Goal: Task Accomplishment & Management: Complete application form

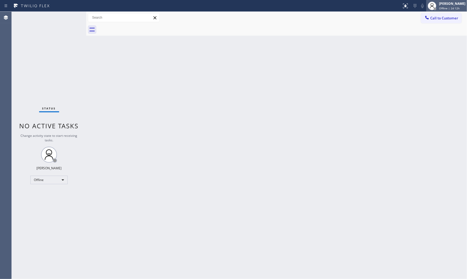
click at [419, 9] on div at bounding box center [435, 8] width 3 height 3
click at [419, 25] on button "Available" at bounding box center [440, 28] width 53 height 7
click at [364, 134] on div "Back to Dashboard Change Sender ID Customers Technicians Select a contact Outbo…" at bounding box center [276, 145] width 381 height 267
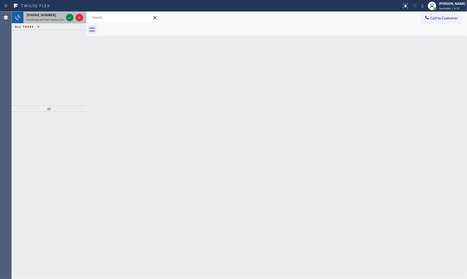
click at [59, 17] on div "+13046385917" at bounding box center [45, 15] width 37 height 5
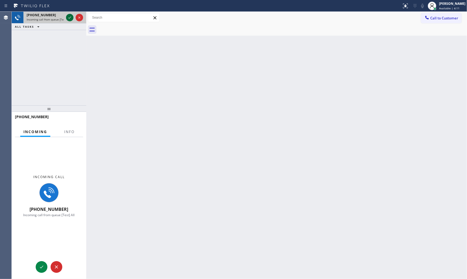
click at [70, 17] on icon at bounding box center [70, 17] width 6 height 6
drag, startPoint x: 76, startPoint y: 140, endPoint x: 72, endPoint y: 136, distance: 5.1
click at [75, 139] on div "Incoming call +13046385917 Incoming call from queue [Test] All" at bounding box center [49, 196] width 75 height 118
click at [72, 134] on button "Info" at bounding box center [69, 132] width 17 height 10
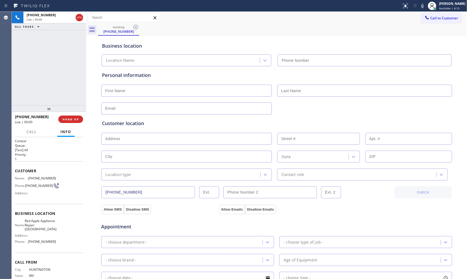
type input "(203) 693-9269"
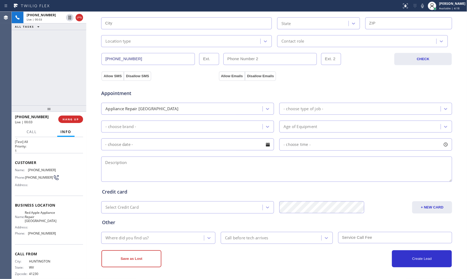
scroll to position [17, 0]
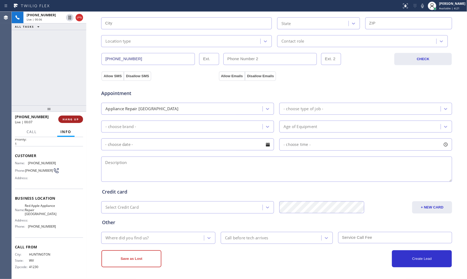
click at [76, 116] on button "HANG UP" at bounding box center [70, 119] width 25 height 7
drag, startPoint x: 72, startPoint y: 99, endPoint x: 71, endPoint y: 110, distance: 11.3
click at [72, 99] on div "ALL TASKS ALL TASKS ACTIVE TASKS TASKS IN WRAP UP +13046385917 Wrap up | 00:08" at bounding box center [49, 59] width 75 height 94
click at [68, 118] on span "COMPLETE" at bounding box center [69, 119] width 18 height 4
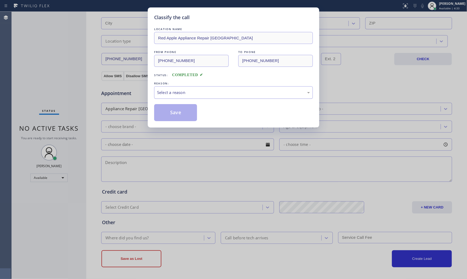
click at [186, 95] on div "Select a reason" at bounding box center [233, 92] width 153 height 6
click at [182, 110] on button "Save" at bounding box center [175, 112] width 43 height 17
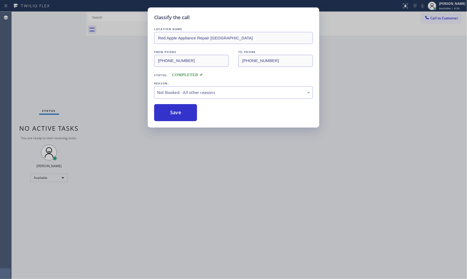
click at [182, 110] on button "Save" at bounding box center [175, 112] width 43 height 17
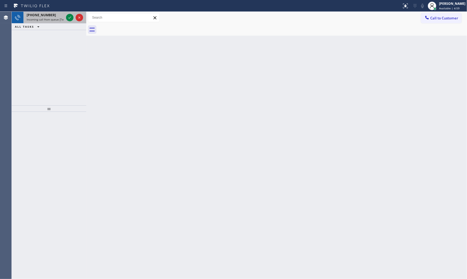
click at [54, 20] on span "Incoming call from queue [Test] All" at bounding box center [49, 20] width 44 height 4
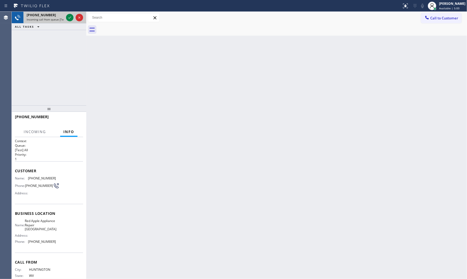
click at [66, 18] on div at bounding box center [74, 18] width 19 height 12
click at [69, 17] on icon at bounding box center [70, 17] width 6 height 6
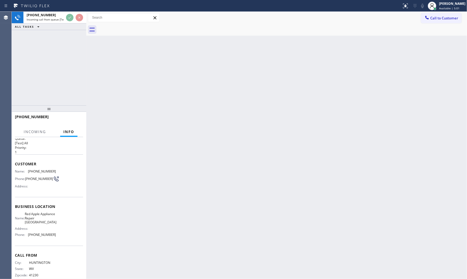
scroll to position [17, 0]
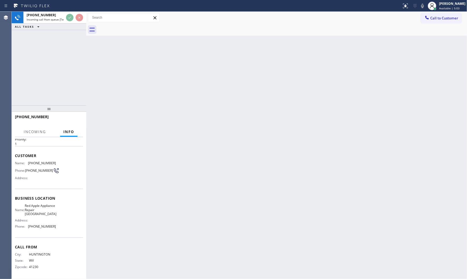
click at [71, 71] on div "+13046385917 Incoming call from queue [Test] All ALL TASKS ALL TASKS ACTIVE TAS…" at bounding box center [49, 59] width 75 height 94
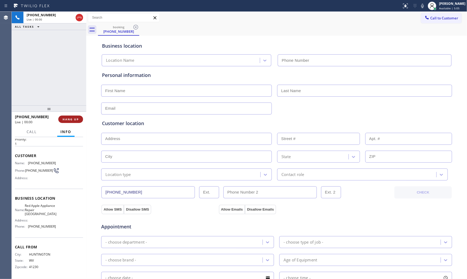
type input "(203) 693-9269"
click at [71, 119] on span "HANG UP" at bounding box center [71, 119] width 16 height 4
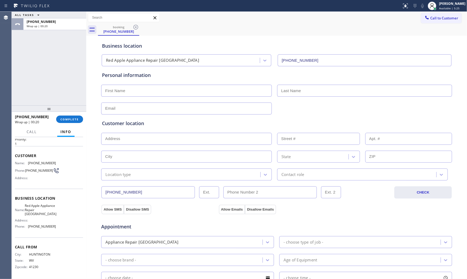
drag, startPoint x: 62, startPoint y: 49, endPoint x: 130, endPoint y: 44, distance: 68.6
click at [62, 50] on div "ALL TASKS ALL TASKS ACTIVE TASKS TASKS IN WRAP UP +13046385917 Wrap up | 00:20" at bounding box center [49, 59] width 75 height 94
click at [317, 55] on input "(203) 693-9269" at bounding box center [365, 60] width 174 height 12
click at [317, 44] on div "Business location" at bounding box center [276, 45] width 349 height 7
click at [68, 118] on span "COMPLETE" at bounding box center [69, 119] width 18 height 4
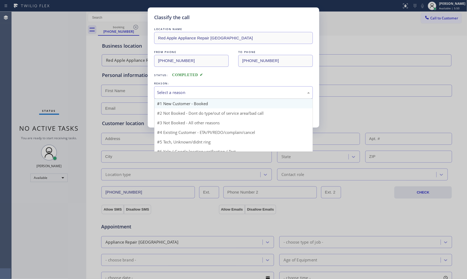
drag, startPoint x: 185, startPoint y: 92, endPoint x: 185, endPoint y: 106, distance: 13.6
click at [185, 94] on div "Select a reason" at bounding box center [233, 92] width 153 height 6
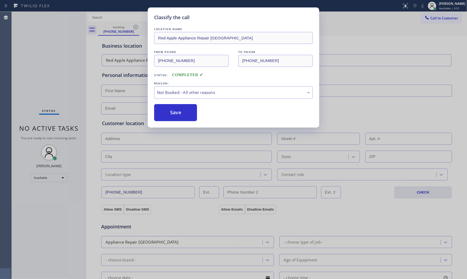
click at [185, 109] on button "Save" at bounding box center [175, 112] width 43 height 17
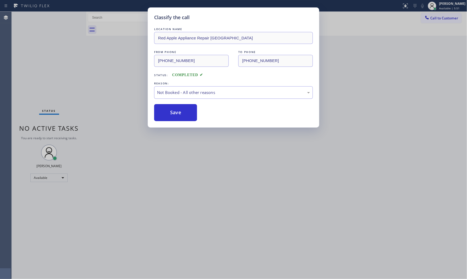
click at [185, 109] on button "Save" at bounding box center [175, 112] width 43 height 17
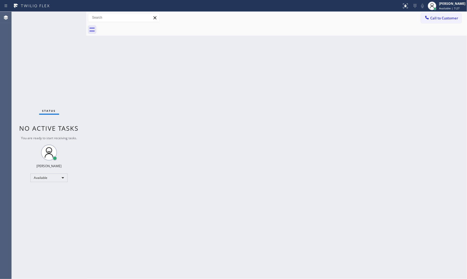
click at [68, 17] on div "Status No active tasks You are ready to start receiving tasks. [PERSON_NAME] Av…" at bounding box center [49, 145] width 75 height 267
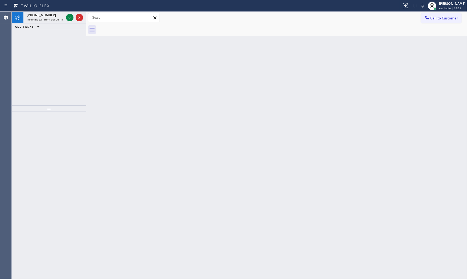
click at [63, 17] on div "+12123758101" at bounding box center [45, 15] width 37 height 5
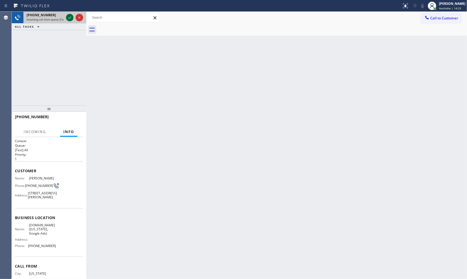
click at [68, 17] on icon at bounding box center [70, 17] width 6 height 6
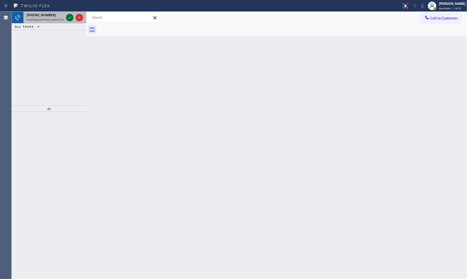
click at [69, 18] on icon at bounding box center [70, 17] width 6 height 6
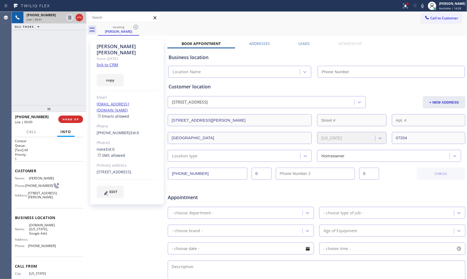
type input "(929) 374-2651"
click at [419, 5] on icon at bounding box center [422, 6] width 6 height 6
click at [102, 62] on link "link to CRM" at bounding box center [108, 64] width 22 height 5
click at [419, 7] on icon at bounding box center [422, 6] width 3 height 4
click at [403, 7] on icon at bounding box center [405, 6] width 6 height 6
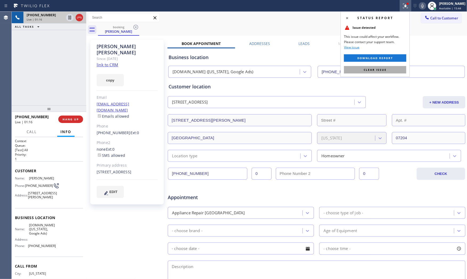
click at [387, 68] on button "Clear issue" at bounding box center [375, 69] width 62 height 7
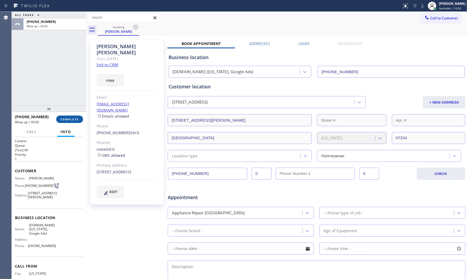
click at [73, 119] on span "COMPLETE" at bounding box center [69, 119] width 18 height 4
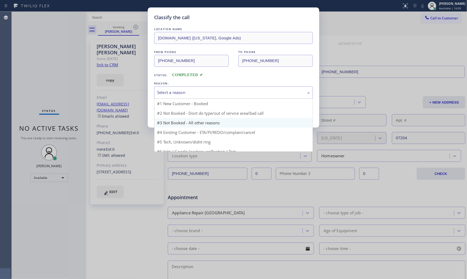
drag, startPoint x: 193, startPoint y: 95, endPoint x: 183, endPoint y: 110, distance: 18.2
click at [192, 96] on div "Select a reason" at bounding box center [233, 92] width 159 height 13
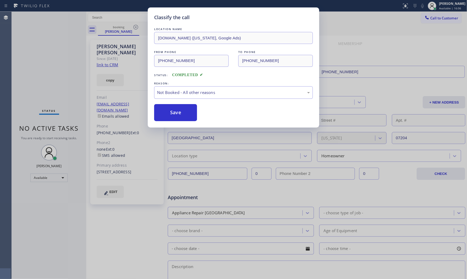
click at [181, 112] on button "Save" at bounding box center [175, 112] width 43 height 17
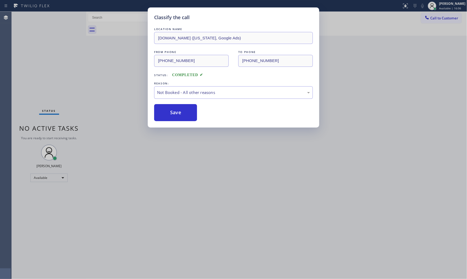
click at [181, 112] on button "Save" at bounding box center [175, 112] width 43 height 17
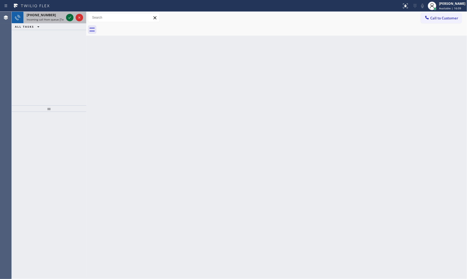
click at [69, 18] on icon at bounding box center [70, 17] width 6 height 6
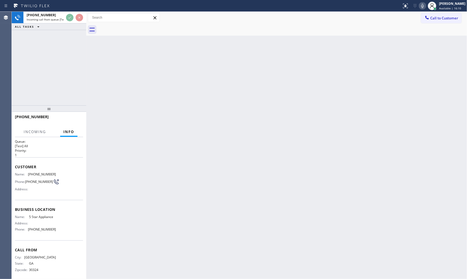
scroll to position [8, 0]
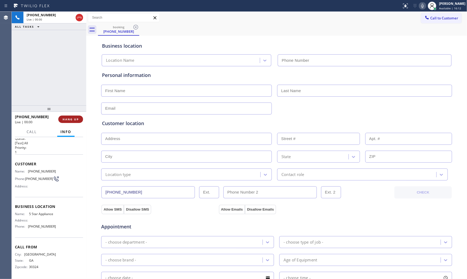
type input "(202) 933-7030"
click at [73, 117] on span "HANG UP" at bounding box center [71, 119] width 16 height 4
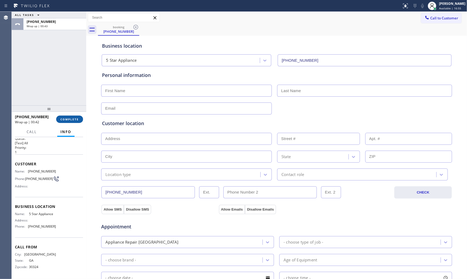
click at [67, 119] on span "COMPLETE" at bounding box center [69, 119] width 18 height 4
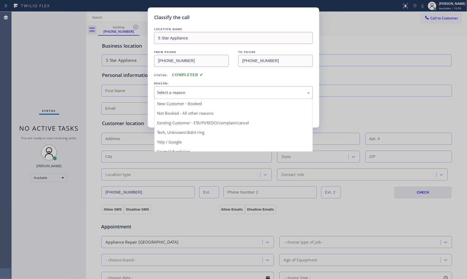
click at [230, 94] on div "Select a reason" at bounding box center [233, 92] width 153 height 6
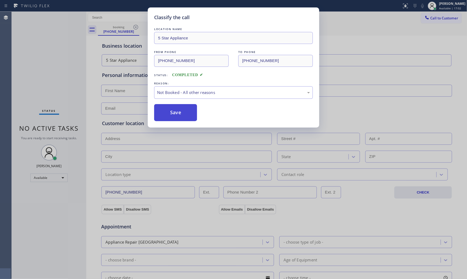
click at [186, 105] on button "Save" at bounding box center [175, 112] width 43 height 17
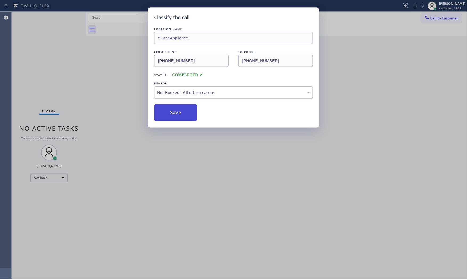
click at [186, 105] on button "Save" at bounding box center [175, 112] width 43 height 17
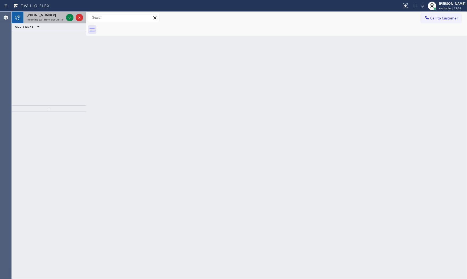
click at [52, 13] on div "+15163301461" at bounding box center [45, 15] width 37 height 5
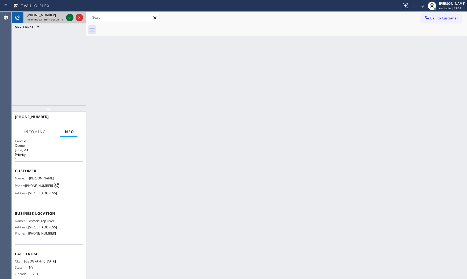
click at [72, 19] on icon at bounding box center [70, 17] width 6 height 6
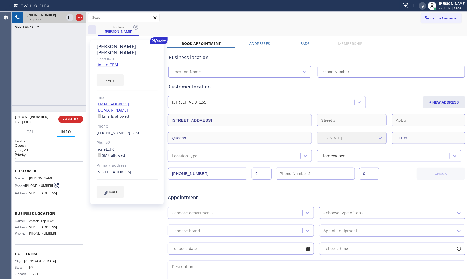
type input "(347) 836-6461"
click at [104, 62] on link "link to CRM" at bounding box center [108, 64] width 22 height 5
click at [419, 7] on icon at bounding box center [422, 6] width 6 height 6
click at [70, 19] on icon at bounding box center [70, 17] width 6 height 6
click at [419, 6] on icon at bounding box center [422, 6] width 6 height 6
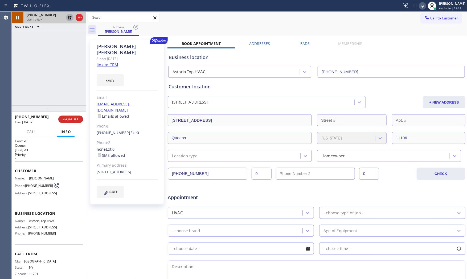
click at [71, 17] on icon at bounding box center [70, 17] width 6 height 6
click at [57, 63] on div "+15163301461 Live | 04:20 ALL TASKS ALL TASKS ACTIVE TASKS TASKS IN WRAP UP" at bounding box center [49, 59] width 75 height 94
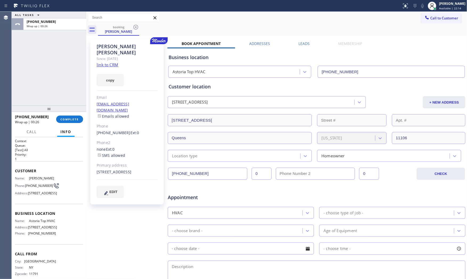
click at [17, 99] on div "ALL TASKS ALL TASKS ACTIVE TASKS TASKS IN WRAP UP +15163301461 Wrap up | 00:26" at bounding box center [49, 59] width 75 height 94
click at [64, 118] on span "COMPLETE" at bounding box center [69, 119] width 18 height 4
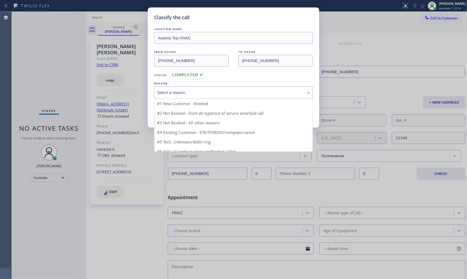
click at [184, 89] on div "Select a reason" at bounding box center [233, 92] width 159 height 13
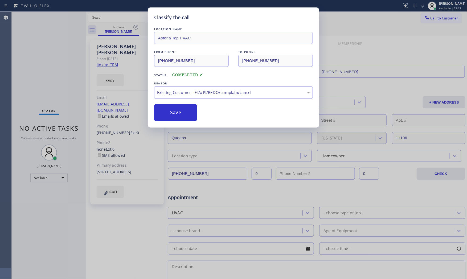
click at [183, 118] on button "Save" at bounding box center [175, 112] width 43 height 17
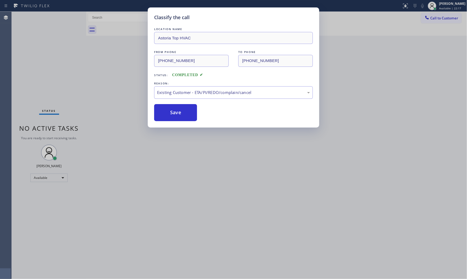
click at [183, 118] on button "Save" at bounding box center [175, 112] width 43 height 17
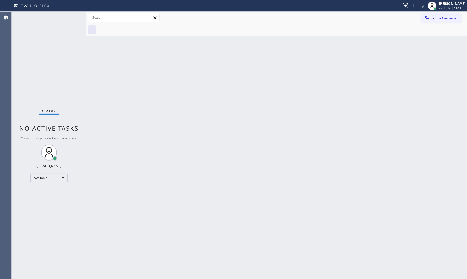
click at [107, 43] on div "Back to Dashboard Change Sender ID Customers Technicians Select a contact Outbo…" at bounding box center [276, 145] width 381 height 267
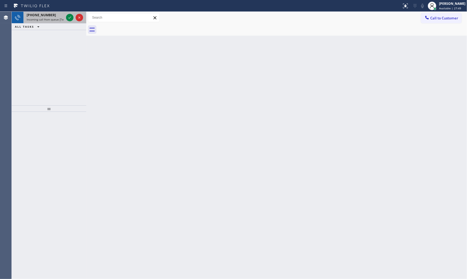
click at [54, 21] on span "Incoming call from queue [Test] All" at bounding box center [49, 20] width 44 height 4
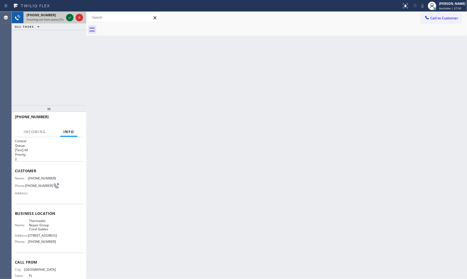
click at [66, 18] on div at bounding box center [74, 18] width 19 height 12
click at [67, 17] on div at bounding box center [69, 17] width 7 height 6
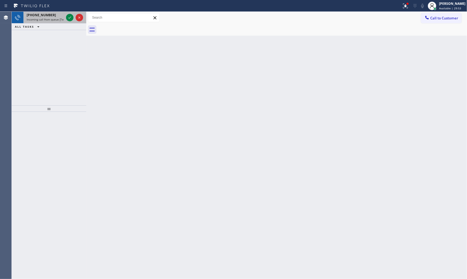
click at [57, 15] on div "+17862828361" at bounding box center [45, 15] width 37 height 5
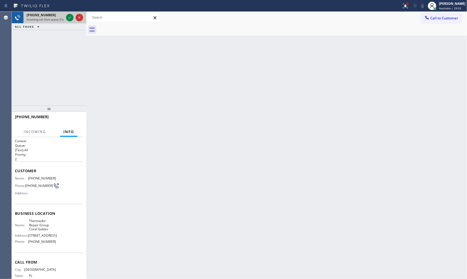
click at [62, 17] on div "+17862828361" at bounding box center [45, 15] width 37 height 5
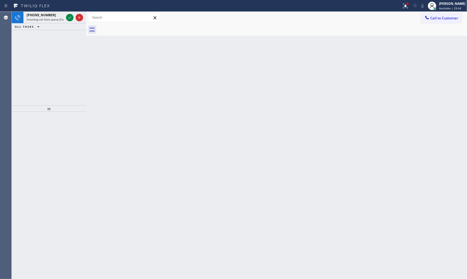
click at [66, 17] on div at bounding box center [69, 17] width 7 height 6
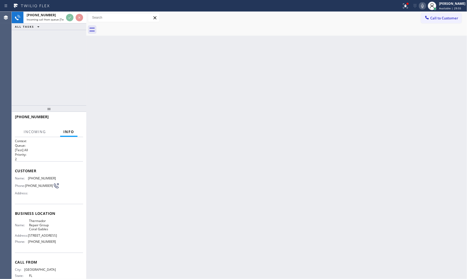
scroll to position [25, 0]
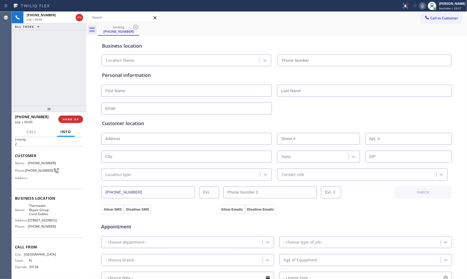
type input "(786) 661-1617"
click at [396, 4] on div at bounding box center [201, 6] width 398 height 9
click at [400, 4] on div at bounding box center [406, 6] width 12 height 6
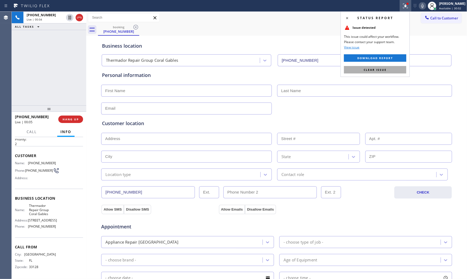
click at [373, 71] on span "Clear issue" at bounding box center [375, 70] width 23 height 4
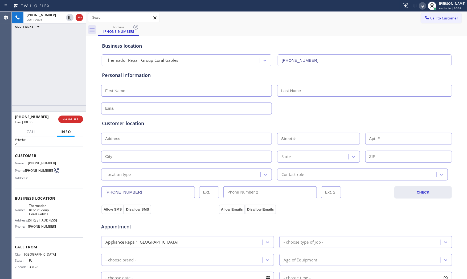
click at [419, 5] on icon at bounding box center [422, 6] width 6 height 6
click at [79, 122] on button "HANG UP" at bounding box center [70, 119] width 25 height 7
click at [69, 120] on span "COMPLETE" at bounding box center [69, 119] width 18 height 4
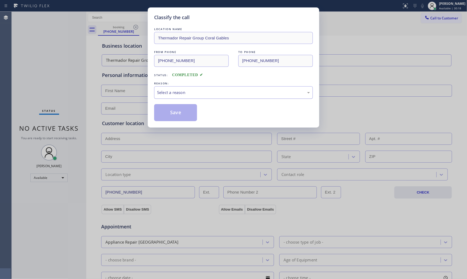
click at [160, 93] on div "Select a reason" at bounding box center [233, 92] width 153 height 6
click at [163, 115] on button "Save" at bounding box center [175, 112] width 43 height 17
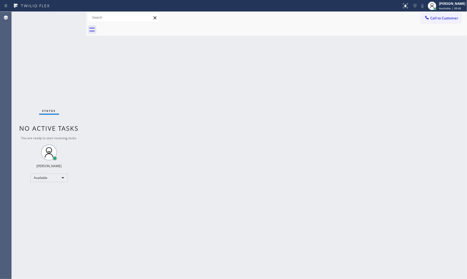
click at [66, 17] on div "Status No active tasks You are ready to start receiving tasks. [PERSON_NAME] Av…" at bounding box center [49, 145] width 75 height 267
click at [69, 18] on div "Status No active tasks You are ready to start receiving tasks. [PERSON_NAME] Av…" at bounding box center [49, 145] width 75 height 267
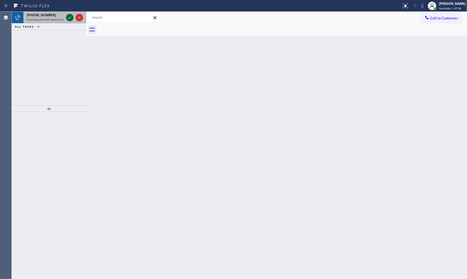
click at [69, 18] on icon at bounding box center [70, 17] width 6 height 6
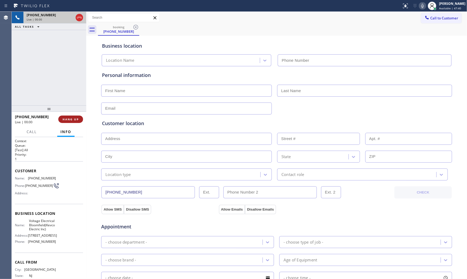
type input "(862) 972-3797"
drag, startPoint x: 76, startPoint y: 114, endPoint x: 75, endPoint y: 120, distance: 5.9
click at [75, 120] on span "HANG UP" at bounding box center [71, 119] width 16 height 4
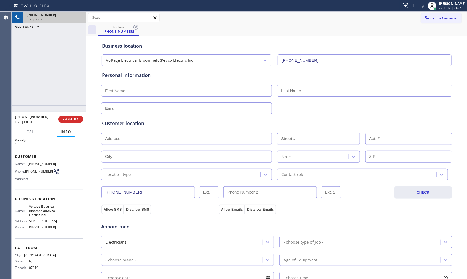
scroll to position [28, 0]
drag, startPoint x: 48, startPoint y: 100, endPoint x: 58, endPoint y: 97, distance: 9.3
click at [50, 99] on div "ALL TASKS ALL TASKS ACTIVE TASKS TASKS IN WRAP UP +12012841290 Wrap up | 00:31" at bounding box center [49, 59] width 75 height 94
click at [68, 113] on div "+12012841290 Wrap up | 00:42 COMPLETE" at bounding box center [49, 119] width 68 height 14
click at [68, 115] on div "+12012841290 Wrap up | 00:42 COMPLETE" at bounding box center [49, 119] width 68 height 14
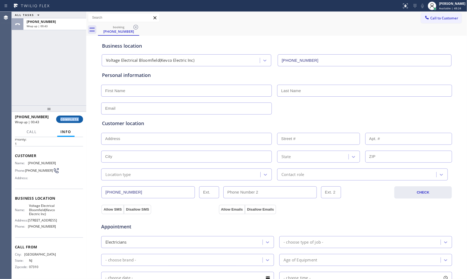
drag, startPoint x: 70, startPoint y: 116, endPoint x: 79, endPoint y: 116, distance: 9.1
click at [70, 116] on button "COMPLETE" at bounding box center [69, 119] width 27 height 7
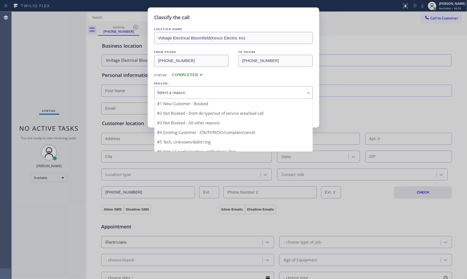
click at [196, 96] on div "Select a reason" at bounding box center [233, 92] width 159 height 13
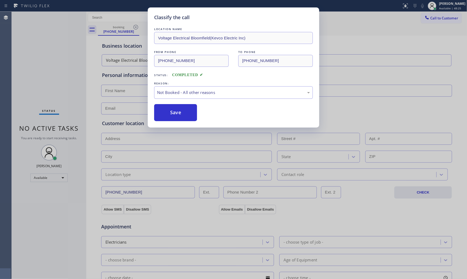
click at [186, 112] on button "Save" at bounding box center [175, 112] width 43 height 17
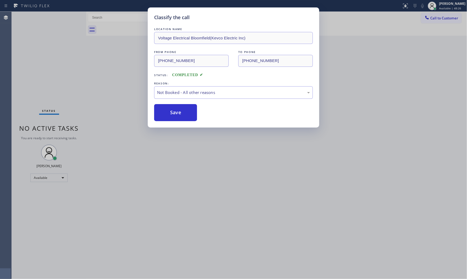
click at [186, 112] on button "Save" at bounding box center [175, 112] width 43 height 17
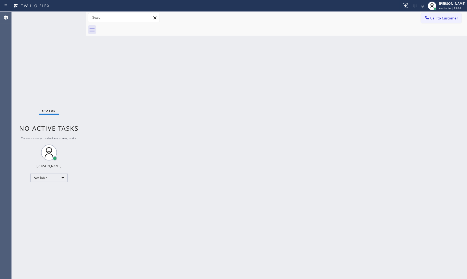
drag, startPoint x: 84, startPoint y: 51, endPoint x: 91, endPoint y: 49, distance: 6.3
click at [84, 51] on div "Status No active tasks You are ready to start receiving tasks. [PERSON_NAME] Av…" at bounding box center [49, 145] width 75 height 267
click at [419, 14] on button "Call to Customer" at bounding box center [441, 18] width 41 height 10
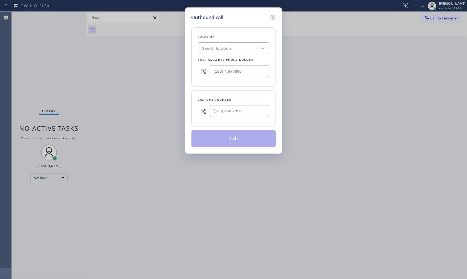
click at [209, 48] on div "Search location" at bounding box center [216, 49] width 29 height 6
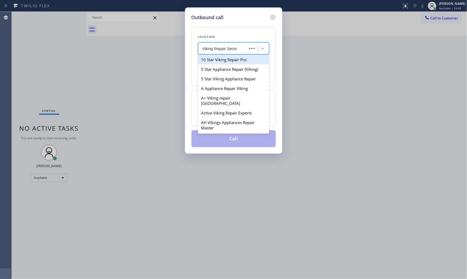
type input "Viking Repair Service"
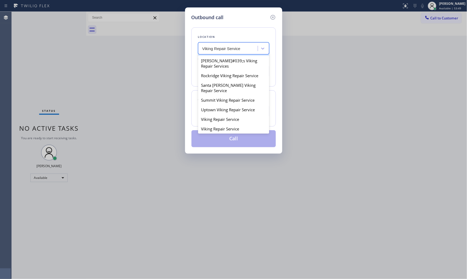
scroll to position [89, 0]
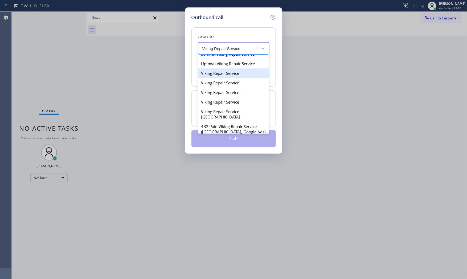
click at [235, 78] on div "Viking Repair Service" at bounding box center [233, 73] width 71 height 10
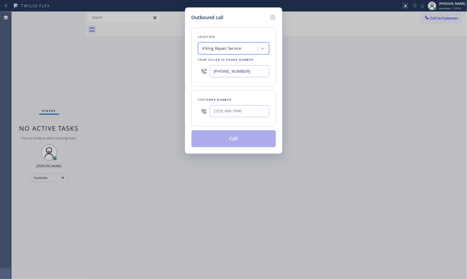
click at [240, 48] on div "Viking Repair Service" at bounding box center [221, 49] width 39 height 6
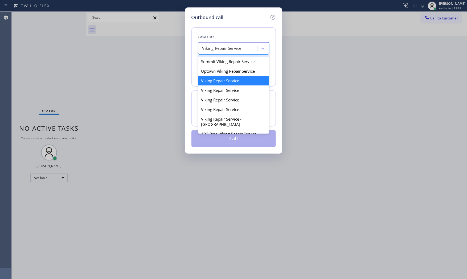
scroll to position [81, 0]
click at [225, 95] on div "Viking Repair Service" at bounding box center [233, 90] width 71 height 10
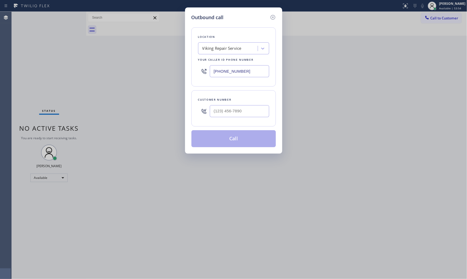
click at [229, 42] on div "Location Viking Repair Service Your caller id phone number (786) 420-4460" at bounding box center [233, 56] width 84 height 59
click at [225, 47] on div "Viking Repair Service" at bounding box center [221, 49] width 39 height 6
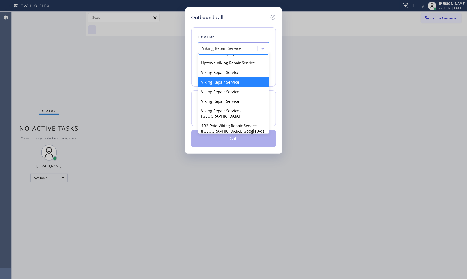
scroll to position [91, 0]
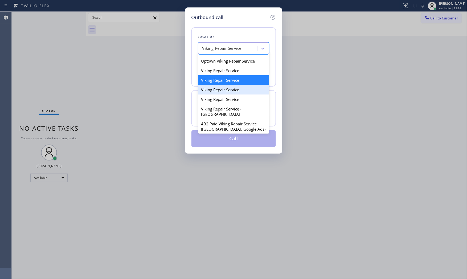
click at [218, 95] on div "Viking Repair Service" at bounding box center [233, 90] width 71 height 10
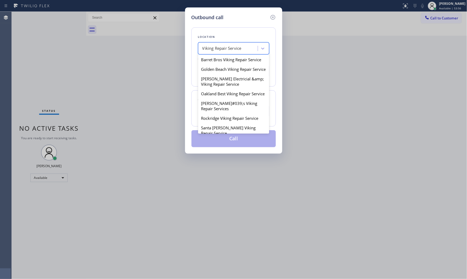
click at [230, 48] on div "Viking Repair Service" at bounding box center [221, 49] width 39 height 6
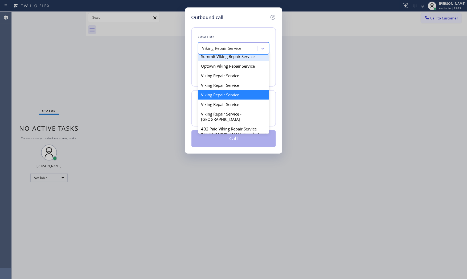
scroll to position [101, 0]
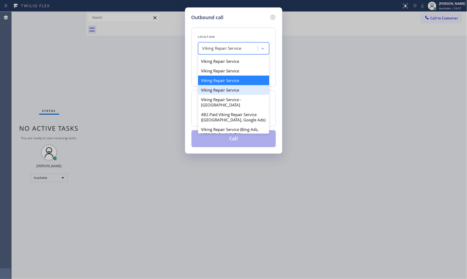
click at [218, 95] on div "Viking Repair Service" at bounding box center [233, 90] width 71 height 10
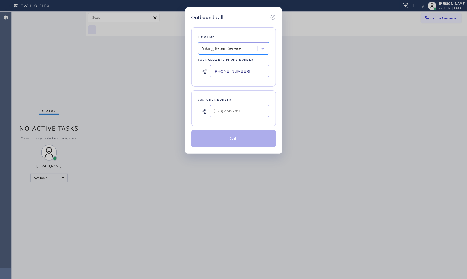
click at [230, 47] on div "Viking Repair Service" at bounding box center [221, 49] width 39 height 6
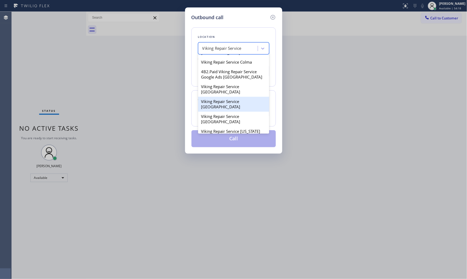
scroll to position [525, 0]
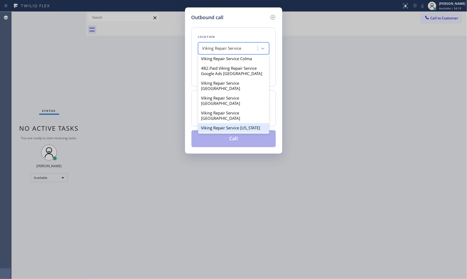
click at [238, 123] on div "Viking Repair Service New York" at bounding box center [233, 128] width 71 height 10
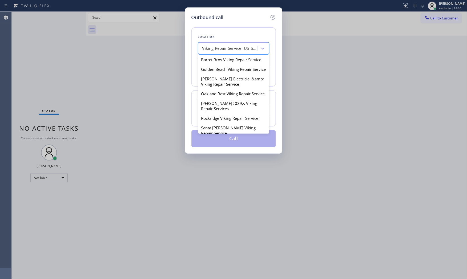
click at [232, 52] on div "Viking Repair Service New York" at bounding box center [229, 48] width 58 height 9
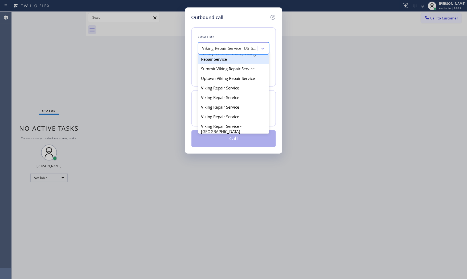
scroll to position [89, 0]
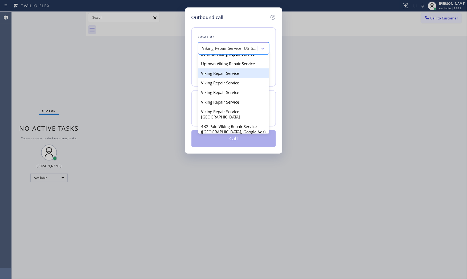
click at [239, 78] on div "Viking Repair Service" at bounding box center [233, 73] width 71 height 10
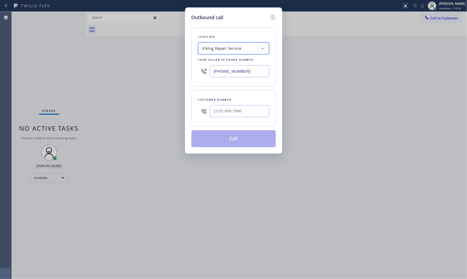
click at [230, 52] on div "Viking Repair Service" at bounding box center [229, 48] width 58 height 9
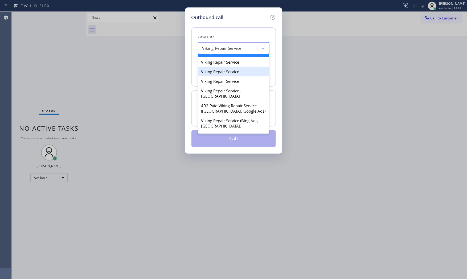
scroll to position [111, 0]
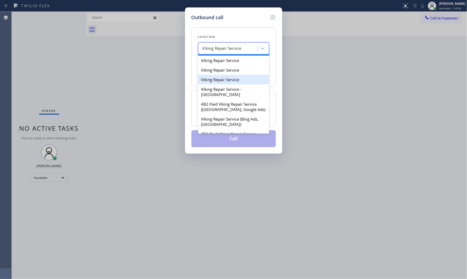
click at [230, 84] on div "Viking Repair Service" at bounding box center [233, 80] width 71 height 10
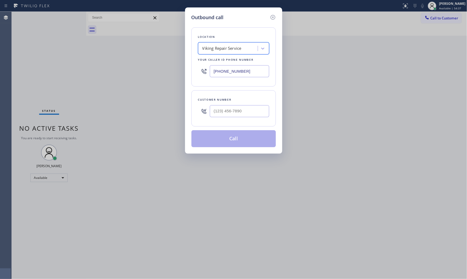
click at [235, 55] on div "Location option Viking Repair Service, selected. 57 results available. Select i…" at bounding box center [233, 56] width 84 height 59
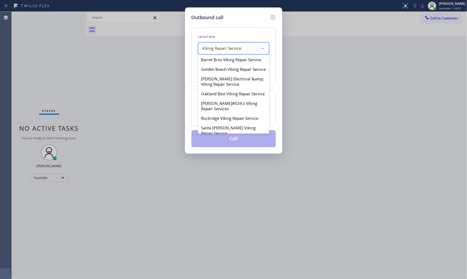
click at [234, 47] on div "Viking Repair Service" at bounding box center [221, 49] width 39 height 6
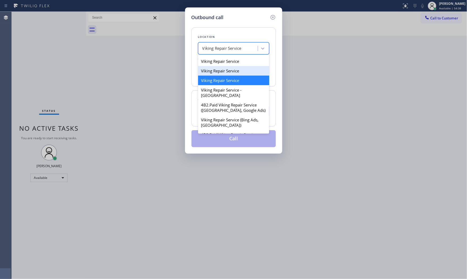
scroll to position [111, 0]
click at [229, 75] on div "Viking Repair Service" at bounding box center [233, 71] width 71 height 10
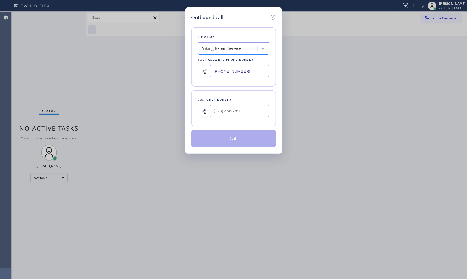
click at [225, 46] on div "Viking Repair Service" at bounding box center [221, 49] width 39 height 6
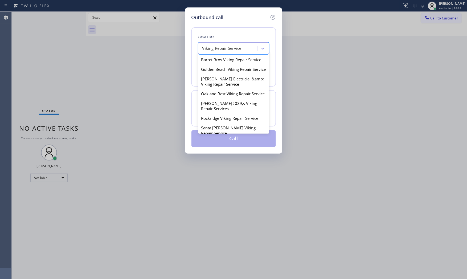
scroll to position [71, 0]
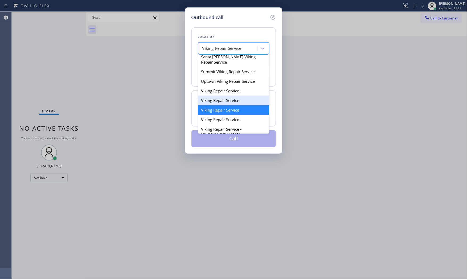
click at [223, 105] on div "Viking Repair Service" at bounding box center [233, 101] width 71 height 10
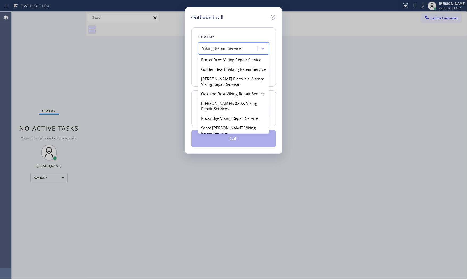
click at [227, 48] on div "Viking Repair Service" at bounding box center [221, 49] width 39 height 6
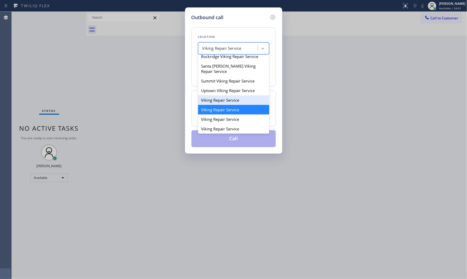
click at [222, 105] on div "Viking Repair Service" at bounding box center [233, 100] width 71 height 10
type input "(720) 740-5870"
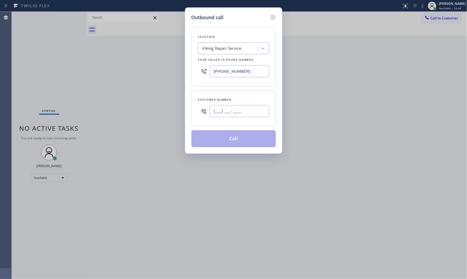
click at [243, 111] on input "(___) ___-____" at bounding box center [239, 111] width 59 height 12
paste input "201) 240-3846"
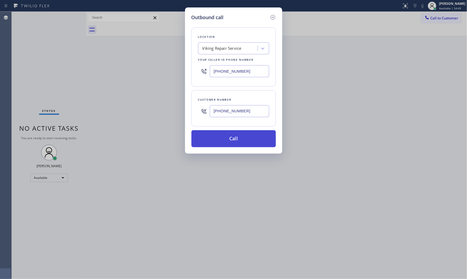
type input "(201) 240-3846"
click at [235, 137] on button "Call" at bounding box center [233, 138] width 84 height 17
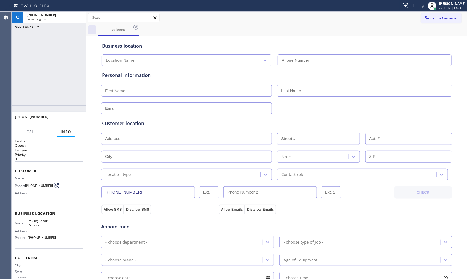
type input "(720) 740-5870"
click at [419, 7] on icon at bounding box center [422, 6] width 6 height 6
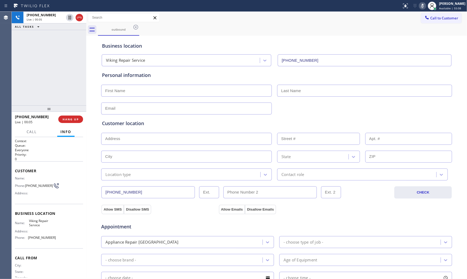
click at [419, 6] on icon at bounding box center [422, 6] width 6 height 6
click at [70, 119] on span "HANG UP" at bounding box center [71, 119] width 16 height 4
click at [71, 117] on span "COMPLETE" at bounding box center [69, 119] width 18 height 4
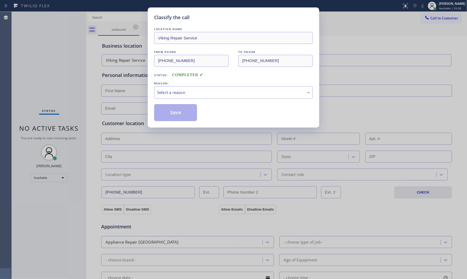
click at [169, 99] on div "LOCATION NAME Viking Repair Service FROM PHONE (720) 740-5870 TO PHONE (201) 24…" at bounding box center [233, 73] width 159 height 95
click at [170, 96] on div "Select a reason" at bounding box center [233, 92] width 159 height 13
click at [163, 113] on button "Save" at bounding box center [175, 112] width 43 height 17
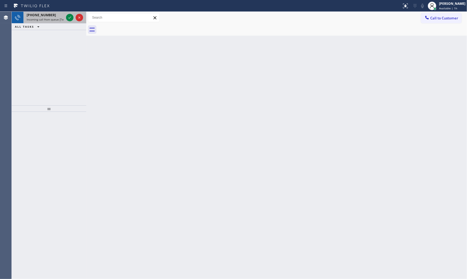
click at [39, 18] on span "Incoming call from queue [Test] All" at bounding box center [49, 20] width 44 height 4
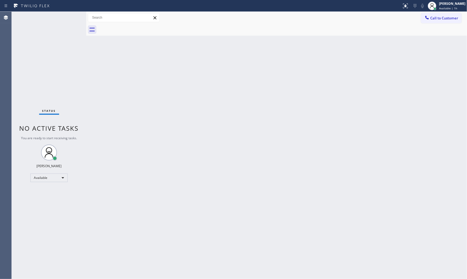
click at [65, 19] on div "Status No active tasks You are ready to start receiving tasks. [PERSON_NAME] Av…" at bounding box center [49, 145] width 75 height 267
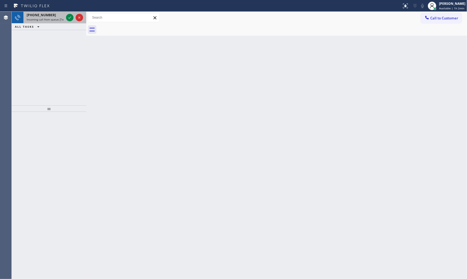
click at [42, 15] on span "+17702351812" at bounding box center [41, 15] width 29 height 5
click at [55, 21] on span "Incoming call from queue [Test] All" at bounding box center [49, 20] width 44 height 4
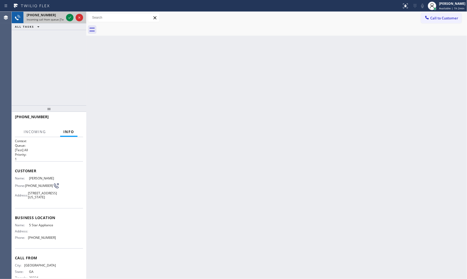
click at [53, 22] on div "+17702351812 Incoming call from queue [Test] All" at bounding box center [44, 18] width 42 height 12
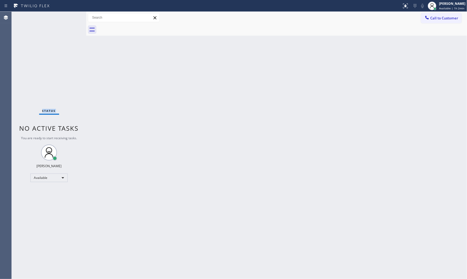
click at [53, 22] on div "Status No active tasks You are ready to start receiving tasks. [PERSON_NAME] Av…" at bounding box center [49, 145] width 75 height 267
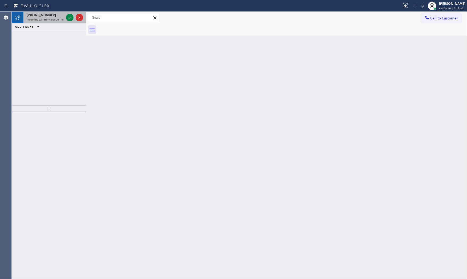
click at [57, 15] on div "+13046385917" at bounding box center [45, 15] width 37 height 5
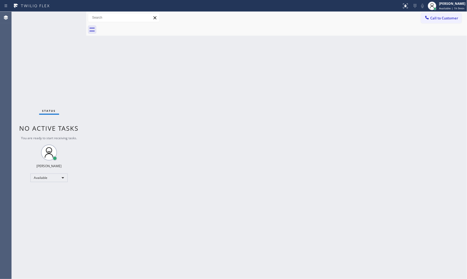
click at [56, 17] on div "Status No active tasks You are ready to start receiving tasks. [PERSON_NAME] Av…" at bounding box center [49, 145] width 75 height 267
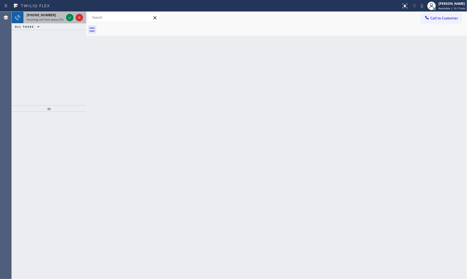
click at [42, 16] on span "+18016512376" at bounding box center [41, 15] width 29 height 5
click at [48, 22] on div "+18016512376 Incoming call from queue [Test] All" at bounding box center [44, 18] width 42 height 12
click at [47, 14] on span "+19293098596" at bounding box center [41, 15] width 29 height 5
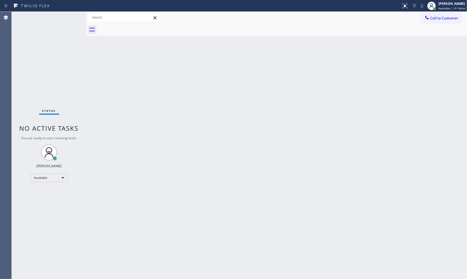
click at [67, 15] on div "Status No active tasks You are ready to start receiving tasks. [PERSON_NAME] Av…" at bounding box center [49, 145] width 75 height 267
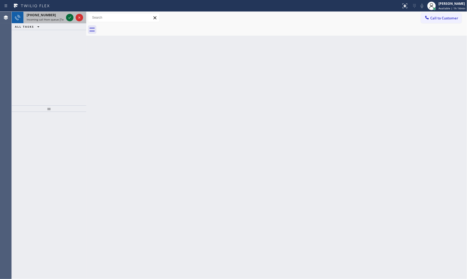
click at [67, 15] on icon at bounding box center [70, 17] width 6 height 6
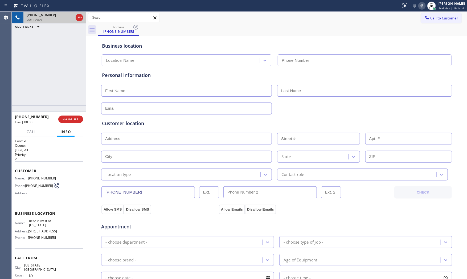
type input "(347) 284-6179"
click at [419, 6] on icon at bounding box center [422, 6] width 6 height 6
click at [419, 5] on icon at bounding box center [422, 6] width 3 height 4
click at [419, 5] on icon at bounding box center [422, 6] width 6 height 6
click at [419, 4] on rect at bounding box center [422, 5] width 4 height 4
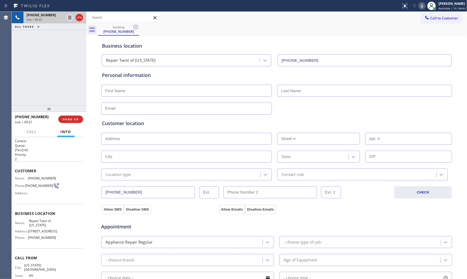
click at [419, 6] on icon at bounding box center [422, 6] width 6 height 6
click at [419, 4] on icon at bounding box center [422, 6] width 6 height 6
click at [419, 5] on icon at bounding box center [422, 6] width 6 height 6
click at [419, 4] on icon at bounding box center [422, 6] width 6 height 6
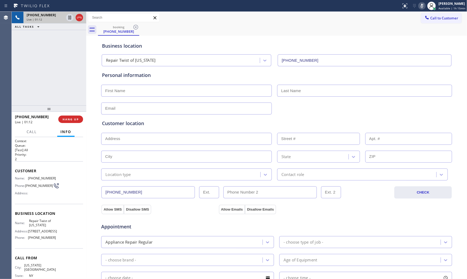
click at [419, 4] on icon at bounding box center [422, 6] width 6 height 6
click at [419, 7] on icon at bounding box center [422, 6] width 6 height 6
click at [41, 33] on span "(305) 462-0176" at bounding box center [41, 33] width 29 height 5
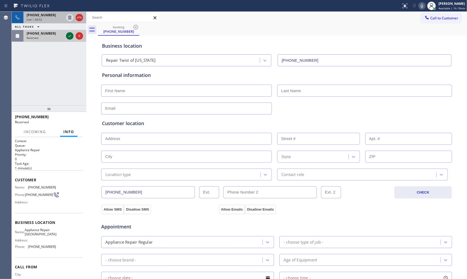
click at [67, 38] on icon at bounding box center [70, 36] width 6 height 6
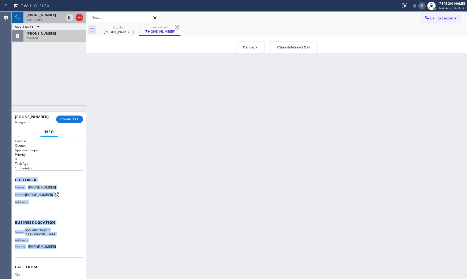
drag, startPoint x: 14, startPoint y: 178, endPoint x: 52, endPoint y: 251, distance: 82.5
click at [52, 251] on div "Context Queue: Appliance Repair Priority: 0 Task Age: 1 minute(s) Customer Name…" at bounding box center [49, 208] width 75 height 142
copy div "Customer Name: (305) 462-0176 Phone: (305) 462-0176 Address: Business location …"
click at [71, 117] on span "COMPLETE" at bounding box center [69, 119] width 18 height 4
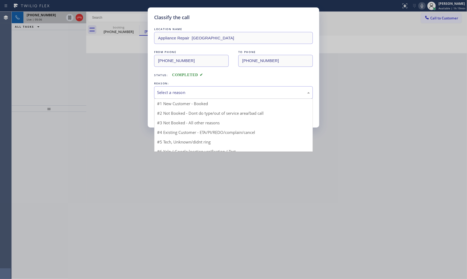
click at [187, 89] on div "Select a reason" at bounding box center [233, 92] width 153 height 6
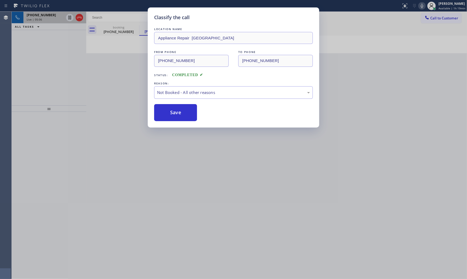
click at [179, 111] on button "Save" at bounding box center [175, 112] width 43 height 17
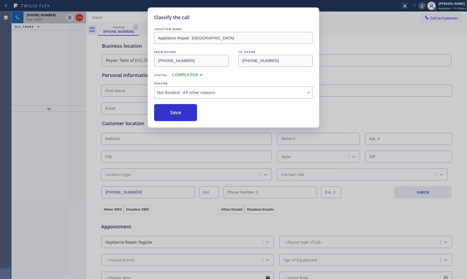
click at [179, 111] on button "Save" at bounding box center [175, 112] width 43 height 17
drag, startPoint x: 179, startPoint y: 111, endPoint x: 132, endPoint y: 89, distance: 52.1
click at [179, 111] on button "Save" at bounding box center [175, 112] width 43 height 17
click at [48, 19] on div "Classify the call LOCATION NAME Red Apple Appliance Repair Branford FROM PHONE …" at bounding box center [239, 145] width 455 height 267
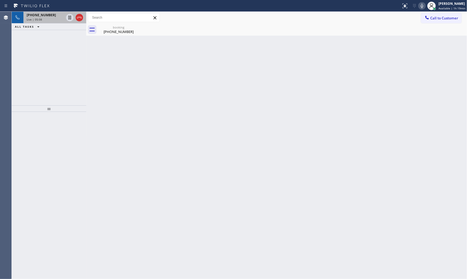
click at [48, 19] on div "Live | 05:08" at bounding box center [45, 20] width 37 height 4
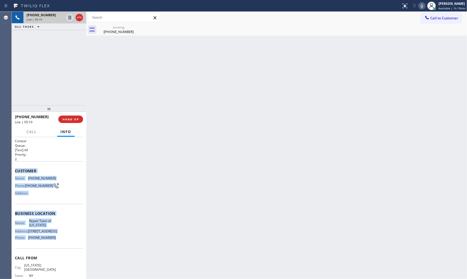
drag, startPoint x: 14, startPoint y: 169, endPoint x: 53, endPoint y: 246, distance: 85.9
click at [53, 246] on div "Context Queue: [Test] All Priority: 2 Customer Name: (929) 309-8596 Phone: (929…" at bounding box center [49, 208] width 75 height 142
copy div "Customer Name: (929) 309-8596 Phone: (929) 309-8596 Address: Business location …"
click at [419, 5] on icon at bounding box center [422, 6] width 6 height 6
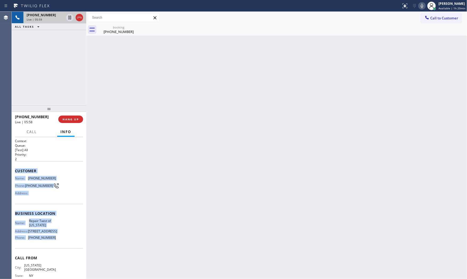
click at [419, 7] on icon at bounding box center [422, 6] width 3 height 4
click at [419, 7] on icon at bounding box center [422, 6] width 6 height 6
click at [43, 233] on span "895 Grand St Brooklyn, NY 11211, USA" at bounding box center [42, 231] width 29 height 4
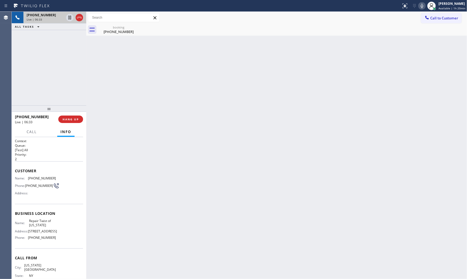
click at [28, 233] on span "895 Grand St Brooklyn, NY 11211, USA" at bounding box center [42, 231] width 29 height 4
copy span "11211"
click at [333, 84] on div "Back to Dashboard Change Sender ID Customers Technicians Select a contact Outbo…" at bounding box center [276, 145] width 381 height 267
click at [74, 117] on span "HANG UP" at bounding box center [71, 119] width 16 height 4
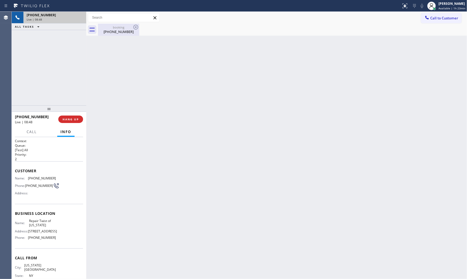
click at [110, 34] on div "booking (929) 309-8596" at bounding box center [119, 30] width 40 height 12
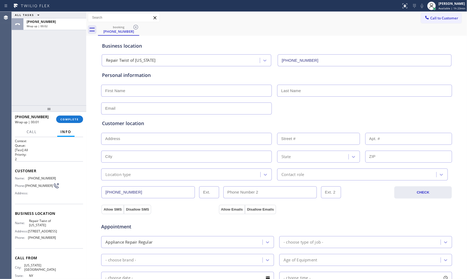
click at [127, 92] on input "text" at bounding box center [186, 91] width 171 height 12
type input "MR"
type input "Andy"
type input "no@gmail.com"
click at [164, 136] on input "text" at bounding box center [186, 139] width 171 height 12
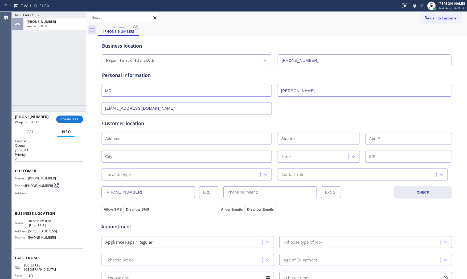
paste input "Jamaica, NY 11427"
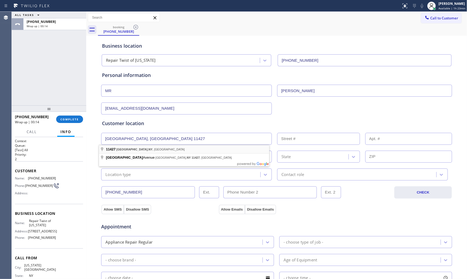
type input "Jamaica, NY 11427, USA"
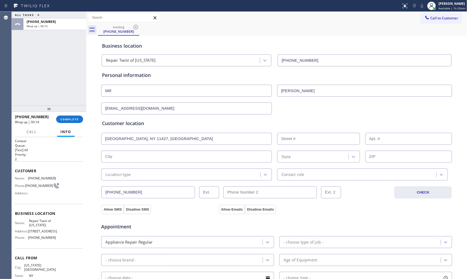
type input "Queens"
type input "11427"
click at [115, 177] on div "Location type" at bounding box center [118, 175] width 26 height 6
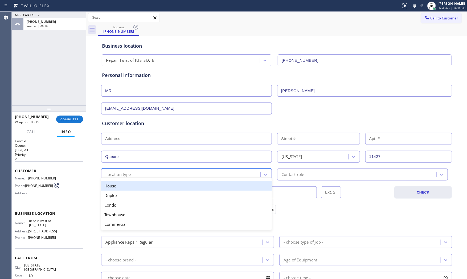
click at [115, 183] on div "House" at bounding box center [186, 186] width 171 height 10
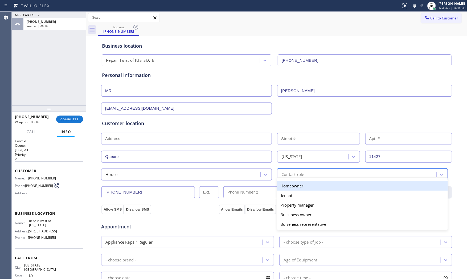
drag, startPoint x: 294, startPoint y: 179, endPoint x: 289, endPoint y: 186, distance: 8.1
click at [294, 179] on div "option Homeowner focused, 1 of 5. 5 results available. Use Up and Down to choos…" at bounding box center [362, 175] width 171 height 12
drag, startPoint x: 289, startPoint y: 186, endPoint x: 246, endPoint y: 191, distance: 43.9
click at [289, 186] on div "Homeowner" at bounding box center [362, 186] width 171 height 10
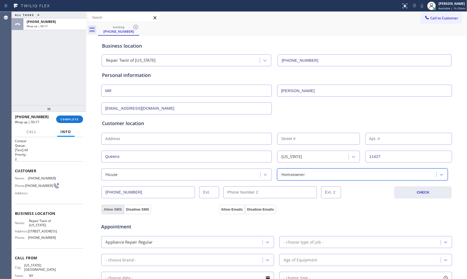
click at [111, 210] on button "Allow SMS" at bounding box center [112, 210] width 22 height 10
click at [228, 212] on button "Allow Emails" at bounding box center [232, 210] width 26 height 10
click at [302, 242] on div "- choose type of job -" at bounding box center [304, 242] width 40 height 6
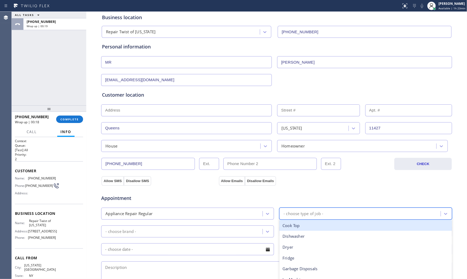
scroll to position [30, 0]
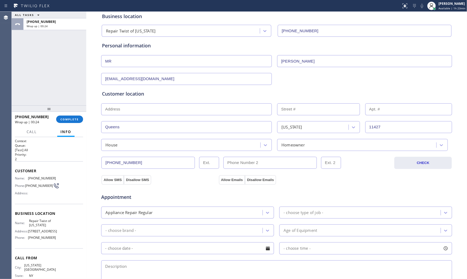
click at [357, 215] on div "- choose type of job -" at bounding box center [361, 212] width 160 height 9
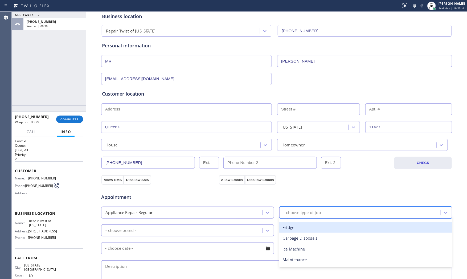
drag, startPoint x: 315, startPoint y: 231, endPoint x: 277, endPoint y: 233, distance: 37.9
click at [312, 232] on div "Fridge" at bounding box center [365, 227] width 173 height 11
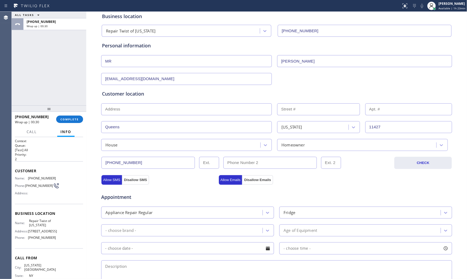
drag, startPoint x: 195, startPoint y: 224, endPoint x: 192, endPoint y: 231, distance: 7.6
click at [195, 225] on div "- choose brand - Age of Equipment" at bounding box center [277, 229] width 352 height 13
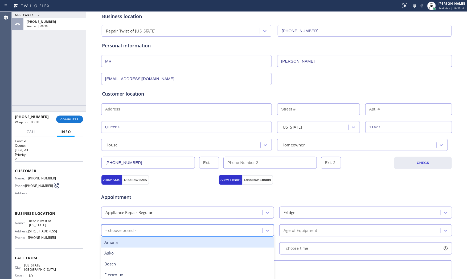
click at [192, 231] on div "- choose brand -" at bounding box center [183, 230] width 160 height 9
type input "sa"
click at [157, 244] on div "Samsung" at bounding box center [187, 242] width 173 height 11
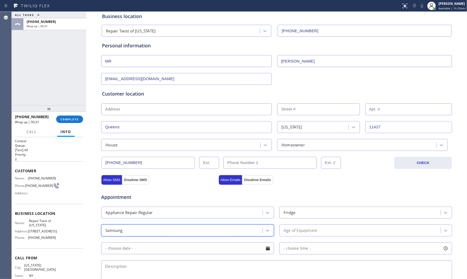
click at [305, 238] on div "Appointment Appliance Repair Regular Fridge option Samsung, selected. 18 result…" at bounding box center [276, 237] width 349 height 100
click at [306, 235] on div "Age of Equipment" at bounding box center [361, 230] width 160 height 9
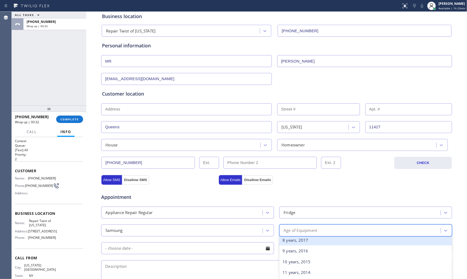
scroll to position [59, 0]
click at [297, 238] on div "5 years, 2020" at bounding box center [365, 237] width 173 height 11
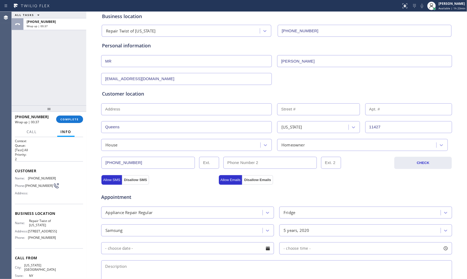
click at [185, 251] on textarea at bounding box center [276, 272] width 351 height 25
paste textarea "Samsunng | fridge | its hold ice coming inside | almost 5yo | house - owner | J…"
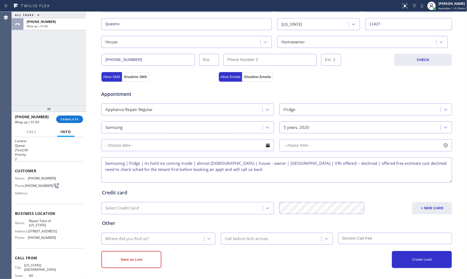
scroll to position [133, 0]
type textarea "Samsunng | fridge | its hold ice coming inside | almost 5yo | house - owner | J…"
click at [159, 234] on div "Where did you find us?" at bounding box center [153, 237] width 101 height 9
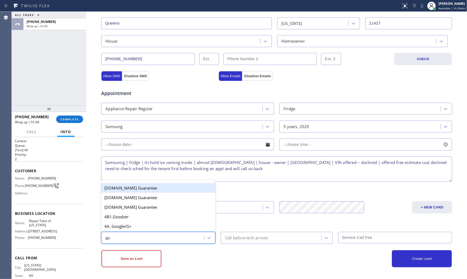
type input "goo"
click at [160, 227] on div "4A. Google/G+" at bounding box center [158, 227] width 114 height 10
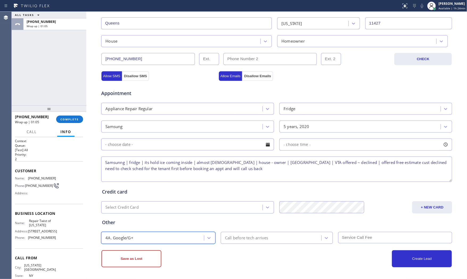
click at [209, 251] on div "Save as Lost" at bounding box center [188, 258] width 175 height 17
click at [142, 251] on button "Save as Lost" at bounding box center [131, 258] width 60 height 17
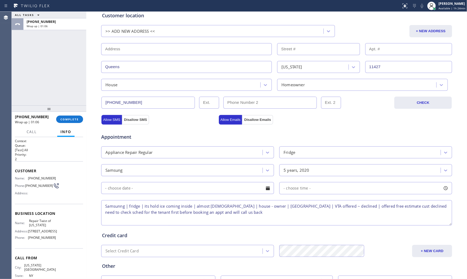
scroll to position [0, 0]
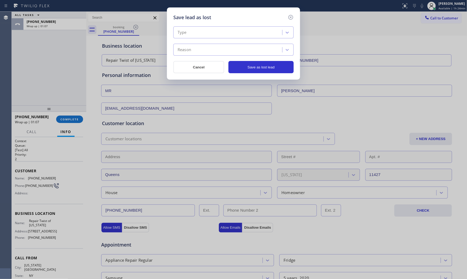
click at [205, 32] on div "Type" at bounding box center [228, 32] width 107 height 9
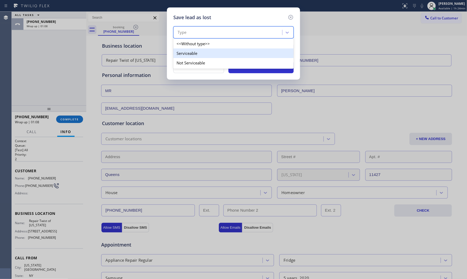
click at [201, 54] on div "Serviceable" at bounding box center [233, 53] width 120 height 10
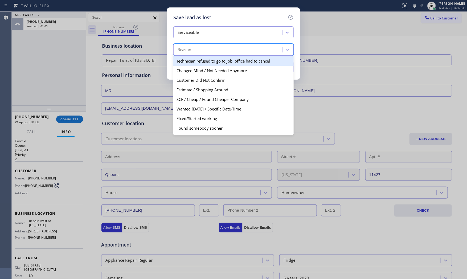
click at [201, 47] on div "Reason" at bounding box center [228, 49] width 107 height 9
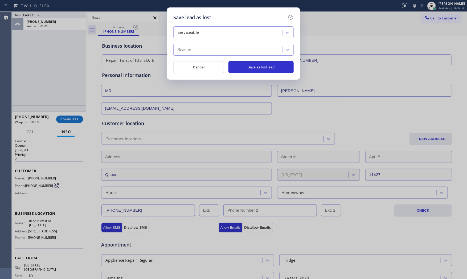
click at [207, 39] on div "Serviceable Reason" at bounding box center [233, 40] width 120 height 29
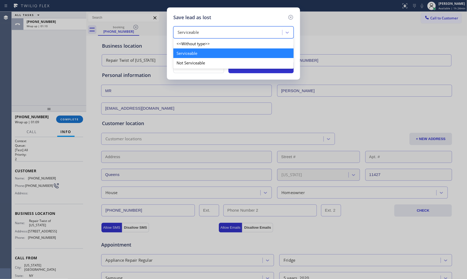
click at [207, 35] on div "Serviceable" at bounding box center [228, 32] width 107 height 9
click at [200, 54] on div "Serviceable" at bounding box center [233, 53] width 120 height 10
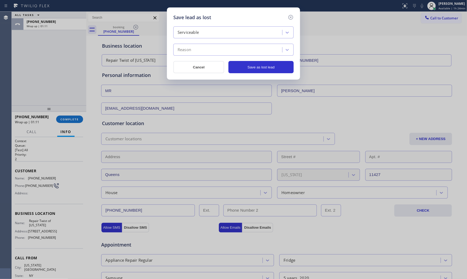
click at [200, 54] on div "Reason" at bounding box center [228, 49] width 107 height 9
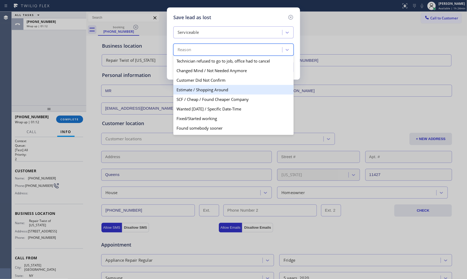
click at [193, 91] on div "Estimate / Shopping Around" at bounding box center [233, 90] width 120 height 10
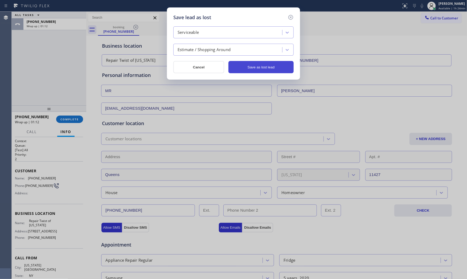
click at [244, 66] on button "Save as lost lead" at bounding box center [260, 67] width 65 height 12
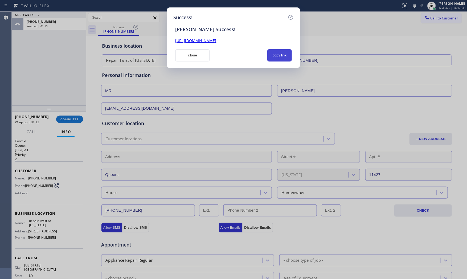
click at [281, 52] on button "copy link" at bounding box center [279, 55] width 25 height 12
click at [185, 56] on button "close" at bounding box center [192, 55] width 35 height 12
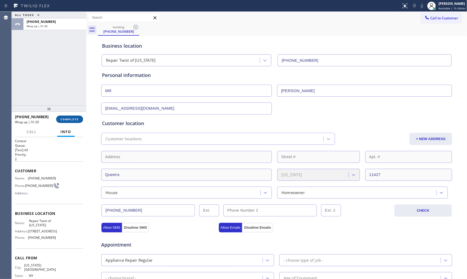
click at [74, 117] on span "COMPLETE" at bounding box center [69, 119] width 18 height 4
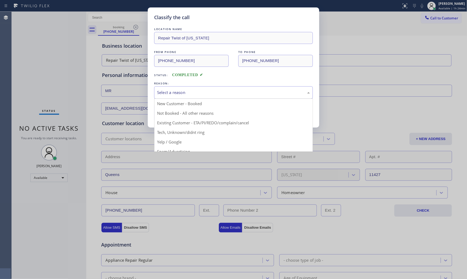
click at [190, 97] on div "Select a reason" at bounding box center [233, 92] width 159 height 13
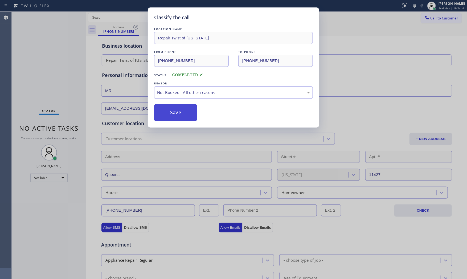
click at [172, 113] on button "Save" at bounding box center [175, 112] width 43 height 17
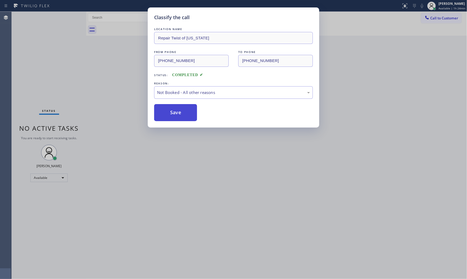
click at [172, 113] on button "Save" at bounding box center [175, 112] width 43 height 17
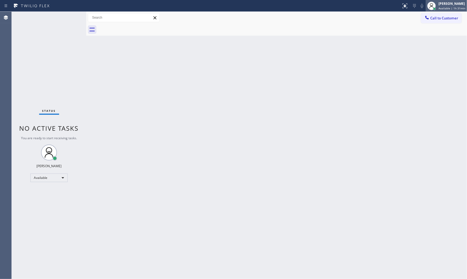
click at [419, 7] on span "Available | 1h 31min" at bounding box center [452, 8] width 27 height 4
click at [419, 44] on button "Break" at bounding box center [440, 42] width 53 height 7
drag, startPoint x: 459, startPoint y: 1, endPoint x: 456, endPoint y: 1, distance: 3.7
click at [419, 1] on div "[PERSON_NAME]" at bounding box center [452, 3] width 26 height 5
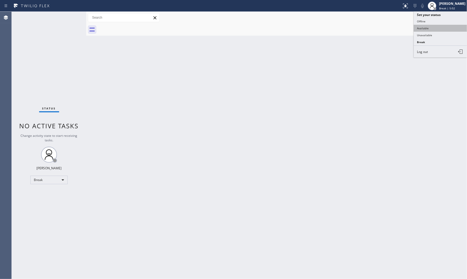
click at [419, 27] on button "Available" at bounding box center [440, 28] width 53 height 7
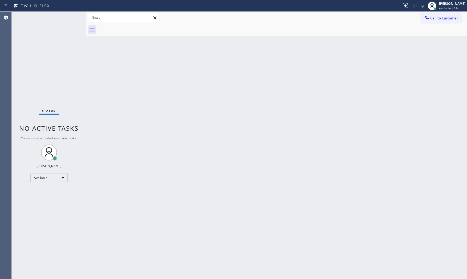
click at [71, 18] on div "Status No active tasks You are ready to start receiving tasks. [PERSON_NAME] Av…" at bounding box center [49, 145] width 75 height 267
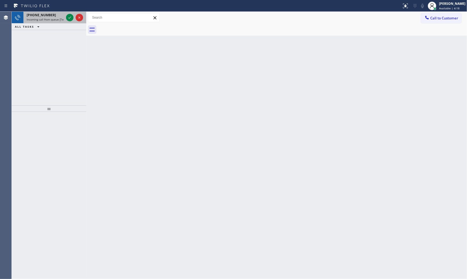
click at [60, 15] on div "+14434722114" at bounding box center [45, 15] width 37 height 5
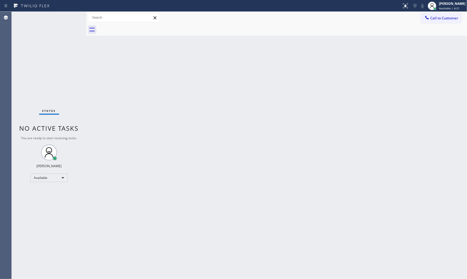
click at [62, 17] on div "Status No active tasks You are ready to start receiving tasks. [PERSON_NAME] Av…" at bounding box center [49, 145] width 75 height 267
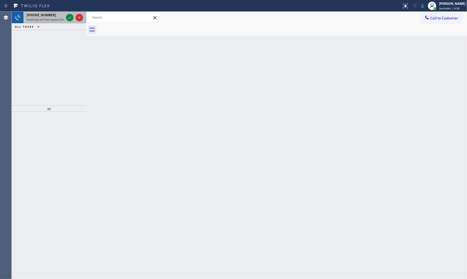
click at [55, 15] on div "+14434722114" at bounding box center [45, 15] width 37 height 5
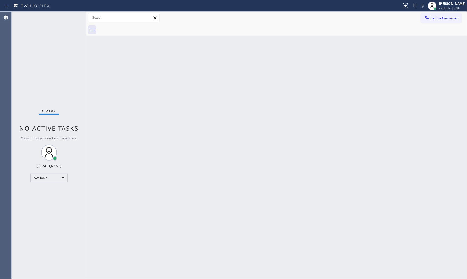
click at [57, 17] on div "Status No active tasks You are ready to start receiving tasks. [PERSON_NAME] Av…" at bounding box center [49, 145] width 75 height 267
click at [70, 16] on div "Status No active tasks You are ready to start receiving tasks. [PERSON_NAME] Av…" at bounding box center [49, 145] width 75 height 267
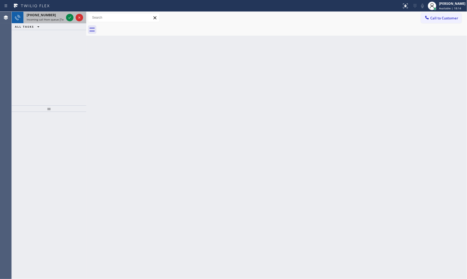
click at [59, 19] on span "Incoming call from queue [Test] All" at bounding box center [49, 20] width 44 height 4
drag, startPoint x: 66, startPoint y: 17, endPoint x: 63, endPoint y: 18, distance: 3.3
click at [61, 18] on span "Incoming call from queue [Test] All" at bounding box center [49, 20] width 44 height 4
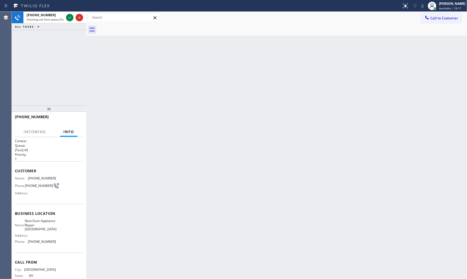
scroll to position [21, 0]
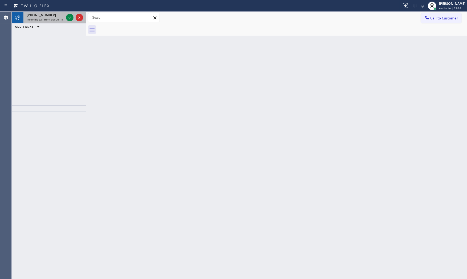
click at [40, 13] on span "+19175025176" at bounding box center [41, 15] width 29 height 5
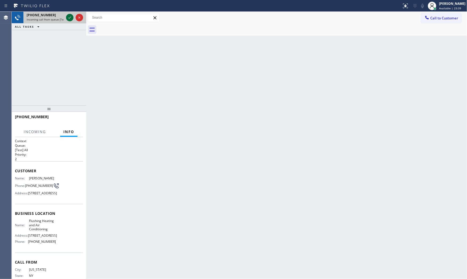
click at [67, 20] on icon at bounding box center [70, 17] width 6 height 6
drag, startPoint x: 95, startPoint y: 111, endPoint x: 81, endPoint y: 118, distance: 15.2
click at [92, 112] on div "Back to Dashboard Change Sender ID Customers Technicians Select a contact Outbo…" at bounding box center [276, 145] width 381 height 267
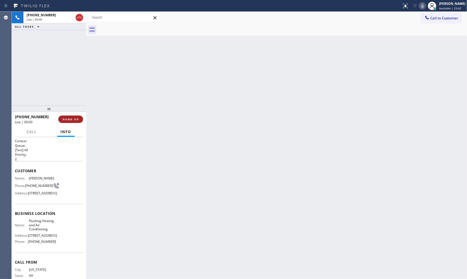
click at [78, 117] on span "HANG UP" at bounding box center [71, 119] width 16 height 4
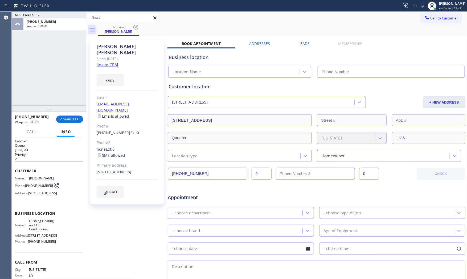
type input "(347) 690-7214"
click at [58, 58] on div "ALL TASKS ALL TASKS ACTIVE TASKS TASKS IN WRAP UP +19175025176 Wrap up | 00:39" at bounding box center [49, 59] width 75 height 94
click at [111, 62] on link "link to CRM" at bounding box center [108, 64] width 22 height 5
click at [72, 118] on span "COMPLETE" at bounding box center [69, 119] width 18 height 4
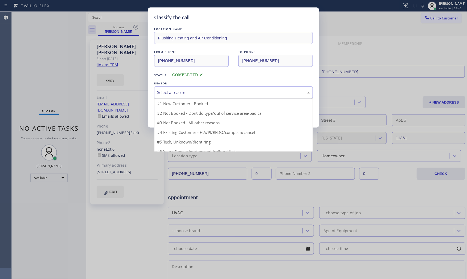
click at [199, 97] on div "Select a reason" at bounding box center [233, 92] width 159 height 13
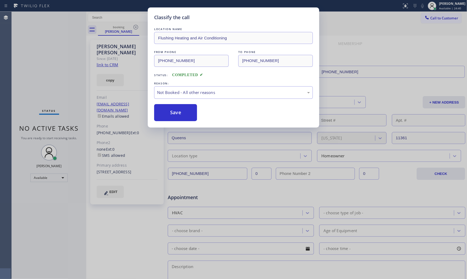
click at [191, 113] on button "Save" at bounding box center [175, 112] width 43 height 17
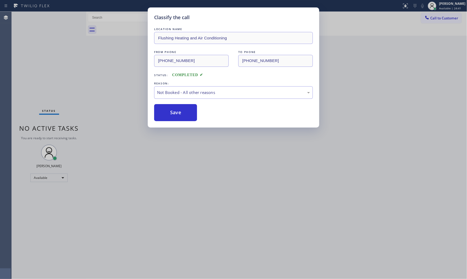
click at [191, 113] on button "Save" at bounding box center [175, 112] width 43 height 17
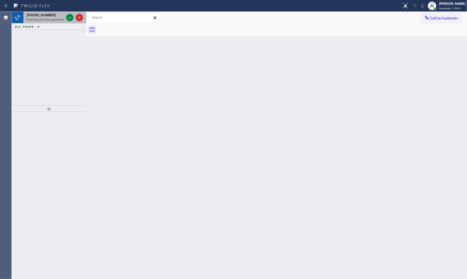
click at [59, 19] on span "Incoming call from queue [Test] All" at bounding box center [49, 20] width 44 height 4
click at [59, 17] on div "+17863444579" at bounding box center [45, 15] width 37 height 5
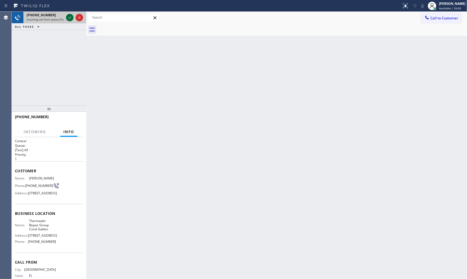
click at [67, 17] on icon at bounding box center [70, 17] width 6 height 6
click at [126, 118] on div "Back to Dashboard Change Sender ID Customers Technicians Select a contact Outbo…" at bounding box center [276, 145] width 381 height 267
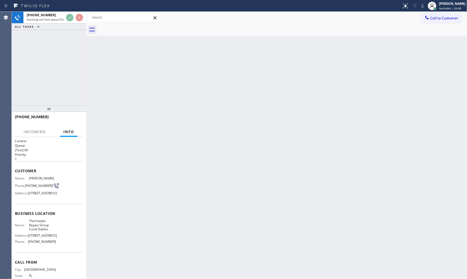
click at [126, 118] on div "Back to Dashboard Change Sender ID Customers Technicians Select a contact Outbo…" at bounding box center [276, 145] width 381 height 267
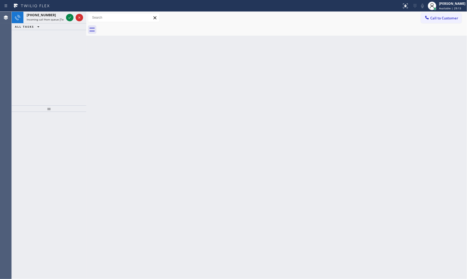
click at [43, 24] on button "ALL TASKS" at bounding box center [28, 26] width 33 height 6
click at [44, 21] on span "Incoming call from queue [Test] All" at bounding box center [49, 20] width 44 height 4
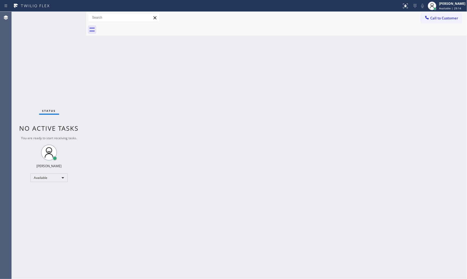
click at [51, 16] on div "Status No active tasks You are ready to start receiving tasks. [PERSON_NAME] Av…" at bounding box center [49, 145] width 75 height 267
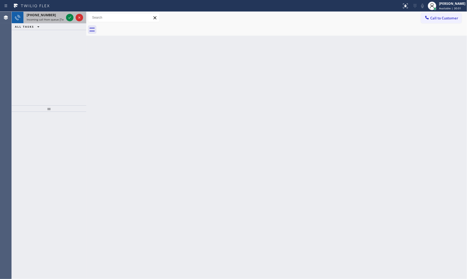
click at [50, 14] on div "[PHONE_NUMBER]" at bounding box center [45, 15] width 37 height 5
click at [50, 13] on div "[PHONE_NUMBER]" at bounding box center [45, 15] width 37 height 5
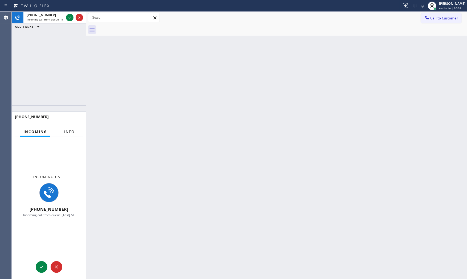
click at [70, 130] on span "Info" at bounding box center [69, 131] width 10 height 5
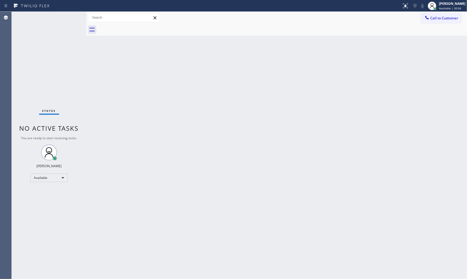
click at [56, 16] on div "Status No active tasks You are ready to start receiving tasks. [PERSON_NAME] Av…" at bounding box center [49, 145] width 75 height 267
click at [63, 15] on div "Status No active tasks You are ready to start receiving tasks. [PERSON_NAME] Av…" at bounding box center [49, 145] width 75 height 267
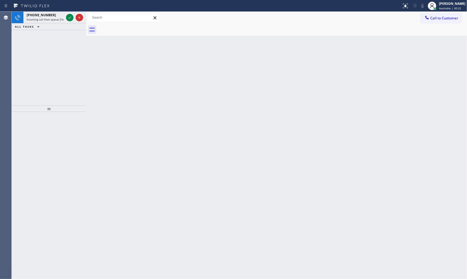
click at [63, 15] on div "[PHONE_NUMBER]" at bounding box center [45, 15] width 37 height 5
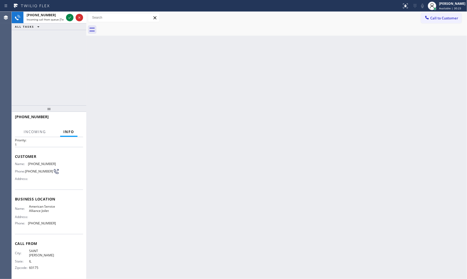
scroll to position [17, 0]
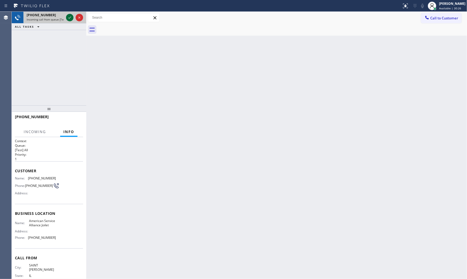
click at [70, 18] on icon at bounding box center [70, 17] width 6 height 6
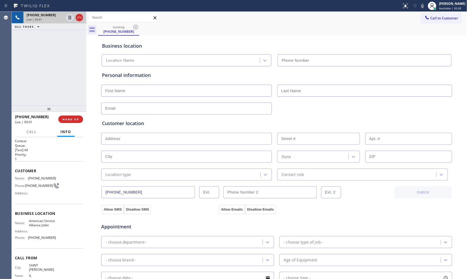
type input "[PHONE_NUMBER]"
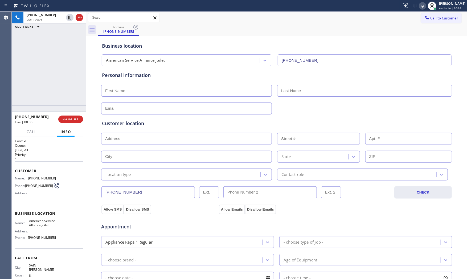
click at [419, 5] on icon at bounding box center [422, 6] width 6 height 6
click at [73, 123] on div "[PHONE_NUMBER] Live | 00:07 HANG UP" at bounding box center [49, 119] width 68 height 14
click at [73, 122] on button "HANG UP" at bounding box center [70, 119] width 25 height 7
click at [70, 119] on span "COMPLETE" at bounding box center [69, 119] width 18 height 4
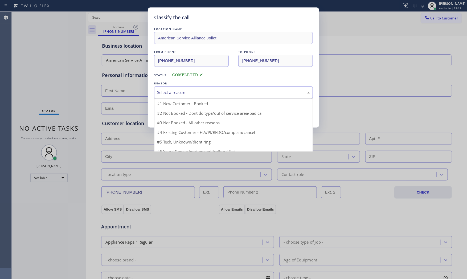
click at [184, 92] on div "Select a reason" at bounding box center [233, 92] width 153 height 6
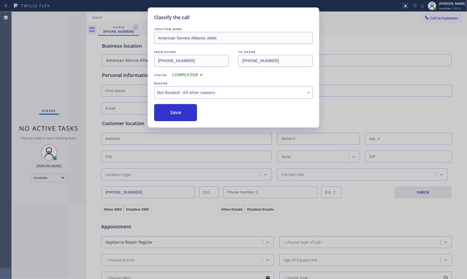
click at [174, 115] on button "Save" at bounding box center [175, 112] width 43 height 17
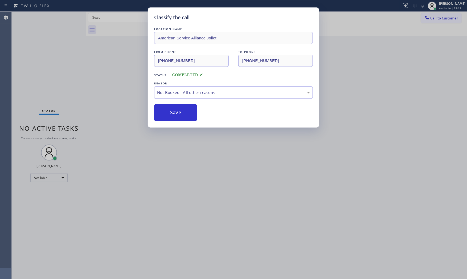
click at [174, 115] on button "Save" at bounding box center [175, 112] width 43 height 17
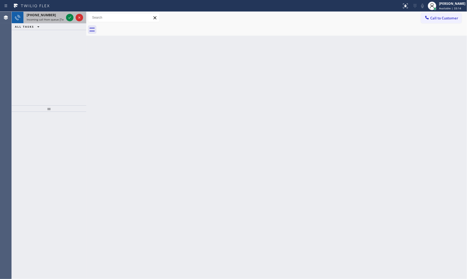
click at [49, 19] on span "Incoming call from queue [Test] All" at bounding box center [49, 20] width 44 height 4
click at [67, 19] on icon at bounding box center [70, 17] width 6 height 6
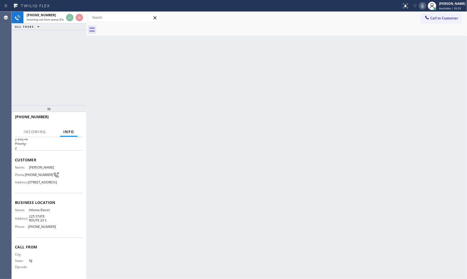
scroll to position [21, 0]
click at [74, 116] on button "HANG UP" at bounding box center [70, 119] width 25 height 7
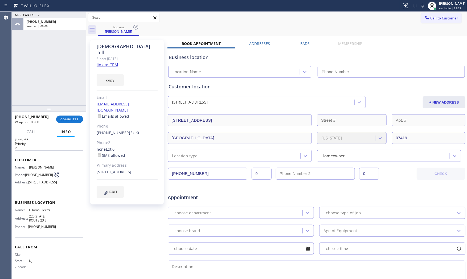
type input "[PHONE_NUMBER]"
click at [111, 62] on link "link to CRM" at bounding box center [108, 64] width 22 height 5
drag, startPoint x: 69, startPoint y: 116, endPoint x: 64, endPoint y: 84, distance: 32.3
click at [64, 84] on div "ALL TASKS ALL TASKS ACTIVE TASKS TASKS IN WRAP UP [PHONE_NUMBER] Wrap up | 00:2…" at bounding box center [49, 145] width 75 height 267
click at [70, 118] on span "COMPLETE" at bounding box center [69, 119] width 18 height 4
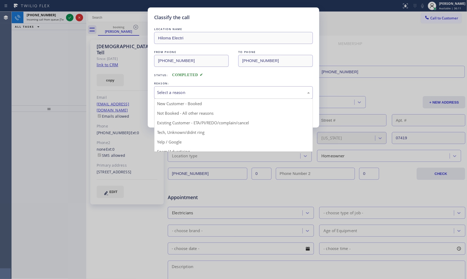
click at [168, 91] on div "Select a reason" at bounding box center [233, 92] width 153 height 6
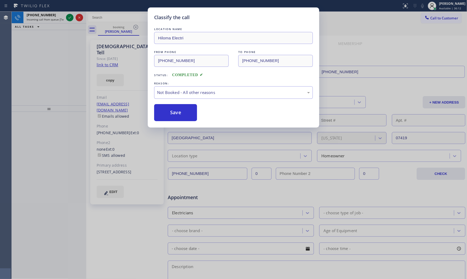
click at [170, 113] on button "Save" at bounding box center [175, 112] width 43 height 17
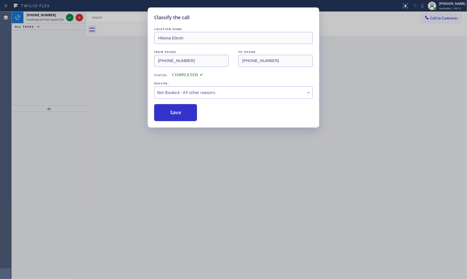
click at [170, 113] on button "Save" at bounding box center [175, 112] width 43 height 17
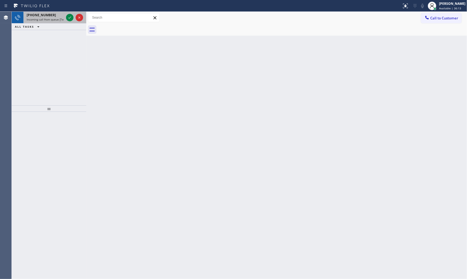
click at [53, 18] on span "Incoming call from queue [Test] All" at bounding box center [49, 20] width 44 height 4
click at [48, 17] on span "[PHONE_NUMBER]" at bounding box center [41, 15] width 29 height 5
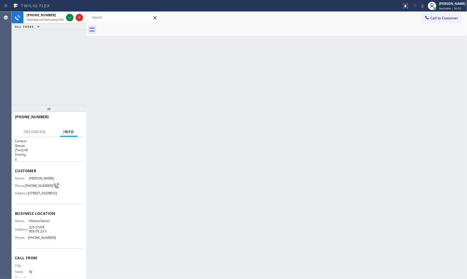
click at [107, 156] on div "Back to Dashboard Change Sender ID Customers Technicians Select a contact Outbo…" at bounding box center [276, 145] width 381 height 267
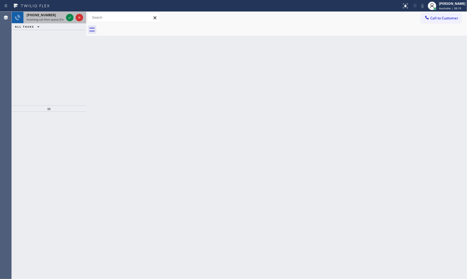
click at [44, 17] on span "[PHONE_NUMBER]" at bounding box center [41, 15] width 29 height 5
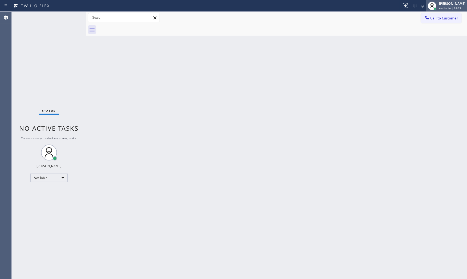
click at [453, 7] on span "Available | 38:27" at bounding box center [450, 8] width 22 height 4
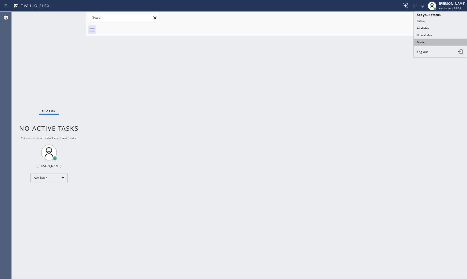
click at [426, 39] on button "Break" at bounding box center [440, 42] width 53 height 7
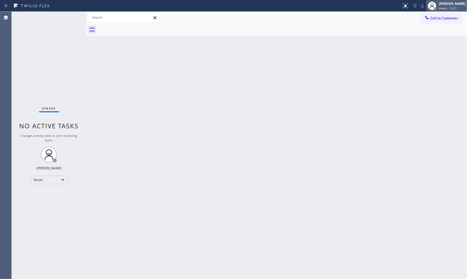
click at [455, 6] on div "[PERSON_NAME] Break | 15:17" at bounding box center [452, 5] width 29 height 9
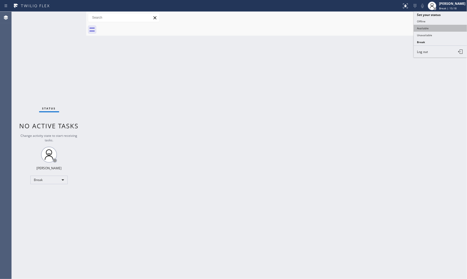
click at [436, 25] on button "Available" at bounding box center [440, 28] width 53 height 7
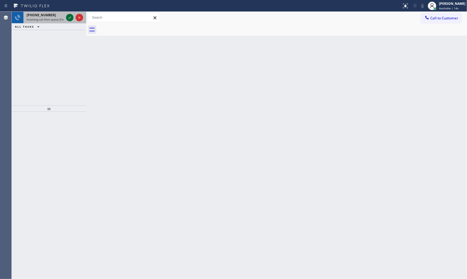
click at [70, 17] on icon at bounding box center [70, 17] width 6 height 6
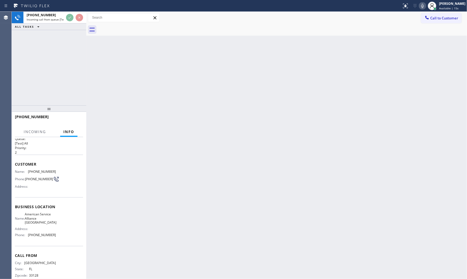
scroll to position [17, 0]
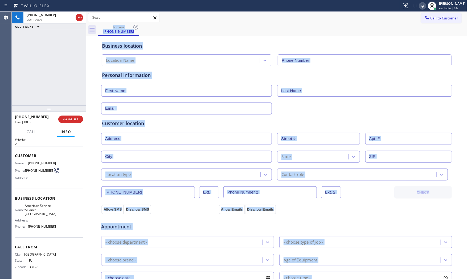
type input "[PHONE_NUMBER]"
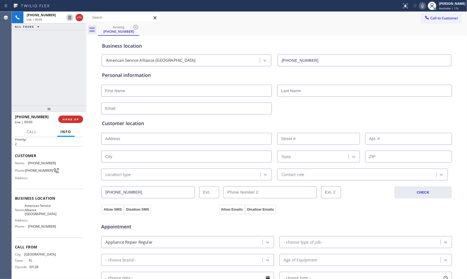
click at [51, 77] on div "[PHONE_NUMBER] Live | 00:00 ALL TASKS ALL TASKS ACTIVE TASKS TASKS IN WRAP UP" at bounding box center [49, 59] width 75 height 94
click at [422, 5] on icon at bounding box center [422, 6] width 6 height 6
click at [422, 7] on icon at bounding box center [422, 6] width 6 height 6
click at [421, 10] on div "Status report No issues detected If you experience an issue, please download th…" at bounding box center [433, 6] width 67 height 12
click at [421, 7] on icon at bounding box center [422, 6] width 6 height 6
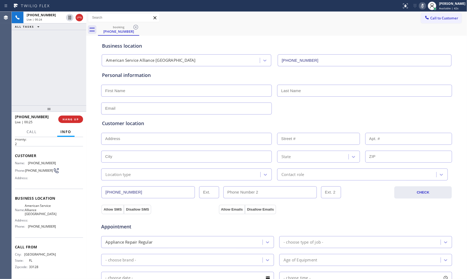
click at [420, 9] on button at bounding box center [422, 5] width 7 height 7
click at [68, 121] on button "HANG UP" at bounding box center [70, 119] width 25 height 7
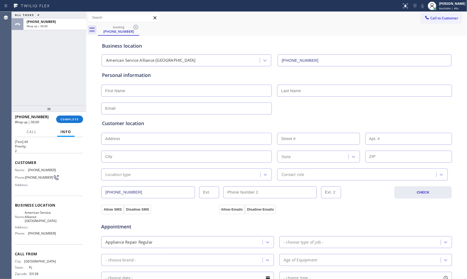
scroll to position [0, 0]
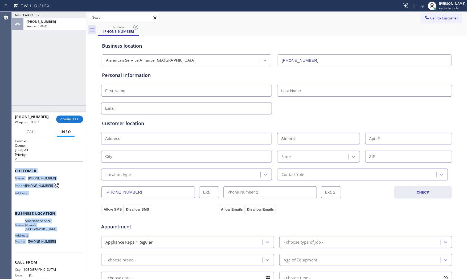
drag, startPoint x: 14, startPoint y: 168, endPoint x: 65, endPoint y: 239, distance: 87.2
click at [65, 243] on div "Context Queue: [Test] All Priority: 2 Customer Name: [PHONE_NUMBER] Phone: [PHO…" at bounding box center [49, 208] width 75 height 142
copy div "Customer Name: [PHONE_NUMBER] Phone: [PHONE_NUMBER] Address: Business location …"
click at [446, 11] on div "[PERSON_NAME] Available | 1:10" at bounding box center [446, 6] width 41 height 12
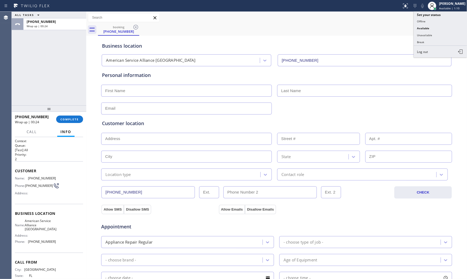
click at [384, 22] on div "Call to Customer Outbound call Location Search location Your caller id phone nu…" at bounding box center [276, 17] width 381 height 9
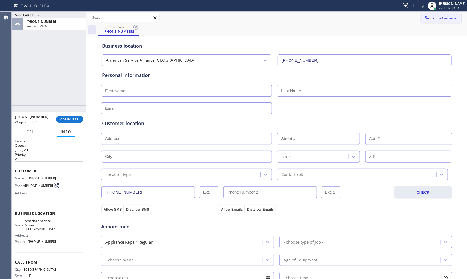
click at [437, 17] on span "Call to Customer" at bounding box center [444, 18] width 28 height 5
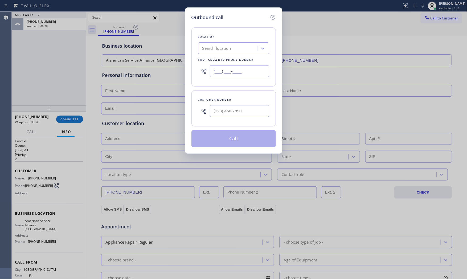
click at [239, 73] on input "(___) ___-____" at bounding box center [239, 71] width 59 height 12
paste input "954) 835-4535"
type input "[PHONE_NUMBER]"
click at [226, 117] on input "(___) ___-____" at bounding box center [239, 111] width 59 height 12
paste input "954) 999-8776"
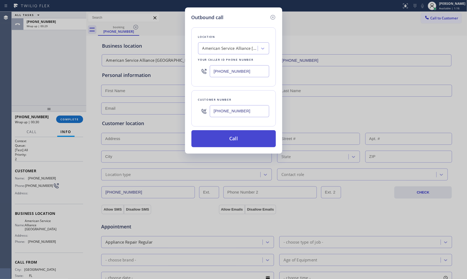
type input "[PHONE_NUMBER]"
click at [222, 142] on button "Call" at bounding box center [233, 138] width 84 height 17
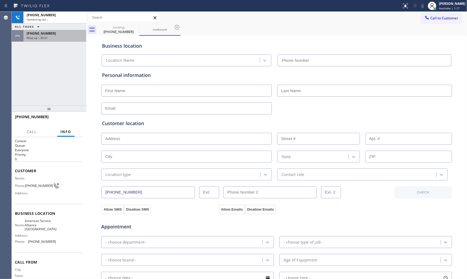
click at [38, 32] on span "[PHONE_NUMBER]" at bounding box center [41, 33] width 29 height 5
type input "[PHONE_NUMBER]"
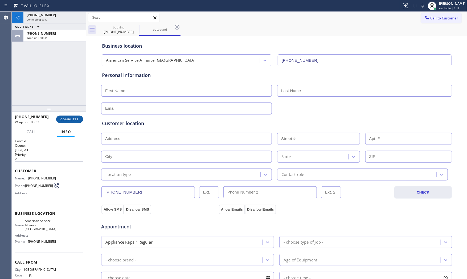
click at [62, 116] on button "COMPLETE" at bounding box center [69, 119] width 27 height 7
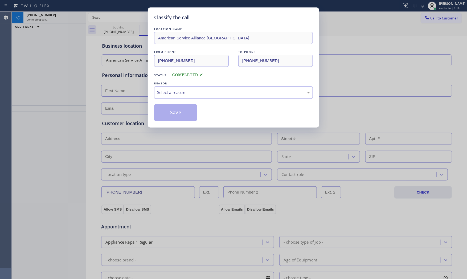
click at [195, 89] on div "Select a reason" at bounding box center [233, 92] width 159 height 13
click at [187, 112] on button "Save" at bounding box center [175, 112] width 43 height 17
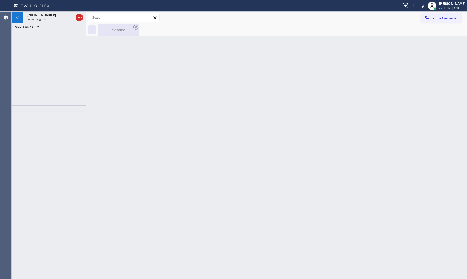
click at [125, 28] on div "outbound" at bounding box center [119, 30] width 40 height 4
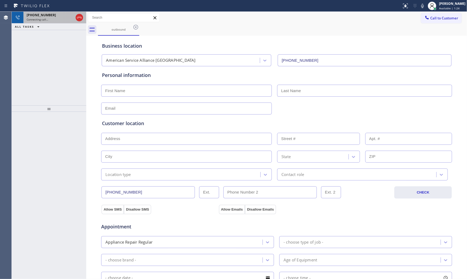
click at [24, 19] on div "[PHONE_NUMBER] Connecting call…" at bounding box center [48, 18] width 51 height 12
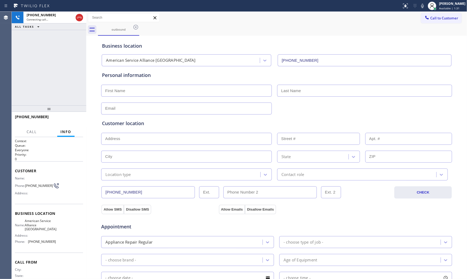
click at [238, 227] on div "Appointment" at bounding box center [277, 224] width 352 height 14
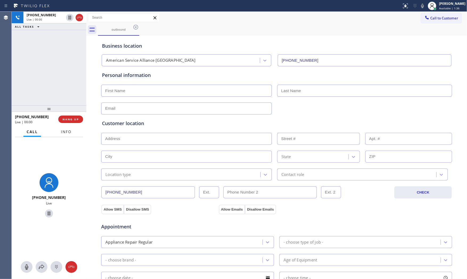
click at [67, 132] on span "Info" at bounding box center [66, 131] width 10 height 5
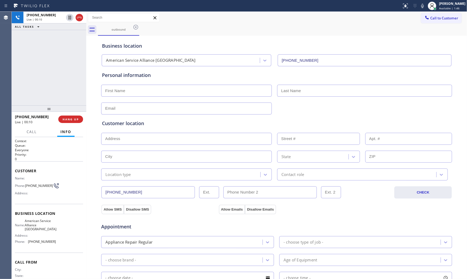
click at [423, 7] on icon at bounding box center [422, 6] width 6 height 6
drag, startPoint x: 419, startPoint y: 6, endPoint x: 462, endPoint y: 0, distance: 43.3
click at [419, 6] on icon at bounding box center [422, 6] width 6 height 6
click at [421, 6] on icon at bounding box center [422, 6] width 6 height 6
click at [422, 9] on button at bounding box center [422, 5] width 7 height 7
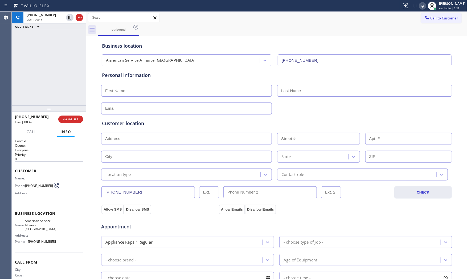
click at [422, 9] on button at bounding box center [422, 5] width 7 height 7
drag, startPoint x: 420, startPoint y: 5, endPoint x: 427, endPoint y: 4, distance: 6.7
click at [420, 5] on icon at bounding box center [422, 6] width 6 height 6
click at [419, 6] on div at bounding box center [422, 6] width 7 height 6
click at [419, 7] on icon at bounding box center [422, 6] width 6 height 6
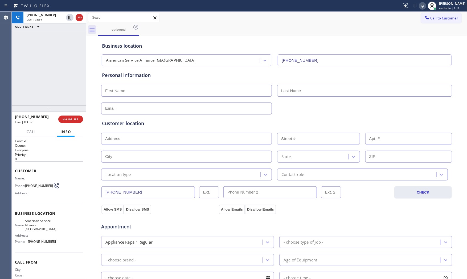
click at [421, 7] on icon at bounding box center [422, 6] width 3 height 4
click at [419, 7] on icon at bounding box center [422, 6] width 6 height 6
click at [22, 93] on div "[PHONE_NUMBER] Live | 03:53 ALL TASKS ALL TASKS ACTIVE TASKS TASKS IN WRAP UP" at bounding box center [49, 59] width 75 height 94
click at [422, 8] on icon at bounding box center [422, 6] width 6 height 6
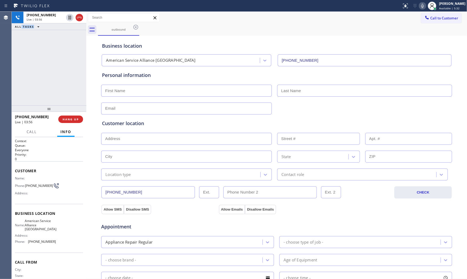
click at [422, 8] on icon at bounding box center [422, 6] width 6 height 6
click at [66, 119] on span "HANG UP" at bounding box center [71, 119] width 16 height 4
click at [438, 22] on button "Call to Customer" at bounding box center [441, 18] width 41 height 10
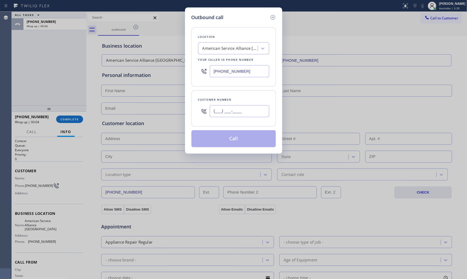
click at [241, 109] on input "(___) ___-____" at bounding box center [239, 111] width 59 height 12
paste input "954) 999-8776"
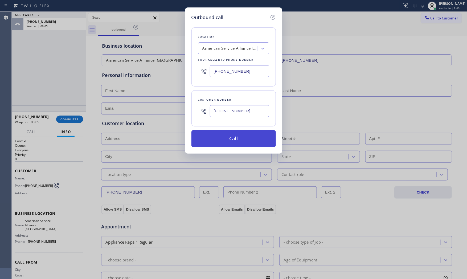
type input "[PHONE_NUMBER]"
click at [229, 139] on button "Call" at bounding box center [233, 138] width 84 height 17
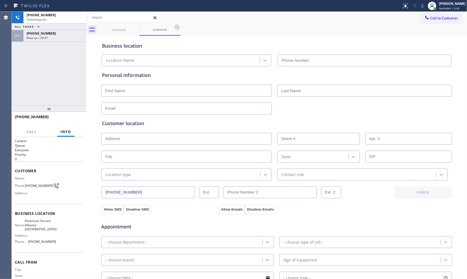
type input "[PHONE_NUMBER]"
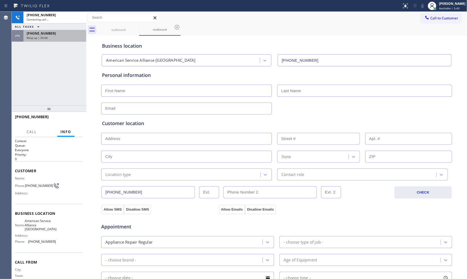
click at [66, 35] on div "[PHONE_NUMBER]" at bounding box center [55, 33] width 56 height 5
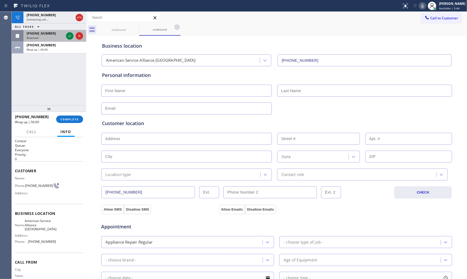
click at [54, 38] on div "Reserved" at bounding box center [45, 38] width 37 height 4
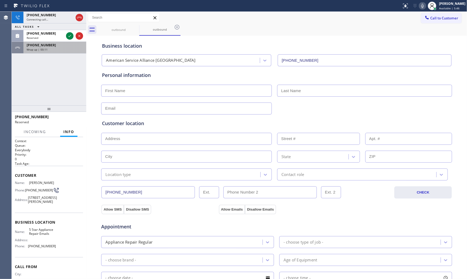
click at [49, 52] on div "[PHONE_NUMBER] Wrap up | 00:11" at bounding box center [53, 48] width 61 height 12
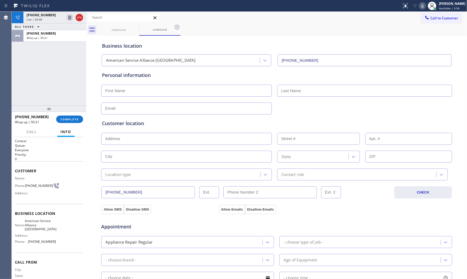
click at [422, 8] on icon at bounding box center [422, 6] width 6 height 6
click at [423, 6] on icon at bounding box center [422, 6] width 6 height 6
click at [73, 119] on span "COMPLETE" at bounding box center [69, 119] width 18 height 4
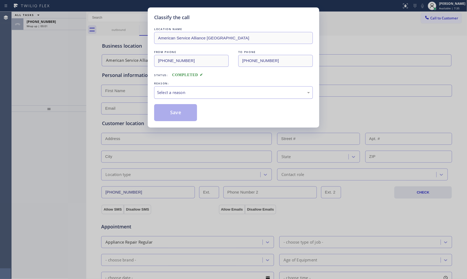
click at [171, 94] on div "Select a reason" at bounding box center [233, 92] width 153 height 6
click at [169, 109] on button "Save" at bounding box center [175, 112] width 43 height 17
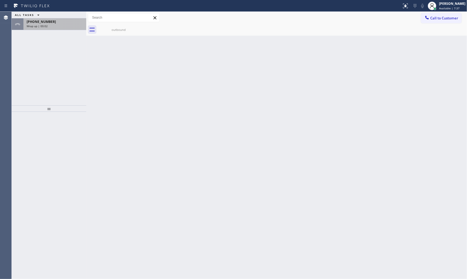
click at [40, 24] on span "Wrap up | 00:02" at bounding box center [37, 26] width 21 height 4
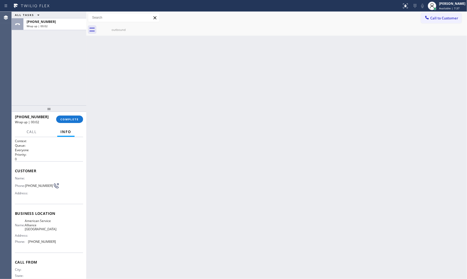
click at [116, 35] on div "outbound" at bounding box center [119, 30] width 40 height 12
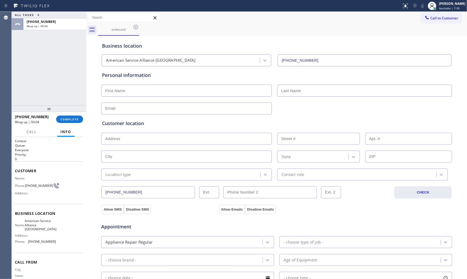
click at [192, 92] on input "text" at bounding box center [186, 91] width 171 height 12
type input "[PERSON_NAME]"
paste input "[EMAIL_ADDRESS][DOMAIN_NAME]"
type input "[EMAIL_ADDRESS][DOMAIN_NAME]"
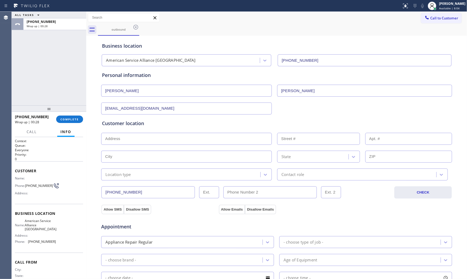
click at [121, 138] on input "text" at bounding box center [186, 139] width 171 height 12
paste input "[STREET_ADDRESS]"
type input "[STREET_ADDRESS]"
type input "5121"
type input "[GEOGRAPHIC_DATA]"
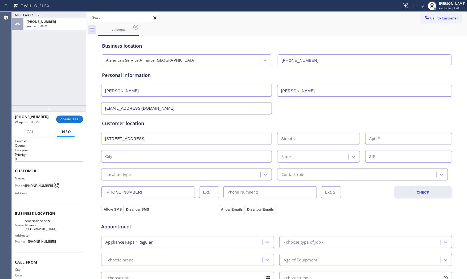
type input "33076"
click at [127, 176] on div "Location type" at bounding box center [118, 175] width 26 height 6
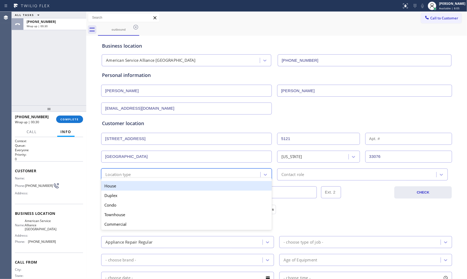
click at [127, 187] on div "House" at bounding box center [186, 186] width 171 height 10
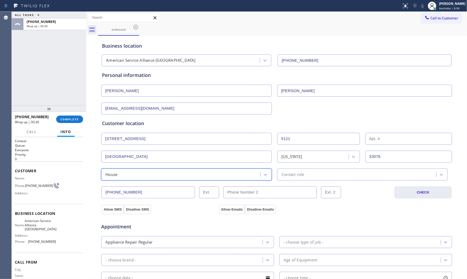
click at [312, 179] on div "Contact role" at bounding box center [362, 175] width 171 height 12
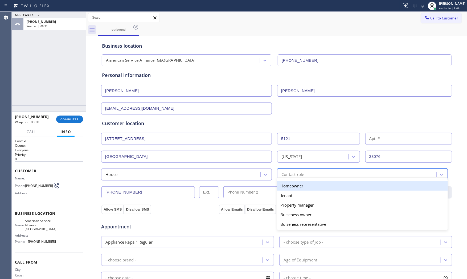
drag, startPoint x: 301, startPoint y: 185, endPoint x: 292, endPoint y: 188, distance: 9.4
click at [301, 185] on div "Homeowner" at bounding box center [362, 186] width 171 height 10
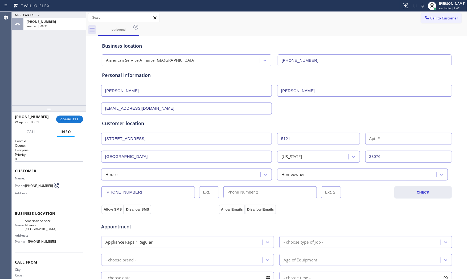
drag, startPoint x: 113, startPoint y: 207, endPoint x: 166, endPoint y: 209, distance: 53.6
click at [113, 207] on button "Allow SMS" at bounding box center [112, 210] width 22 height 10
click at [230, 209] on button "Allow Emails" at bounding box center [232, 210] width 26 height 10
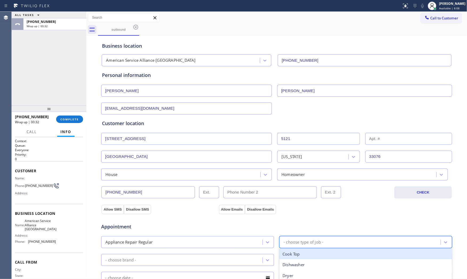
click at [310, 241] on div "- choose type of job -" at bounding box center [304, 242] width 40 height 6
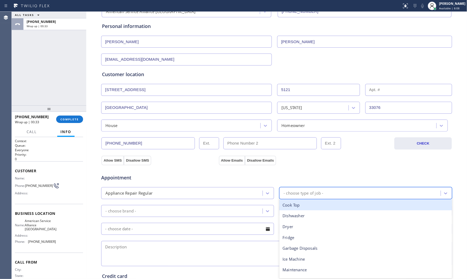
scroll to position [59, 0]
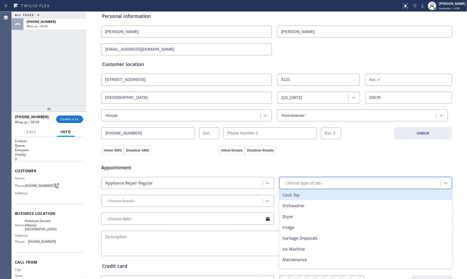
type input "d"
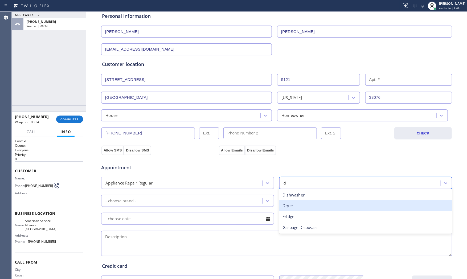
drag, startPoint x: 293, startPoint y: 204, endPoint x: 235, endPoint y: 209, distance: 57.8
click at [291, 204] on div "Dryer" at bounding box center [365, 205] width 173 height 11
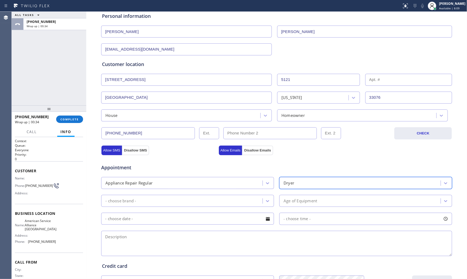
click at [175, 204] on div "- choose brand -" at bounding box center [183, 200] width 160 height 9
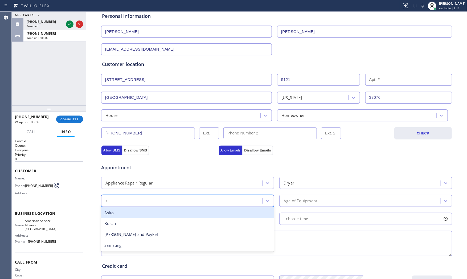
type input "sa"
drag, startPoint x: 166, startPoint y: 211, endPoint x: 170, endPoint y: 211, distance: 4.0
click at [166, 211] on div "Samsung" at bounding box center [187, 212] width 173 height 11
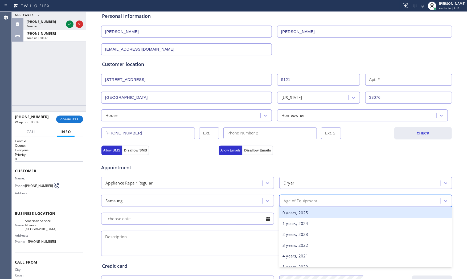
click at [292, 204] on div "Age of Equipment" at bounding box center [301, 201] width 34 height 6
click at [294, 213] on div "0 years, 2025" at bounding box center [365, 212] width 173 height 11
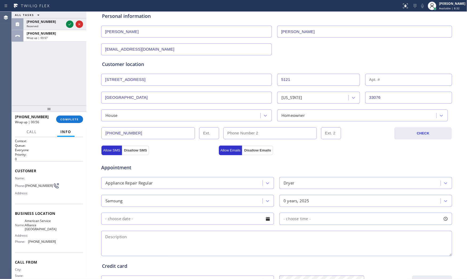
click at [31, 222] on span "American Service Alliance [GEOGRAPHIC_DATA]" at bounding box center [41, 225] width 32 height 12
click at [33, 225] on span "American Service Alliance [GEOGRAPHIC_DATA]" at bounding box center [41, 225] width 32 height 12
click at [34, 225] on span "American Service Alliance [GEOGRAPHIC_DATA]" at bounding box center [41, 225] width 32 height 12
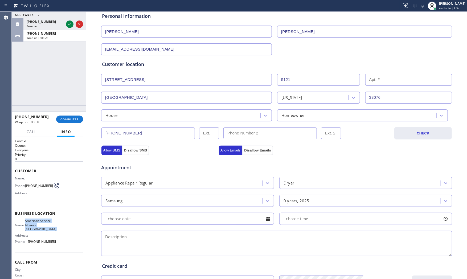
copy span "American Service Alliance [GEOGRAPHIC_DATA]"
click at [123, 236] on textarea at bounding box center [276, 243] width 351 height 25
paste textarea "1-4 79$+$30 Samsung| DryerSBS | its doesnt turn off | no idea how old KitchedAi…"
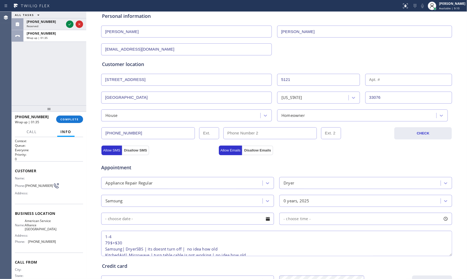
scroll to position [14, 0]
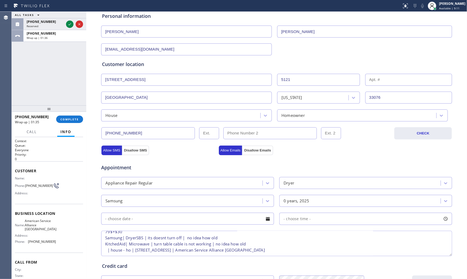
type textarea "1-4 79$+$30 Samsung| DryerSBS | its doesnt turn off | no idea how old KitchedAi…"
click at [131, 222] on input "text" at bounding box center [187, 219] width 173 height 12
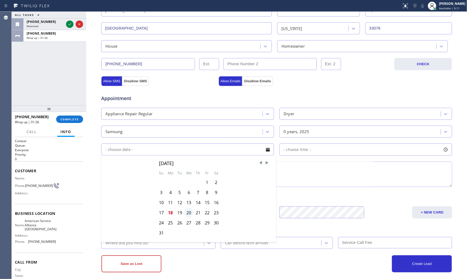
scroll to position [133, 0]
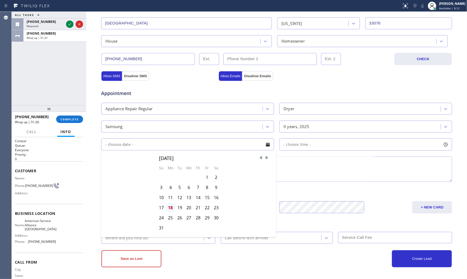
drag, startPoint x: 169, startPoint y: 208, endPoint x: 174, endPoint y: 207, distance: 4.6
click at [170, 208] on div "18" at bounding box center [170, 208] width 9 height 10
type input "[DATE]"
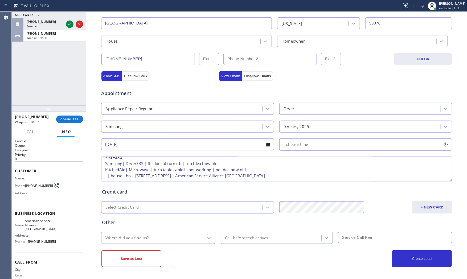
click at [296, 146] on span "- choose time -" at bounding box center [297, 144] width 27 height 5
drag, startPoint x: 284, startPoint y: 177, endPoint x: 384, endPoint y: 176, distance: 99.6
click at [384, 176] on div at bounding box center [386, 177] width 6 height 11
drag, startPoint x: 285, startPoint y: 177, endPoint x: 344, endPoint y: 178, distance: 58.6
click at [345, 178] on div at bounding box center [348, 177] width 6 height 11
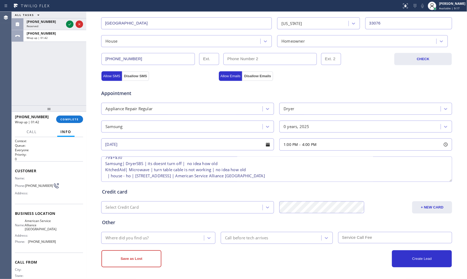
drag, startPoint x: 220, startPoint y: 193, endPoint x: 238, endPoint y: 187, distance: 19.3
click at [222, 193] on div "Credit card" at bounding box center [276, 191] width 349 height 7
click at [148, 240] on div "Where did you find us?" at bounding box center [153, 237] width 101 height 9
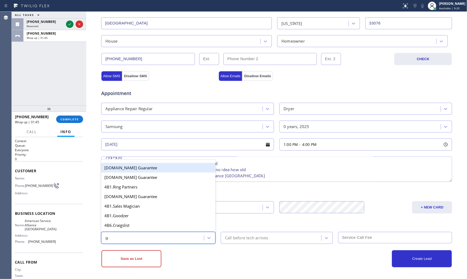
type input "goo"
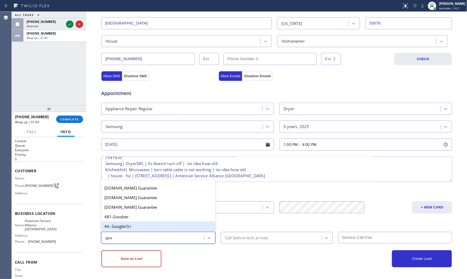
click at [152, 229] on div "4A. Google/G+" at bounding box center [158, 227] width 114 height 10
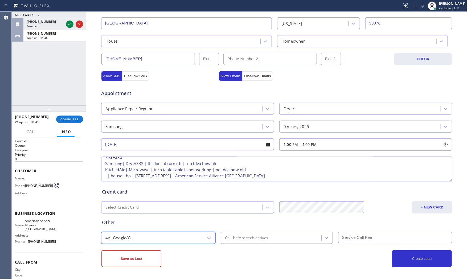
click at [247, 239] on div "Call before tech arrives" at bounding box center [246, 238] width 43 height 6
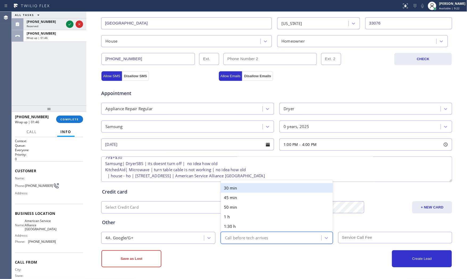
click at [243, 191] on div "30 min" at bounding box center [277, 188] width 112 height 10
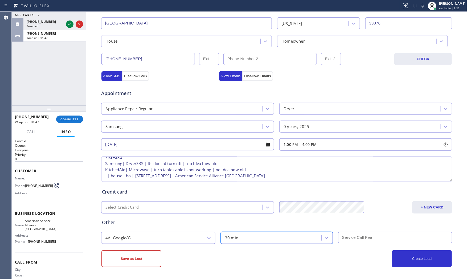
click at [344, 240] on input "text" at bounding box center [395, 237] width 114 height 11
type input "109"
click at [327, 257] on div "Create Lead" at bounding box center [364, 258] width 175 height 17
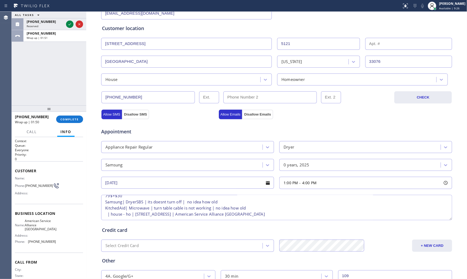
scroll to position [0, 0]
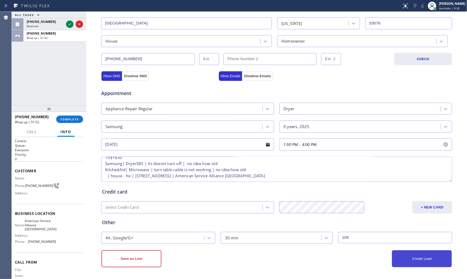
click at [401, 258] on button "Create Lead" at bounding box center [422, 258] width 60 height 17
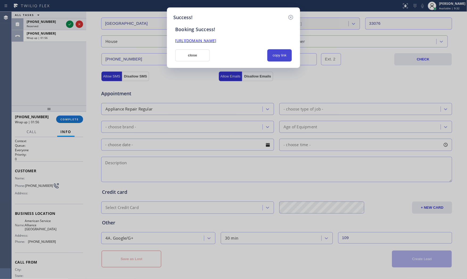
click at [279, 61] on button "copy link" at bounding box center [279, 55] width 25 height 12
click at [194, 55] on button "close" at bounding box center [192, 55] width 35 height 12
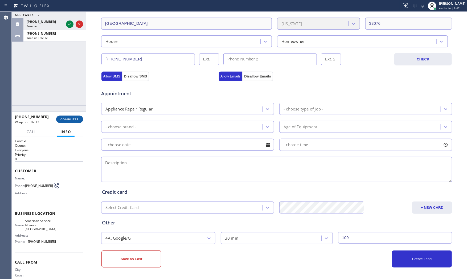
click at [58, 121] on button "COMPLETE" at bounding box center [69, 119] width 27 height 7
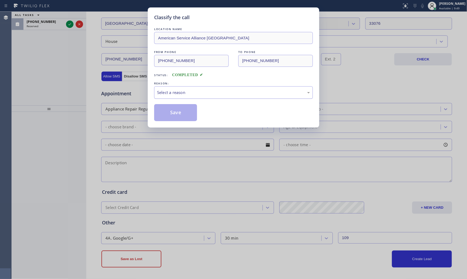
click at [164, 95] on div "Select a reason" at bounding box center [233, 92] width 153 height 6
click at [169, 108] on button "Save" at bounding box center [175, 112] width 43 height 17
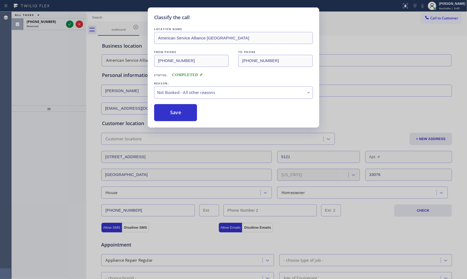
click at [169, 108] on button "Save" at bounding box center [175, 112] width 43 height 17
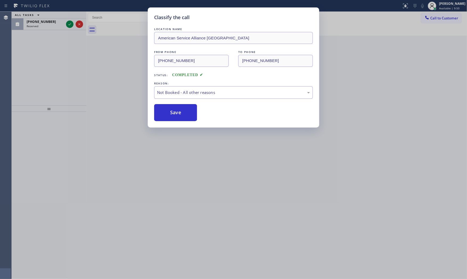
click at [58, 28] on div "Classify the call LOCATION NAME American Service Alliance Joilet FROM PHONE [PH…" at bounding box center [239, 145] width 455 height 267
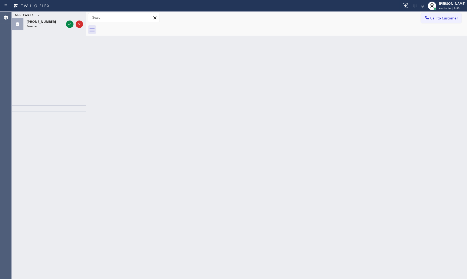
click at [58, 28] on div "Reserved" at bounding box center [45, 26] width 37 height 4
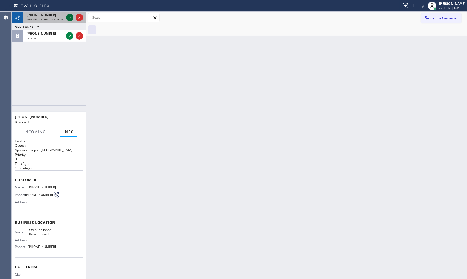
click at [71, 19] on icon at bounding box center [70, 17] width 6 height 6
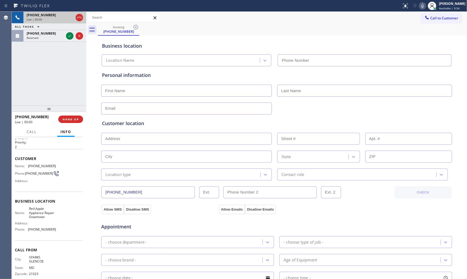
scroll to position [25, 0]
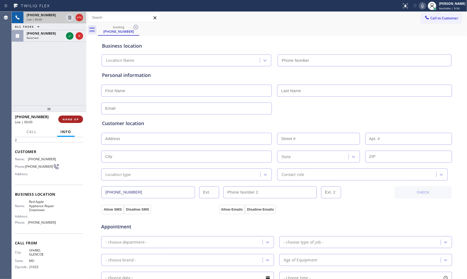
click at [73, 119] on span "HANG UP" at bounding box center [71, 119] width 16 height 4
type input "[PHONE_NUMBER]"
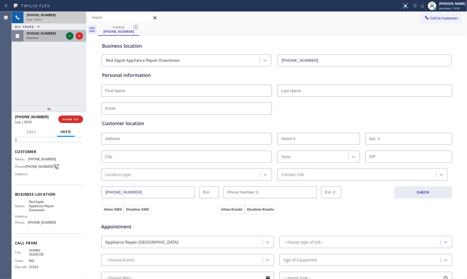
click at [70, 39] on icon at bounding box center [70, 36] width 6 height 6
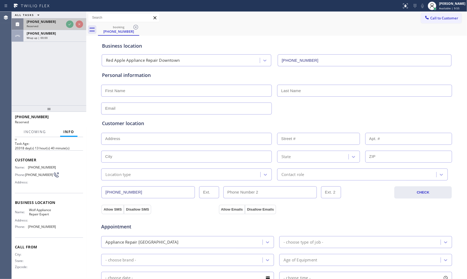
scroll to position [22, 0]
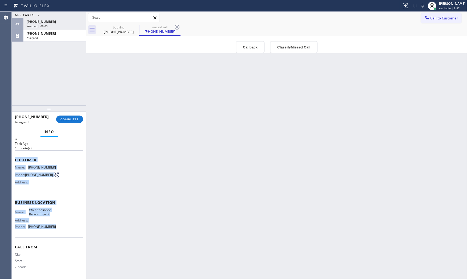
drag, startPoint x: 15, startPoint y: 157, endPoint x: 67, endPoint y: 232, distance: 91.3
click at [67, 232] on div "Context Queue: Appliance Repair High End Priority: 0 Task Age: [DEMOGRAPHIC_DAT…" at bounding box center [49, 198] width 68 height 159
copy div "Customer Name: [PHONE_NUMBER] Phone: [PHONE_NUMBER] Address: Business location …"
click at [442, 21] on button "Call to Customer" at bounding box center [441, 18] width 41 height 10
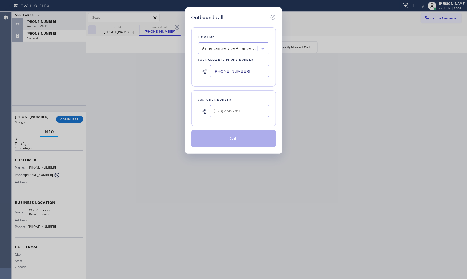
click at [248, 69] on input "[PHONE_NUMBER]" at bounding box center [239, 71] width 59 height 12
paste input "877) 661-5446"
type input "[PHONE_NUMBER]"
click at [246, 111] on input "(___) ___-____" at bounding box center [239, 111] width 59 height 12
paste input "970) 493-8780"
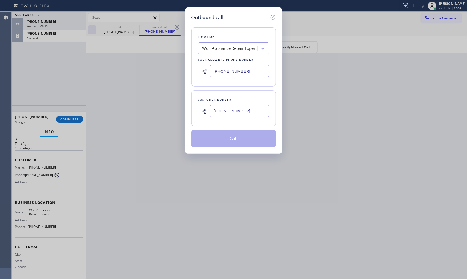
type input "[PHONE_NUMBER]"
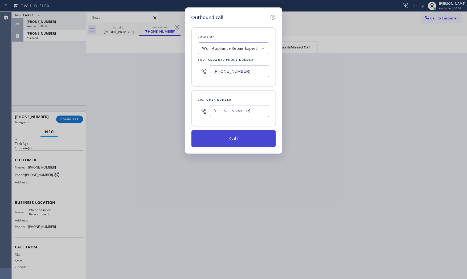
click at [230, 138] on button "Call" at bounding box center [233, 138] width 84 height 17
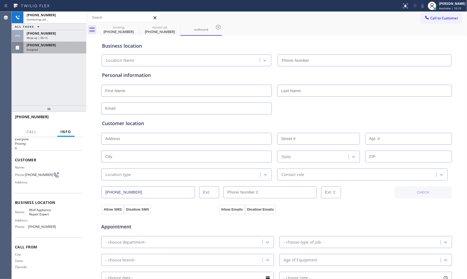
click at [56, 51] on div "Assigned" at bounding box center [55, 50] width 56 height 4
type input "[PHONE_NUMBER]"
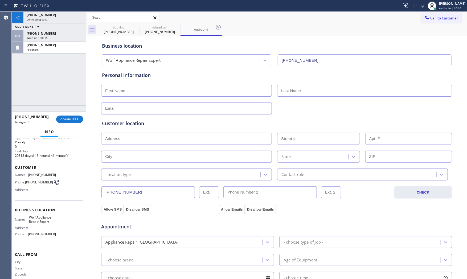
scroll to position [22, 0]
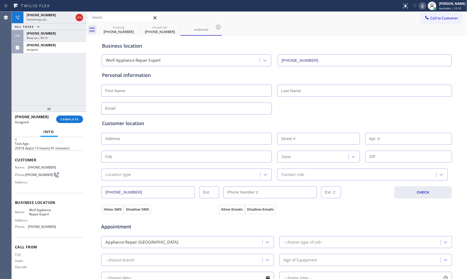
click at [63, 113] on div "[PHONE_NUMBER] Assigned COMPLETE" at bounding box center [49, 119] width 68 height 14
drag, startPoint x: 66, startPoint y: 119, endPoint x: 69, endPoint y: 119, distance: 3.2
click at [67, 119] on span "COMPLETE" at bounding box center [69, 119] width 18 height 4
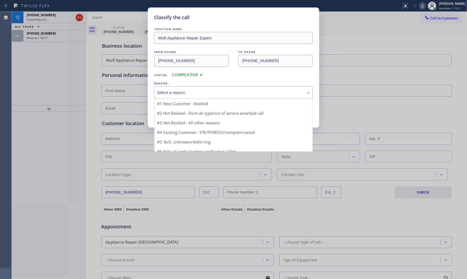
click at [177, 97] on div "Select a reason" at bounding box center [233, 92] width 159 height 13
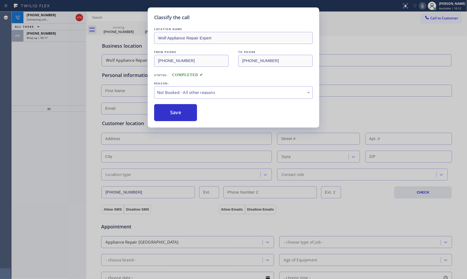
click at [177, 111] on button "Save" at bounding box center [175, 112] width 43 height 17
drag, startPoint x: 177, startPoint y: 111, endPoint x: 173, endPoint y: 111, distance: 3.2
click at [177, 112] on button "Save" at bounding box center [175, 112] width 43 height 17
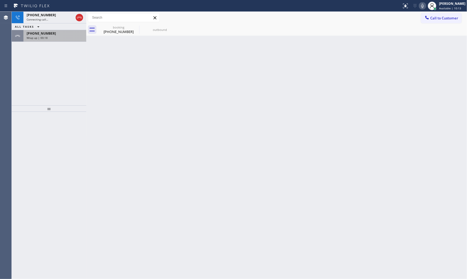
click at [55, 38] on div "Wrap up | 00:18" at bounding box center [55, 38] width 56 height 4
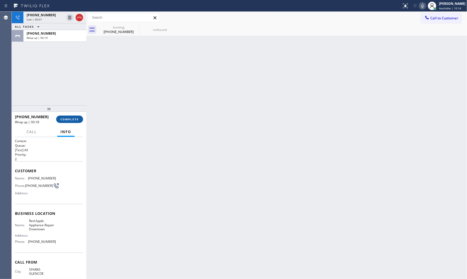
click at [76, 120] on span "COMPLETE" at bounding box center [69, 119] width 18 height 4
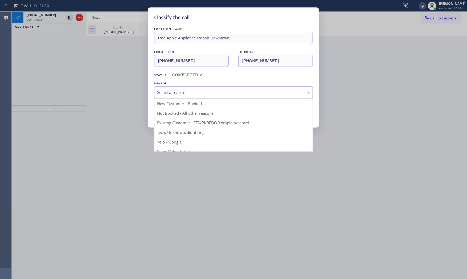
click at [192, 96] on div "Select a reason" at bounding box center [233, 92] width 159 height 13
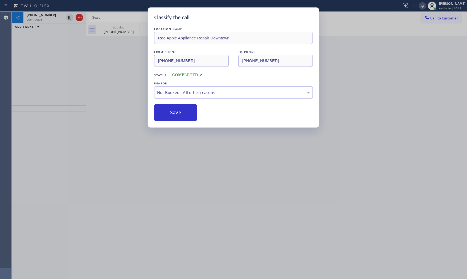
click at [181, 110] on button "Save" at bounding box center [175, 112] width 43 height 17
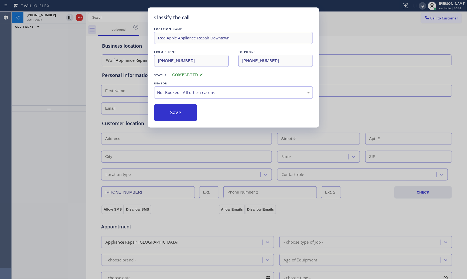
click at [422, 5] on icon at bounding box center [422, 6] width 6 height 6
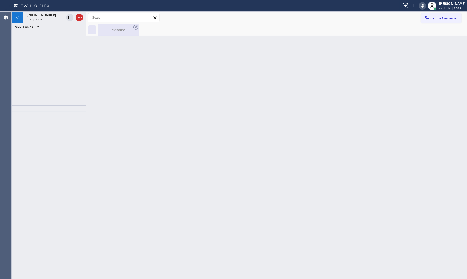
click at [118, 32] on div "outbound" at bounding box center [119, 30] width 40 height 12
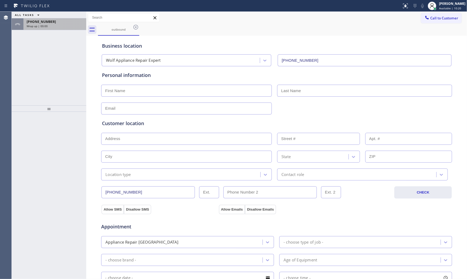
click at [62, 30] on div "[PHONE_NUMBER] Wrap up | 00:00" at bounding box center [49, 24] width 75 height 12
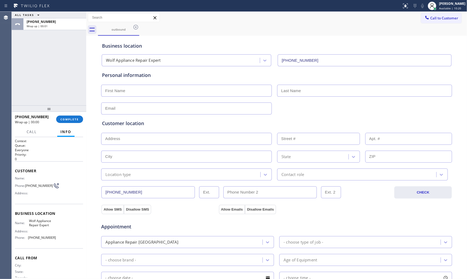
click at [55, 37] on div "ALL TASKS ALL TASKS ACTIVE TASKS TASKS IN WRAP UP [PHONE_NUMBER] Wrap up | 00:01" at bounding box center [49, 59] width 75 height 94
click at [49, 43] on div "ALL TASKS ALL TASKS ACTIVE TASKS TASKS IN WRAP UP [PHONE_NUMBER] Wrap up | 00:01" at bounding box center [49, 59] width 75 height 94
drag, startPoint x: 67, startPoint y: 113, endPoint x: 68, endPoint y: 115, distance: 2.7
click at [68, 112] on div at bounding box center [49, 109] width 75 height 6
click at [70, 118] on span "COMPLETE" at bounding box center [69, 120] width 18 height 4
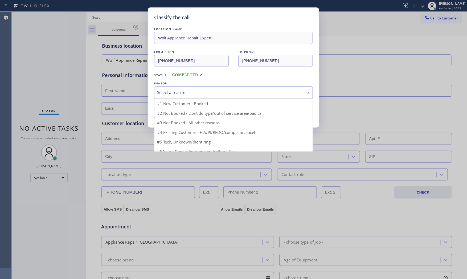
click at [187, 93] on div "Select a reason" at bounding box center [233, 92] width 153 height 6
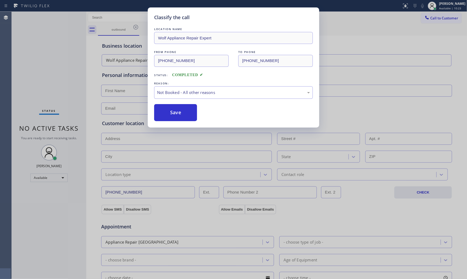
click at [181, 110] on button "Save" at bounding box center [175, 112] width 43 height 17
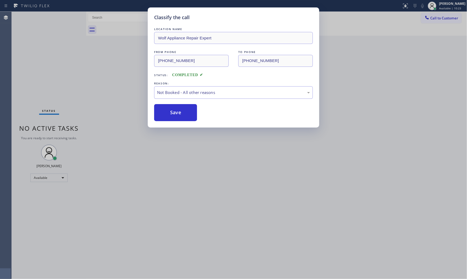
click at [181, 110] on button "Save" at bounding box center [175, 112] width 43 height 17
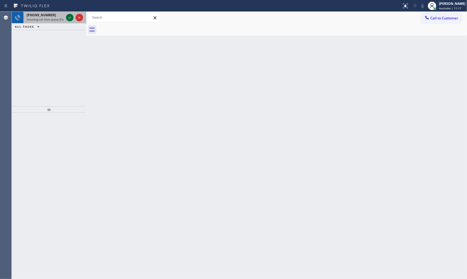
click at [67, 18] on icon at bounding box center [70, 17] width 6 height 6
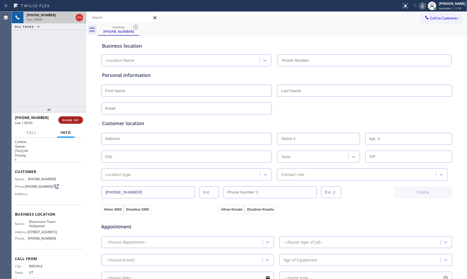
type input "[PHONE_NUMBER]"
click at [77, 121] on button "HANG UP" at bounding box center [70, 119] width 25 height 7
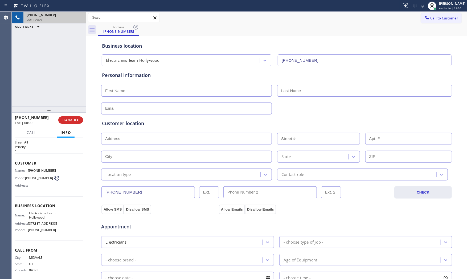
scroll to position [17, 0]
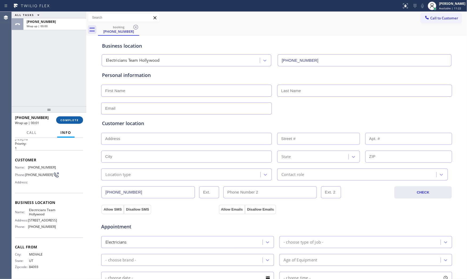
click at [72, 121] on span "COMPLETE" at bounding box center [69, 120] width 18 height 4
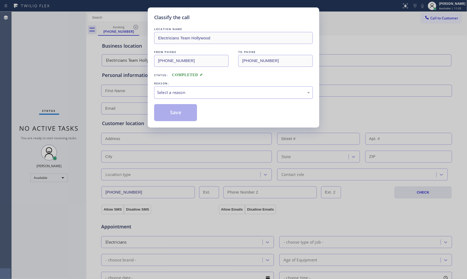
drag, startPoint x: 174, startPoint y: 88, endPoint x: 173, endPoint y: 96, distance: 8.0
click at [174, 89] on div "Select a reason" at bounding box center [233, 92] width 159 height 13
click at [172, 110] on button "Save" at bounding box center [175, 112] width 43 height 17
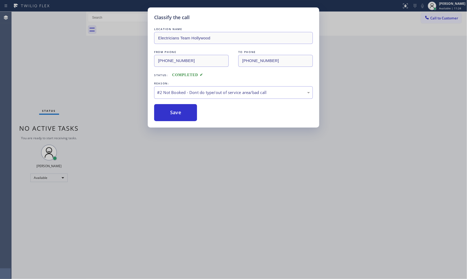
click at [172, 110] on button "Save" at bounding box center [175, 112] width 43 height 17
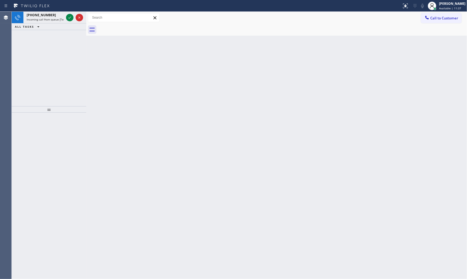
click at [50, 23] on div "ALL TASKS ALL TASKS ACTIVE TASKS TASKS IN WRAP UP" at bounding box center [49, 26] width 75 height 7
click at [66, 17] on div at bounding box center [69, 17] width 7 height 6
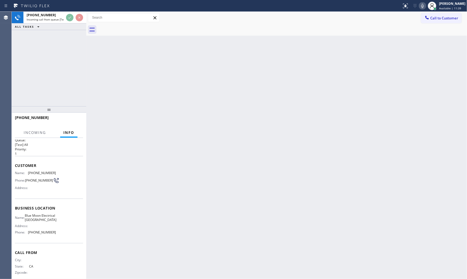
scroll to position [17, 0]
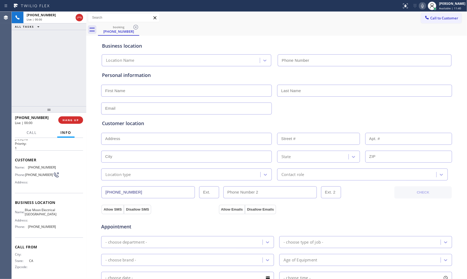
type input "[PHONE_NUMBER]"
click at [70, 118] on button "HANG UP" at bounding box center [70, 119] width 25 height 7
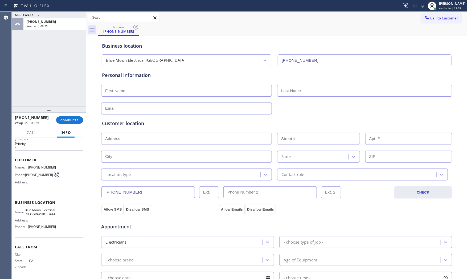
click at [66, 99] on div "ALL TASKS ALL TASKS ACTIVE TASKS TASKS IN WRAP UP [PHONE_NUMBER] Wrap up | 00:25" at bounding box center [49, 59] width 75 height 95
click at [68, 118] on button "COMPLETE" at bounding box center [69, 119] width 27 height 7
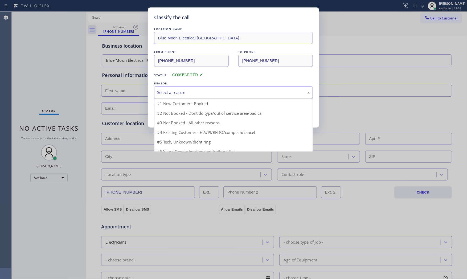
click at [189, 93] on div "Select a reason" at bounding box center [233, 92] width 153 height 6
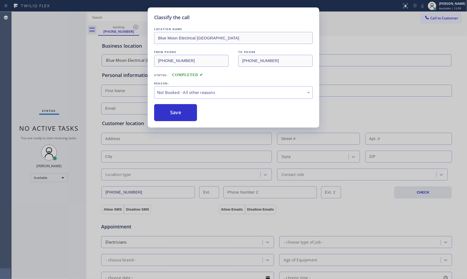
click at [180, 111] on button "Save" at bounding box center [175, 112] width 43 height 17
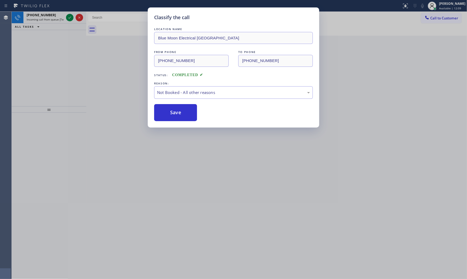
click at [180, 111] on button "Save" at bounding box center [175, 112] width 43 height 17
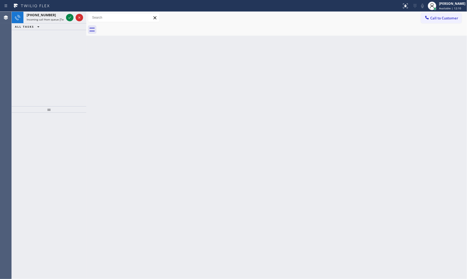
click at [55, 24] on div "ALL TASKS ALL TASKS ACTIVE TASKS TASKS IN WRAP UP" at bounding box center [49, 26] width 75 height 7
click at [55, 19] on span "Incoming call from queue [Test] All" at bounding box center [49, 20] width 44 height 4
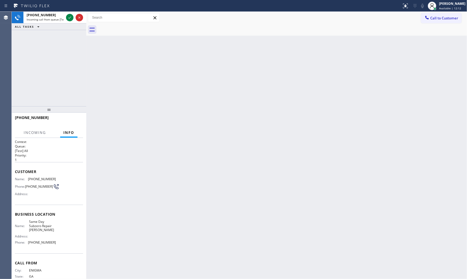
drag, startPoint x: 66, startPoint y: 17, endPoint x: 60, endPoint y: 33, distance: 17.2
click at [66, 17] on div at bounding box center [69, 17] width 7 height 6
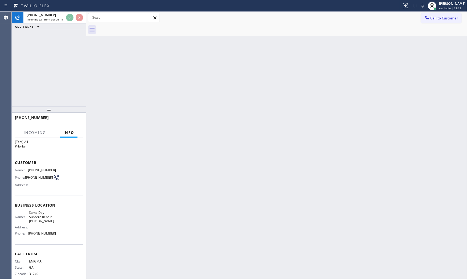
scroll to position [17, 0]
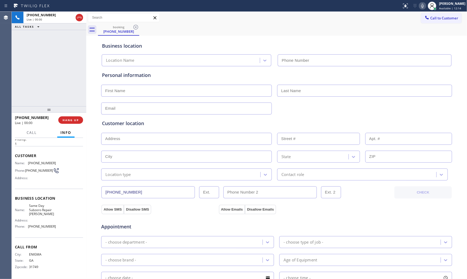
type input "[PHONE_NUMBER]"
click at [75, 123] on button "HANG UP" at bounding box center [70, 119] width 25 height 7
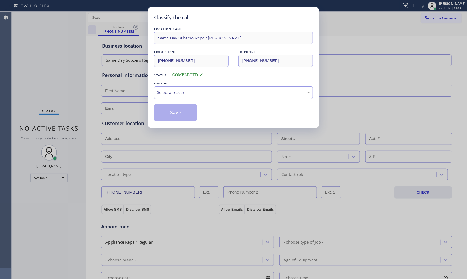
click at [206, 97] on div "Select a reason" at bounding box center [233, 92] width 159 height 13
click at [204, 93] on div "Select a reason" at bounding box center [233, 92] width 153 height 6
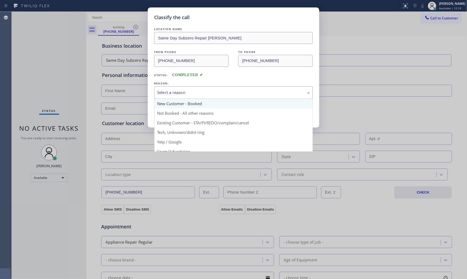
drag, startPoint x: 203, startPoint y: 94, endPoint x: 195, endPoint y: 100, distance: 10.1
click at [203, 94] on div "Select a reason" at bounding box center [233, 92] width 153 height 6
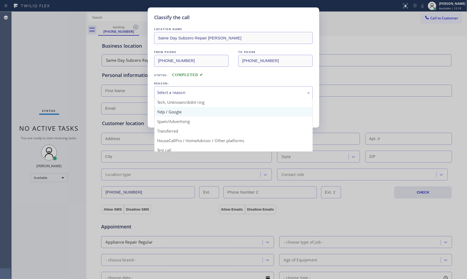
scroll to position [33, 0]
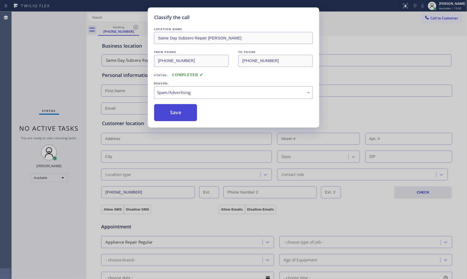
click at [177, 115] on button "Save" at bounding box center [175, 112] width 43 height 17
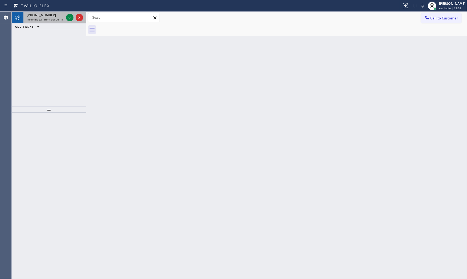
click at [51, 14] on div "[PHONE_NUMBER] Incoming call from queue [Test] All" at bounding box center [44, 18] width 42 height 12
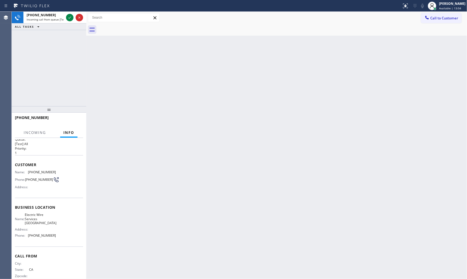
scroll to position [17, 0]
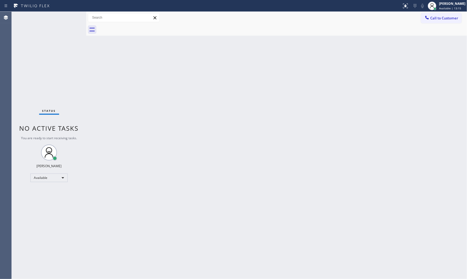
click at [60, 19] on div "Status No active tasks You are ready to start receiving tasks. [PERSON_NAME] Av…" at bounding box center [49, 145] width 75 height 267
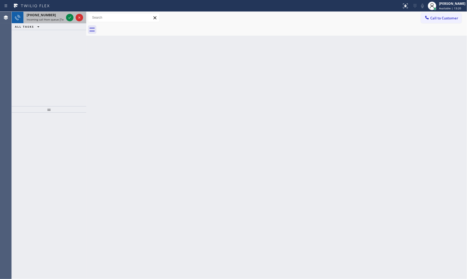
click at [43, 17] on span "[PHONE_NUMBER]" at bounding box center [41, 15] width 29 height 5
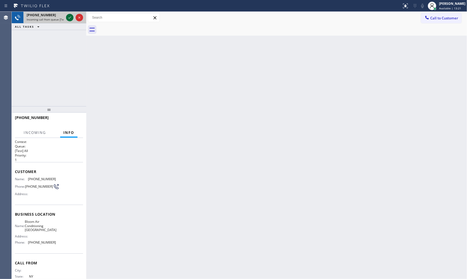
click at [67, 16] on icon at bounding box center [70, 17] width 6 height 6
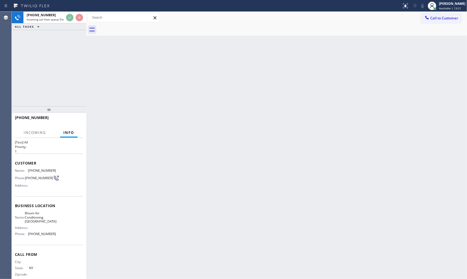
scroll to position [17, 0]
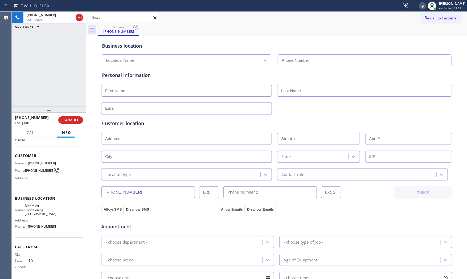
type input "[PHONE_NUMBER]"
click at [70, 119] on span "HANG UP" at bounding box center [71, 120] width 16 height 4
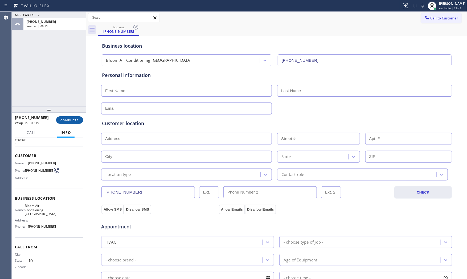
click at [70, 117] on button "COMPLETE" at bounding box center [69, 119] width 27 height 7
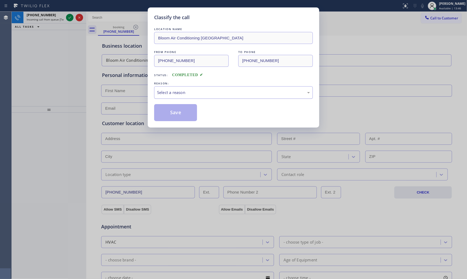
click at [193, 86] on div "REASON:" at bounding box center [233, 84] width 159 height 6
click at [190, 93] on div "Select a reason" at bounding box center [233, 92] width 153 height 6
click at [173, 111] on button "Save" at bounding box center [175, 112] width 43 height 17
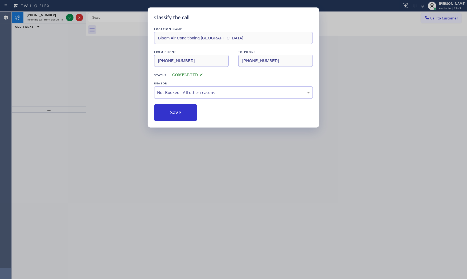
click at [173, 111] on button "Save" at bounding box center [175, 112] width 43 height 17
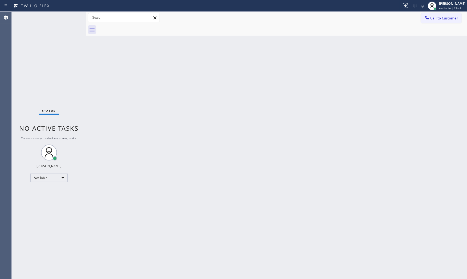
click at [69, 17] on div "Status No active tasks You are ready to start receiving tasks. [PERSON_NAME] Av…" at bounding box center [49, 145] width 75 height 267
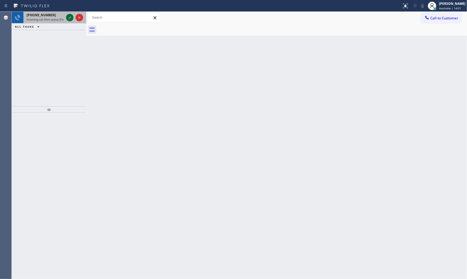
click at [69, 17] on icon at bounding box center [70, 17] width 6 height 6
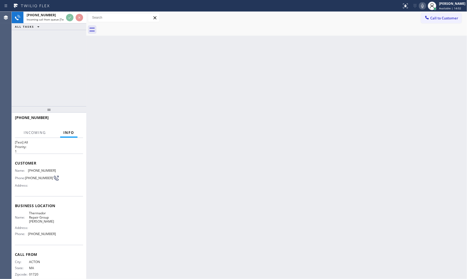
scroll to position [17, 0]
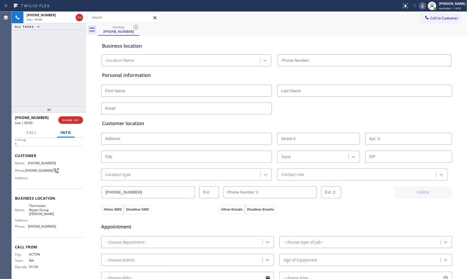
type input "[PHONE_NUMBER]"
click at [76, 120] on span "HANG UP" at bounding box center [71, 120] width 16 height 4
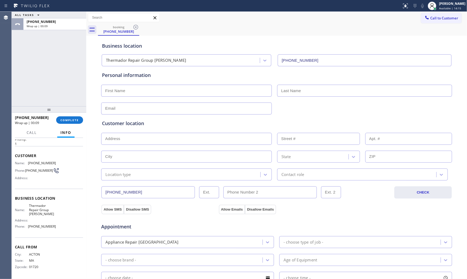
click at [70, 116] on div "[PHONE_NUMBER] Wrap up | 00:09 COMPLETE" at bounding box center [49, 120] width 68 height 14
click at [72, 119] on span "COMPLETE" at bounding box center [69, 120] width 18 height 4
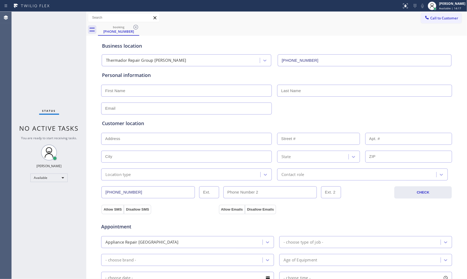
click at [125, 38] on div "Business location Thermador Repair Group [PERSON_NAME] [PHONE_NUMBER]" at bounding box center [277, 51] width 352 height 29
click at [133, 31] on div "[PHONE_NUMBER]" at bounding box center [119, 31] width 40 height 5
click at [138, 28] on icon at bounding box center [135, 27] width 5 height 5
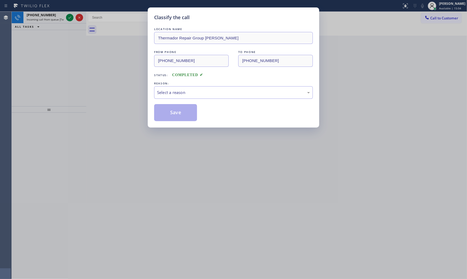
drag, startPoint x: 38, startPoint y: 165, endPoint x: 57, endPoint y: 163, distance: 19.1
click at [42, 165] on div "Classify the call LOCATION NAME Thermador Repair Group [PERSON_NAME] FROM PHONE…" at bounding box center [233, 139] width 467 height 279
click at [203, 93] on div "Select a reason" at bounding box center [233, 92] width 153 height 6
click at [179, 113] on button "Save" at bounding box center [175, 112] width 43 height 17
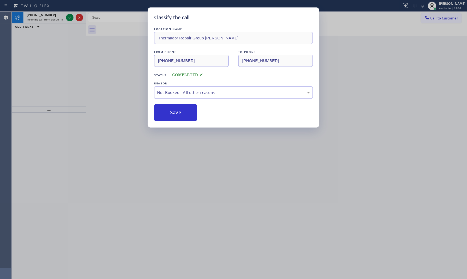
click at [61, 17] on div "Classify the call LOCATION NAME American Service Alliance Joilet FROM PHONE [PH…" at bounding box center [239, 145] width 455 height 267
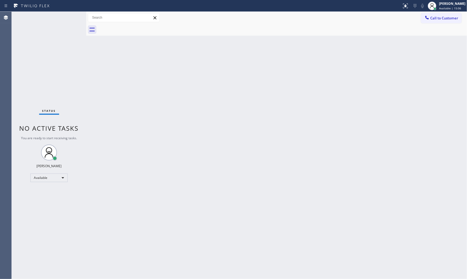
click at [66, 17] on div "Status No active tasks You are ready to start receiving tasks. [PERSON_NAME] Av…" at bounding box center [49, 145] width 75 height 267
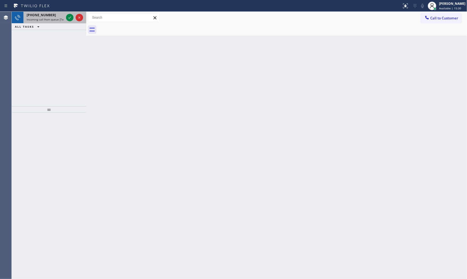
click at [51, 18] on span "Incoming call from queue [Test] All" at bounding box center [49, 20] width 44 height 4
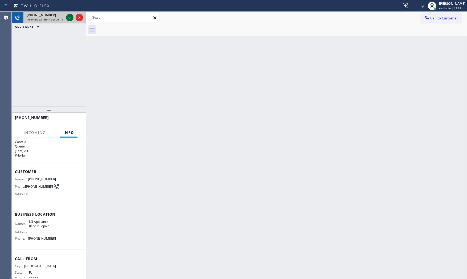
click at [66, 17] on div at bounding box center [69, 17] width 7 height 6
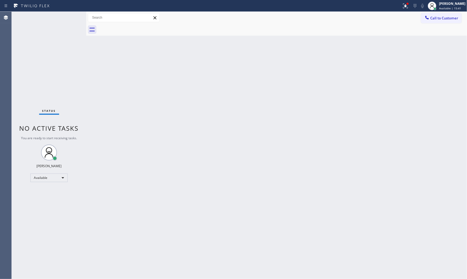
click at [71, 16] on div "Status No active tasks You are ready to start receiving tasks. [PERSON_NAME] Av…" at bounding box center [49, 145] width 75 height 267
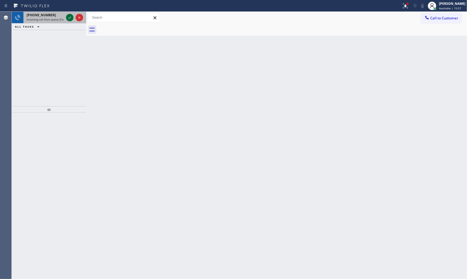
click at [71, 16] on icon at bounding box center [70, 17] width 6 height 6
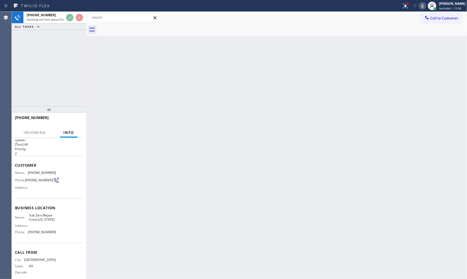
scroll to position [13, 0]
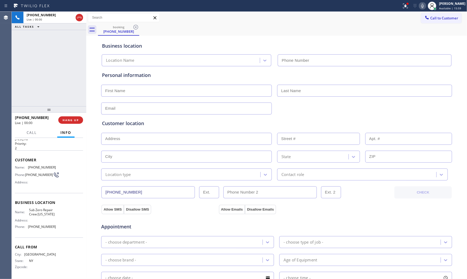
type input "[PHONE_NUMBER]"
click at [72, 121] on span "HANG UP" at bounding box center [71, 120] width 16 height 4
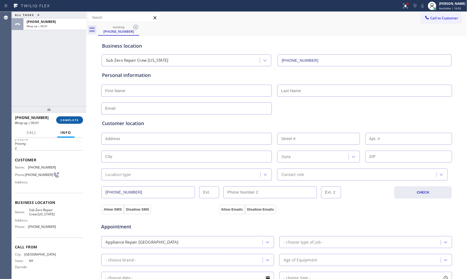
click at [72, 121] on span "COMPLETE" at bounding box center [69, 120] width 18 height 4
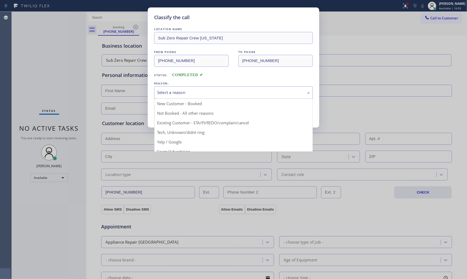
click at [185, 90] on div "Select a reason" at bounding box center [233, 92] width 153 height 6
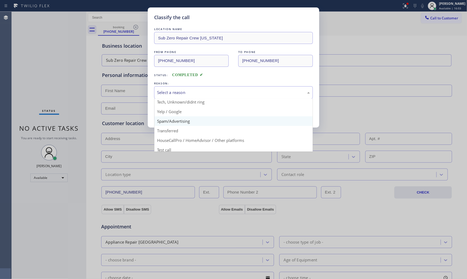
scroll to position [33, 0]
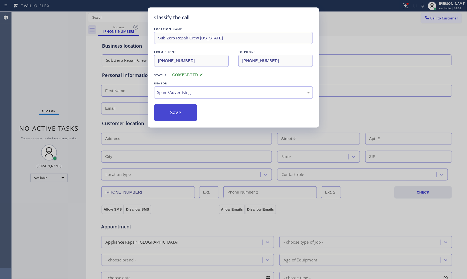
click at [173, 107] on button "Save" at bounding box center [175, 112] width 43 height 17
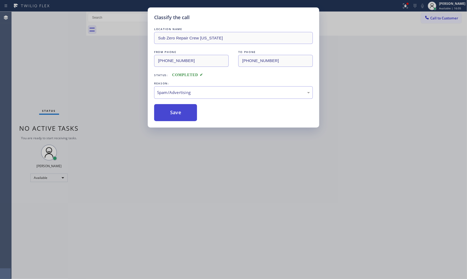
click at [173, 107] on button "Save" at bounding box center [175, 112] width 43 height 17
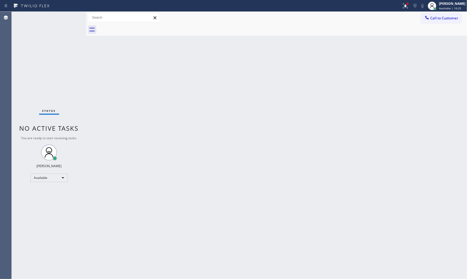
click at [75, 15] on div "Status No active tasks You are ready to start receiving tasks. [PERSON_NAME] Av…" at bounding box center [49, 145] width 75 height 267
click at [55, 17] on div "Status No active tasks You are ready to start receiving tasks. [PERSON_NAME] Av…" at bounding box center [49, 145] width 75 height 267
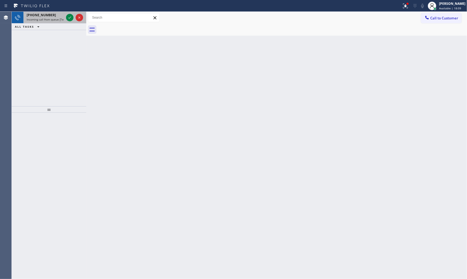
drag, startPoint x: 52, startPoint y: 18, endPoint x: 61, endPoint y: 19, distance: 9.1
click at [52, 18] on span "Incoming call from queue [Test] All" at bounding box center [49, 20] width 44 height 4
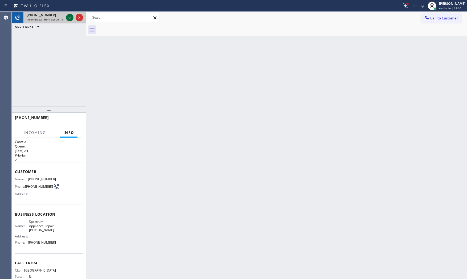
click at [68, 17] on icon at bounding box center [70, 17] width 6 height 6
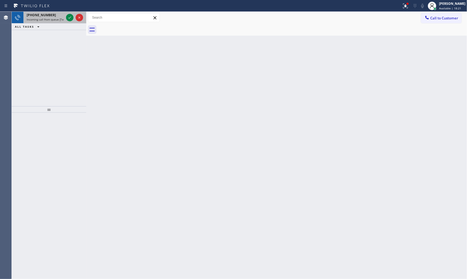
click at [63, 16] on div "[PHONE_NUMBER]" at bounding box center [45, 15] width 37 height 5
click at [72, 18] on icon at bounding box center [70, 17] width 6 height 6
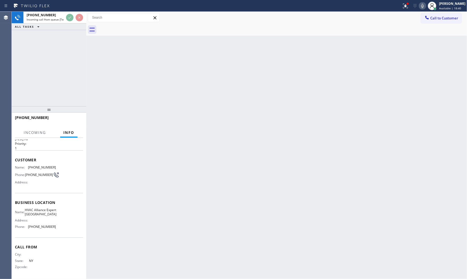
scroll to position [13, 0]
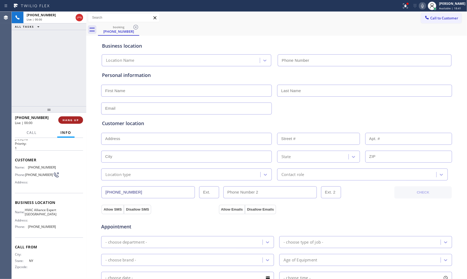
type input "[PHONE_NUMBER]"
click at [65, 120] on span "HANG UP" at bounding box center [71, 120] width 16 height 4
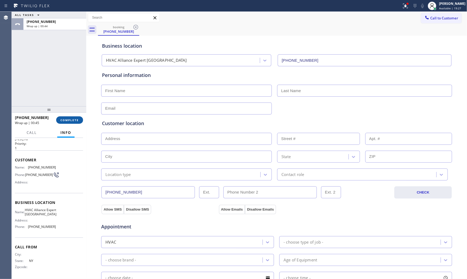
click at [67, 121] on span "COMPLETE" at bounding box center [69, 120] width 18 height 4
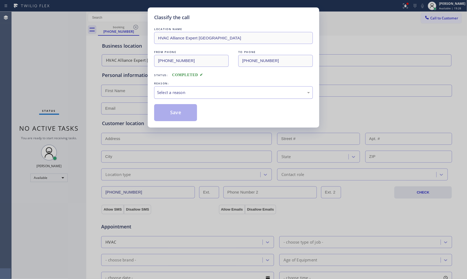
click at [195, 96] on div "Select a reason" at bounding box center [233, 92] width 159 height 13
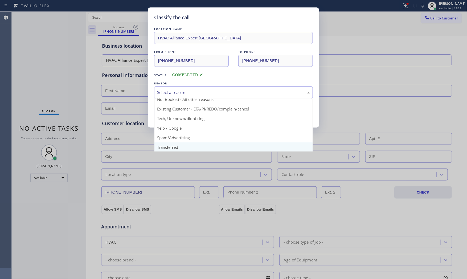
scroll to position [33, 0]
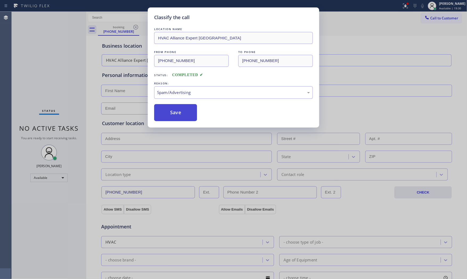
click at [182, 114] on button "Save" at bounding box center [175, 112] width 43 height 17
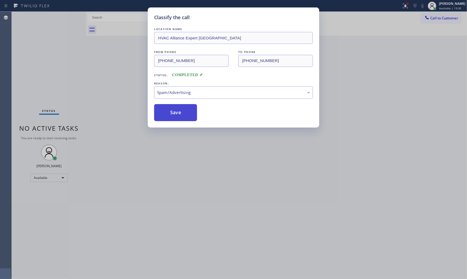
click at [180, 114] on button "Save" at bounding box center [175, 112] width 43 height 17
click at [180, 113] on button "Save" at bounding box center [175, 112] width 43 height 17
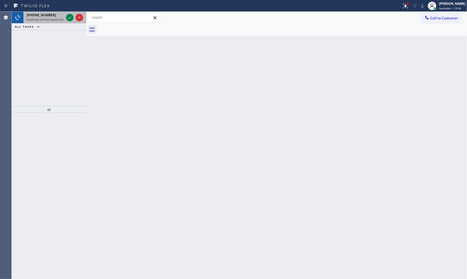
click at [45, 18] on span "Incoming call from queue [Test] All" at bounding box center [49, 20] width 44 height 4
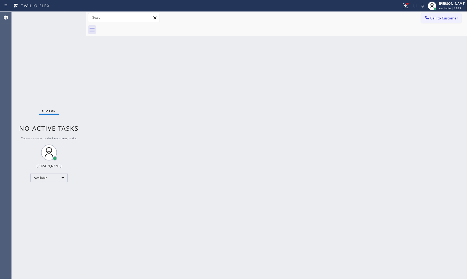
click at [72, 19] on div "Status No active tasks You are ready to start receiving tasks. [PERSON_NAME] Av…" at bounding box center [49, 145] width 75 height 267
click at [68, 14] on div "Status No active tasks You are ready to start receiving tasks. [PERSON_NAME] Av…" at bounding box center [49, 145] width 75 height 267
click at [68, 15] on div "Status No active tasks You are ready to start receiving tasks. [PERSON_NAME] Av…" at bounding box center [49, 145] width 75 height 267
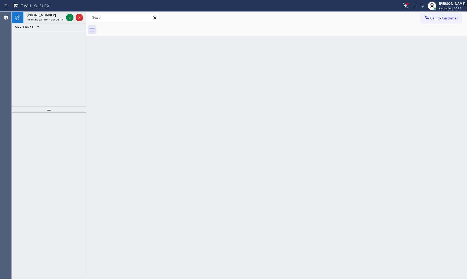
click at [63, 18] on span "Incoming call from queue [Test] All" at bounding box center [49, 20] width 44 height 4
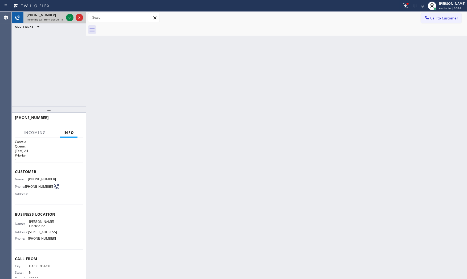
drag, startPoint x: 67, startPoint y: 17, endPoint x: 52, endPoint y: 22, distance: 16.2
click at [52, 22] on div "[PHONE_NUMBER] Incoming call from queue [Test] All" at bounding box center [49, 18] width 75 height 12
click at [53, 18] on span "Incoming call from queue [Test] All" at bounding box center [49, 20] width 44 height 4
drag, startPoint x: 45, startPoint y: 20, endPoint x: 57, endPoint y: 17, distance: 12.3
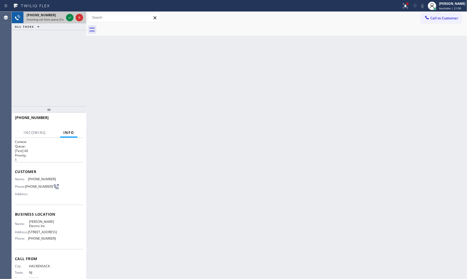
click at [46, 20] on span "Incoming call from queue [Test] All" at bounding box center [49, 20] width 44 height 4
click at [68, 15] on icon at bounding box center [70, 17] width 6 height 6
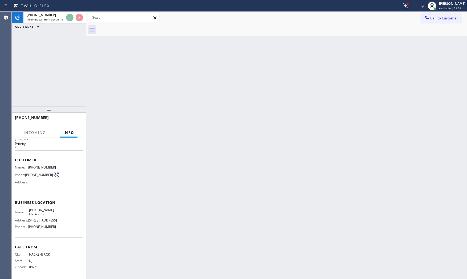
scroll to position [25, 0]
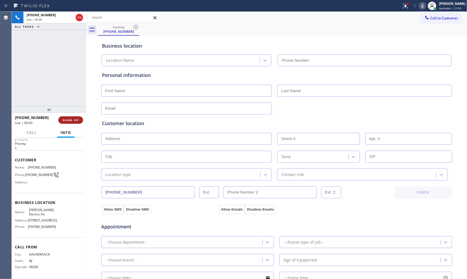
click at [74, 118] on span "HANG UP" at bounding box center [71, 120] width 16 height 4
type input "[PHONE_NUMBER]"
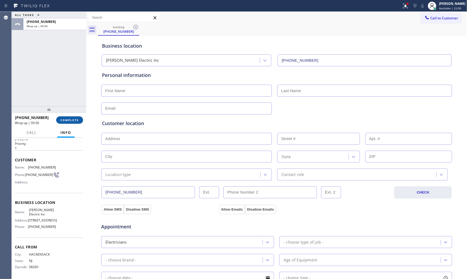
click at [73, 117] on button "COMPLETE" at bounding box center [69, 119] width 27 height 7
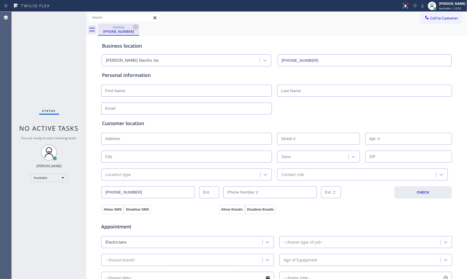
click at [124, 28] on div "booking" at bounding box center [119, 27] width 40 height 4
click at [135, 27] on icon at bounding box center [135, 27] width 5 height 5
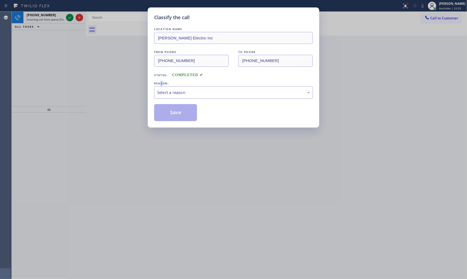
drag, startPoint x: 163, startPoint y: 83, endPoint x: 169, endPoint y: 91, distance: 9.9
click at [163, 84] on div "LOCATION NAME [PERSON_NAME] Electric Inc FROM PHONE [PHONE_NUMBER] TO PHONE [PH…" at bounding box center [233, 73] width 159 height 95
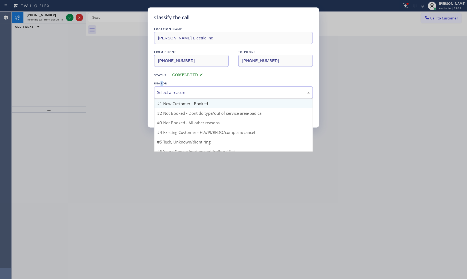
drag, startPoint x: 169, startPoint y: 91, endPoint x: 173, endPoint y: 103, distance: 12.7
click at [170, 94] on div "Select a reason" at bounding box center [233, 92] width 153 height 6
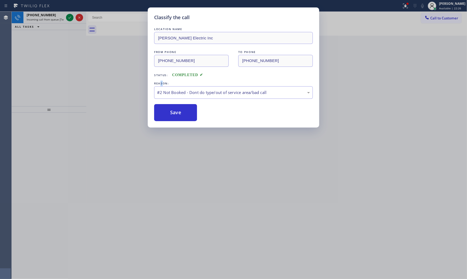
click at [175, 114] on button "Save" at bounding box center [175, 112] width 43 height 17
click at [58, 18] on div "Classify the call LOCATION NAME [PERSON_NAME] Electric Inc FROM PHONE [PHONE_NU…" at bounding box center [233, 139] width 467 height 279
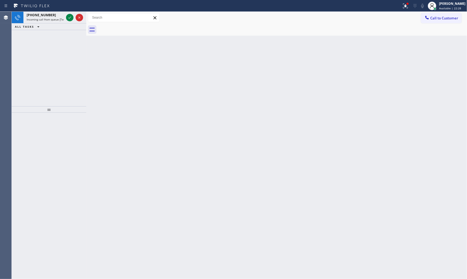
click at [58, 18] on span "Incoming call from queue [Test] All" at bounding box center [49, 20] width 44 height 4
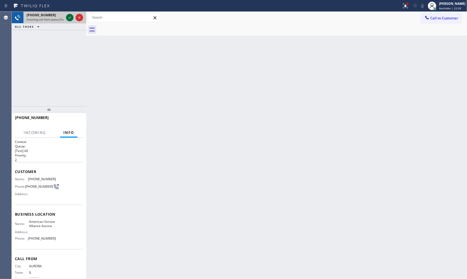
click at [67, 17] on icon at bounding box center [70, 17] width 6 height 6
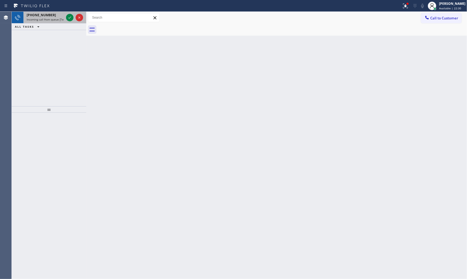
drag, startPoint x: 70, startPoint y: 18, endPoint x: 68, endPoint y: 22, distance: 4.2
click at [70, 18] on icon at bounding box center [70, 17] width 6 height 6
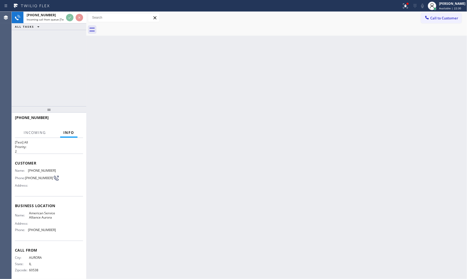
scroll to position [17, 0]
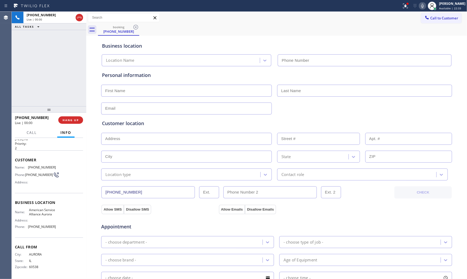
type input "[PHONE_NUMBER]"
click at [66, 121] on span "HANG UP" at bounding box center [71, 120] width 16 height 4
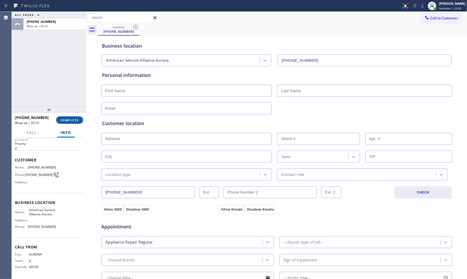
click at [73, 121] on span "COMPLETE" at bounding box center [69, 120] width 18 height 4
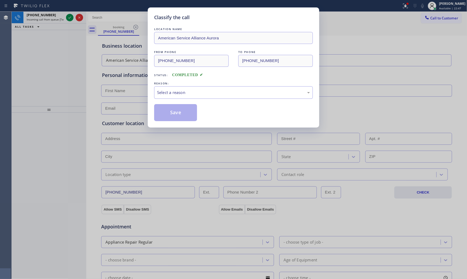
click at [171, 93] on div "Select a reason" at bounding box center [233, 92] width 153 height 6
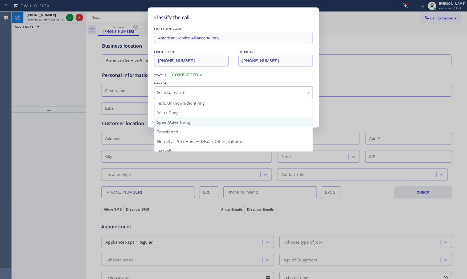
scroll to position [30, 0]
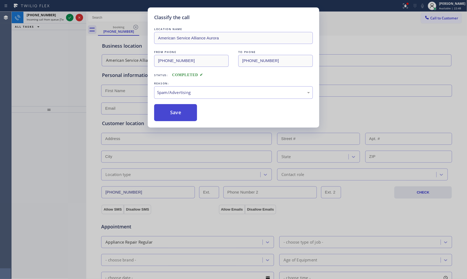
click at [174, 114] on button "Save" at bounding box center [175, 112] width 43 height 17
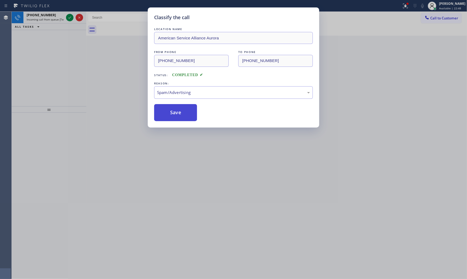
drag, startPoint x: 174, startPoint y: 114, endPoint x: 162, endPoint y: 109, distance: 13.5
click at [174, 114] on button "Save" at bounding box center [175, 112] width 43 height 17
click at [59, 21] on div "Classify the call LOCATION NAME American Service Alliance Aurora FROM PHONE [PH…" at bounding box center [233, 139] width 467 height 279
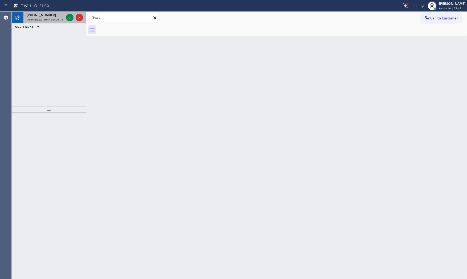
click at [59, 21] on span "Incoming call from queue [Test] All" at bounding box center [49, 20] width 44 height 4
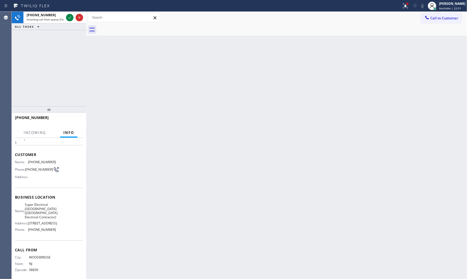
scroll to position [42, 0]
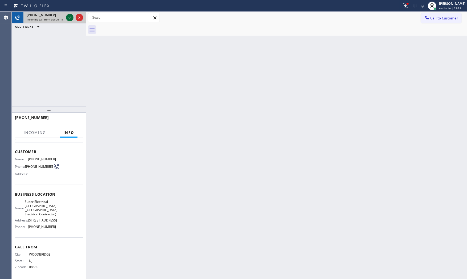
click at [70, 18] on icon at bounding box center [70, 17] width 6 height 6
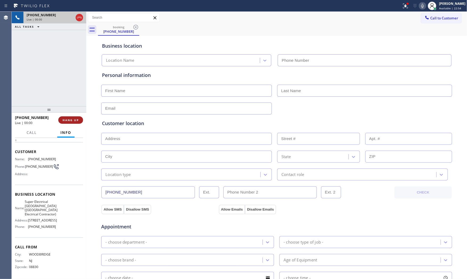
type input "[PHONE_NUMBER]"
click at [70, 120] on span "HANG UP" at bounding box center [71, 120] width 16 height 4
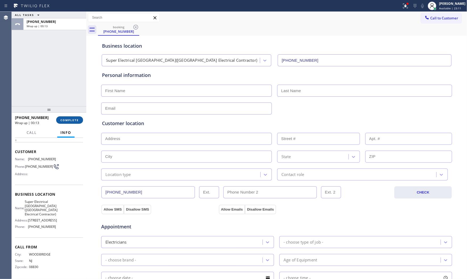
click at [70, 120] on span "COMPLETE" at bounding box center [69, 120] width 18 height 4
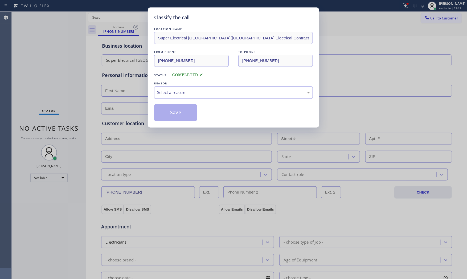
click at [160, 89] on div "Select a reason" at bounding box center [233, 92] width 159 height 13
click at [173, 116] on button "Save" at bounding box center [175, 112] width 43 height 17
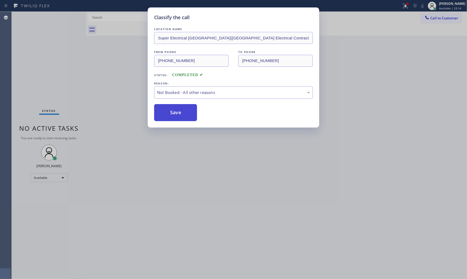
click at [173, 116] on button "Save" at bounding box center [175, 112] width 43 height 17
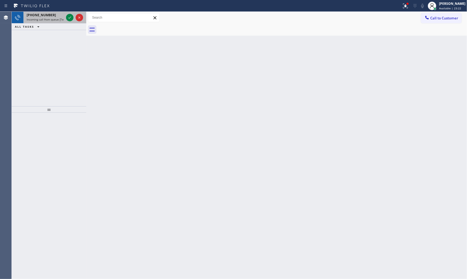
click at [49, 19] on span "Incoming call from queue [Test] All" at bounding box center [49, 20] width 44 height 4
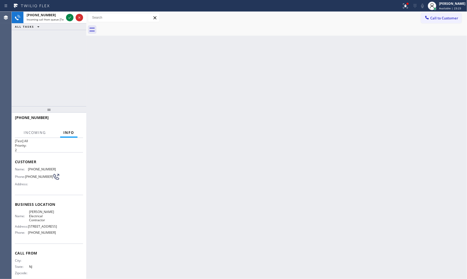
scroll to position [30, 0]
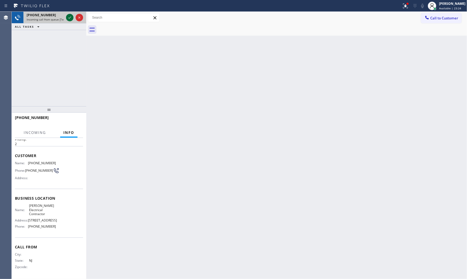
drag, startPoint x: 64, startPoint y: 15, endPoint x: 67, endPoint y: 17, distance: 3.1
click at [64, 16] on div "[PHONE_NUMBER] Incoming call from queue [Test] All" at bounding box center [44, 18] width 42 height 12
click at [68, 18] on icon at bounding box center [70, 17] width 6 height 6
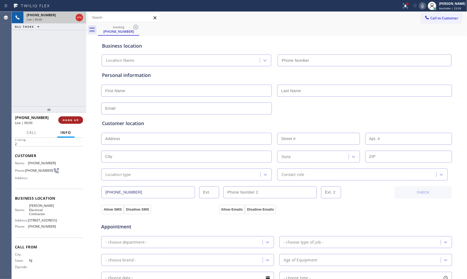
type input "[PHONE_NUMBER]"
click at [75, 117] on button "HANG UP" at bounding box center [70, 119] width 25 height 7
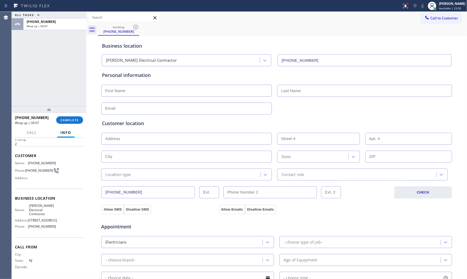
click at [69, 124] on div "[PHONE_NUMBER] Wrap up | 00:07 COMPLETE" at bounding box center [49, 120] width 68 height 14
click at [70, 120] on span "COMPLETE" at bounding box center [69, 120] width 18 height 4
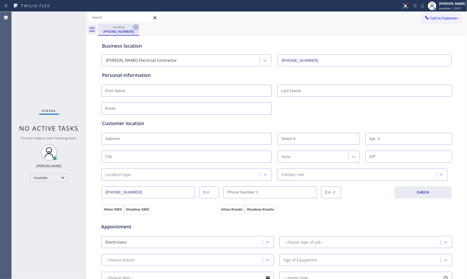
click at [138, 27] on icon at bounding box center [135, 27] width 5 height 5
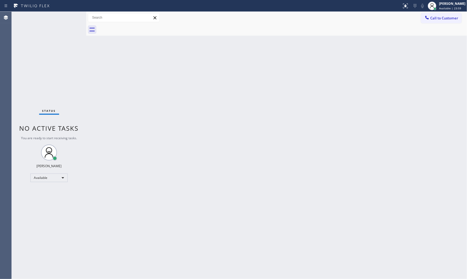
click at [65, 31] on div "Status No active tasks You are ready to start receiving tasks. [PERSON_NAME] Av…" at bounding box center [49, 145] width 75 height 267
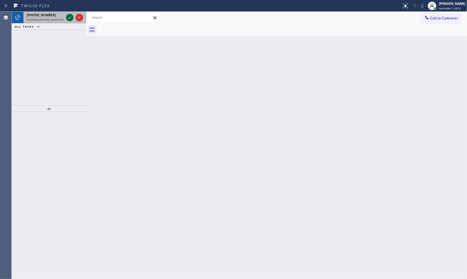
click at [68, 15] on icon at bounding box center [70, 17] width 6 height 6
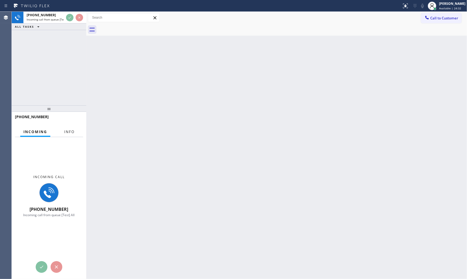
click at [74, 134] on button "Info" at bounding box center [69, 132] width 17 height 10
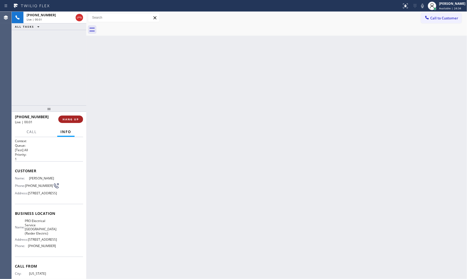
click at [71, 120] on span "HANG UP" at bounding box center [71, 119] width 16 height 4
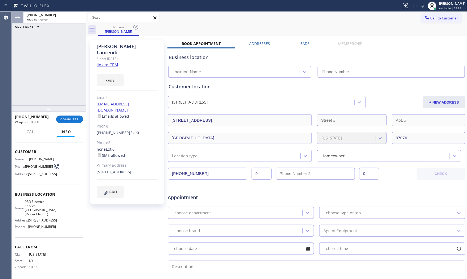
scroll to position [41, 0]
type input "(908) 520-2065"
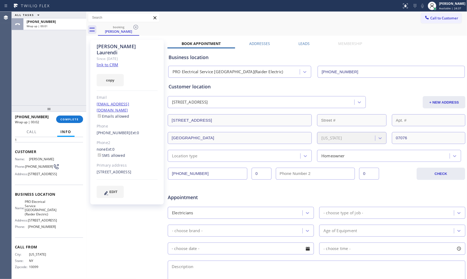
click at [112, 56] on div "Since: [DATE]" at bounding box center [127, 59] width 61 height 6
click at [114, 62] on link "link to CRM" at bounding box center [108, 64] width 22 height 5
click at [78, 122] on button "COMPLETE" at bounding box center [69, 119] width 27 height 7
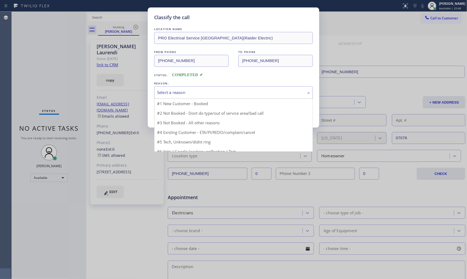
click at [180, 97] on div "Select a reason" at bounding box center [233, 92] width 159 height 13
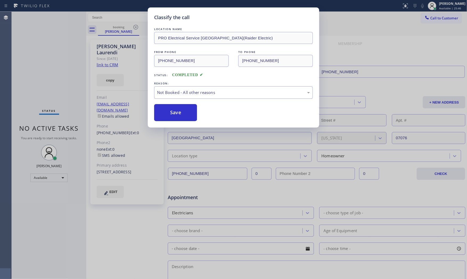
click at [179, 112] on button "Save" at bounding box center [175, 112] width 43 height 17
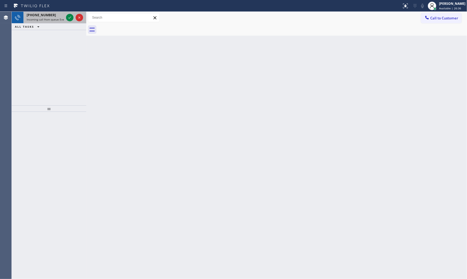
click at [67, 22] on div at bounding box center [74, 18] width 19 height 12
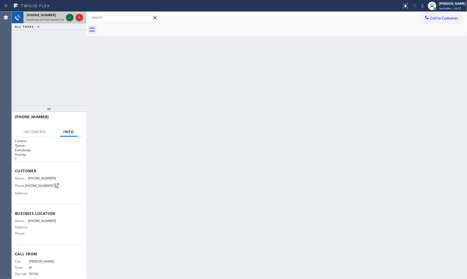
click at [67, 19] on icon at bounding box center [70, 17] width 6 height 6
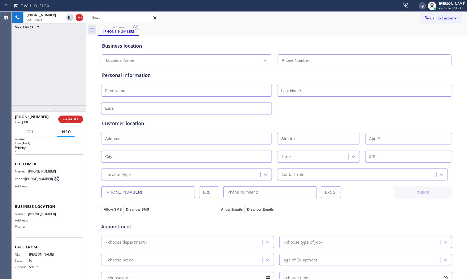
click at [421, 6] on icon at bounding box center [422, 6] width 6 height 6
click at [73, 117] on button "HANG UP" at bounding box center [70, 119] width 25 height 7
click at [73, 119] on span "COMPLETE" at bounding box center [69, 119] width 18 height 4
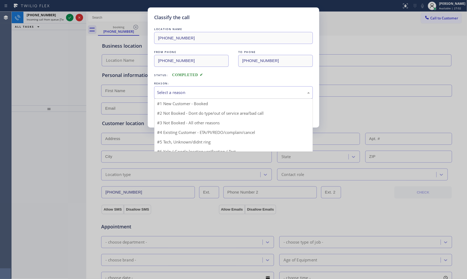
click at [232, 90] on div "Select a reason" at bounding box center [233, 92] width 153 height 6
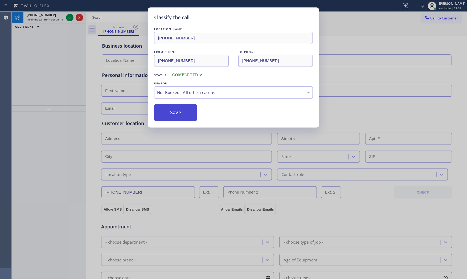
click at [176, 111] on button "Save" at bounding box center [175, 112] width 43 height 17
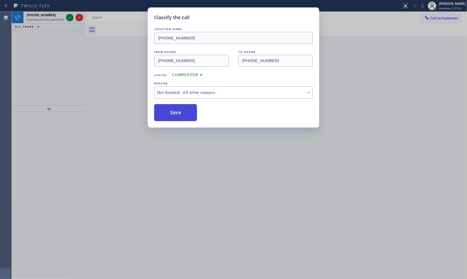
click at [175, 110] on button "Save" at bounding box center [175, 112] width 43 height 17
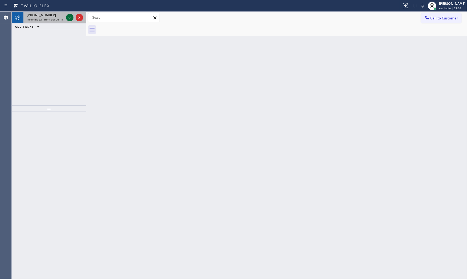
click at [68, 17] on icon at bounding box center [70, 17] width 6 height 6
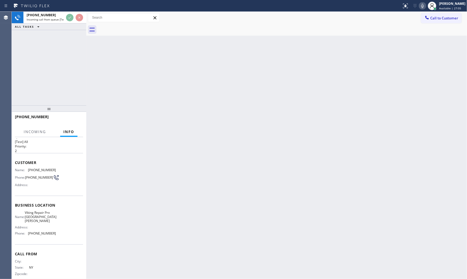
scroll to position [17, 0]
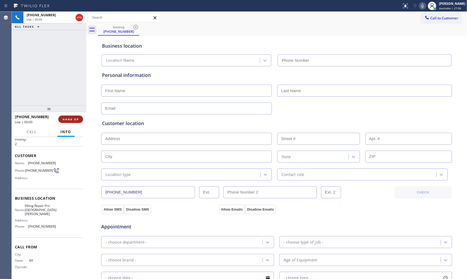
type input "(914) 685-6488"
click at [70, 119] on span "HANG UP" at bounding box center [71, 119] width 16 height 4
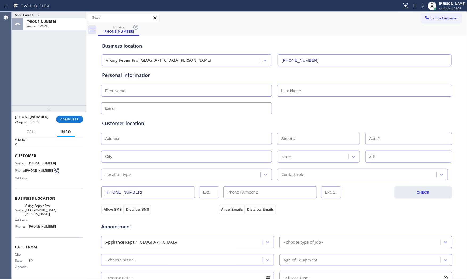
drag, startPoint x: 46, startPoint y: 113, endPoint x: 52, endPoint y: 115, distance: 6.3
click at [49, 114] on div "+19149132896 Wrap up | 01:59" at bounding box center [35, 119] width 41 height 14
click at [75, 118] on span "COMPLETE" at bounding box center [69, 119] width 18 height 4
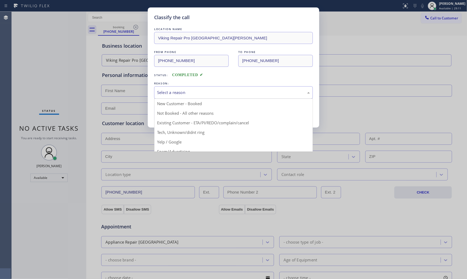
drag, startPoint x: 189, startPoint y: 97, endPoint x: 176, endPoint y: 109, distance: 17.7
click at [188, 97] on div "Select a reason" at bounding box center [233, 92] width 159 height 13
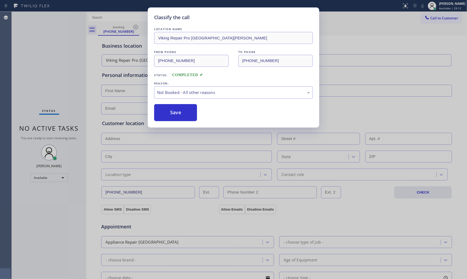
click at [174, 112] on button "Save" at bounding box center [175, 112] width 43 height 17
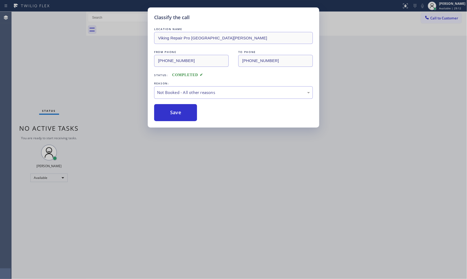
click at [174, 112] on button "Save" at bounding box center [175, 112] width 43 height 17
click at [186, 168] on div "Classify the call LOCATION NAME Viking Repair Pro New Rochelle FROM PHONE (914)…" at bounding box center [233, 139] width 467 height 279
click at [183, 115] on div "Back to Dashboard Change Sender ID Customers Technicians Select a contact Outbo…" at bounding box center [276, 145] width 381 height 267
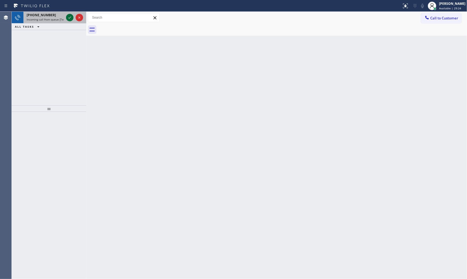
click at [71, 17] on icon at bounding box center [70, 17] width 6 height 6
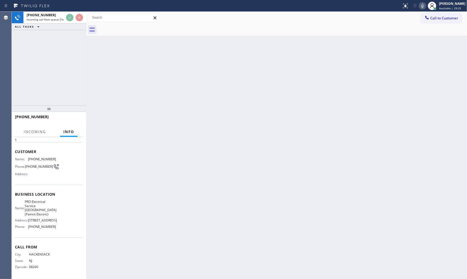
scroll to position [33, 0]
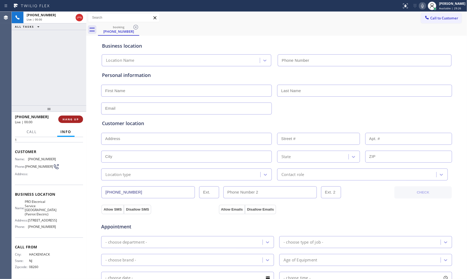
type input "(973) 798-1938"
click at [75, 121] on span "HANG UP" at bounding box center [71, 119] width 16 height 4
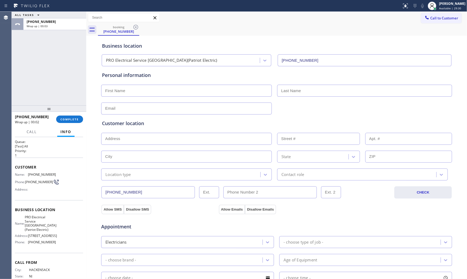
scroll to position [0, 0]
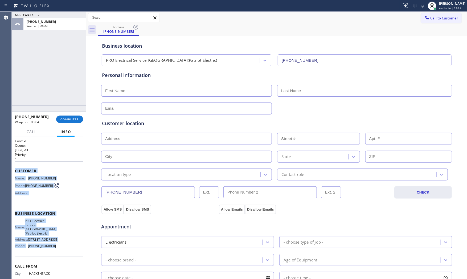
copy div "Customer Name: (201) 522-8356 Phone: (201) 522-8356 Address: Business location …"
drag, startPoint x: 15, startPoint y: 170, endPoint x: 67, endPoint y: 260, distance: 103.8
click at [67, 260] on div "Context Queue: [Test] All Priority: 1 Customer Name: (201) 522-8356 Phone: (201…" at bounding box center [49, 218] width 68 height 158
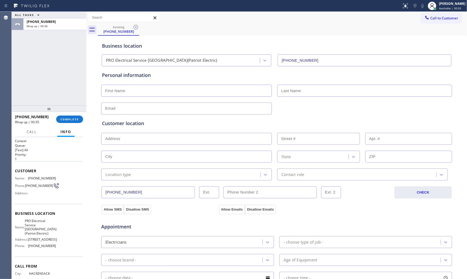
click at [61, 94] on div "ALL TASKS ALL TASKS ACTIVE TASKS TASKS IN WRAP UP +12015228356 Wrap up | 00:36" at bounding box center [49, 59] width 75 height 94
click at [77, 121] on button "COMPLETE" at bounding box center [69, 119] width 27 height 7
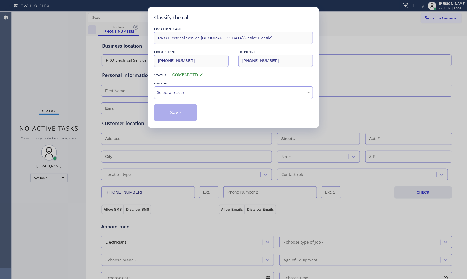
click at [202, 100] on div "LOCATION NAME PRO Electrical Service Midland Park(Patriot Electric) FROM PHONE …" at bounding box center [233, 73] width 159 height 95
drag, startPoint x: 199, startPoint y: 91, endPoint x: 197, endPoint y: 96, distance: 5.0
click at [198, 93] on div "Select a reason" at bounding box center [233, 92] width 153 height 6
click at [183, 111] on button "Save" at bounding box center [175, 112] width 43 height 17
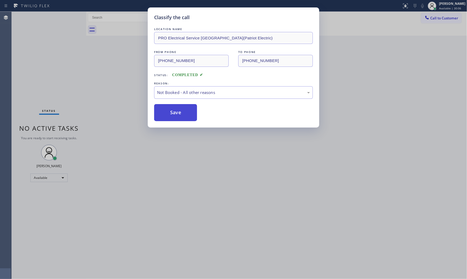
click at [183, 111] on button "Save" at bounding box center [175, 112] width 43 height 17
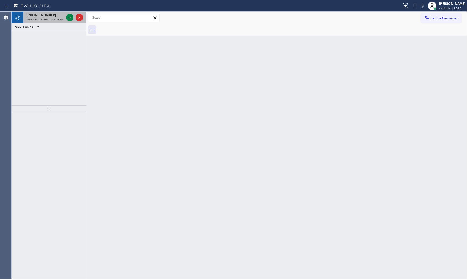
click at [49, 19] on span "Incoming call from queue Everybody" at bounding box center [50, 20] width 46 height 4
click at [67, 19] on icon at bounding box center [70, 17] width 6 height 6
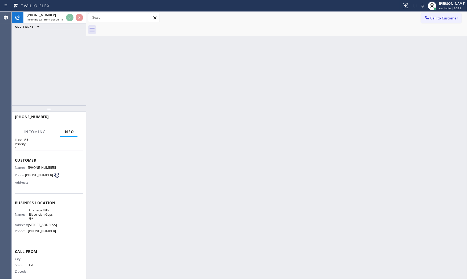
scroll to position [21, 0]
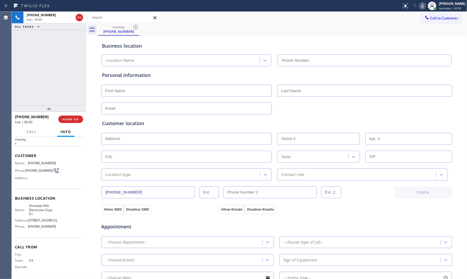
type input "(818) 217-8551"
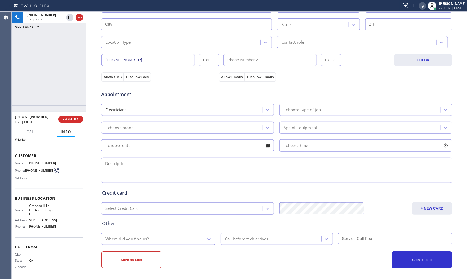
scroll to position [133, 0]
click at [68, 116] on button "HANG UP" at bounding box center [70, 119] width 25 height 7
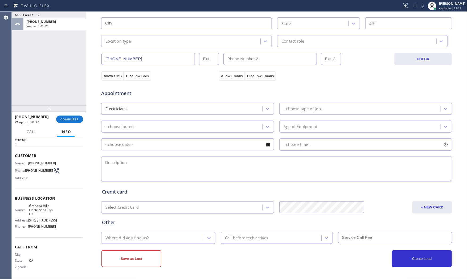
click at [70, 114] on div "+14244225067 Wrap up | 01:17 COMPLETE" at bounding box center [49, 119] width 68 height 14
click at [70, 121] on span "COMPLETE" at bounding box center [69, 119] width 18 height 4
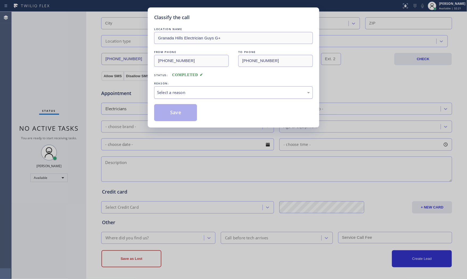
click at [187, 97] on div "Select a reason" at bounding box center [233, 92] width 159 height 13
click at [179, 110] on button "Save" at bounding box center [175, 112] width 43 height 17
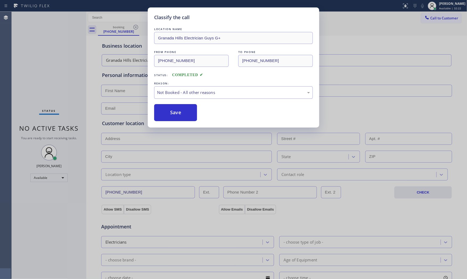
click at [179, 110] on button "Save" at bounding box center [175, 112] width 43 height 17
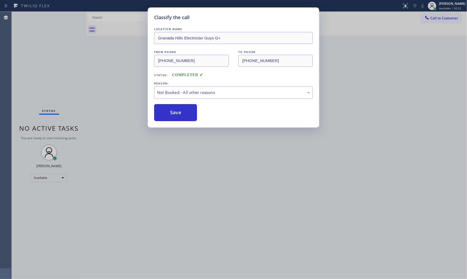
click at [179, 110] on button "Save" at bounding box center [175, 112] width 43 height 17
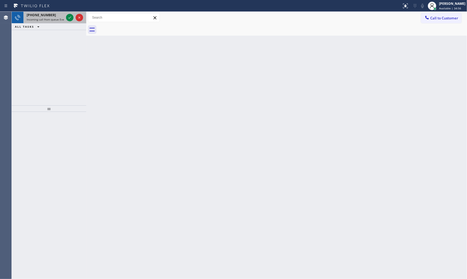
click at [56, 16] on div "+19283944276" at bounding box center [45, 15] width 37 height 5
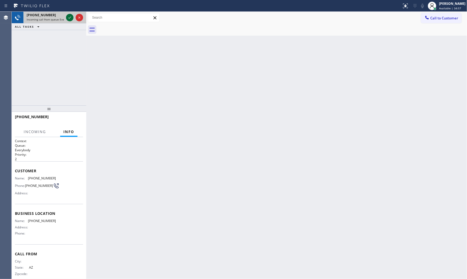
click at [69, 19] on icon at bounding box center [70, 17] width 6 height 6
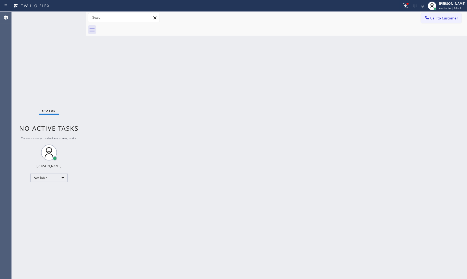
click at [73, 17] on div "Status No active tasks You are ready to start receiving tasks. [PERSON_NAME] Av…" at bounding box center [49, 145] width 75 height 267
click at [72, 17] on div "Status No active tasks You are ready to start receiving tasks. [PERSON_NAME] Av…" at bounding box center [49, 145] width 75 height 267
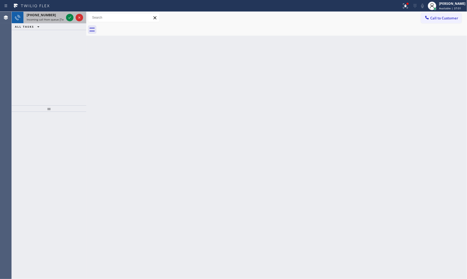
click at [64, 20] on span "Incoming call from queue [Test] All" at bounding box center [49, 20] width 44 height 4
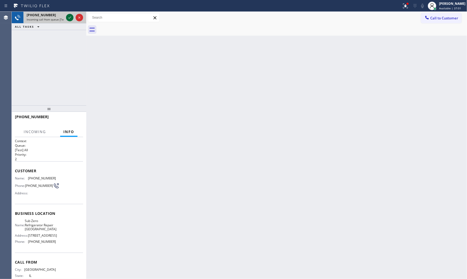
click at [67, 17] on icon at bounding box center [70, 17] width 6 height 6
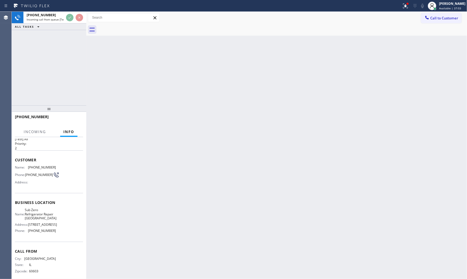
scroll to position [21, 0]
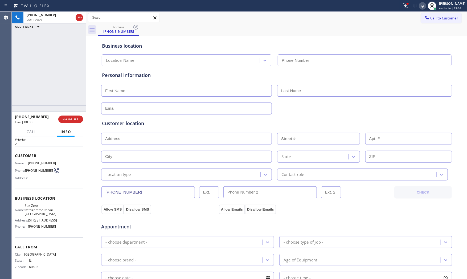
type input "(773) 917-0590"
click at [400, 6] on div at bounding box center [406, 6] width 12 height 6
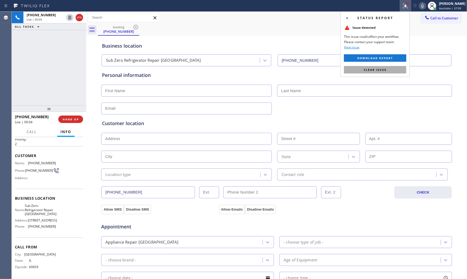
click at [376, 69] on span "Clear issue" at bounding box center [375, 70] width 23 height 4
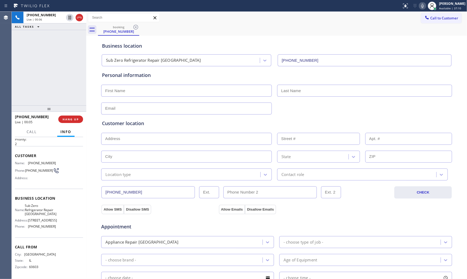
click at [421, 8] on icon at bounding box center [422, 6] width 6 height 6
click at [419, 6] on icon at bounding box center [422, 6] width 6 height 6
click at [421, 4] on icon at bounding box center [422, 6] width 6 height 6
click at [419, 7] on icon at bounding box center [422, 6] width 6 height 6
click at [420, 8] on icon at bounding box center [422, 6] width 6 height 6
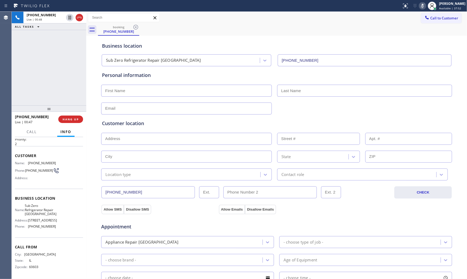
click at [421, 6] on icon at bounding box center [422, 6] width 3 height 4
click at [424, 5] on icon at bounding box center [422, 6] width 6 height 6
click at [419, 7] on icon at bounding box center [422, 6] width 6 height 6
click at [421, 6] on rect at bounding box center [423, 5] width 4 height 4
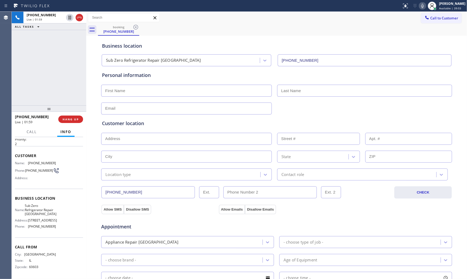
click at [420, 7] on icon at bounding box center [422, 6] width 6 height 6
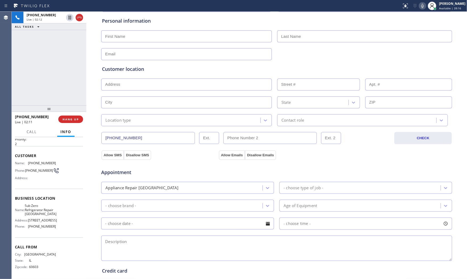
scroll to position [59, 0]
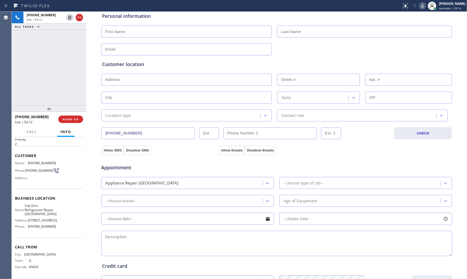
click at [323, 204] on div "Age of Equipment" at bounding box center [361, 200] width 160 height 9
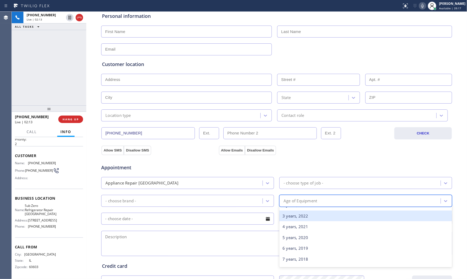
scroll to position [30, 0]
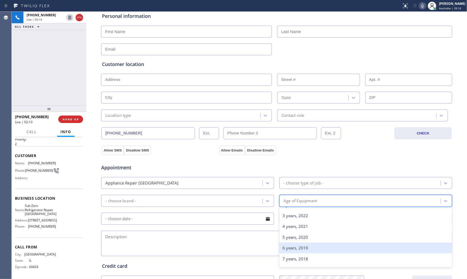
click at [305, 247] on div "6 years, 2019" at bounding box center [365, 248] width 173 height 11
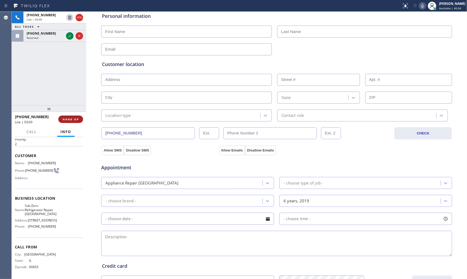
click at [72, 116] on button "HANG UP" at bounding box center [70, 119] width 25 height 7
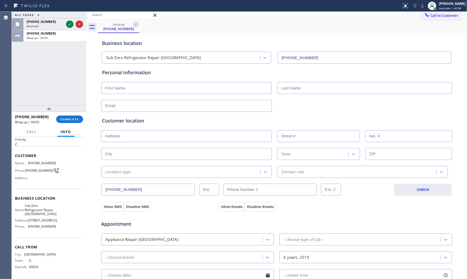
scroll to position [0, 0]
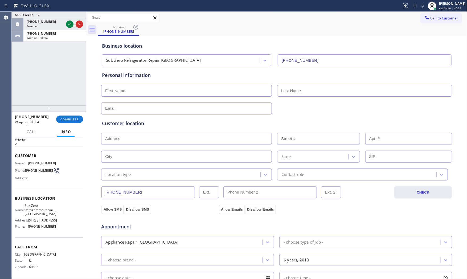
click at [166, 93] on input "text" at bounding box center [186, 91] width 171 height 12
type input "Ms"
type input "Jill"
type input "no@gmail.com"
click at [156, 136] on input "text" at bounding box center [186, 139] width 171 height 12
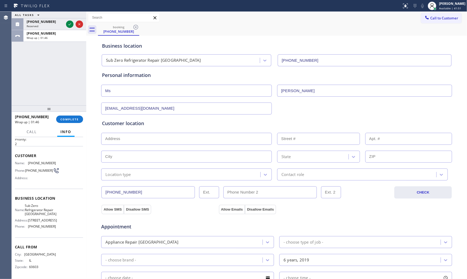
paste input "Chicago, IL 60614"
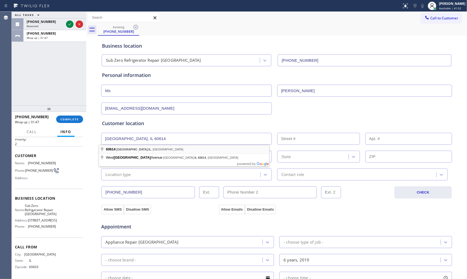
type input "Chicago, IL 60614, USA"
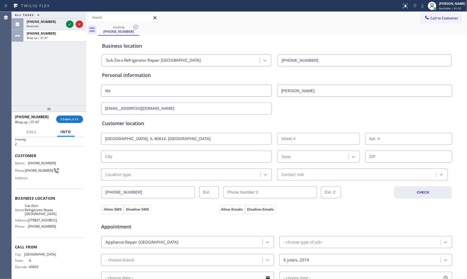
type input "Chicago"
type input "60614"
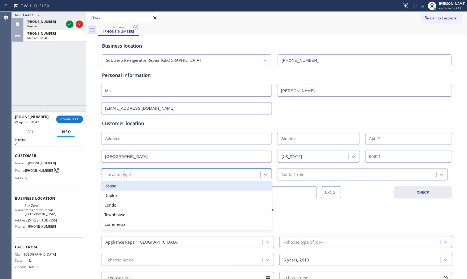
click at [120, 179] on div "option House focused, 1 of 5. 5 results available. Use Up and Down to choose op…" at bounding box center [186, 175] width 171 height 12
click at [120, 185] on div "House" at bounding box center [186, 186] width 171 height 10
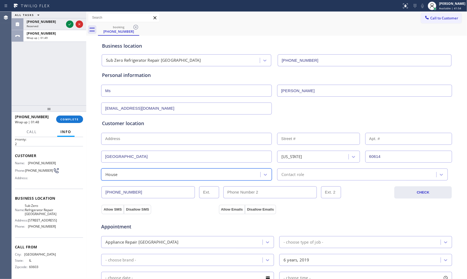
click at [273, 176] on div "option House, selected. 5 results available. Select is focused ,type to refine …" at bounding box center [189, 175] width 176 height 12
click at [285, 176] on div "Contact role" at bounding box center [292, 175] width 23 height 6
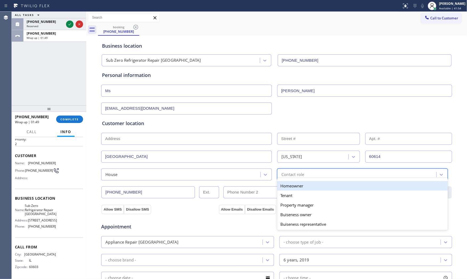
click at [285, 185] on div "Homeowner" at bounding box center [362, 186] width 171 height 10
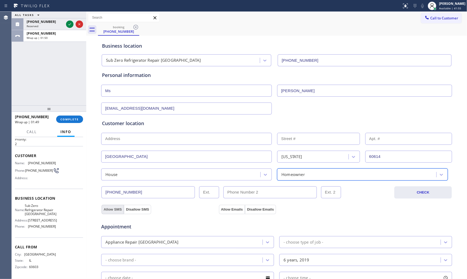
click at [115, 210] on button "Allow SMS" at bounding box center [112, 210] width 22 height 10
click at [224, 207] on button "Allow Emails" at bounding box center [232, 210] width 26 height 10
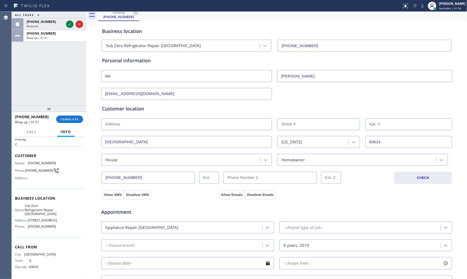
scroll to position [30, 0]
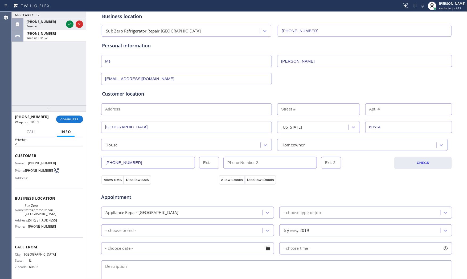
click at [292, 213] on div "- choose type of job -" at bounding box center [304, 213] width 40 height 6
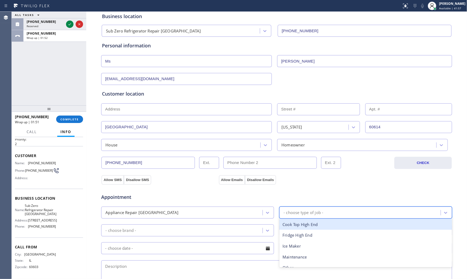
type input "f"
click at [294, 225] on div "Fridge High End" at bounding box center [365, 224] width 173 height 11
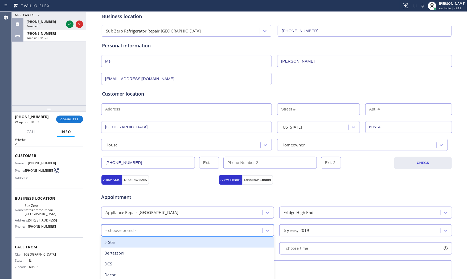
click at [212, 230] on div "- choose brand -" at bounding box center [183, 230] width 160 height 9
type input "su"
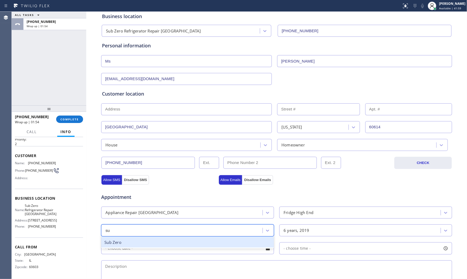
click at [179, 240] on div "Sub Zero" at bounding box center [187, 242] width 173 height 11
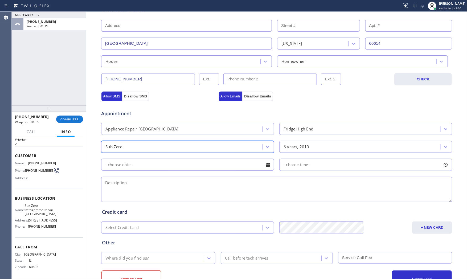
scroll to position [118, 0]
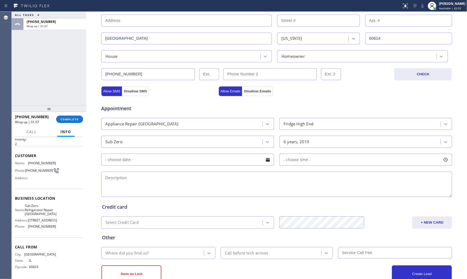
click at [144, 174] on textarea at bounding box center [276, 184] width 351 height 25
paste textarea "Subzero | FridgeBI | its not making | 2019 | house - ho | Chicago, IL 60614"
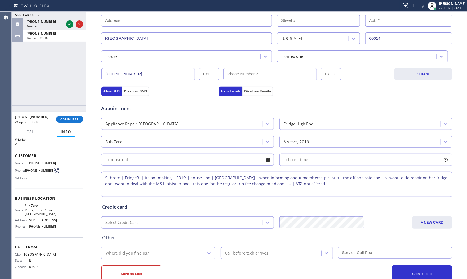
drag, startPoint x: 250, startPoint y: 177, endPoint x: 291, endPoint y: 186, distance: 41.9
click at [291, 186] on textarea "Subzero | FridgeBI | its not making | 2019 | house - ho | Chicago, IL 60614 | w…" at bounding box center [276, 184] width 351 height 25
paste textarea "I informed the customer about the membership, she cut me off and said she only …"
click at [422, 184] on textarea "Subzero | FridgeBI | its not making | 2019 | house - ho | Chicago, IL 60614 |I …" at bounding box center [276, 184] width 351 height 25
type textarea "Subzero | FridgeBI | its not making | 2019 | house - ho | Chicago, IL 60614 |I …"
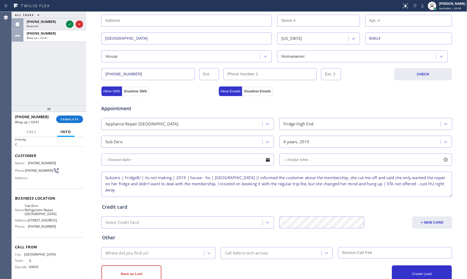
click at [151, 251] on div "Where did you find us?" at bounding box center [153, 252] width 101 height 9
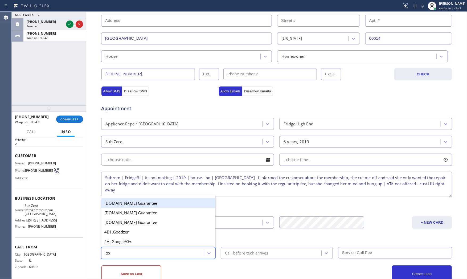
type input "goo"
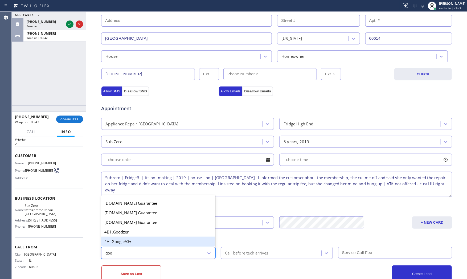
click at [151, 244] on div "4A. Google/G+" at bounding box center [158, 242] width 114 height 10
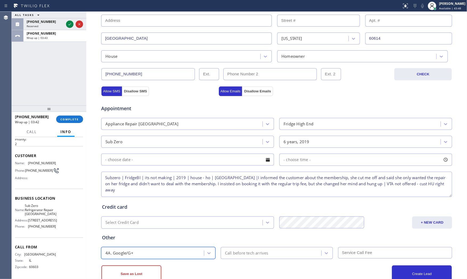
click at [203, 268] on div "Save as Lost" at bounding box center [188, 274] width 175 height 17
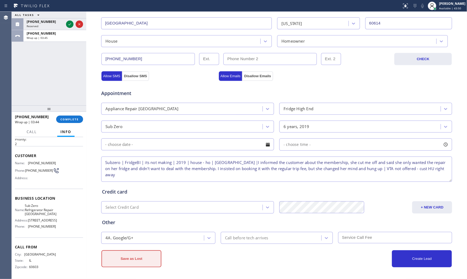
click at [142, 258] on button "Save as Lost" at bounding box center [131, 258] width 60 height 17
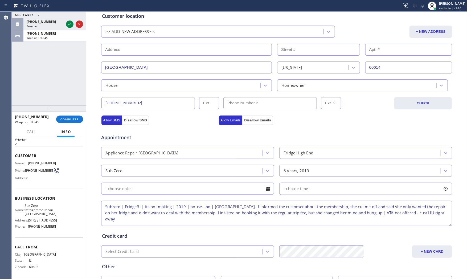
scroll to position [33, 0]
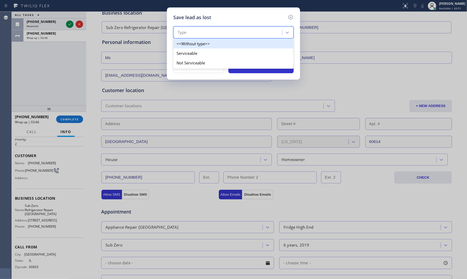
click at [198, 38] on div "Type" at bounding box center [233, 32] width 120 height 12
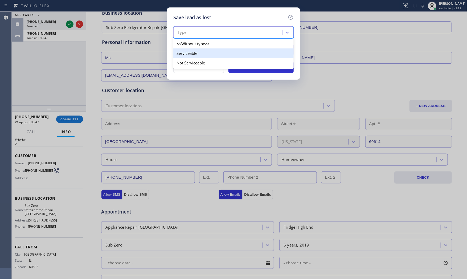
click at [197, 54] on div "Serviceable" at bounding box center [233, 53] width 120 height 10
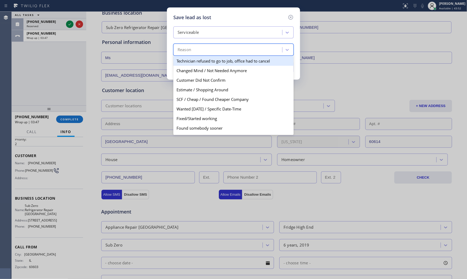
click at [197, 54] on div "Reason" at bounding box center [228, 49] width 107 height 9
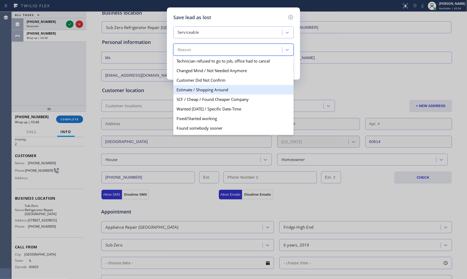
click at [200, 90] on div "Estimate / Shopping Around" at bounding box center [233, 90] width 120 height 10
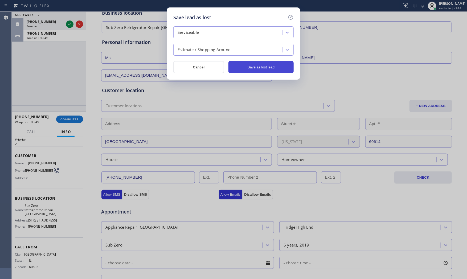
click at [258, 68] on button "Save as lost lead" at bounding box center [260, 67] width 65 height 12
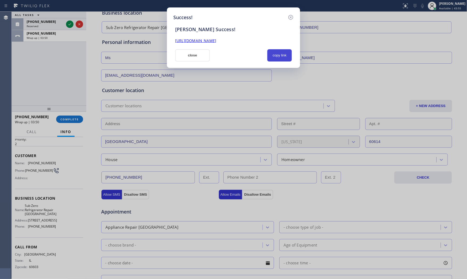
click at [275, 55] on button "copy link" at bounding box center [279, 55] width 25 height 12
click at [195, 57] on button "close" at bounding box center [192, 55] width 35 height 12
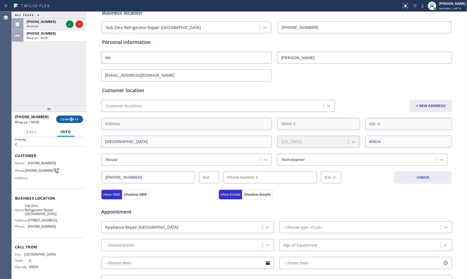
click at [71, 116] on div "+17732085958 Wrap up | 04:08 COMPLETE" at bounding box center [49, 119] width 68 height 14
click at [71, 119] on span "COMPLETE" at bounding box center [69, 119] width 18 height 4
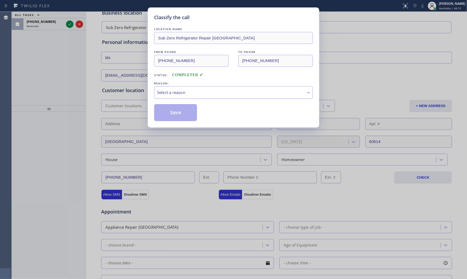
drag, startPoint x: 189, startPoint y: 89, endPoint x: 182, endPoint y: 97, distance: 10.7
click at [188, 90] on div "Select a reason" at bounding box center [233, 92] width 153 height 6
click at [166, 113] on button "Save" at bounding box center [175, 112] width 43 height 17
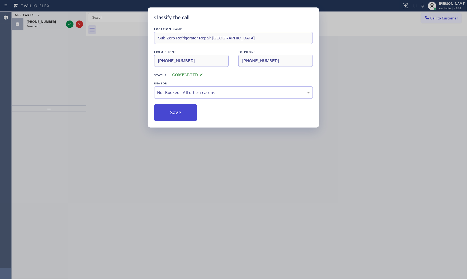
click at [166, 113] on button "Save" at bounding box center [175, 112] width 43 height 17
click at [70, 23] on div "Classify the call LOCATION NAME Sub Zero Refrigerator Repair Chicago FROM PHONE…" at bounding box center [233, 139] width 467 height 279
click at [70, 23] on div "Classify the call LOCATION NAME PRO Electrical Service Scotch Plains(Raider Ele…" at bounding box center [239, 145] width 455 height 267
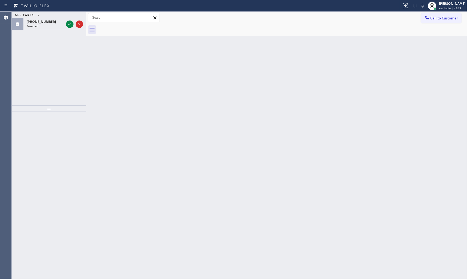
click at [70, 23] on icon at bounding box center [70, 24] width 6 height 6
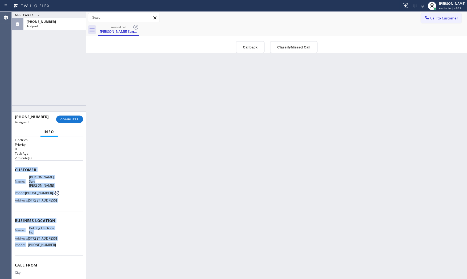
scroll to position [42, 0]
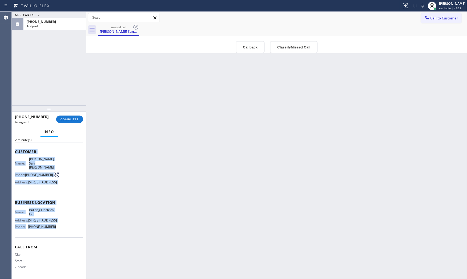
drag, startPoint x: 15, startPoint y: 178, endPoint x: 57, endPoint y: 232, distance: 67.7
click at [57, 232] on div "Context Queue: Electrical Priority: 0 Task Age: 2 minute(s) Customer Name: Bill…" at bounding box center [49, 194] width 68 height 167
copy div "Customer Name: Bill San Martin Phone: (732) 407-0930 Address: 126 Willow Grove …"
click at [70, 121] on span "COMPLETE" at bounding box center [69, 119] width 18 height 4
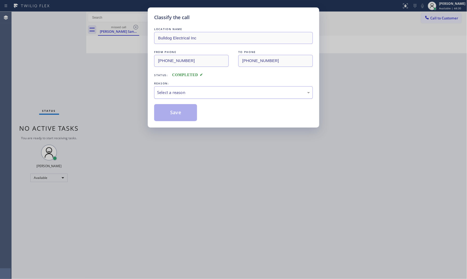
drag, startPoint x: 182, startPoint y: 91, endPoint x: 180, endPoint y: 97, distance: 5.5
click at [182, 92] on div "Select a reason" at bounding box center [233, 92] width 153 height 6
click at [177, 112] on button "Save" at bounding box center [175, 112] width 43 height 17
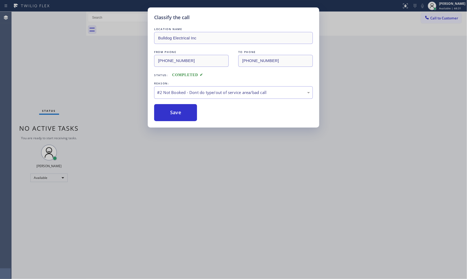
click at [177, 112] on button "Save" at bounding box center [175, 112] width 43 height 17
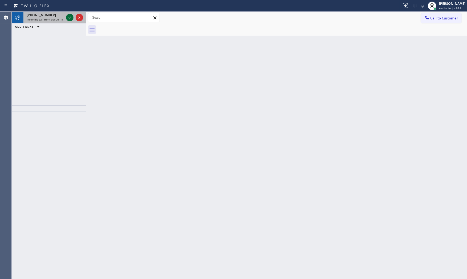
click at [68, 18] on icon at bounding box center [70, 17] width 6 height 6
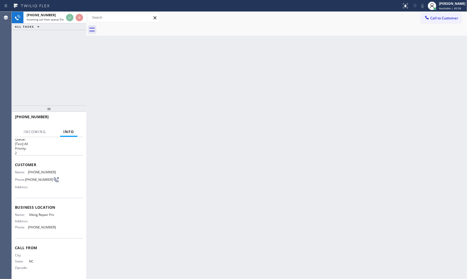
scroll to position [12, 0]
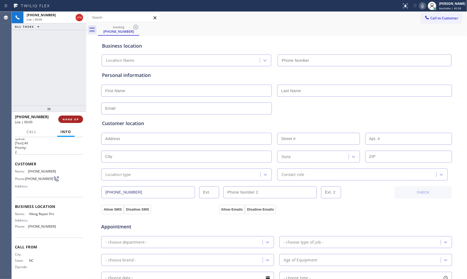
type input "(844) 988-0068"
click at [76, 120] on span "HANG UP" at bounding box center [71, 119] width 16 height 4
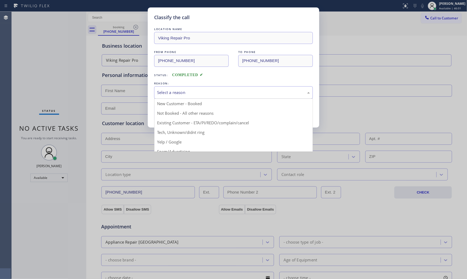
click at [200, 96] on div "Select a reason" at bounding box center [233, 92] width 159 height 13
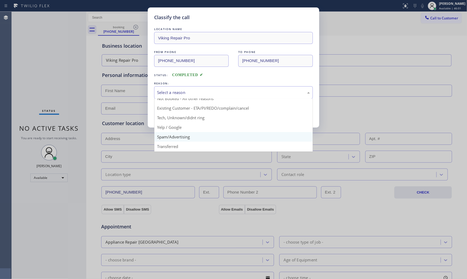
scroll to position [30, 0]
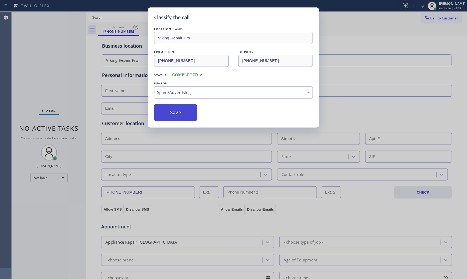
click at [176, 114] on button "Save" at bounding box center [175, 112] width 43 height 17
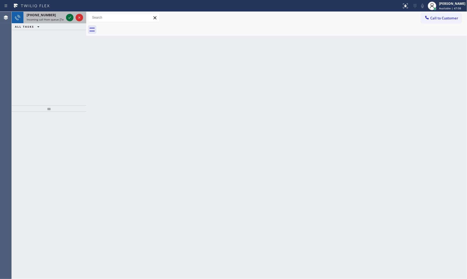
click at [71, 18] on icon at bounding box center [70, 17] width 6 height 6
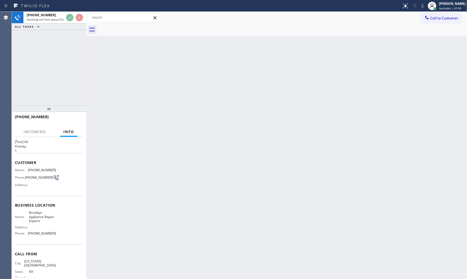
scroll to position [17, 0]
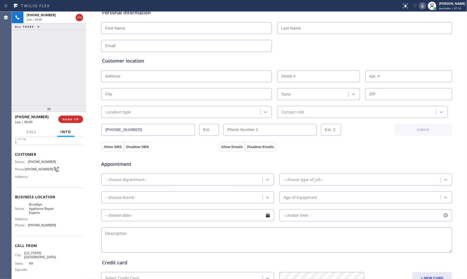
type input "(347) 757-4373"
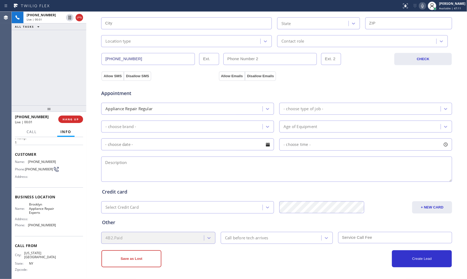
scroll to position [0, 0]
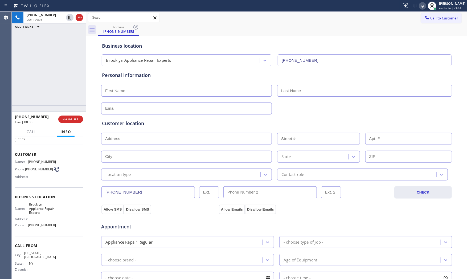
click at [419, 7] on icon at bounding box center [422, 6] width 6 height 6
click at [421, 7] on icon at bounding box center [422, 6] width 6 height 6
click at [73, 119] on span "HANG UP" at bounding box center [71, 119] width 16 height 4
click at [74, 120] on span "COMPLETE" at bounding box center [69, 119] width 18 height 4
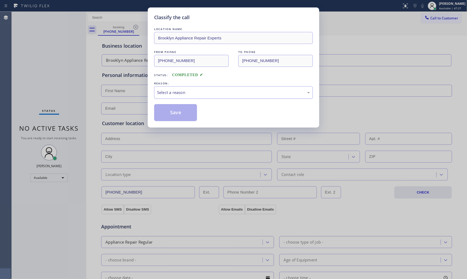
drag, startPoint x: 171, startPoint y: 92, endPoint x: 170, endPoint y: 98, distance: 5.4
click at [171, 94] on div "Select a reason" at bounding box center [233, 92] width 153 height 6
click at [167, 112] on button "Save" at bounding box center [175, 112] width 43 height 17
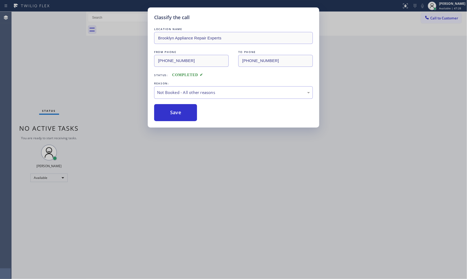
click at [167, 112] on button "Save" at bounding box center [175, 112] width 43 height 17
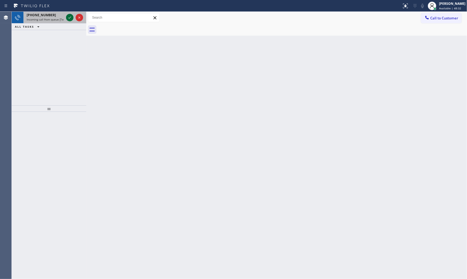
click at [69, 18] on icon at bounding box center [70, 17] width 6 height 6
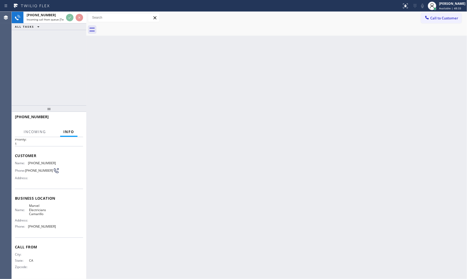
scroll to position [17, 0]
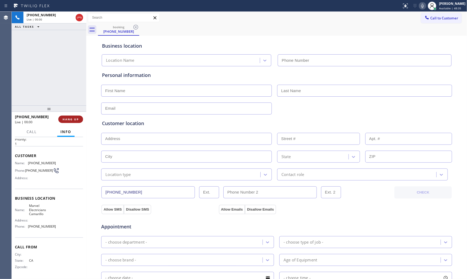
type input "(805) 360-3863"
click at [76, 118] on span "HANG UP" at bounding box center [71, 119] width 16 height 4
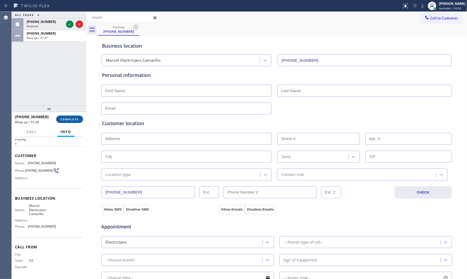
click at [60, 118] on button "COMPLETE" at bounding box center [69, 119] width 27 height 7
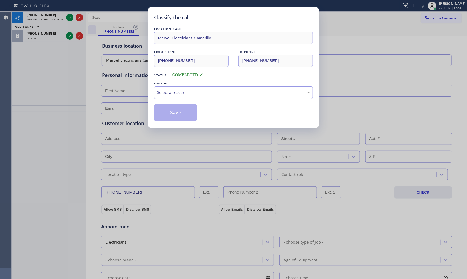
click at [191, 95] on div "Select a reason" at bounding box center [233, 92] width 153 height 6
click at [176, 114] on button "Save" at bounding box center [175, 112] width 43 height 17
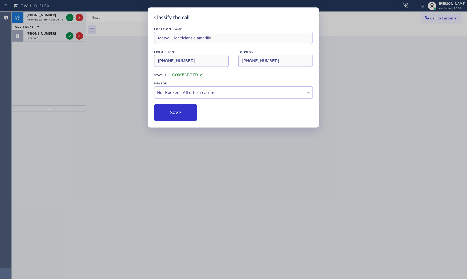
click at [176, 114] on button "Save" at bounding box center [175, 112] width 43 height 17
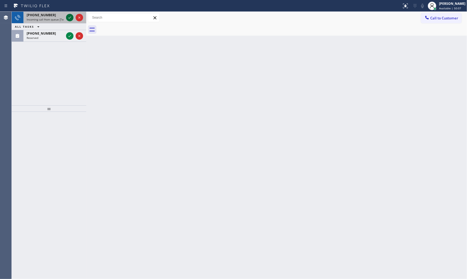
click at [70, 18] on icon at bounding box center [69, 18] width 3 height 2
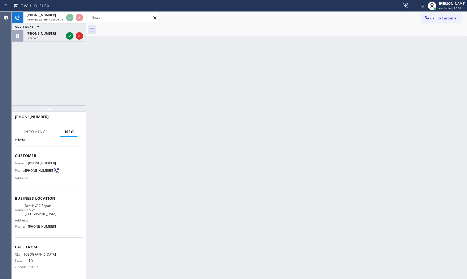
scroll to position [17, 0]
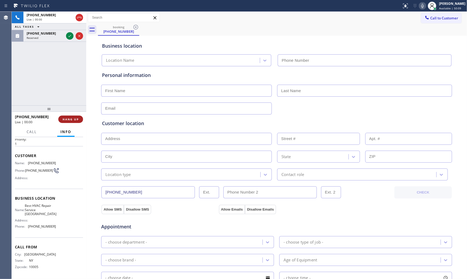
type input "(347) 801-8957"
click at [80, 117] on button "HANG UP" at bounding box center [70, 119] width 25 height 7
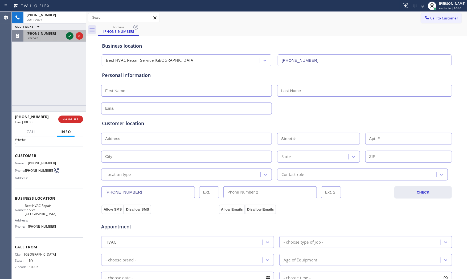
click at [71, 36] on icon at bounding box center [70, 36] width 6 height 6
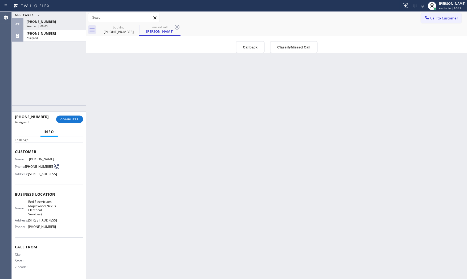
scroll to position [46, 0]
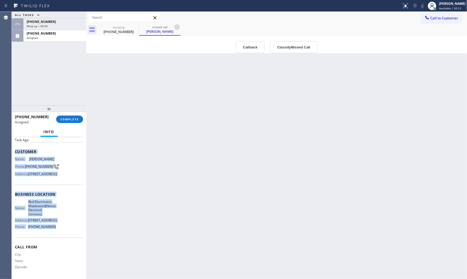
drag, startPoint x: 15, startPoint y: 175, endPoint x: 51, endPoint y: 229, distance: 64.8
click at [51, 229] on div "Context Queue: Electrical Priority: 0 Task Age: Customer Name: Danny Kemen Phon…" at bounding box center [49, 196] width 68 height 163
copy div "Customer Name: Danny Kemen Phone: (201) 400-9160 Address: 40 Harvard Ave, Maple…"
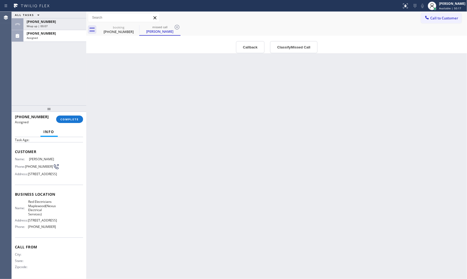
click at [44, 91] on div "ALL TASKS ALL TASKS ACTIVE TASKS TASKS IN WRAP UP +16463141005 Wrap up | 00:07 …" at bounding box center [49, 59] width 75 height 94
click at [68, 120] on span "COMPLETE" at bounding box center [69, 119] width 18 height 4
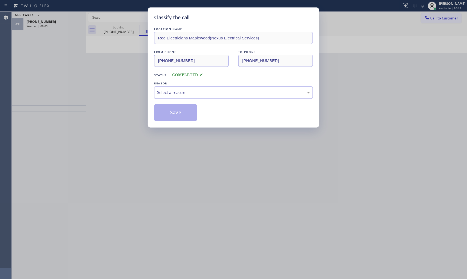
click at [185, 93] on div "Select a reason" at bounding box center [233, 92] width 153 height 6
click at [179, 112] on button "Save" at bounding box center [175, 112] width 43 height 17
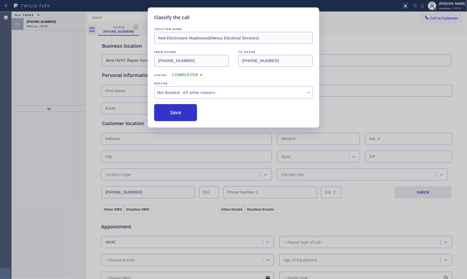
click at [179, 112] on button "Save" at bounding box center [175, 112] width 43 height 17
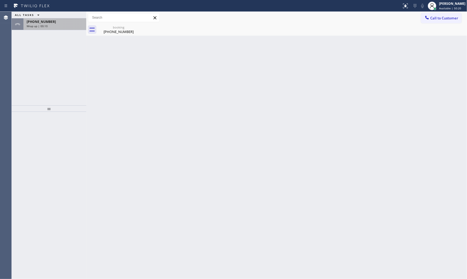
click at [53, 28] on div "+16463141005 Wrap up | 00:10" at bounding box center [53, 24] width 61 height 12
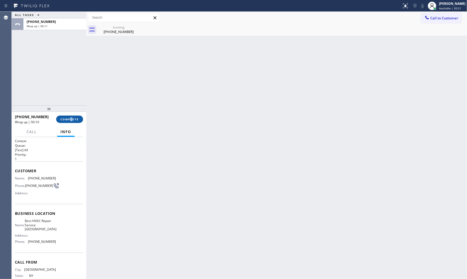
click at [72, 117] on div "+16463141005 Wrap up | 00:10 COMPLETE" at bounding box center [49, 119] width 68 height 14
click at [72, 117] on span "COMPLETE" at bounding box center [69, 119] width 18 height 4
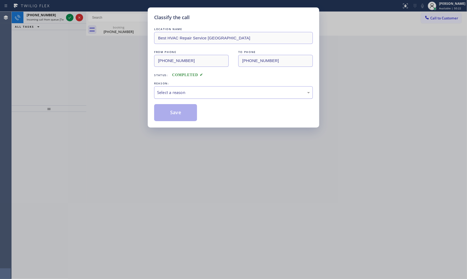
click at [198, 93] on div "Select a reason" at bounding box center [233, 92] width 153 height 6
click at [185, 111] on button "Save" at bounding box center [175, 112] width 43 height 17
click at [68, 17] on div "Classify the call LOCATION NAME PRO Electrical Service Scotch Plains(Raider Ele…" at bounding box center [239, 145] width 455 height 267
click at [68, 17] on icon at bounding box center [70, 17] width 6 height 6
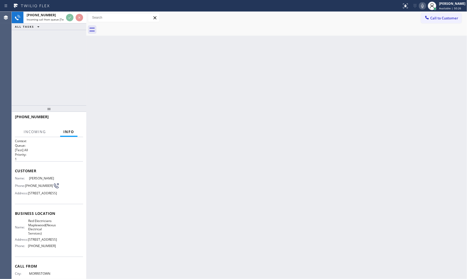
click at [71, 120] on div "+12014009160" at bounding box center [49, 119] width 68 height 14
click at [71, 120] on span "HANG UP" at bounding box center [71, 119] width 16 height 4
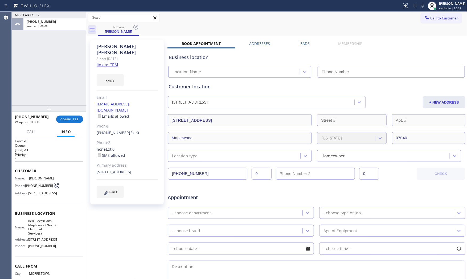
type input "(973) 791-5586"
click at [109, 62] on link "link to CRM" at bounding box center [108, 64] width 22 height 5
drag, startPoint x: 55, startPoint y: 110, endPoint x: 64, endPoint y: 118, distance: 12.3
click at [56, 111] on div at bounding box center [49, 108] width 75 height 6
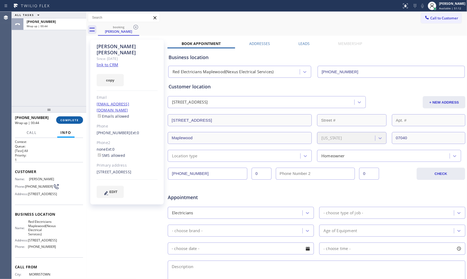
click at [66, 119] on span "COMPLETE" at bounding box center [69, 120] width 18 height 4
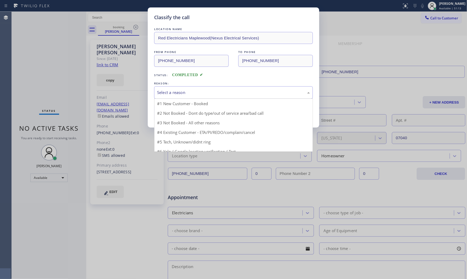
click at [173, 95] on div "Select a reason" at bounding box center [233, 92] width 153 height 6
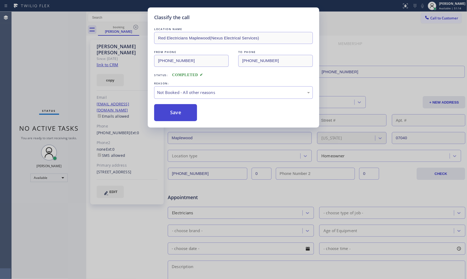
click at [177, 110] on button "Save" at bounding box center [175, 112] width 43 height 17
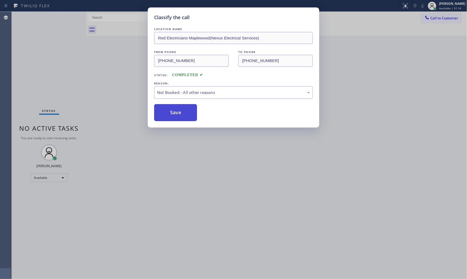
click at [177, 110] on button "Save" at bounding box center [175, 112] width 43 height 17
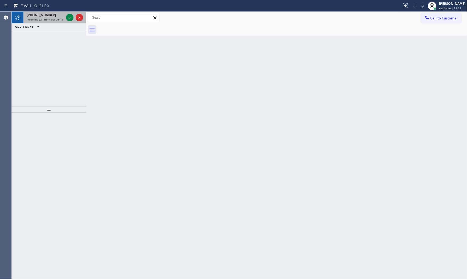
click at [46, 15] on span "[PHONE_NUMBER]" at bounding box center [41, 15] width 29 height 5
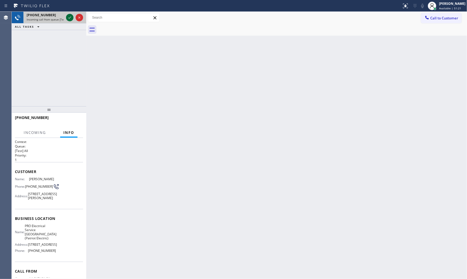
click at [67, 19] on icon at bounding box center [70, 17] width 6 height 6
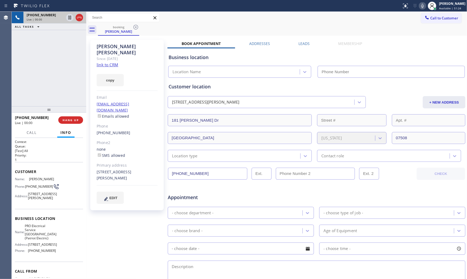
type input "(973) 798-1938"
click at [112, 56] on div "Since: [DATE]" at bounding box center [127, 59] width 61 height 6
click at [112, 62] on link "link to CRM" at bounding box center [108, 64] width 22 height 5
click at [419, 6] on icon at bounding box center [422, 6] width 6 height 6
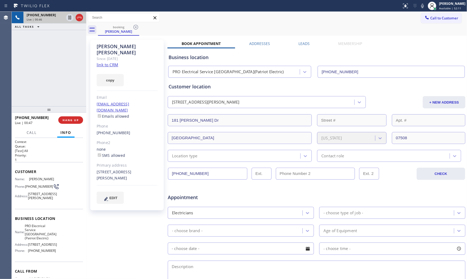
drag, startPoint x: 424, startPoint y: 7, endPoint x: 408, endPoint y: 13, distance: 17.0
click at [424, 7] on icon at bounding box center [422, 6] width 6 height 6
click at [71, 17] on icon at bounding box center [70, 17] width 6 height 6
click at [419, 6] on icon at bounding box center [422, 6] width 6 height 6
click at [69, 18] on icon at bounding box center [70, 18] width 4 height 4
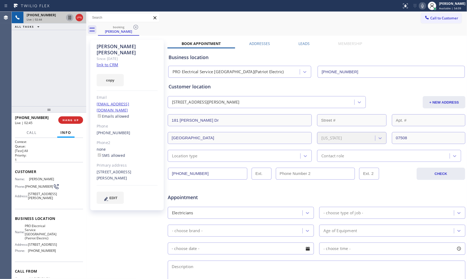
click at [422, 5] on icon at bounding box center [422, 6] width 6 height 6
click at [422, 5] on rect at bounding box center [423, 5] width 4 height 4
click at [422, 5] on icon at bounding box center [422, 6] width 6 height 6
click at [71, 19] on icon at bounding box center [69, 18] width 3 height 4
click at [420, 6] on icon at bounding box center [422, 6] width 6 height 6
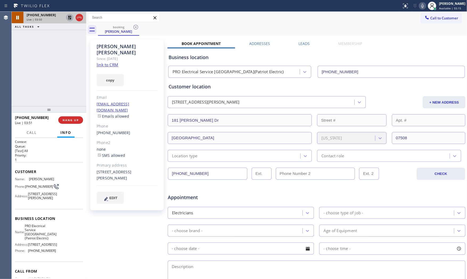
click at [70, 18] on icon at bounding box center [70, 17] width 6 height 6
drag, startPoint x: 97, startPoint y: 159, endPoint x: 116, endPoint y: 168, distance: 21.0
click at [116, 169] on div "181 Ballentine Dr North Haledon, 07508 NJ" at bounding box center [127, 175] width 61 height 12
click at [70, 121] on span "HANG UP" at bounding box center [71, 120] width 16 height 4
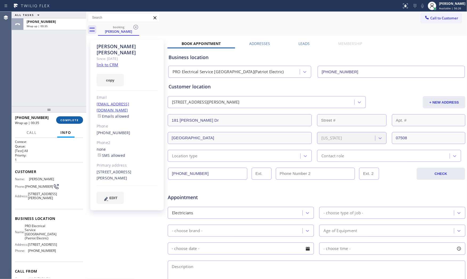
click at [66, 118] on span "COMPLETE" at bounding box center [69, 120] width 18 height 4
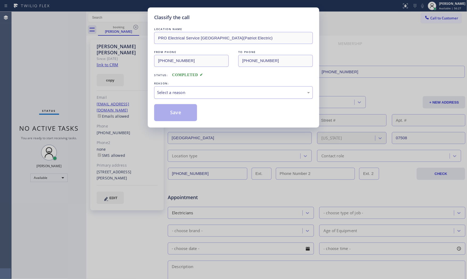
click at [216, 95] on div "Select a reason" at bounding box center [233, 92] width 153 height 6
click at [173, 115] on button "Save" at bounding box center [175, 112] width 43 height 17
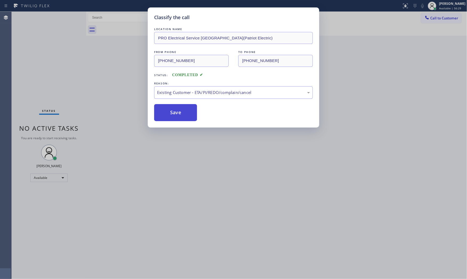
click at [173, 115] on button "Save" at bounding box center [175, 112] width 43 height 17
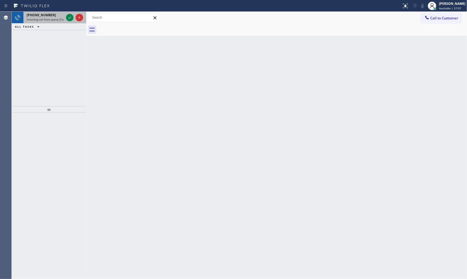
click at [65, 18] on div at bounding box center [74, 18] width 19 height 12
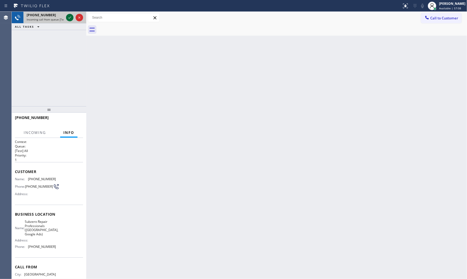
click at [68, 18] on icon at bounding box center [70, 17] width 6 height 6
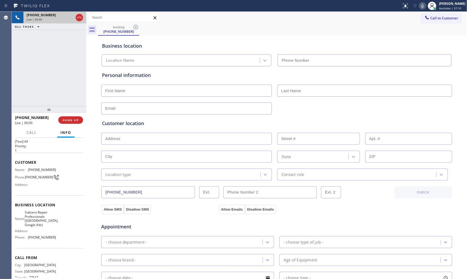
scroll to position [21, 0]
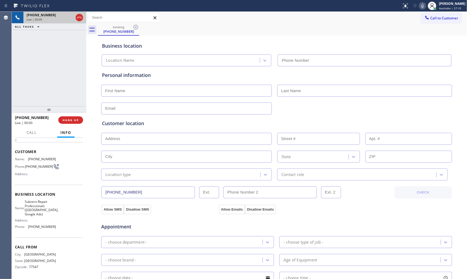
type input "(346) 489-5361"
click at [424, 6] on icon at bounding box center [422, 6] width 6 height 6
click at [71, 122] on button "HANG UP" at bounding box center [70, 119] width 25 height 7
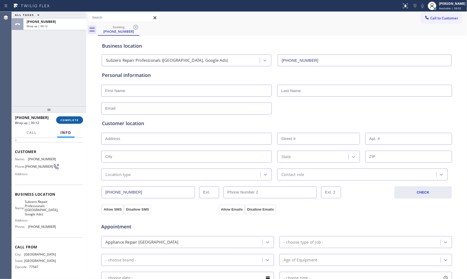
click at [68, 123] on button "COMPLETE" at bounding box center [69, 119] width 27 height 7
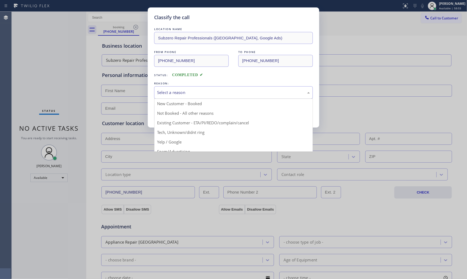
drag, startPoint x: 198, startPoint y: 93, endPoint x: 179, endPoint y: 116, distance: 29.6
click at [198, 93] on div "Select a reason" at bounding box center [233, 92] width 153 height 6
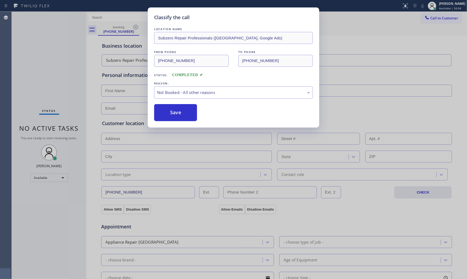
click at [179, 116] on button "Save" at bounding box center [175, 112] width 43 height 17
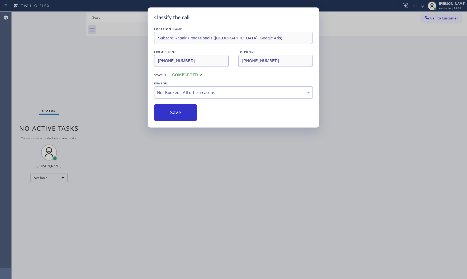
click at [179, 116] on button "Save" at bounding box center [175, 112] width 43 height 17
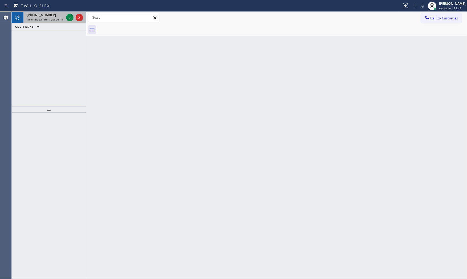
click at [53, 16] on div "[PHONE_NUMBER]" at bounding box center [45, 15] width 37 height 5
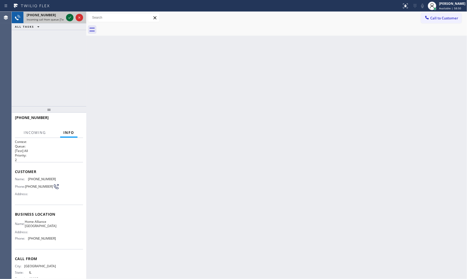
click at [68, 19] on icon at bounding box center [70, 17] width 6 height 6
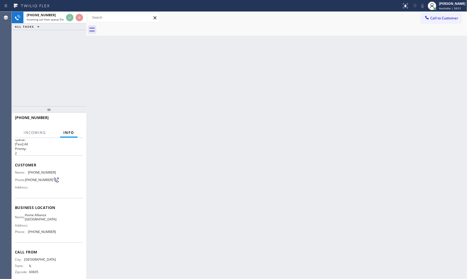
scroll to position [13, 0]
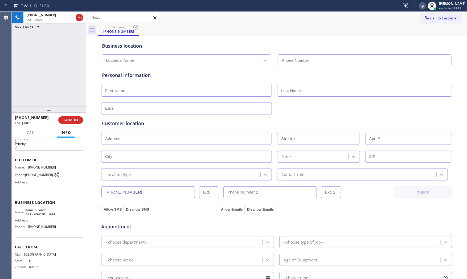
type input "(708) 381-1833"
click at [70, 124] on div "+17086985255 Live | 00:01 HANG UP" at bounding box center [49, 120] width 68 height 14
click at [70, 122] on span "HANG UP" at bounding box center [71, 120] width 16 height 4
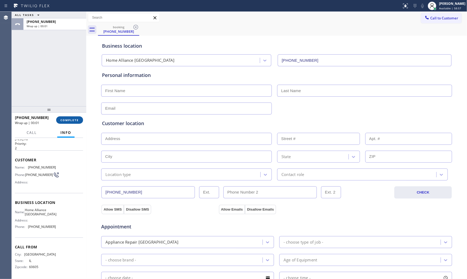
click at [70, 121] on span "COMPLETE" at bounding box center [69, 120] width 18 height 4
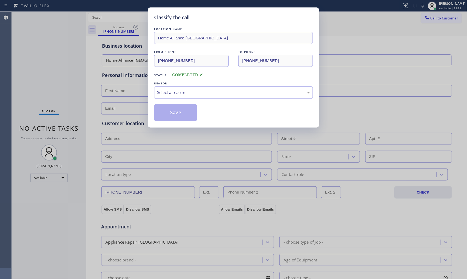
click at [153, 95] on div "Classify the call LOCATION NAME Home Alliance Schaumburg FROM PHONE (708) 698-5…" at bounding box center [234, 67] width 172 height 120
click at [193, 89] on div "Select a reason" at bounding box center [233, 92] width 159 height 13
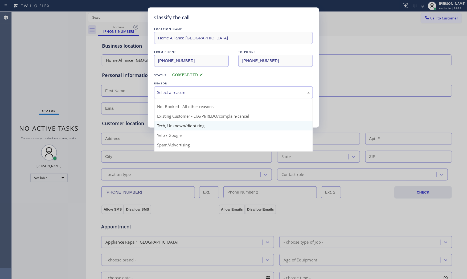
scroll to position [33, 0]
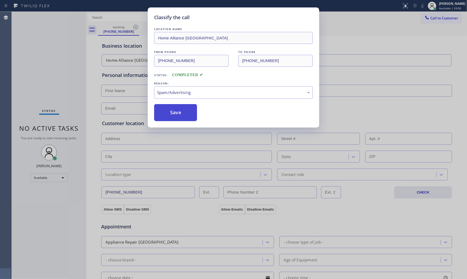
click at [175, 112] on button "Save" at bounding box center [175, 112] width 43 height 17
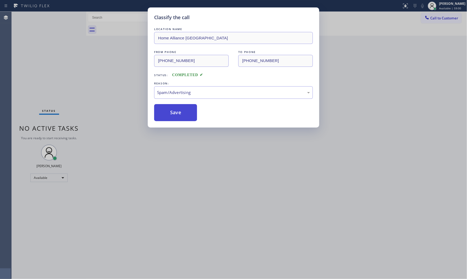
click at [175, 112] on button "Save" at bounding box center [175, 112] width 43 height 17
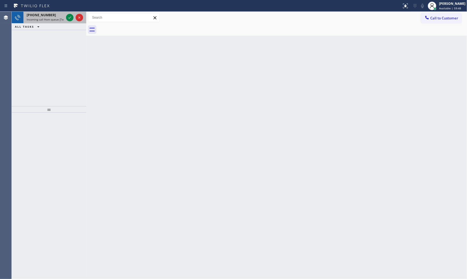
click at [60, 22] on div "+16462298861 Incoming call from queue [Test] All" at bounding box center [44, 18] width 42 height 12
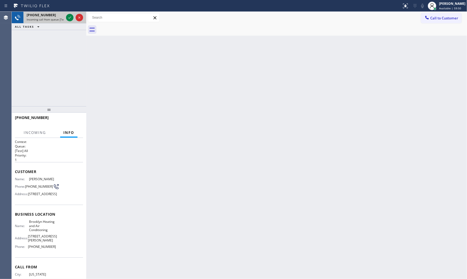
click at [54, 16] on div "+16462298861" at bounding box center [45, 15] width 37 height 5
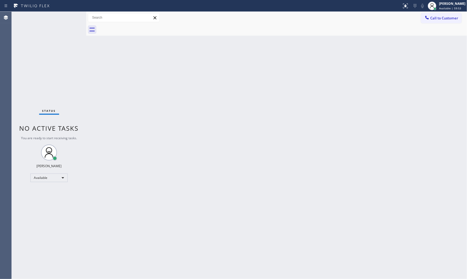
click at [68, 17] on div "Status No active tasks You are ready to start receiving tasks. [PERSON_NAME] Av…" at bounding box center [49, 145] width 75 height 267
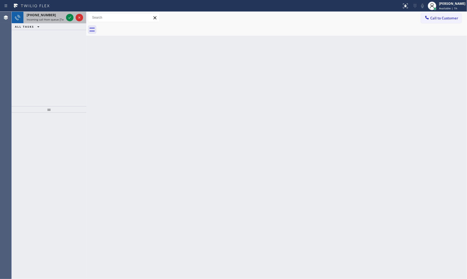
click at [52, 19] on span "Incoming call from queue [Test] All" at bounding box center [49, 20] width 44 height 4
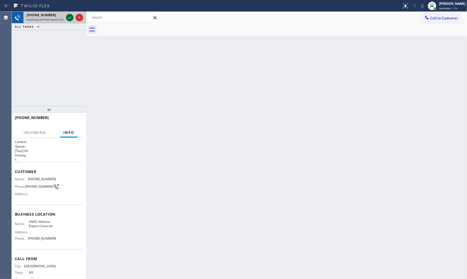
click at [68, 17] on icon at bounding box center [70, 17] width 6 height 6
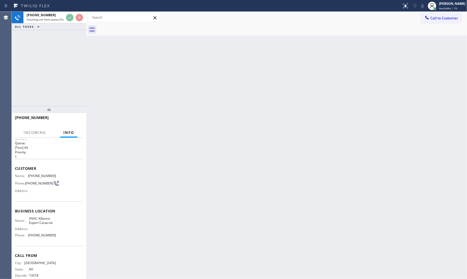
scroll to position [13, 0]
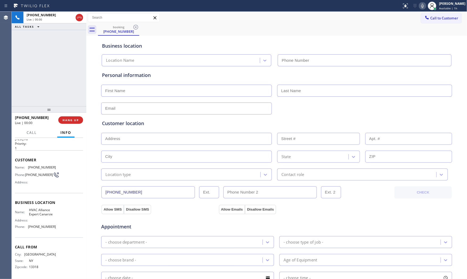
type input "(929) 545-6211"
click at [81, 128] on div "Call Info" at bounding box center [49, 133] width 68 height 11
click at [78, 121] on span "HANG UP" at bounding box center [71, 120] width 16 height 4
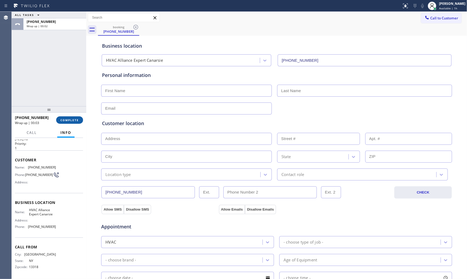
click at [82, 120] on button "COMPLETE" at bounding box center [69, 119] width 27 height 7
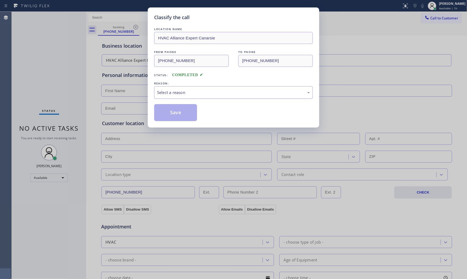
click at [163, 91] on div "Select a reason" at bounding box center [233, 92] width 153 height 6
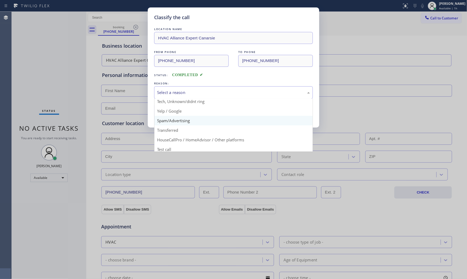
scroll to position [33, 0]
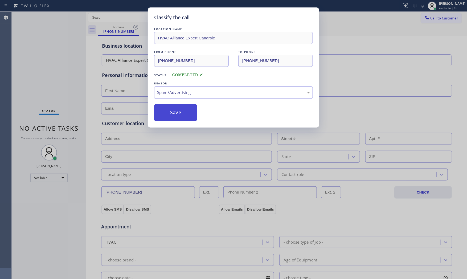
click at [174, 112] on button "Save" at bounding box center [175, 112] width 43 height 17
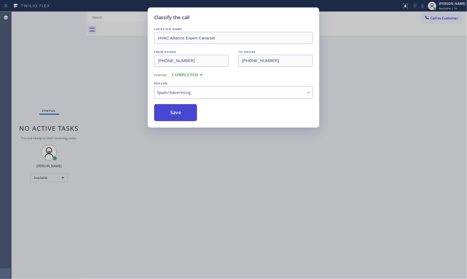
click at [174, 112] on button "Save" at bounding box center [175, 112] width 43 height 17
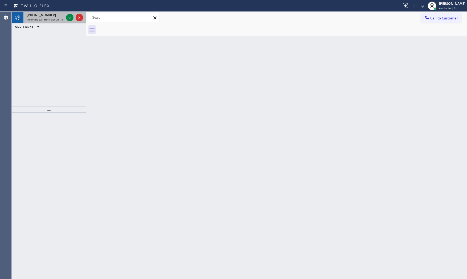
click at [48, 16] on span "+16462298861" at bounding box center [41, 15] width 29 height 5
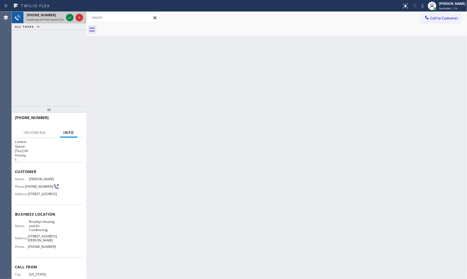
click at [50, 18] on span "Incoming call from queue [Test] All" at bounding box center [49, 20] width 44 height 4
click at [67, 18] on icon at bounding box center [70, 17] width 6 height 6
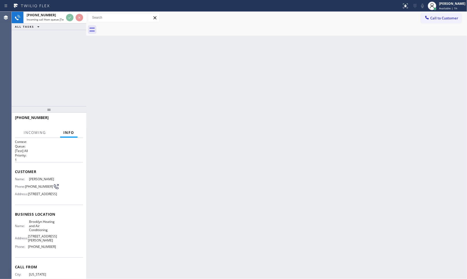
click at [157, 129] on div "Back to Dashboard Change Sender ID Customers Technicians Select a contact Outbo…" at bounding box center [276, 145] width 381 height 267
click at [156, 129] on div "Back to Dashboard Change Sender ID Customers Technicians Select a contact Outbo…" at bounding box center [276, 145] width 381 height 267
click at [76, 118] on span "HANG UP" at bounding box center [71, 120] width 16 height 4
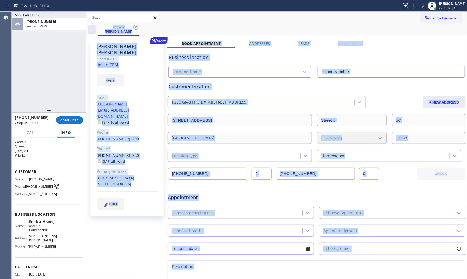
type input "(347) 836-6590"
click at [151, 73] on div "copy" at bounding box center [127, 77] width 61 height 18
click at [203, 83] on div "Customer location" at bounding box center [317, 86] width 296 height 7
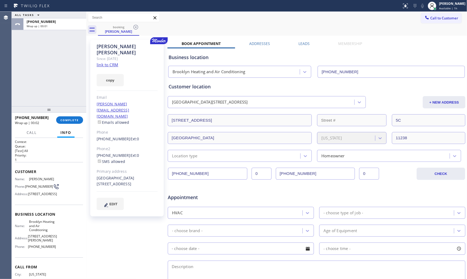
click at [111, 62] on link "link to CRM" at bounding box center [108, 64] width 22 height 5
click at [119, 27] on div "booking" at bounding box center [119, 27] width 40 height 4
click at [75, 115] on div "+16462298861 Wrap up | 00:34 COMPLETE" at bounding box center [49, 120] width 68 height 14
click at [76, 118] on button "COMPLETE" at bounding box center [69, 119] width 27 height 7
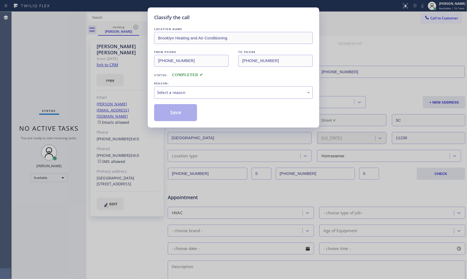
drag, startPoint x: 185, startPoint y: 86, endPoint x: 186, endPoint y: 91, distance: 4.7
click at [185, 86] on div "REASON: Select a reason" at bounding box center [233, 90] width 159 height 18
click at [182, 95] on div "Select a reason" at bounding box center [233, 92] width 159 height 13
click at [178, 115] on button "Save" at bounding box center [175, 112] width 43 height 17
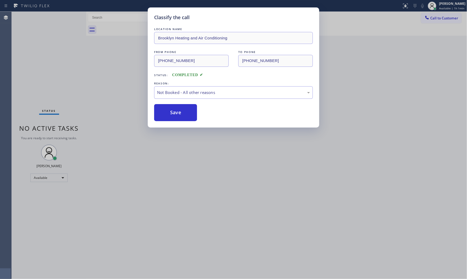
click at [178, 115] on button "Save" at bounding box center [175, 112] width 43 height 17
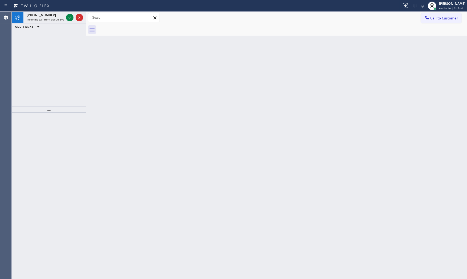
click at [57, 23] on div "ALL TASKS ALL TASKS ACTIVE TASKS TASKS IN WRAP UP" at bounding box center [49, 26] width 75 height 7
click at [61, 19] on span "Incoming call from queue Everybody" at bounding box center [50, 20] width 46 height 4
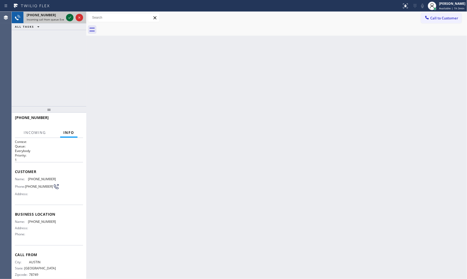
click at [66, 17] on div at bounding box center [69, 17] width 7 height 6
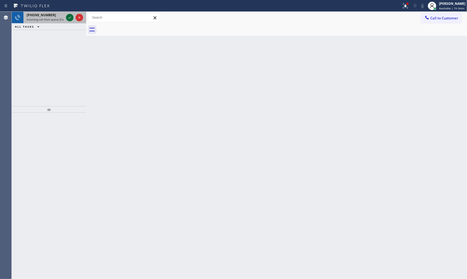
click at [67, 15] on icon at bounding box center [70, 17] width 6 height 6
click at [54, 21] on span "Incoming call from queue [Test] All" at bounding box center [49, 20] width 44 height 4
click at [60, 24] on div "ALL TASKS ALL TASKS ACTIVE TASKS TASKS IN WRAP UP" at bounding box center [49, 26] width 75 height 7
click at [60, 21] on span "Incoming call from queue [Test] All" at bounding box center [49, 20] width 44 height 4
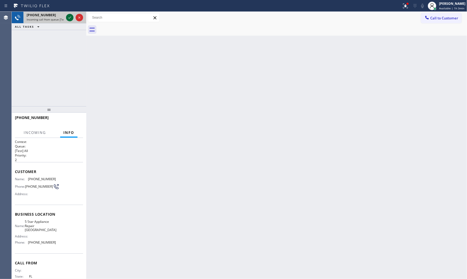
click at [71, 18] on icon at bounding box center [70, 17] width 6 height 6
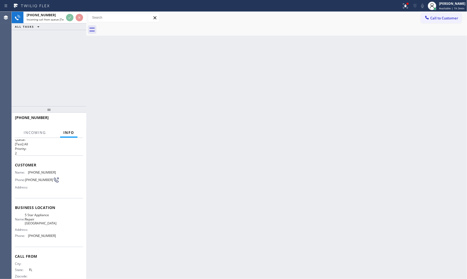
scroll to position [13, 0]
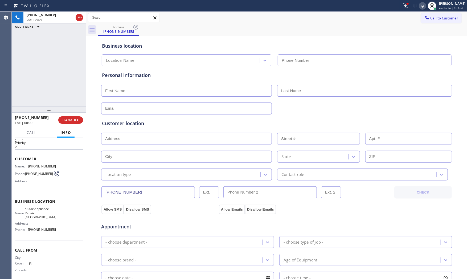
type input "(813) 638-0108"
click at [77, 118] on span "HANG UP" at bounding box center [71, 120] width 16 height 4
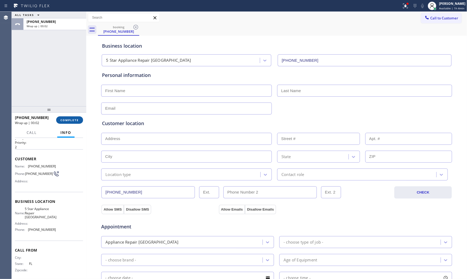
click at [77, 118] on span "COMPLETE" at bounding box center [69, 120] width 18 height 4
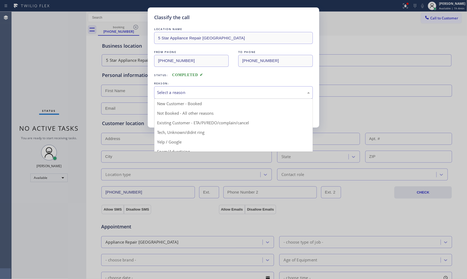
drag, startPoint x: 214, startPoint y: 86, endPoint x: 203, endPoint y: 111, distance: 26.8
click at [214, 86] on div "Select a reason" at bounding box center [233, 92] width 159 height 13
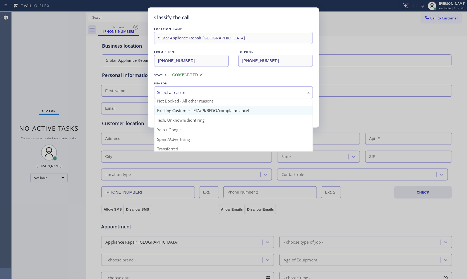
scroll to position [33, 0]
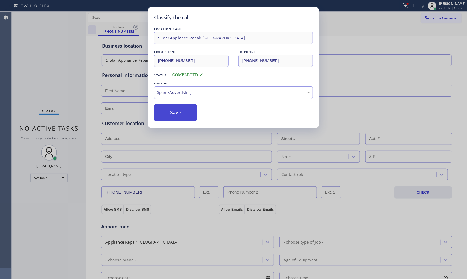
click at [178, 114] on button "Save" at bounding box center [175, 112] width 43 height 17
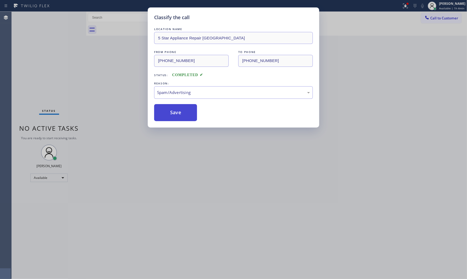
click at [178, 114] on button "Save" at bounding box center [175, 112] width 43 height 17
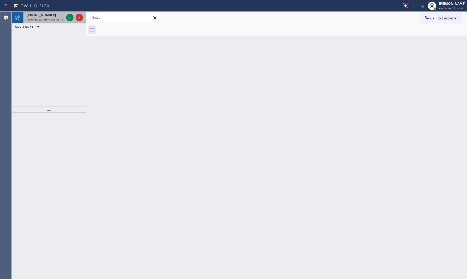
click at [50, 18] on span "Incoming call from queue [Test] All" at bounding box center [49, 20] width 44 height 4
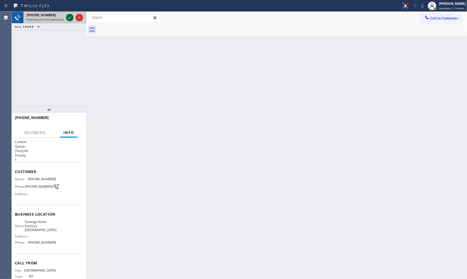
click at [70, 17] on icon at bounding box center [70, 17] width 6 height 6
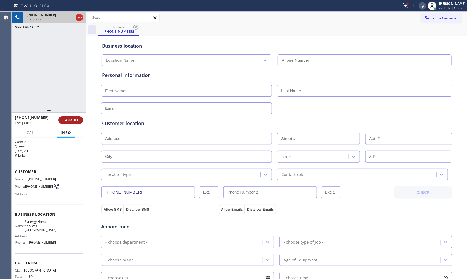
type input "(917) 905-7606"
click at [79, 119] on span "HANG UP" at bounding box center [71, 120] width 16 height 4
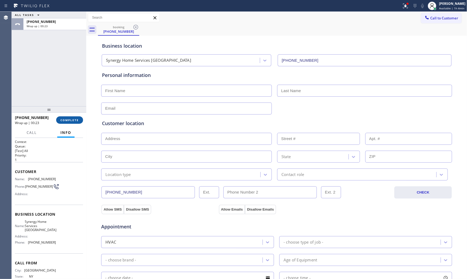
click at [68, 122] on button "COMPLETE" at bounding box center [69, 119] width 27 height 7
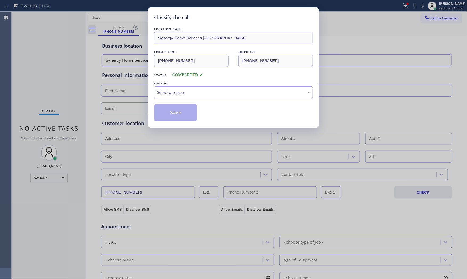
click at [175, 92] on div "Select a reason" at bounding box center [233, 92] width 153 height 6
click at [176, 111] on button "Save" at bounding box center [175, 112] width 43 height 17
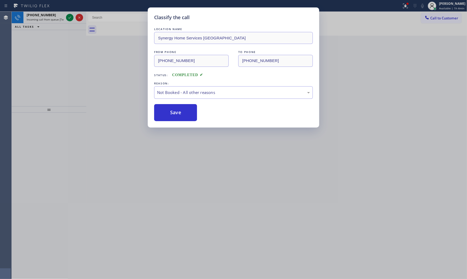
click at [176, 111] on button "Save" at bounding box center [175, 112] width 43 height 17
click at [176, 110] on button "Save" at bounding box center [175, 112] width 43 height 17
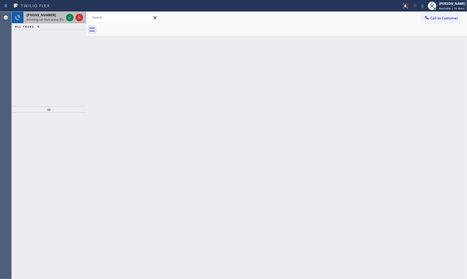
click at [51, 12] on div "+12672910422 Incoming call from queue [Test] All" at bounding box center [44, 18] width 42 height 12
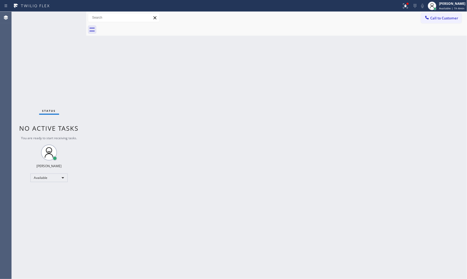
click at [52, 15] on div "Status No active tasks You are ready to start receiving tasks. [PERSON_NAME] Av…" at bounding box center [49, 145] width 75 height 267
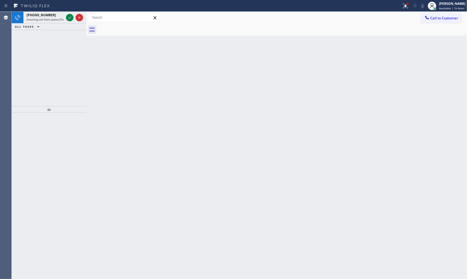
click at [52, 15] on div "+17324769024" at bounding box center [45, 15] width 37 height 5
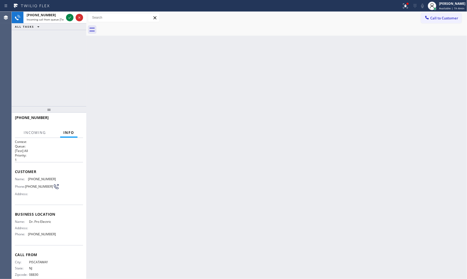
click at [52, 15] on div "+17324769024" at bounding box center [45, 15] width 37 height 5
click at [71, 16] on icon at bounding box center [70, 17] width 6 height 6
click at [108, 118] on div "Back to Dashboard Change Sender ID Customers Technicians Select a contact Outbo…" at bounding box center [276, 145] width 381 height 267
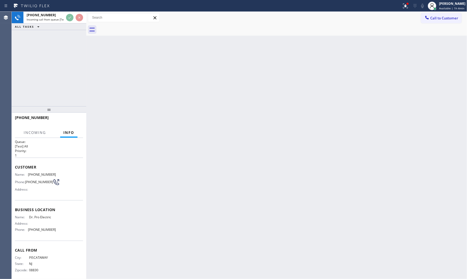
scroll to position [9, 0]
click at [132, 147] on div "Back to Dashboard Change Sender ID Customers Technicians Select a contact Outbo…" at bounding box center [276, 145] width 381 height 267
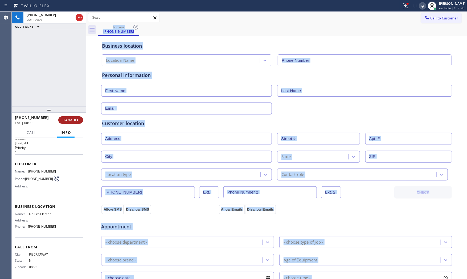
click at [75, 118] on span "HANG UP" at bounding box center [71, 120] width 16 height 4
type input "(855) 908-1436"
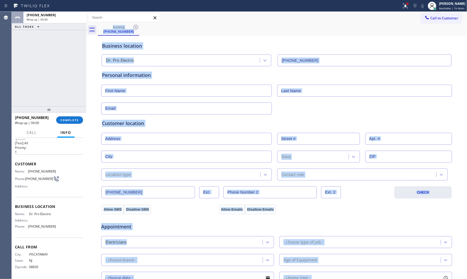
click at [196, 39] on div "Business location Dr. Pro Electric (855) 908-1436" at bounding box center [277, 51] width 352 height 29
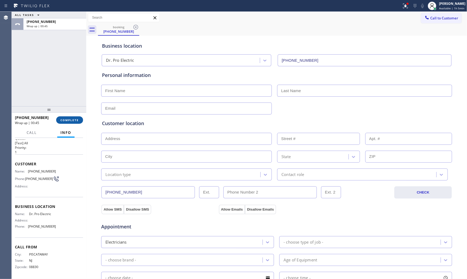
click at [76, 119] on span "COMPLETE" at bounding box center [69, 120] width 18 height 4
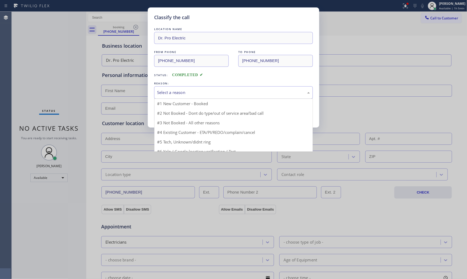
click at [193, 92] on div "Select a reason" at bounding box center [233, 92] width 153 height 6
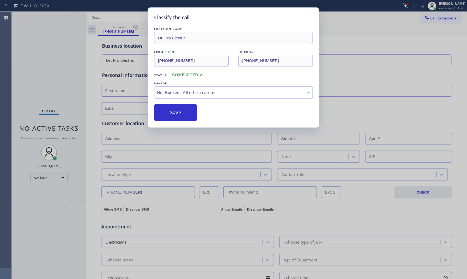
click at [172, 112] on button "Save" at bounding box center [175, 112] width 43 height 17
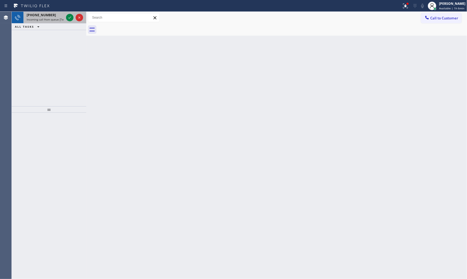
click at [50, 19] on span "Incoming call from queue [Test] All" at bounding box center [49, 20] width 44 height 4
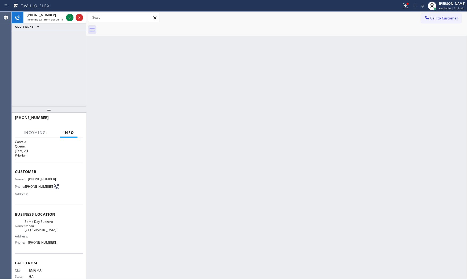
drag, startPoint x: 72, startPoint y: 17, endPoint x: 70, endPoint y: 26, distance: 8.6
click at [71, 18] on icon at bounding box center [70, 17] width 6 height 6
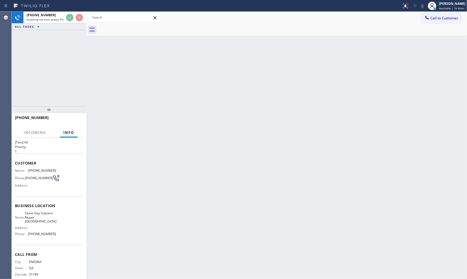
scroll to position [17, 0]
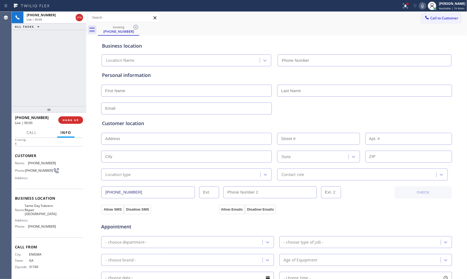
type input "(240) 414-8207"
click at [419, 4] on icon at bounding box center [422, 6] width 6 height 6
click at [75, 121] on span "HANG UP" at bounding box center [71, 120] width 16 height 4
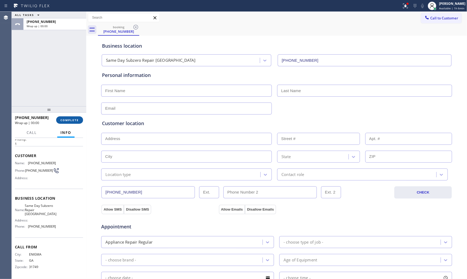
click at [75, 121] on span "COMPLETE" at bounding box center [69, 120] width 18 height 4
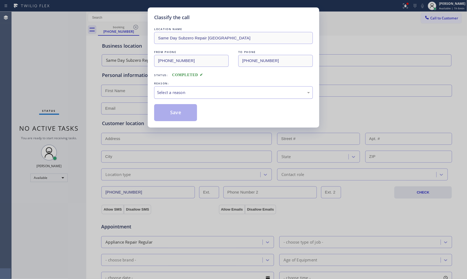
drag, startPoint x: 198, startPoint y: 85, endPoint x: 198, endPoint y: 88, distance: 3.5
click at [198, 85] on div "REASON:" at bounding box center [233, 84] width 159 height 6
click at [197, 94] on div "Select a reason" at bounding box center [233, 92] width 153 height 6
click at [173, 114] on button "Save" at bounding box center [175, 112] width 43 height 17
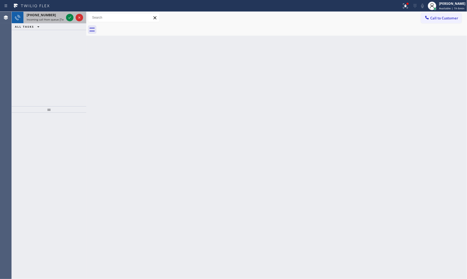
click at [47, 19] on span "Incoming call from queue [Test] All" at bounding box center [49, 20] width 44 height 4
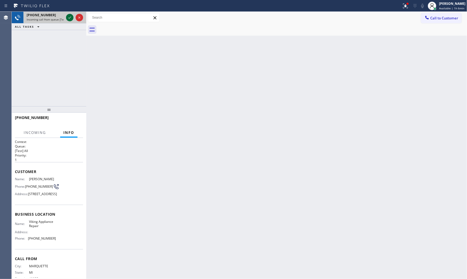
click at [69, 19] on icon at bounding box center [70, 17] width 6 height 6
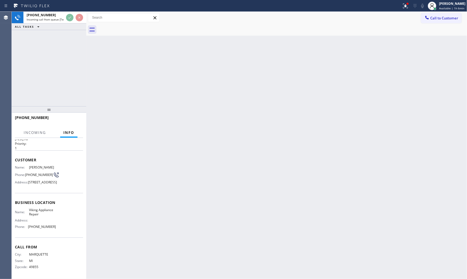
scroll to position [21, 0]
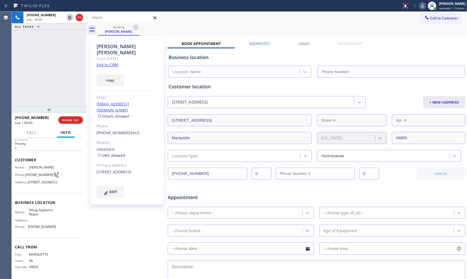
type input "(855) 393-3634"
click at [111, 56] on div "Since: [DATE]" at bounding box center [127, 59] width 61 height 6
click at [111, 62] on link "link to CRM" at bounding box center [108, 64] width 22 height 5
drag, startPoint x: 73, startPoint y: 121, endPoint x: 76, endPoint y: 148, distance: 27.4
click at [76, 148] on div "+19063601232 Live | 00:36 HANG UP Call Info +19063601232 Live Context Queue: [T…" at bounding box center [49, 196] width 75 height 167
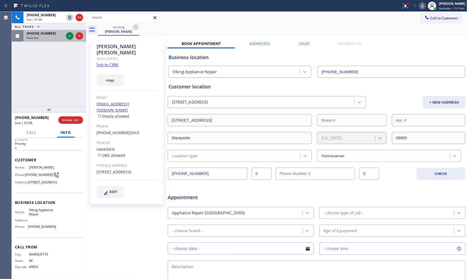
click at [66, 37] on div at bounding box center [74, 36] width 19 height 12
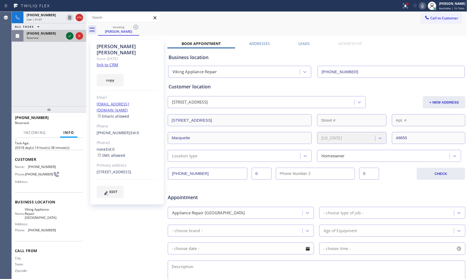
click at [69, 36] on icon at bounding box center [70, 36] width 6 height 6
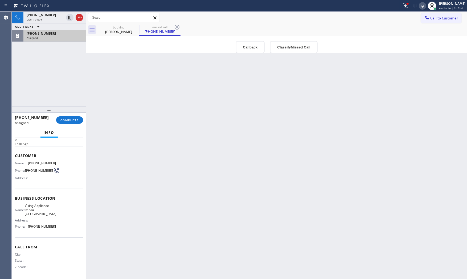
click at [67, 36] on div "Assigned" at bounding box center [55, 38] width 56 height 4
click at [72, 113] on div at bounding box center [49, 109] width 75 height 6
click at [75, 119] on span "COMPLETE" at bounding box center [69, 120] width 18 height 4
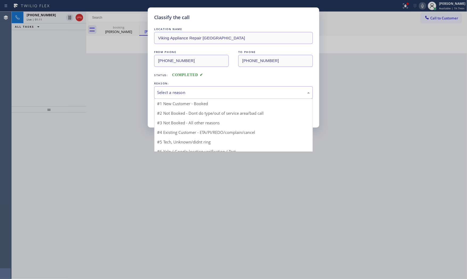
click at [189, 94] on div "Select a reason" at bounding box center [233, 92] width 153 height 6
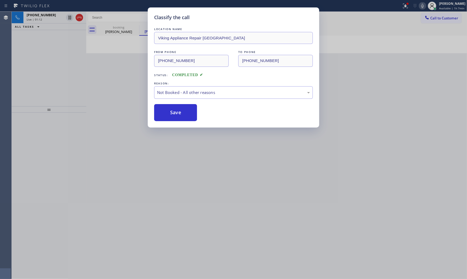
click at [184, 110] on button "Save" at bounding box center [175, 112] width 43 height 17
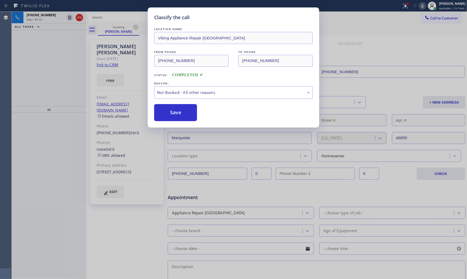
click at [184, 110] on button "Save" at bounding box center [175, 112] width 43 height 17
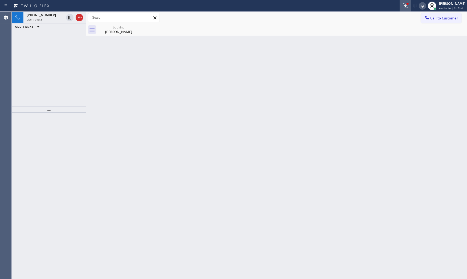
click at [404, 4] on icon at bounding box center [405, 6] width 6 height 6
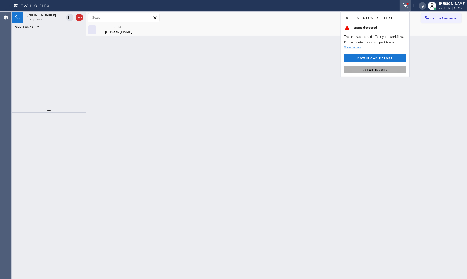
click at [380, 68] on span "Clear issues" at bounding box center [375, 70] width 25 height 4
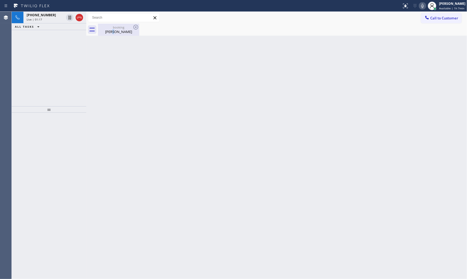
click at [115, 31] on div "Charlie Henry" at bounding box center [119, 31] width 40 height 5
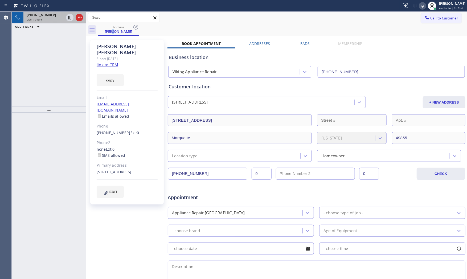
click at [41, 20] on span "Live | 01:19" at bounding box center [34, 20] width 15 height 4
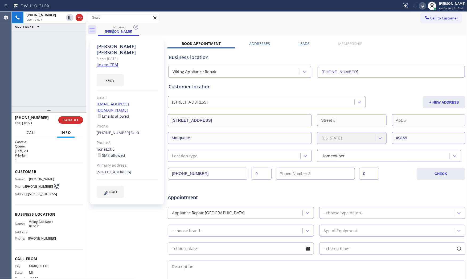
click at [30, 132] on span "Call" at bounding box center [32, 132] width 10 height 5
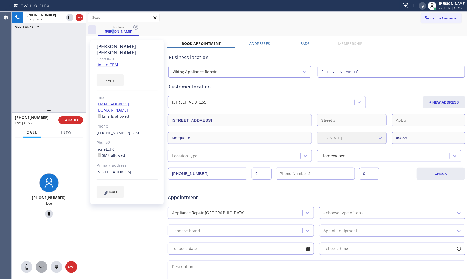
click at [44, 268] on icon at bounding box center [41, 267] width 6 height 6
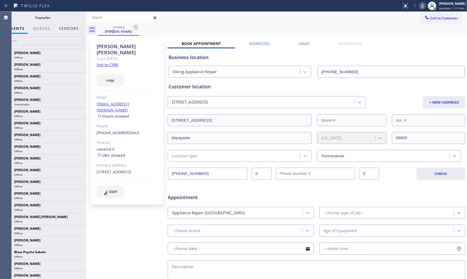
click at [65, 25] on button "Vendors" at bounding box center [69, 28] width 26 height 10
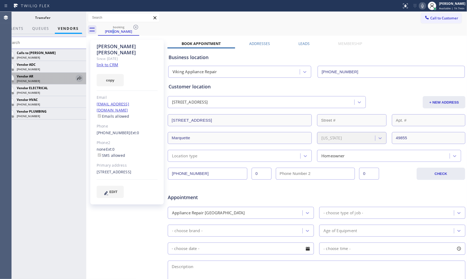
click at [79, 78] on icon at bounding box center [79, 77] width 4 height 3
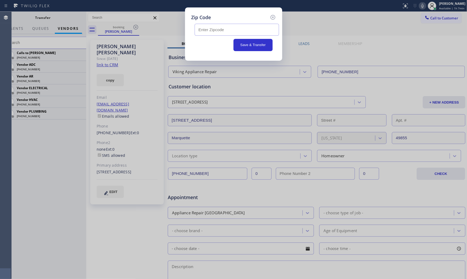
click at [211, 34] on input "text" at bounding box center [237, 30] width 84 height 12
paste input "49855"
type input "49855"
click at [254, 46] on button "Save & Transfer" at bounding box center [253, 45] width 39 height 12
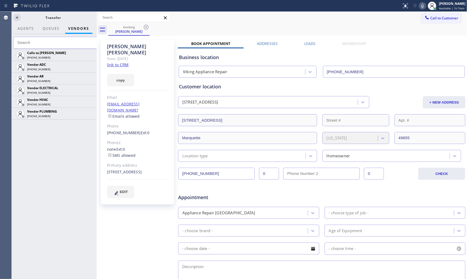
drag, startPoint x: 87, startPoint y: 76, endPoint x: 107, endPoint y: 70, distance: 20.1
click at [97, 77] on div at bounding box center [97, 145] width 0 height 267
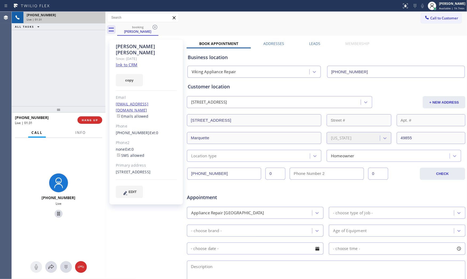
click at [26, 19] on div "+19063601232 Live | 01:31" at bounding box center [63, 18] width 80 height 12
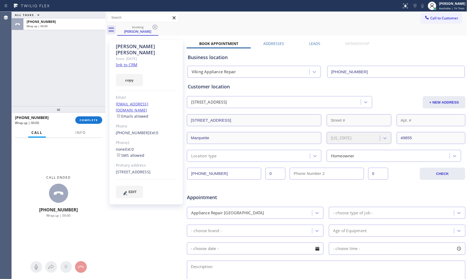
drag, startPoint x: 44, startPoint y: 25, endPoint x: 47, endPoint y: 78, distance: 53.0
click at [44, 25] on span "Wrap up | 00:00" at bounding box center [37, 26] width 21 height 4
drag, startPoint x: 87, startPoint y: 136, endPoint x: 87, endPoint y: 129, distance: 6.7
click at [87, 136] on button "Info" at bounding box center [80, 133] width 17 height 10
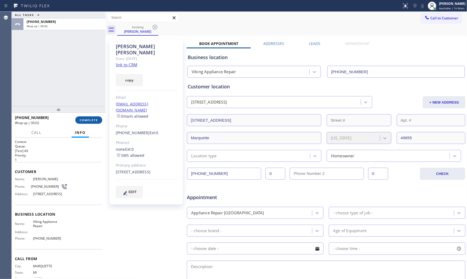
click at [87, 118] on button "COMPLETE" at bounding box center [88, 119] width 27 height 7
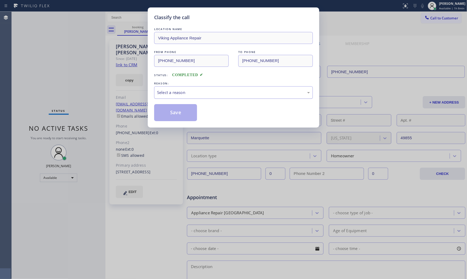
click at [194, 97] on div "Select a reason" at bounding box center [233, 92] width 159 height 13
click at [178, 117] on button "Save" at bounding box center [175, 112] width 43 height 17
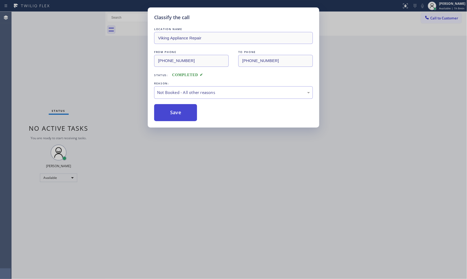
click at [178, 117] on button "Save" at bounding box center [175, 112] width 43 height 17
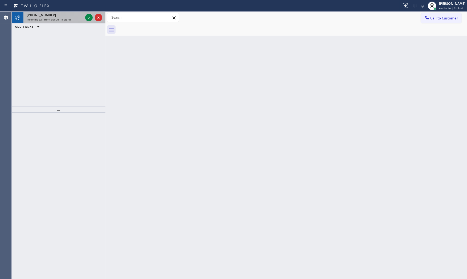
click at [75, 14] on div "+15616924447" at bounding box center [55, 15] width 56 height 5
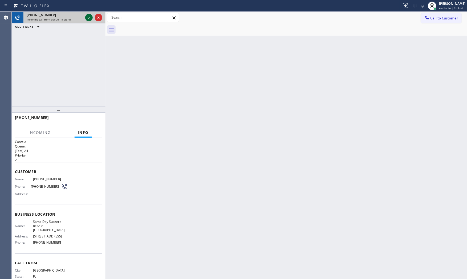
click at [88, 16] on icon at bounding box center [89, 17] width 6 height 6
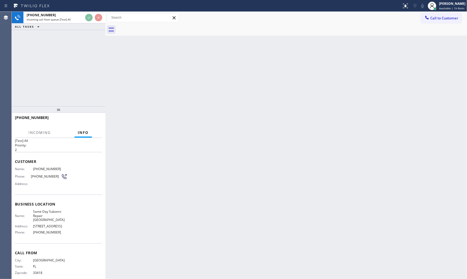
scroll to position [19, 0]
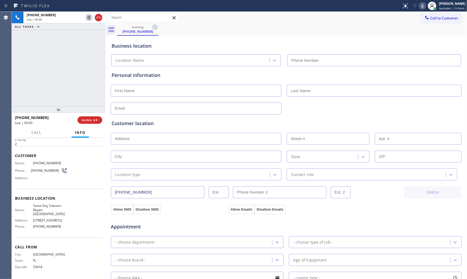
type input "(561) 944-6636"
drag, startPoint x: 106, startPoint y: 85, endPoint x: 88, endPoint y: 86, distance: 17.9
click at [105, 85] on div at bounding box center [105, 145] width 0 height 267
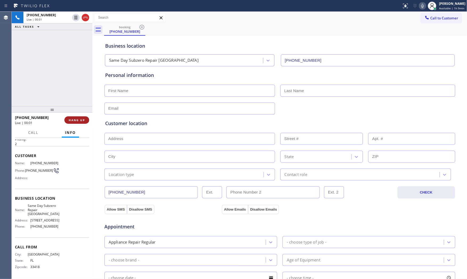
click at [83, 119] on span "HANG UP" at bounding box center [77, 120] width 16 height 4
click at [83, 121] on span "COMPLETE" at bounding box center [76, 120] width 18 height 4
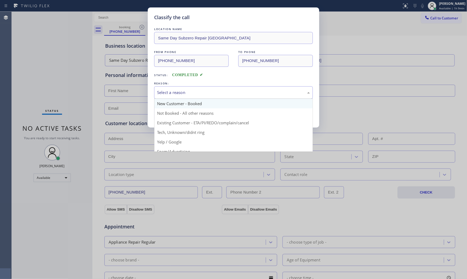
drag, startPoint x: 172, startPoint y: 89, endPoint x: 172, endPoint y: 100, distance: 11.2
click at [172, 90] on div "Select a reason" at bounding box center [233, 92] width 159 height 13
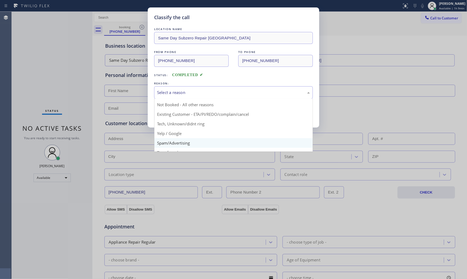
scroll to position [33, 0]
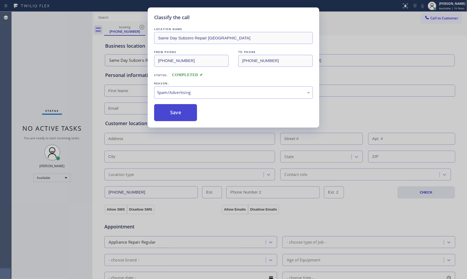
click at [174, 110] on button "Save" at bounding box center [175, 112] width 43 height 17
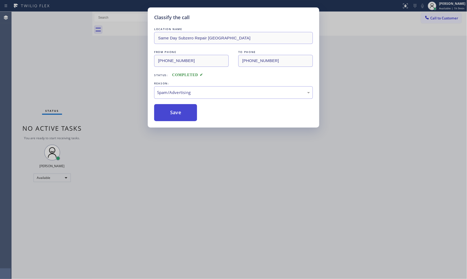
click at [174, 110] on button "Save" at bounding box center [175, 112] width 43 height 17
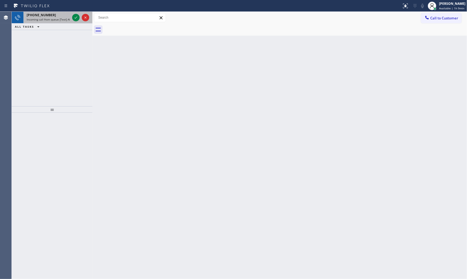
click at [64, 19] on span "Incoming call from queue [Test] All" at bounding box center [49, 20] width 44 height 4
click at [63, 18] on span "Incoming call from queue [Test] All" at bounding box center [49, 20] width 44 height 4
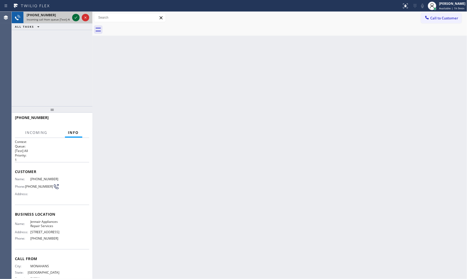
click at [76, 19] on icon at bounding box center [76, 17] width 6 height 6
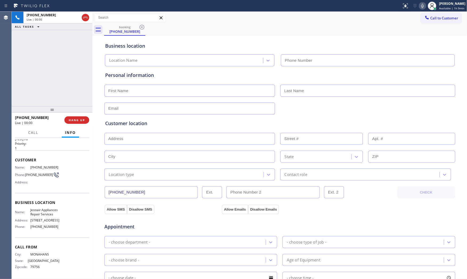
type input "(602) 638-3519"
click at [422, 5] on icon at bounding box center [422, 6] width 6 height 6
click at [78, 119] on span "HANG UP" at bounding box center [77, 120] width 16 height 4
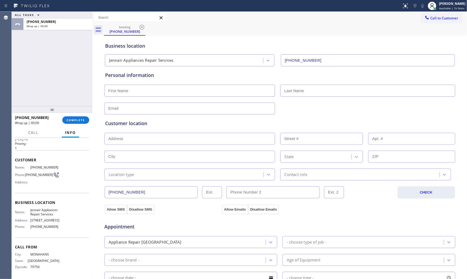
click at [83, 116] on div "+14322207084 Wrap up | 00:00 COMPLETE" at bounding box center [52, 120] width 74 height 14
click at [83, 119] on span "COMPLETE" at bounding box center [76, 120] width 18 height 4
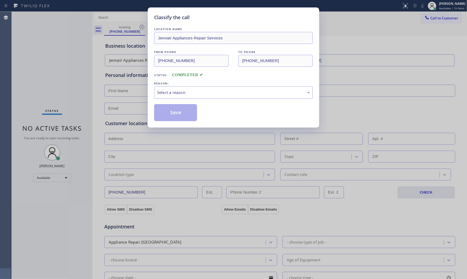
drag, startPoint x: 177, startPoint y: 87, endPoint x: 176, endPoint y: 97, distance: 10.9
click at [177, 87] on div "Select a reason" at bounding box center [233, 92] width 159 height 13
click at [171, 113] on button "Save" at bounding box center [175, 112] width 43 height 17
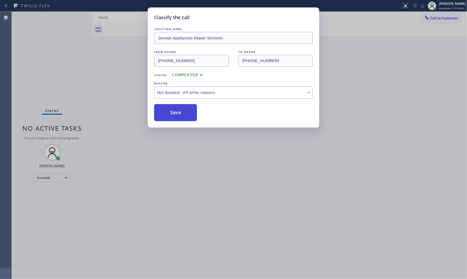
drag, startPoint x: 171, startPoint y: 113, endPoint x: 167, endPoint y: 114, distance: 4.1
click at [171, 113] on button "Save" at bounding box center [175, 112] width 43 height 17
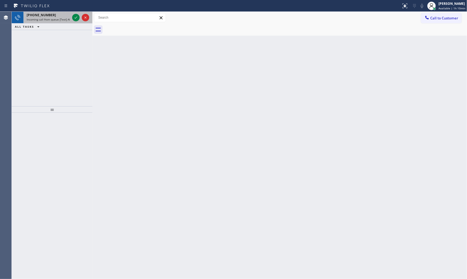
click at [65, 19] on span "Incoming call from queue [Test] All" at bounding box center [49, 20] width 44 height 4
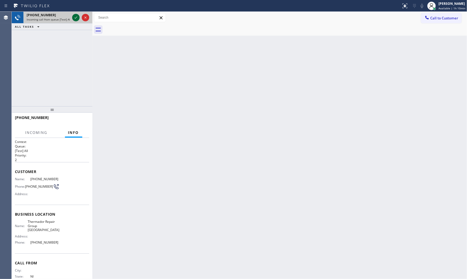
click at [76, 17] on icon at bounding box center [76, 17] width 6 height 6
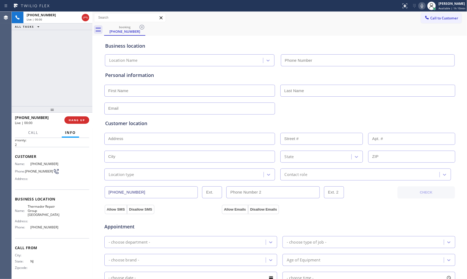
type input "(201) 801-4677"
click at [78, 123] on button "HANG UP" at bounding box center [76, 119] width 25 height 7
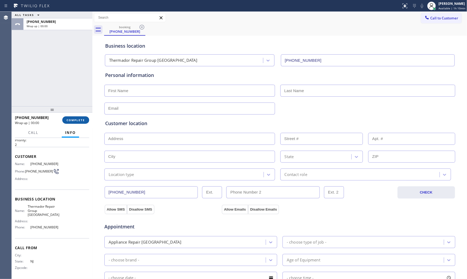
click at [80, 120] on span "COMPLETE" at bounding box center [76, 120] width 18 height 4
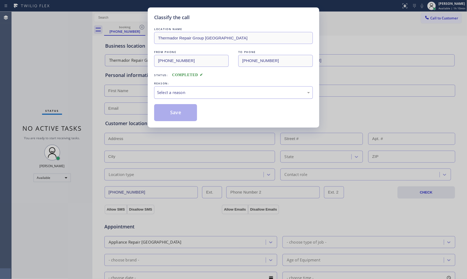
click at [183, 96] on div "Select a reason" at bounding box center [233, 92] width 159 height 13
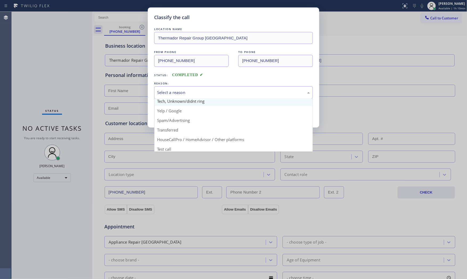
scroll to position [33, 0]
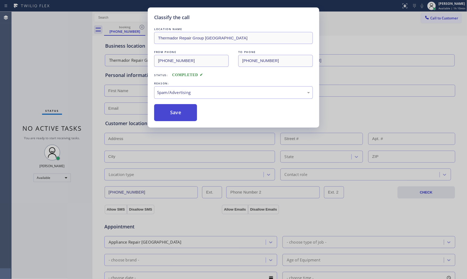
click at [181, 115] on button "Save" at bounding box center [175, 112] width 43 height 17
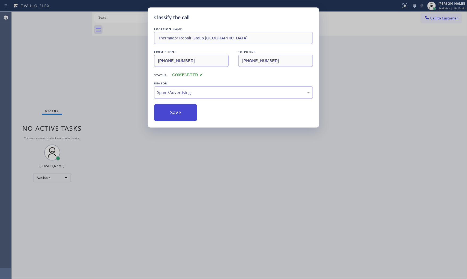
click at [181, 115] on button "Save" at bounding box center [175, 112] width 43 height 17
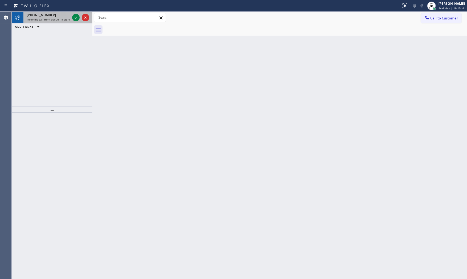
click at [65, 13] on div "+15163172801" at bounding box center [48, 15] width 43 height 5
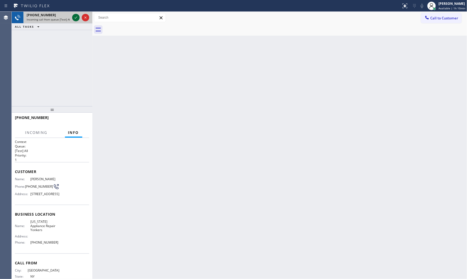
click at [76, 19] on icon at bounding box center [76, 17] width 6 height 6
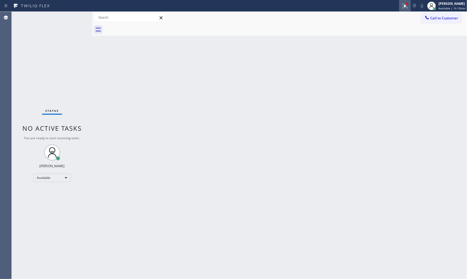
click at [402, 3] on icon at bounding box center [405, 6] width 6 height 6
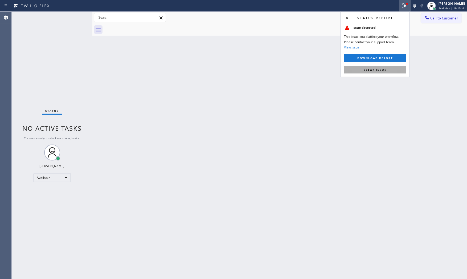
click at [387, 66] on button "Clear issue" at bounding box center [375, 69] width 62 height 7
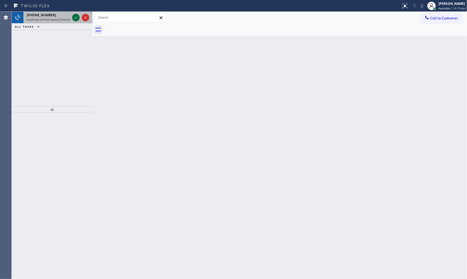
drag, startPoint x: 70, startPoint y: 15, endPoint x: 72, endPoint y: 17, distance: 3.1
click at [70, 15] on div "+12156502212 Incoming call from queue [Test] All" at bounding box center [47, 18] width 48 height 12
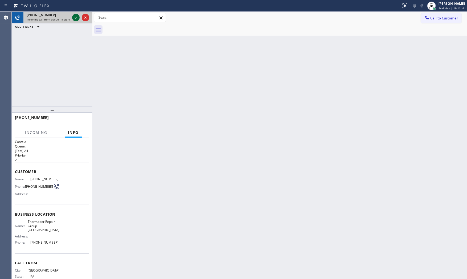
click at [73, 17] on icon at bounding box center [76, 17] width 6 height 6
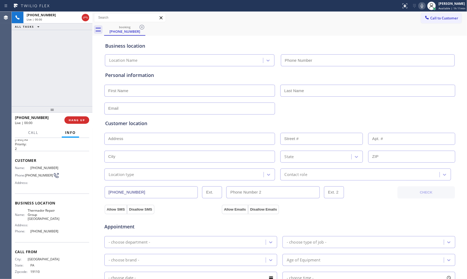
type input "(215) 874-6504"
click at [81, 119] on span "HANG UP" at bounding box center [77, 120] width 16 height 4
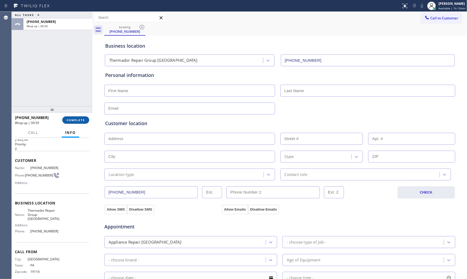
click at [87, 119] on button "COMPLETE" at bounding box center [75, 119] width 27 height 7
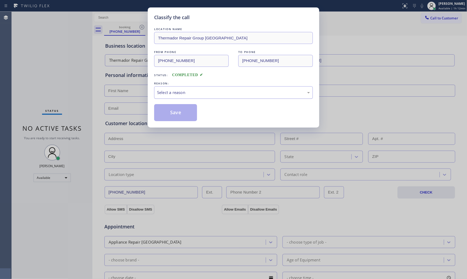
click at [176, 91] on div "Select a reason" at bounding box center [233, 92] width 153 height 6
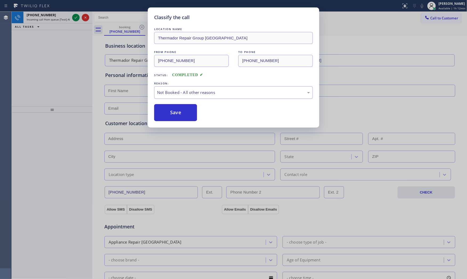
click at [177, 113] on button "Save" at bounding box center [175, 112] width 43 height 17
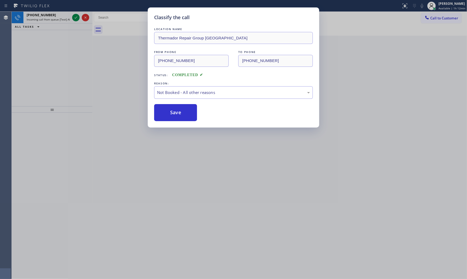
click at [177, 113] on button "Save" at bounding box center [175, 112] width 43 height 17
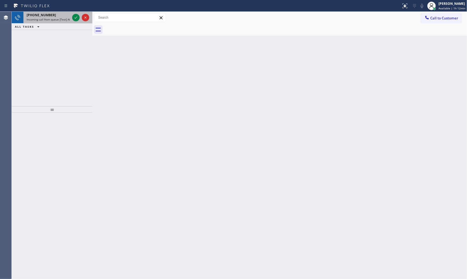
click at [69, 21] on span "Incoming call from queue [Test] All" at bounding box center [49, 20] width 44 height 4
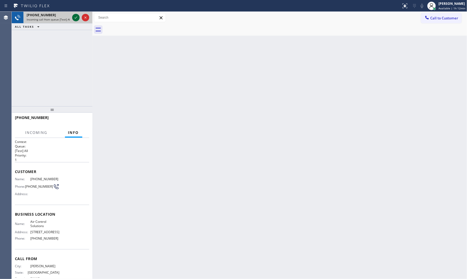
click at [76, 17] on icon at bounding box center [76, 17] width 6 height 6
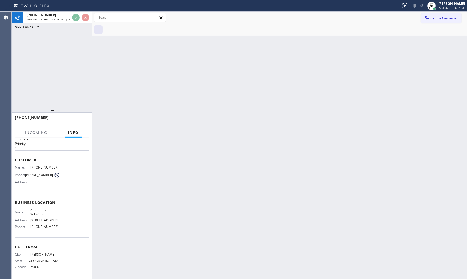
scroll to position [28, 0]
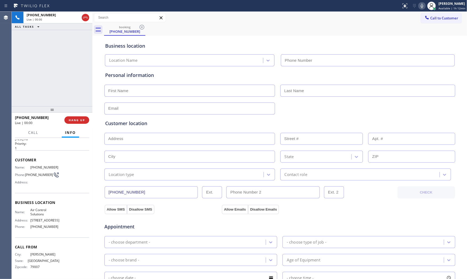
type input "(346) 776-1223"
click at [77, 122] on button "HANG UP" at bounding box center [76, 119] width 25 height 7
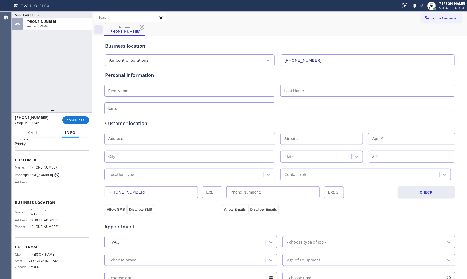
click at [59, 98] on div "ALL TASKS ALL TASKS ACTIVE TASKS TASKS IN WRAP UP +18062742409 Wrap up | 00:46" at bounding box center [52, 59] width 81 height 95
click at [73, 122] on button "COMPLETE" at bounding box center [75, 119] width 27 height 7
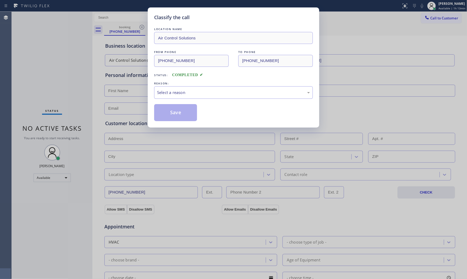
click at [173, 101] on div "LOCATION NAME Air Control Solutions FROM PHONE (806) 274-2409 TO PHONE (346) 77…" at bounding box center [233, 73] width 159 height 95
click at [176, 96] on div "Select a reason" at bounding box center [233, 92] width 159 height 13
click at [177, 110] on button "Save" at bounding box center [175, 112] width 43 height 17
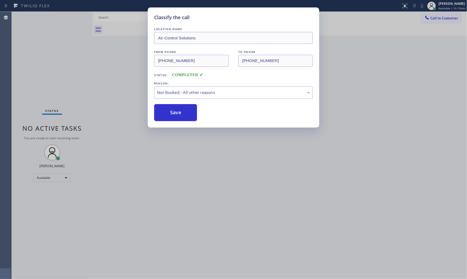
click at [177, 110] on button "Save" at bounding box center [175, 112] width 43 height 17
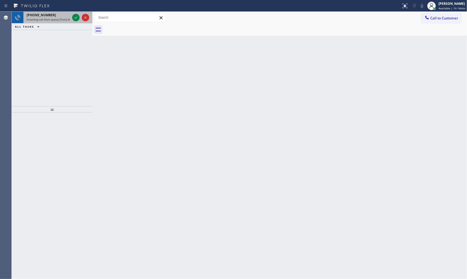
click at [52, 15] on div "+12135103402" at bounding box center [48, 15] width 43 height 5
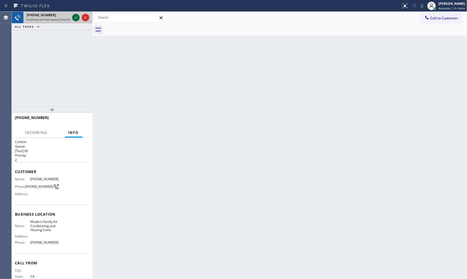
click at [75, 17] on icon at bounding box center [76, 17] width 6 height 6
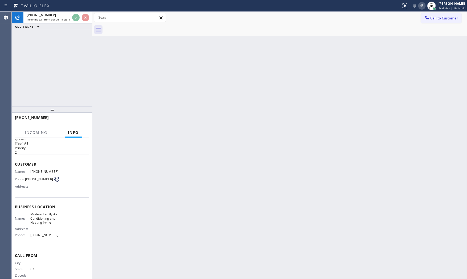
scroll to position [15, 0]
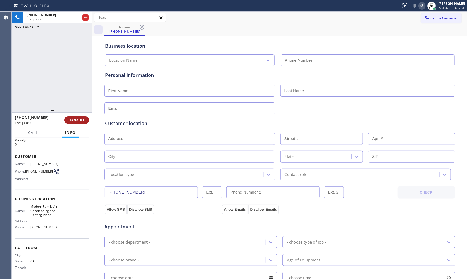
type input "(949) 569-5717"
click at [75, 122] on span "HANG UP" at bounding box center [77, 120] width 16 height 4
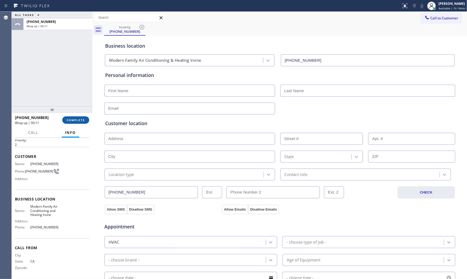
click at [84, 121] on span "COMPLETE" at bounding box center [76, 120] width 18 height 4
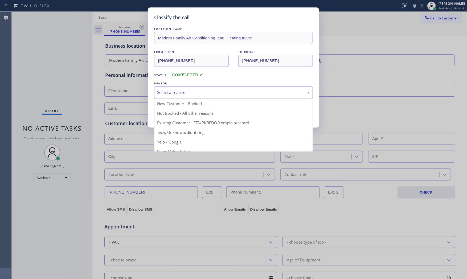
click at [182, 89] on div "Select a reason" at bounding box center [233, 92] width 159 height 13
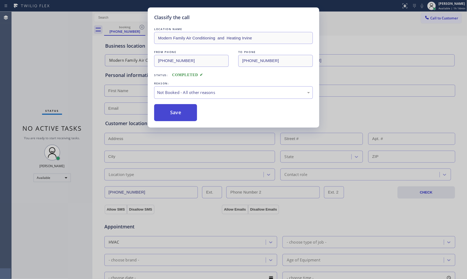
click at [169, 111] on button "Save" at bounding box center [175, 112] width 43 height 17
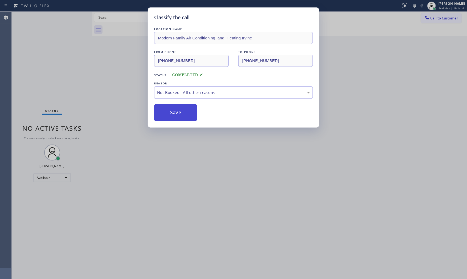
click at [169, 111] on button "Save" at bounding box center [175, 112] width 43 height 17
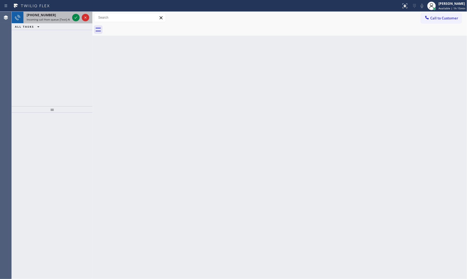
click at [67, 20] on span "Incoming call from queue [Test] All" at bounding box center [49, 20] width 44 height 4
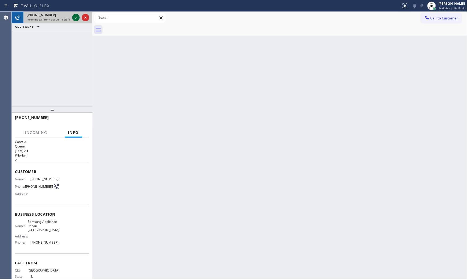
click at [73, 19] on icon at bounding box center [76, 17] width 6 height 6
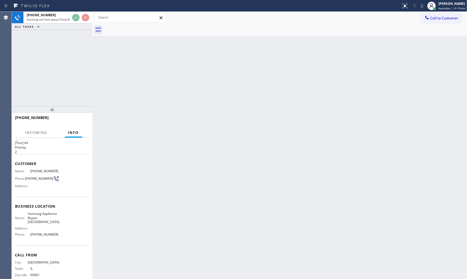
scroll to position [15, 0]
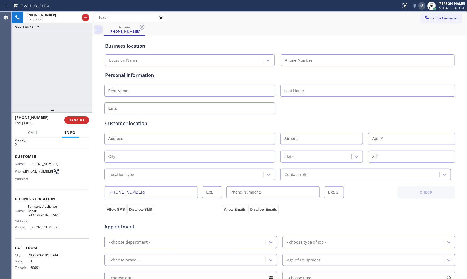
type input "(312) 945-0334"
click at [70, 119] on span "HANG UP" at bounding box center [77, 120] width 16 height 4
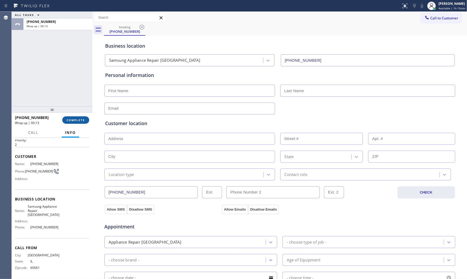
click at [70, 119] on span "COMPLETE" at bounding box center [76, 120] width 18 height 4
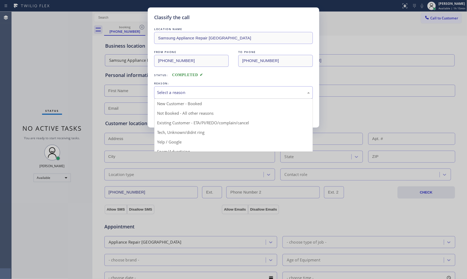
drag, startPoint x: 169, startPoint y: 92, endPoint x: 174, endPoint y: 94, distance: 5.6
click at [171, 92] on div "Select a reason" at bounding box center [233, 92] width 153 height 6
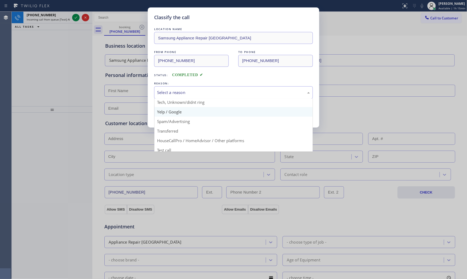
scroll to position [33, 0]
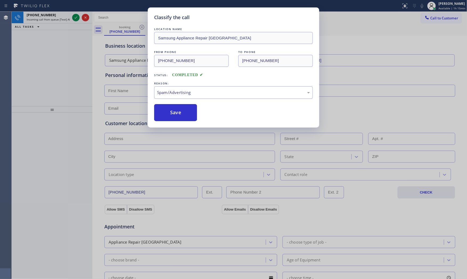
click at [190, 117] on button "Save" at bounding box center [175, 112] width 43 height 17
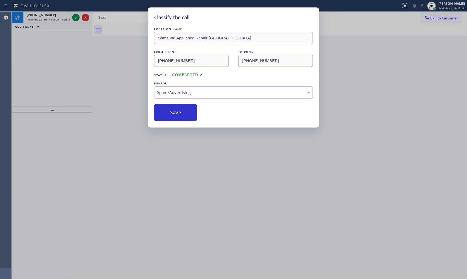
click at [190, 117] on button "Save" at bounding box center [175, 112] width 43 height 17
click at [76, 17] on icon at bounding box center [76, 17] width 6 height 6
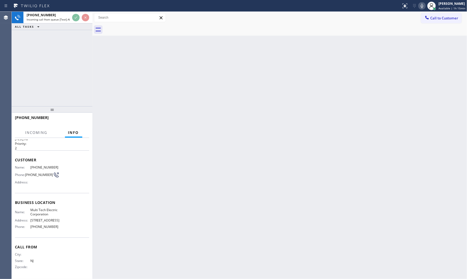
scroll to position [23, 0]
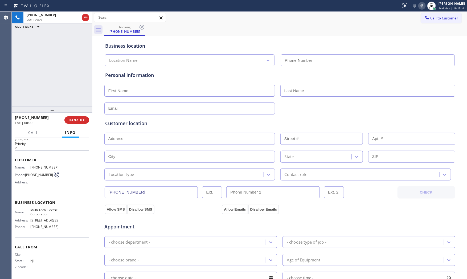
type input "(862) 415-0430"
click at [77, 117] on button "HANG UP" at bounding box center [76, 119] width 25 height 7
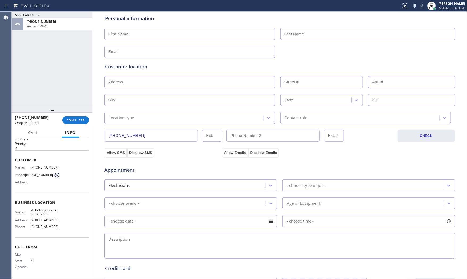
scroll to position [59, 0]
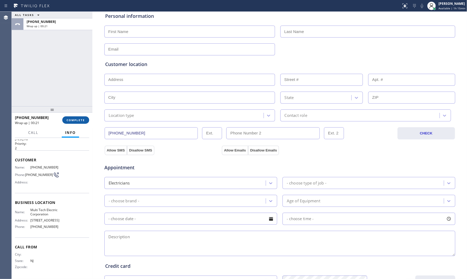
click at [77, 116] on button "COMPLETE" at bounding box center [75, 119] width 27 height 7
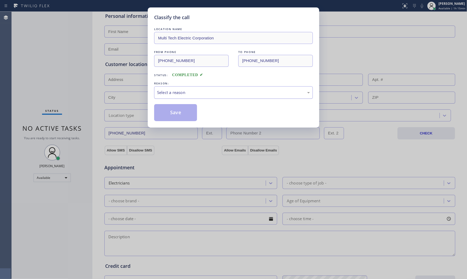
click at [172, 99] on div "Select a reason" at bounding box center [233, 92] width 159 height 13
click at [174, 111] on button "Save" at bounding box center [175, 112] width 43 height 17
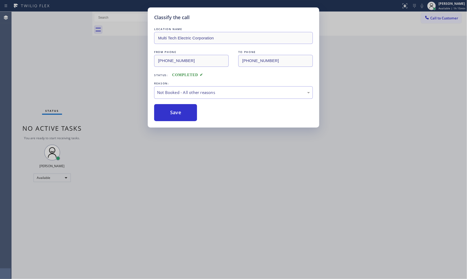
click at [174, 111] on button "Save" at bounding box center [175, 112] width 43 height 17
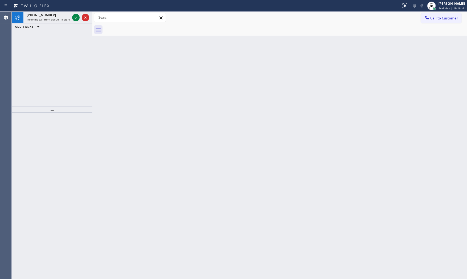
click at [58, 25] on div "ALL TASKS ALL TASKS ACTIVE TASKS TASKS IN WRAP UP" at bounding box center [52, 26] width 81 height 7
click at [59, 20] on span "Incoming call from queue [Test] All" at bounding box center [49, 20] width 44 height 4
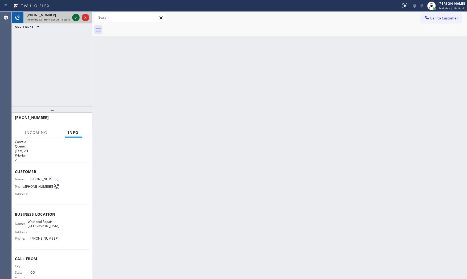
click at [75, 17] on icon at bounding box center [76, 17] width 6 height 6
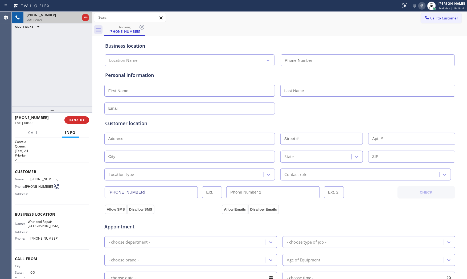
type input "(720) 534-2048"
click at [78, 118] on span "HANG UP" at bounding box center [77, 120] width 16 height 4
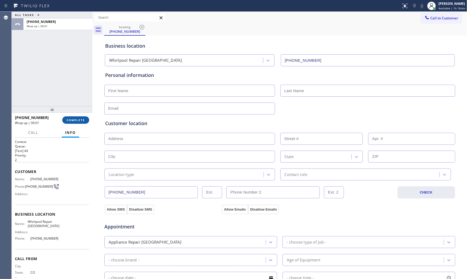
click at [78, 118] on span "COMPLETE" at bounding box center [76, 120] width 18 height 4
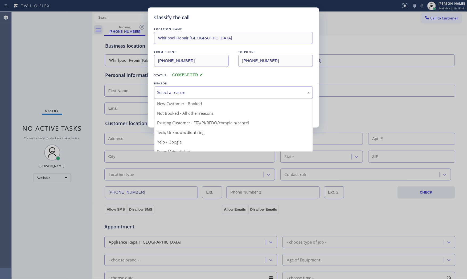
click at [195, 95] on div "Select a reason" at bounding box center [233, 92] width 153 height 6
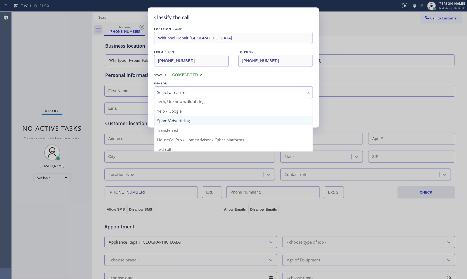
scroll to position [33, 0]
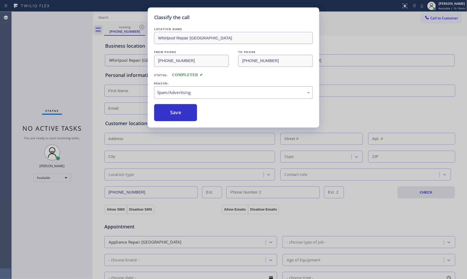
click at [183, 117] on button "Save" at bounding box center [175, 112] width 43 height 17
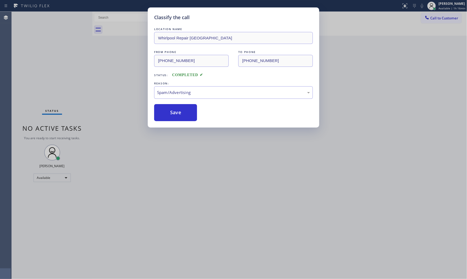
click at [183, 117] on button "Save" at bounding box center [175, 112] width 43 height 17
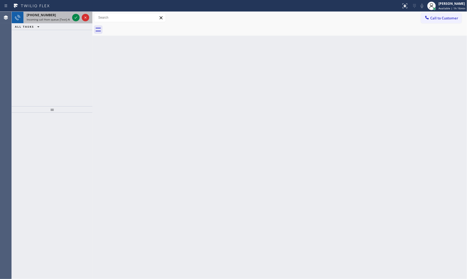
click at [65, 15] on div "+17732167828" at bounding box center [48, 15] width 43 height 5
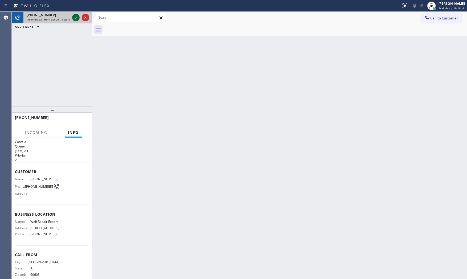
click at [75, 17] on icon at bounding box center [76, 17] width 6 height 6
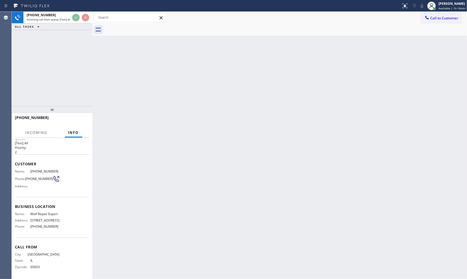
scroll to position [15, 0]
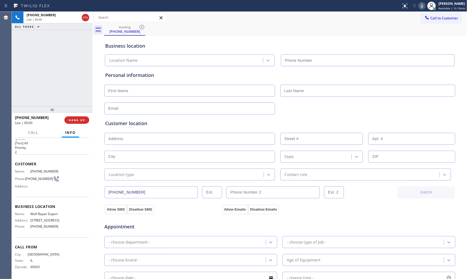
type input "(773) 382-0576"
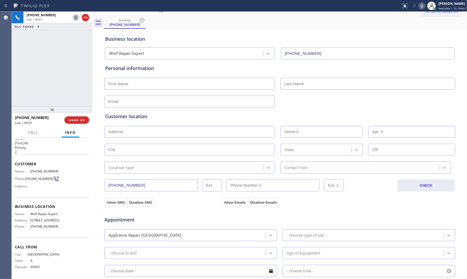
scroll to position [0, 0]
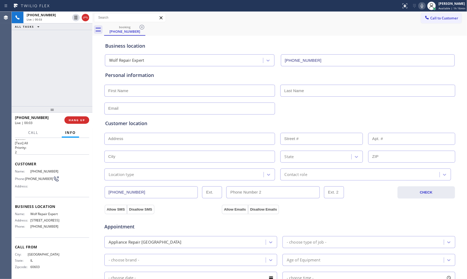
click at [421, 7] on icon at bounding box center [422, 6] width 6 height 6
click at [420, 5] on icon at bounding box center [422, 6] width 6 height 6
click at [419, 5] on icon at bounding box center [422, 6] width 6 height 6
click at [422, 8] on icon at bounding box center [422, 6] width 6 height 6
click at [78, 122] on button "COMPLETE" at bounding box center [75, 119] width 27 height 7
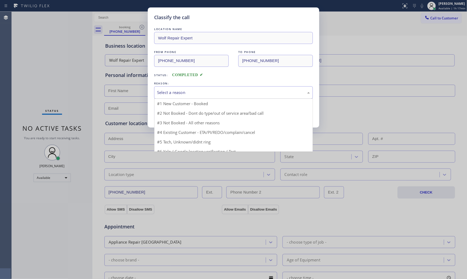
click at [217, 92] on div "Select a reason" at bounding box center [233, 92] width 153 height 6
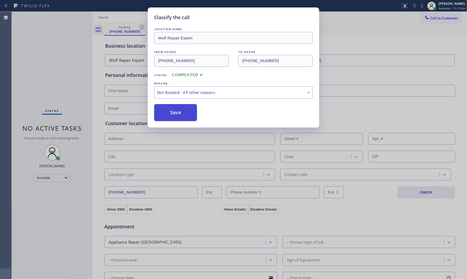
click at [181, 110] on button "Save" at bounding box center [175, 112] width 43 height 17
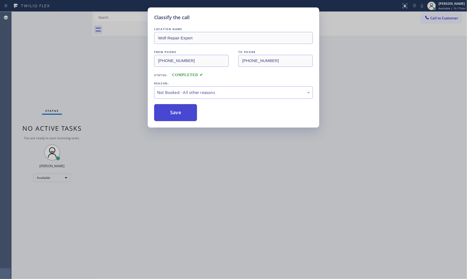
click at [181, 110] on button "Save" at bounding box center [175, 112] width 43 height 17
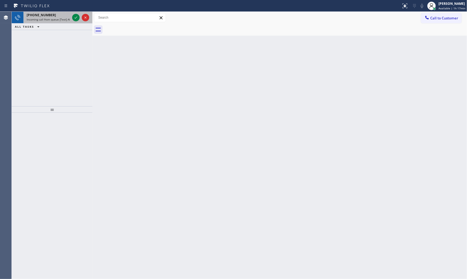
click at [48, 11] on div "Status report No issues detected If you experience an issue, please download th…" at bounding box center [233, 6] width 467 height 12
click at [52, 17] on div "+19296690320" at bounding box center [48, 15] width 43 height 5
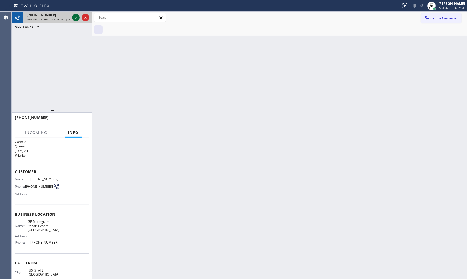
click at [73, 19] on icon at bounding box center [76, 17] width 6 height 6
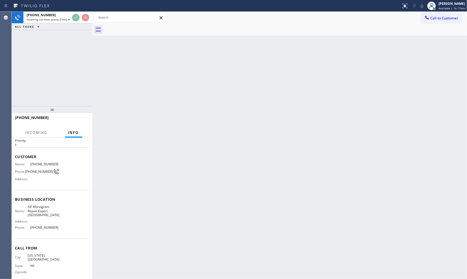
scroll to position [15, 0]
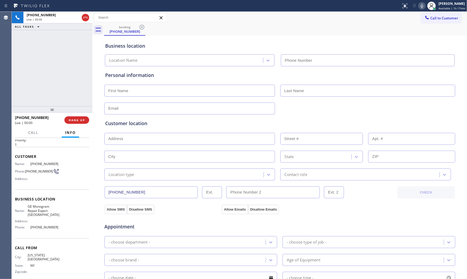
type input "(754) 802-2552"
click at [423, 6] on icon at bounding box center [422, 6] width 6 height 6
click at [421, 6] on icon at bounding box center [422, 6] width 6 height 6
click at [72, 117] on button "HANG UP" at bounding box center [76, 119] width 25 height 7
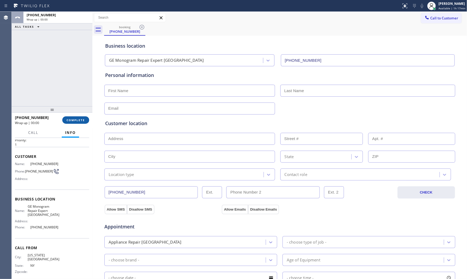
click at [73, 118] on span "COMPLETE" at bounding box center [76, 120] width 18 height 4
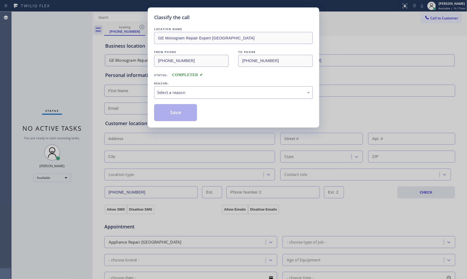
click at [205, 90] on div "Select a reason" at bounding box center [233, 92] width 153 height 6
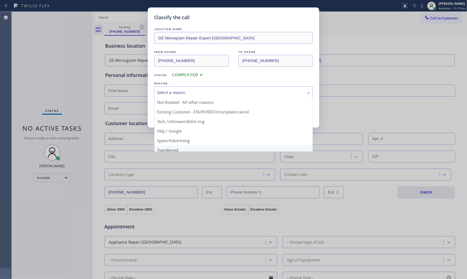
scroll to position [33, 0]
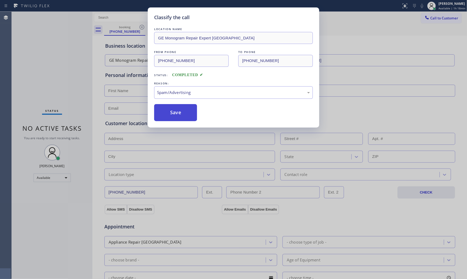
click at [182, 118] on button "Save" at bounding box center [175, 112] width 43 height 17
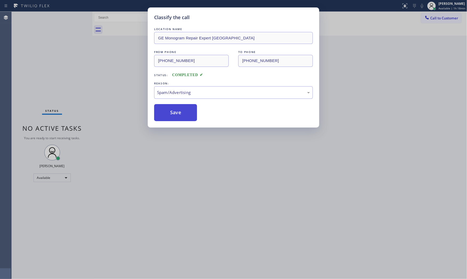
click at [182, 118] on button "Save" at bounding box center [175, 112] width 43 height 17
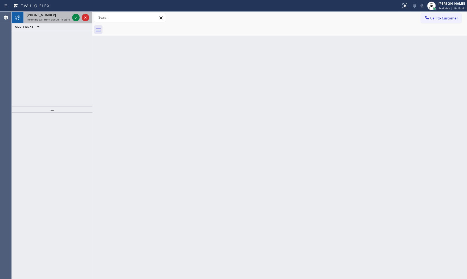
click at [63, 17] on div "+19546460505" at bounding box center [48, 15] width 43 height 5
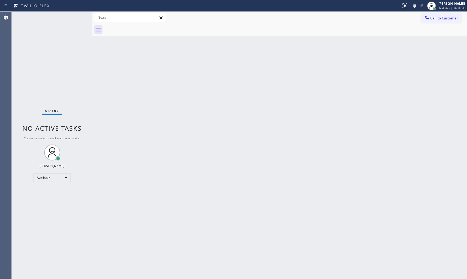
click at [75, 17] on div "Status No active tasks You are ready to start receiving tasks. [PERSON_NAME] Av…" at bounding box center [52, 145] width 81 height 267
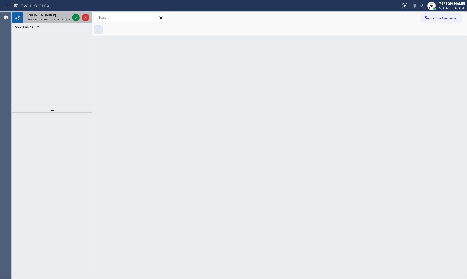
click at [49, 14] on div "+16094568600" at bounding box center [48, 15] width 43 height 5
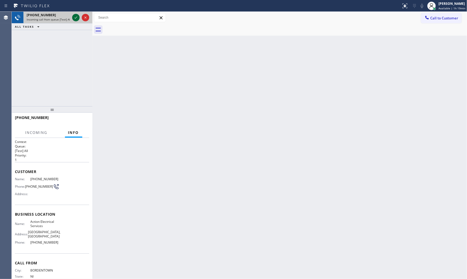
click at [76, 17] on icon at bounding box center [76, 17] width 6 height 6
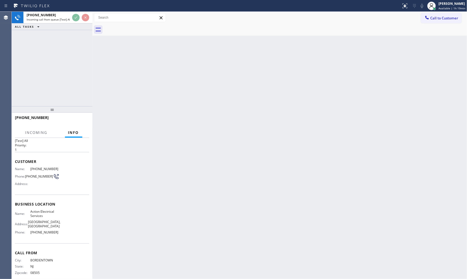
scroll to position [19, 0]
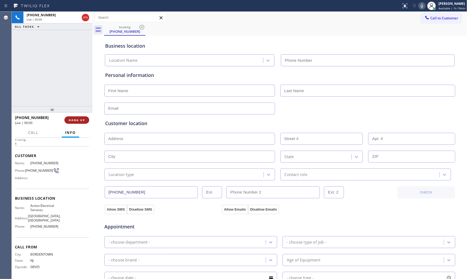
type input "(856) 856-3417"
click at [83, 119] on span "HANG UP" at bounding box center [77, 120] width 16 height 4
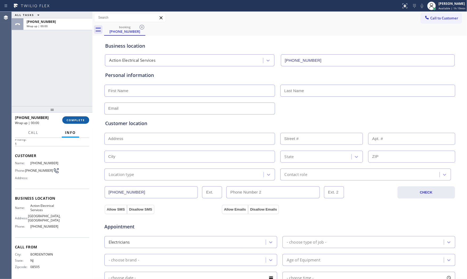
click at [79, 120] on span "COMPLETE" at bounding box center [76, 120] width 18 height 4
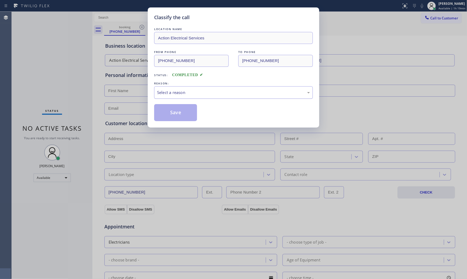
click at [190, 96] on div "Select a reason" at bounding box center [233, 92] width 159 height 13
click at [182, 113] on button "Save" at bounding box center [175, 112] width 43 height 17
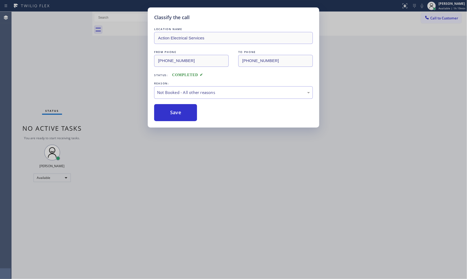
click at [182, 113] on button "Save" at bounding box center [175, 112] width 43 height 17
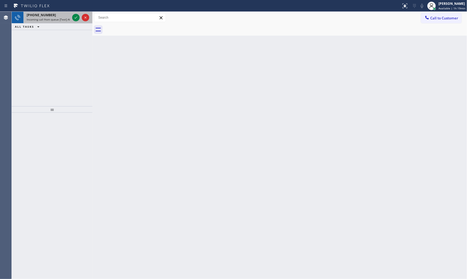
click at [62, 21] on span "Incoming call from queue [Test] All" at bounding box center [49, 20] width 44 height 4
click at [47, 30] on div "+15632095079 Incoming call from queue [Test] All ALL TASKS ALL TASKS ACTIVE TAS…" at bounding box center [52, 59] width 81 height 95
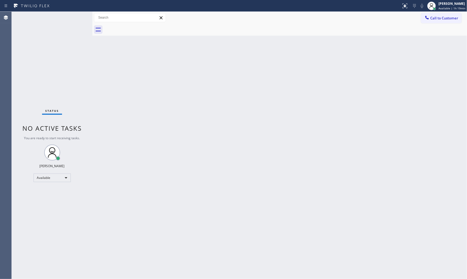
click at [49, 21] on div "Status No active tasks You are ready to start receiving tasks. [PERSON_NAME] Av…" at bounding box center [52, 145] width 81 height 267
drag, startPoint x: 48, startPoint y: 15, endPoint x: 186, endPoint y: 57, distance: 144.3
click at [186, 57] on div "Back to Dashboard Change Sender ID Customers Technicians Select a contact Outbo…" at bounding box center [279, 145] width 375 height 267
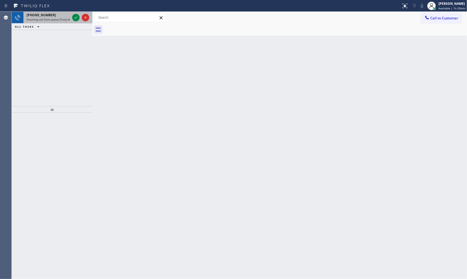
click at [62, 20] on span "Incoming call from queue [Test] All" at bounding box center [49, 20] width 44 height 4
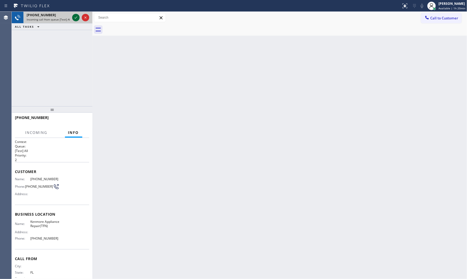
click at [75, 18] on icon at bounding box center [76, 18] width 3 height 2
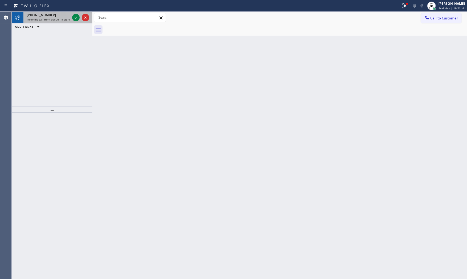
click at [63, 20] on span "Incoming call from queue [Test] All" at bounding box center [49, 20] width 44 height 4
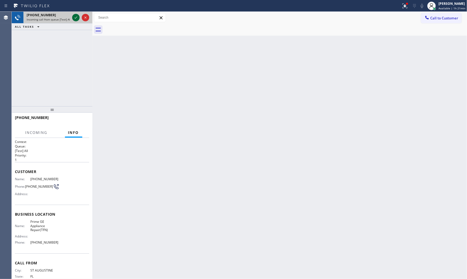
click at [76, 19] on icon at bounding box center [76, 17] width 6 height 6
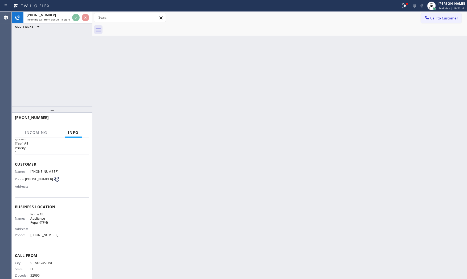
scroll to position [15, 0]
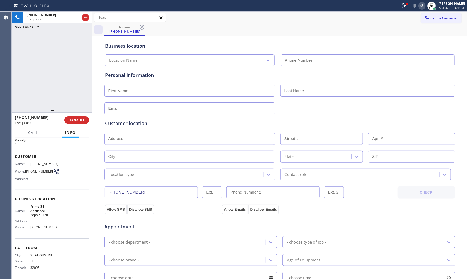
type input "(855) 976-8572"
click at [80, 123] on button "HANG UP" at bounding box center [76, 119] width 25 height 7
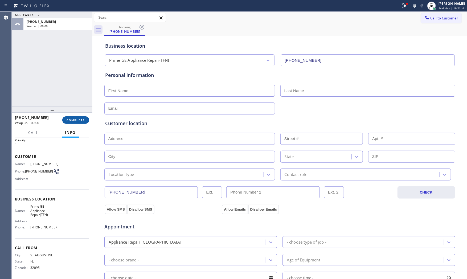
click at [80, 123] on button "COMPLETE" at bounding box center [75, 119] width 27 height 7
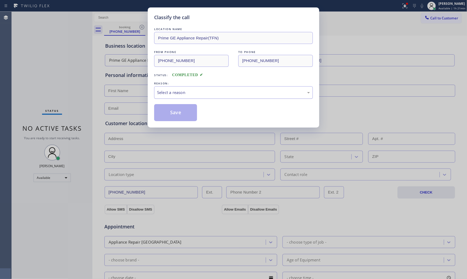
drag, startPoint x: 185, startPoint y: 91, endPoint x: 182, endPoint y: 98, distance: 7.4
click at [185, 91] on div "Select a reason" at bounding box center [233, 92] width 153 height 6
click at [176, 111] on button "Save" at bounding box center [175, 112] width 43 height 17
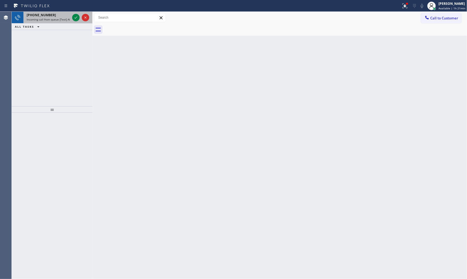
click at [58, 18] on span "Incoming call from queue [Test] All" at bounding box center [49, 20] width 44 height 4
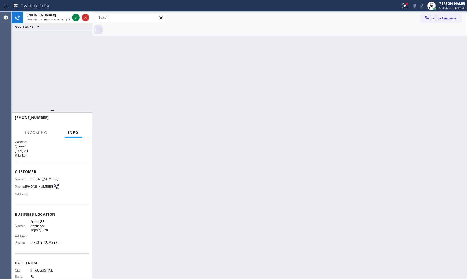
drag, startPoint x: 76, startPoint y: 18, endPoint x: 238, endPoint y: 173, distance: 224.3
click at [236, 173] on div "+19048068080 Incoming call from queue [Test] All ALL TASKS ALL TASKS ACTIVE TAS…" at bounding box center [239, 145] width 455 height 267
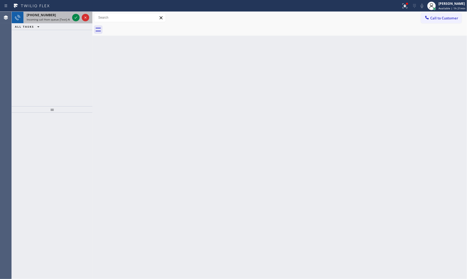
click at [68, 14] on div "+17732895811" at bounding box center [48, 15] width 43 height 5
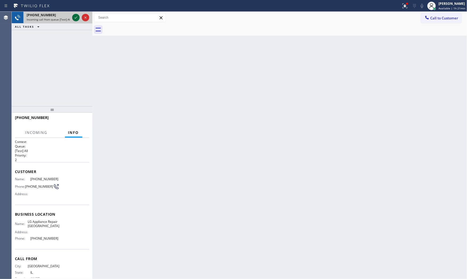
click at [76, 18] on icon at bounding box center [76, 17] width 6 height 6
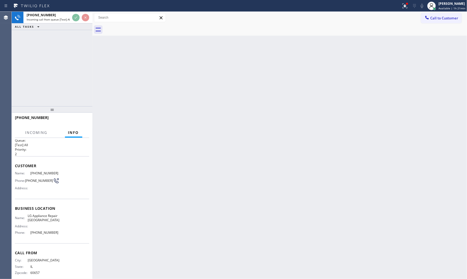
scroll to position [11, 0]
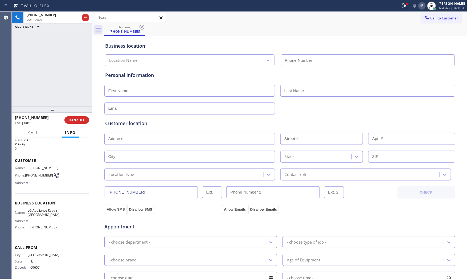
type input "(312) 945-0260"
click at [77, 119] on span "HANG UP" at bounding box center [77, 120] width 16 height 4
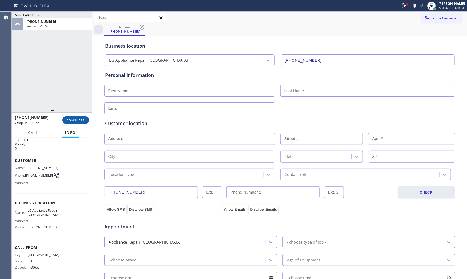
click at [77, 117] on button "COMPLETE" at bounding box center [75, 119] width 27 height 7
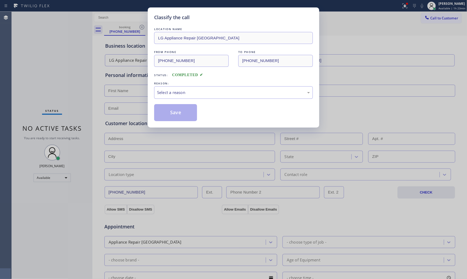
click at [193, 99] on div "LOCATION NAME LG Appliance Repair Chicago FROM PHONE (773) 289-5811 TO PHONE (3…" at bounding box center [233, 73] width 159 height 95
click at [195, 93] on div "Select a reason" at bounding box center [233, 92] width 153 height 6
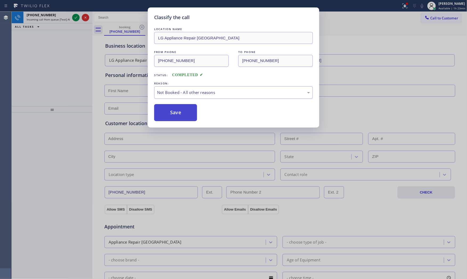
click at [178, 111] on button "Save" at bounding box center [175, 112] width 43 height 17
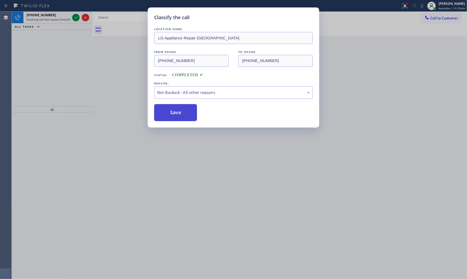
click at [178, 111] on button "Save" at bounding box center [175, 112] width 43 height 17
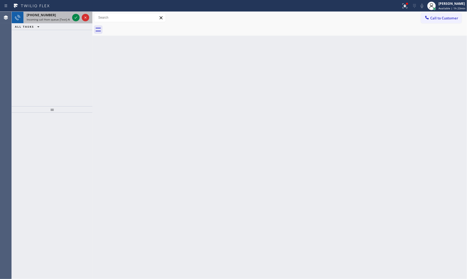
click at [62, 17] on div "+15154982234" at bounding box center [48, 15] width 43 height 5
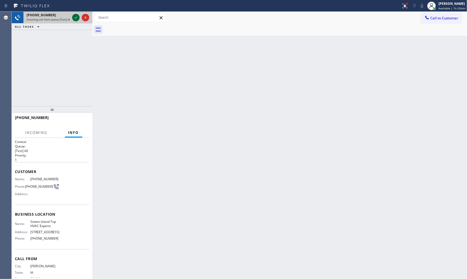
click at [77, 18] on icon at bounding box center [76, 17] width 6 height 6
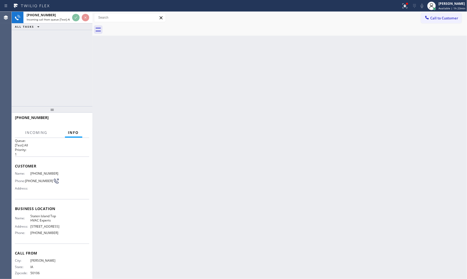
scroll to position [11, 0]
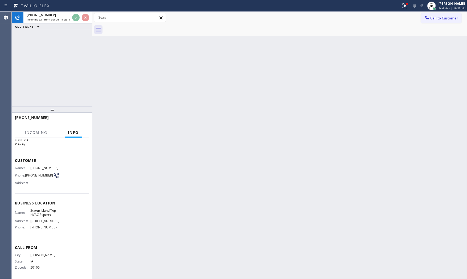
click at [156, 110] on div "Back to Dashboard Change Sender ID Customers Technicians Select a contact Outbo…" at bounding box center [279, 145] width 375 height 267
click at [157, 110] on div "Back to Dashboard Change Sender ID Customers Technicians Select a contact Outbo…" at bounding box center [279, 145] width 375 height 267
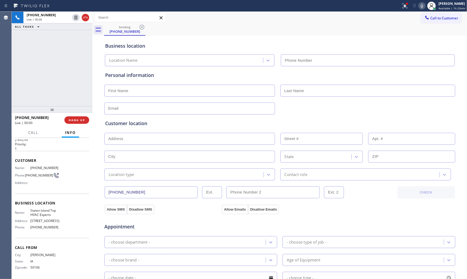
type input "(347) 744-9547"
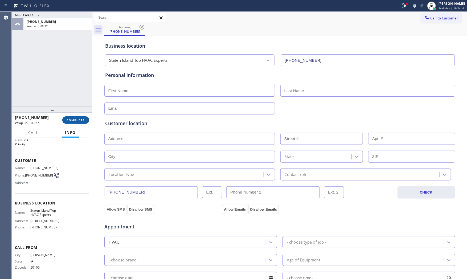
click at [65, 121] on button "COMPLETE" at bounding box center [75, 119] width 27 height 7
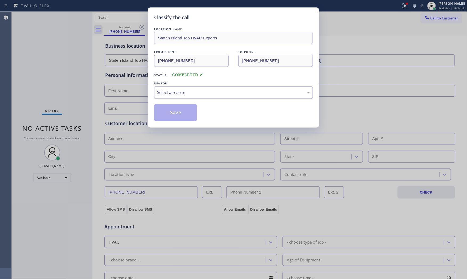
drag, startPoint x: 203, startPoint y: 95, endPoint x: 198, endPoint y: 98, distance: 6.1
click at [203, 95] on div "Select a reason" at bounding box center [233, 92] width 153 height 6
click at [181, 110] on button "Save" at bounding box center [175, 112] width 43 height 17
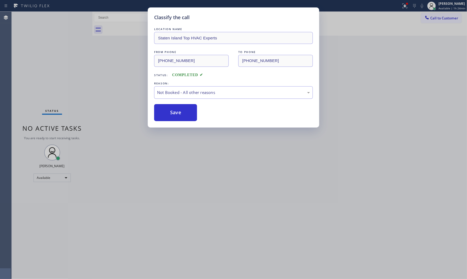
click at [181, 110] on button "Save" at bounding box center [175, 112] width 43 height 17
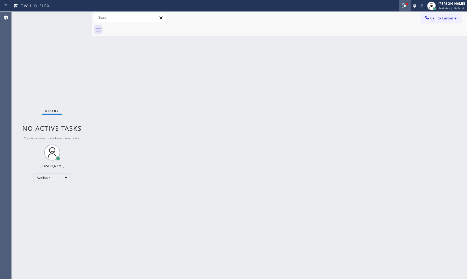
click at [399, 10] on button at bounding box center [405, 6] width 12 height 12
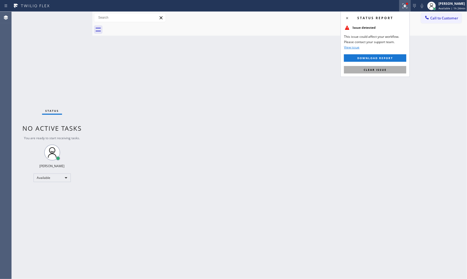
click at [380, 71] on span "Clear issue" at bounding box center [375, 70] width 23 height 4
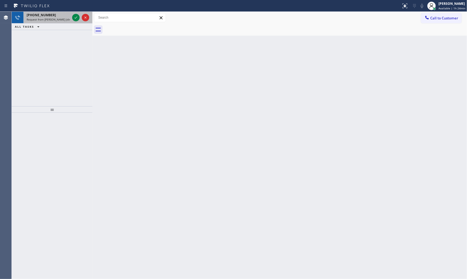
click at [69, 14] on div "+17202010187" at bounding box center [48, 15] width 43 height 5
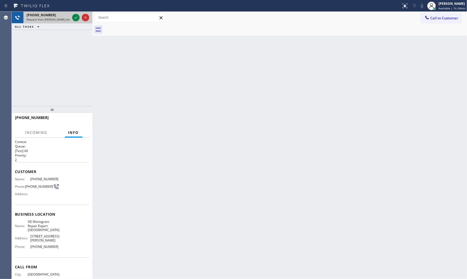
click at [70, 16] on div "+17202010187 Request from Reenan Colinares (direct)" at bounding box center [47, 18] width 48 height 12
click at [76, 16] on icon at bounding box center [76, 17] width 6 height 6
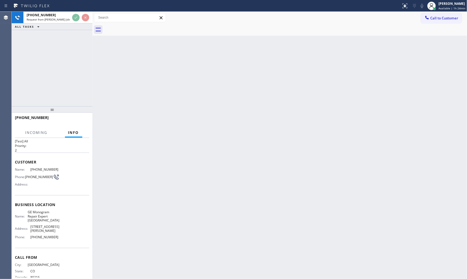
scroll to position [19, 0]
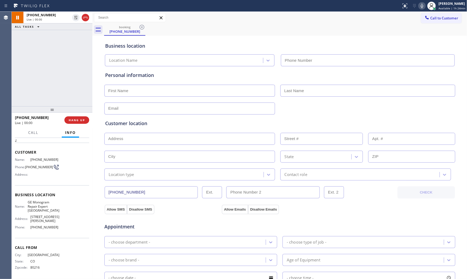
type input "(720) 307-7285"
click at [419, 5] on icon at bounding box center [422, 6] width 6 height 6
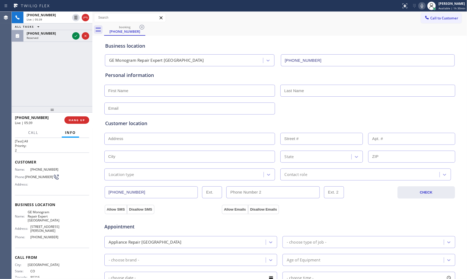
scroll to position [0, 0]
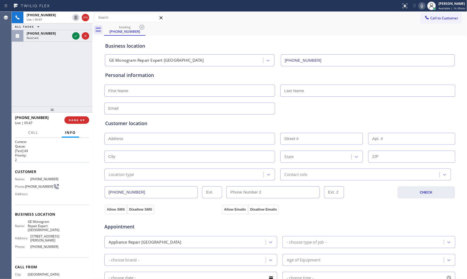
click at [39, 178] on span "(720) 201-0187" at bounding box center [44, 179] width 29 height 4
copy span "(720) 201-0187"
click at [80, 118] on button "HANG UP" at bounding box center [76, 119] width 25 height 7
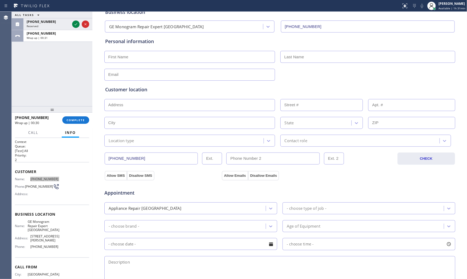
scroll to position [118, 0]
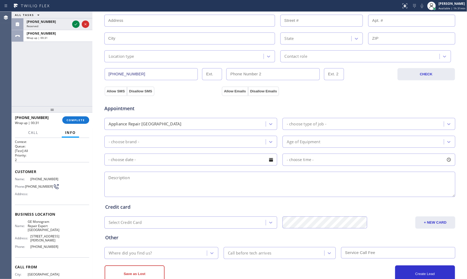
click at [153, 182] on textarea at bounding box center [279, 184] width 351 height 25
paste textarea "1-4 $75+$30 KitchenAId | fridgeBI | | one of the freezer is not working | no id…"
click at [127, 177] on textarea "1-4 $75+$30 KitchenAId | fridgeBI | | one of the freezer is not working | no id…" at bounding box center [279, 184] width 351 height 25
click at [105, 183] on textarea "1-4 $75+$30 KitchenAId | fridgeBI | | one of the freezer is not working | no id…" at bounding box center [279, 184] width 351 height 25
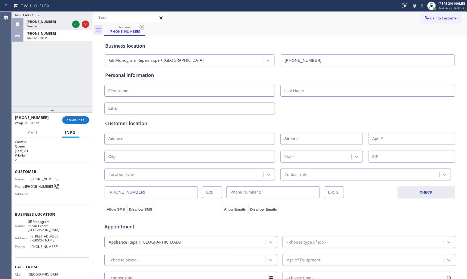
type textarea "1-4 $75+$30 KitchenAId | fridgeBI | | one of the freezer is not working | no id…"
click at [156, 90] on input "text" at bounding box center [189, 91] width 171 height 12
click at [193, 87] on input "text" at bounding box center [189, 91] width 171 height 12
paste input "Aud"
type input "Aud"
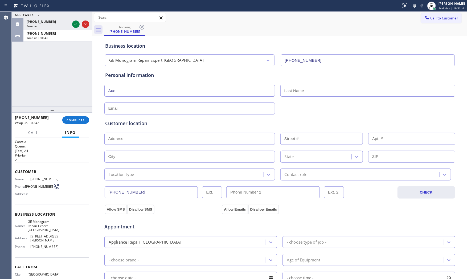
click at [325, 88] on input "text" at bounding box center [367, 91] width 175 height 12
paste input "Schaap"
type input "Schaap"
click at [153, 109] on input "text" at bounding box center [189, 109] width 171 height 12
paste input "sparky6170@gmail.com"
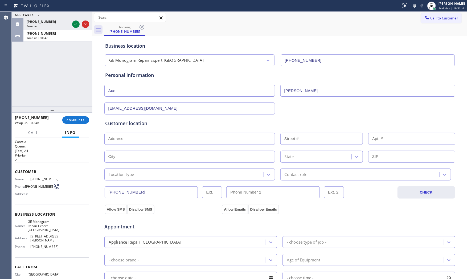
type input "sparky6170@gmail.com"
click at [123, 140] on input "text" at bounding box center [189, 139] width 171 height 12
paste input "541 Hier LnCastle Rock, CO 80109, USA"
type input "541 Hier Ln"
type input "541"
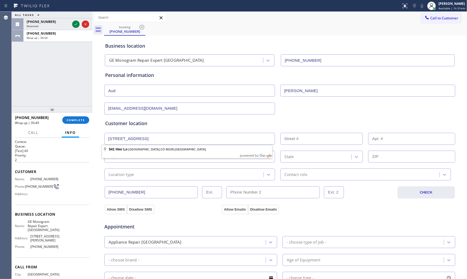
type input "Castle Rock"
type input "80109"
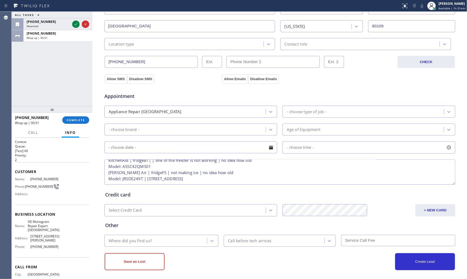
scroll to position [133, 0]
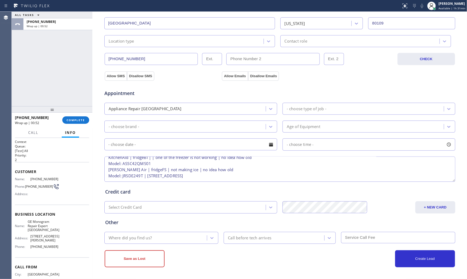
click at [229, 169] on textarea "1-4 $75+$30 KitchenAId | fridgeBI | | one of the freezer is not working | no id…" at bounding box center [279, 169] width 351 height 25
click at [41, 224] on span "GE Monogram Repair Expert Castle Rock" at bounding box center [44, 226] width 32 height 12
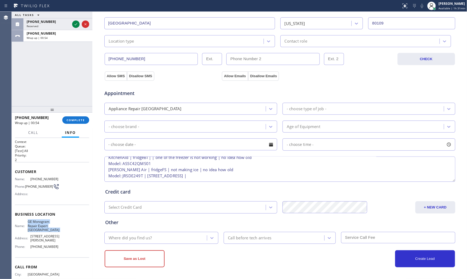
click at [41, 224] on span "GE Monogram Repair Expert Castle Rock" at bounding box center [44, 226] width 32 height 12
copy span "GE Monogram Repair Expert Castle Rock"
drag, startPoint x: 233, startPoint y: 169, endPoint x: 262, endPoint y: 169, distance: 29.0
click at [234, 169] on textarea "1-4 $75+$30 KitchenAId | fridgeBI | | one of the freezer is not working | no id…" at bounding box center [279, 169] width 351 height 25
paste textarea "GE Monogram Repair Expert Castle Rock"
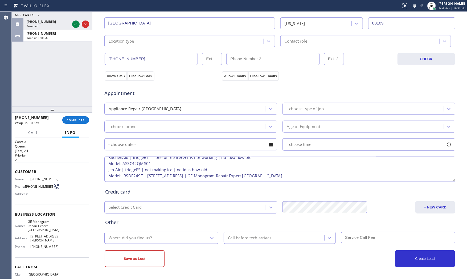
click at [313, 168] on textarea "1-4 $75+$30 KitchenAId | fridgeBI | | one of the freezer is not working | no id…" at bounding box center [279, 169] width 351 height 25
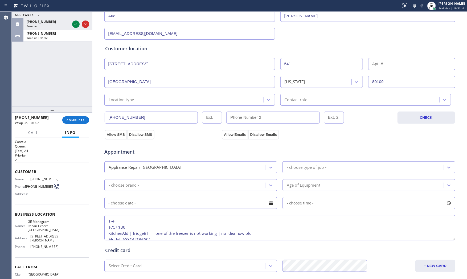
scroll to position [74, 0]
type textarea "1-4 $75+$30 KitchenAId | fridgeBI | | one of the freezer is not working | no id…"
click at [165, 103] on div "Location type" at bounding box center [185, 100] width 158 height 9
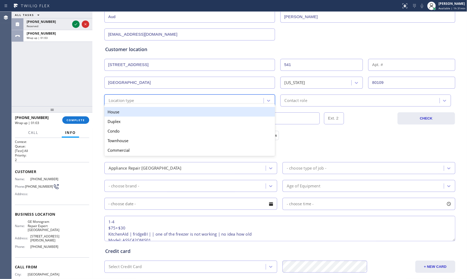
click at [160, 115] on div "House" at bounding box center [189, 112] width 171 height 10
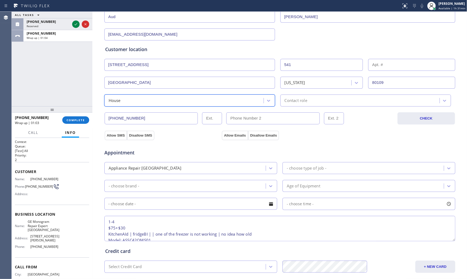
click at [321, 103] on div "Contact role" at bounding box center [361, 100] width 158 height 9
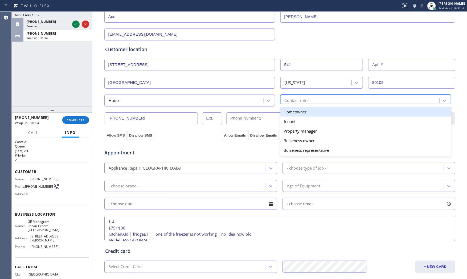
click at [302, 113] on div "Homeowner" at bounding box center [365, 112] width 171 height 10
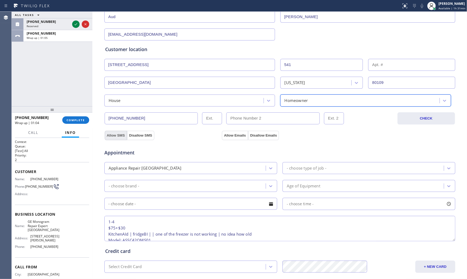
click at [115, 134] on button "Allow SMS" at bounding box center [116, 136] width 22 height 10
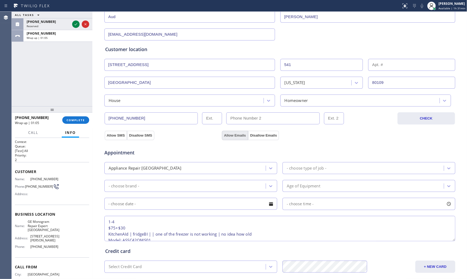
click at [234, 134] on button "Allow Emails" at bounding box center [235, 136] width 26 height 10
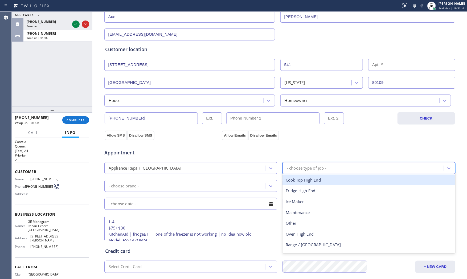
click at [303, 171] on div "- choose type of job -" at bounding box center [307, 168] width 40 height 6
type input "f"
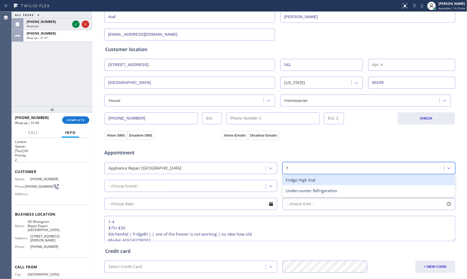
drag, startPoint x: 302, startPoint y: 179, endPoint x: 245, endPoint y: 179, distance: 56.5
click at [296, 179] on div "Fridge High End" at bounding box center [369, 180] width 173 height 11
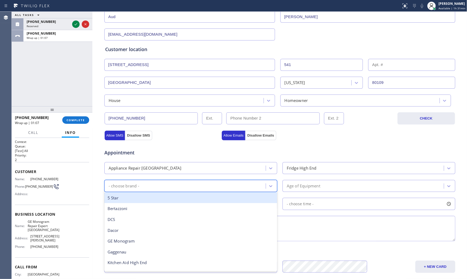
click at [196, 182] on div "- choose brand -" at bounding box center [186, 185] width 160 height 9
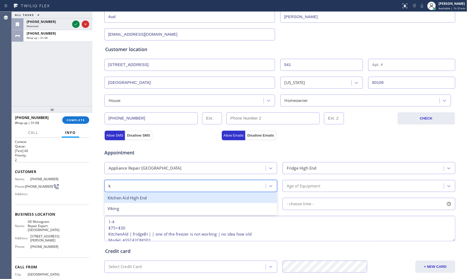
type input "ki"
click at [177, 195] on div "Kitchen Aid High End" at bounding box center [190, 198] width 173 height 11
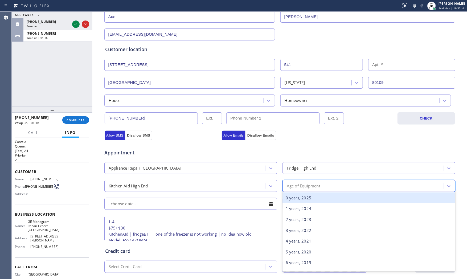
click at [314, 185] on div "Age of Equipment" at bounding box center [304, 186] width 34 height 6
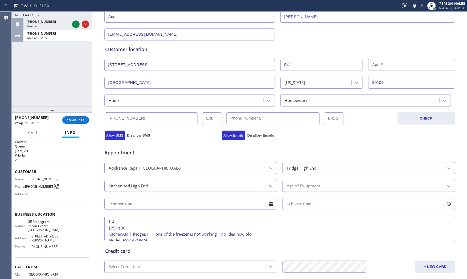
click at [349, 186] on div "Age of Equipment" at bounding box center [364, 185] width 160 height 9
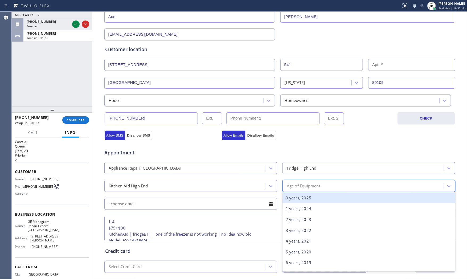
click at [192, 236] on textarea "1-4 $75+$30 KitchenAId | fridgeBI | | one of the freezer is not working | no id…" at bounding box center [279, 228] width 351 height 25
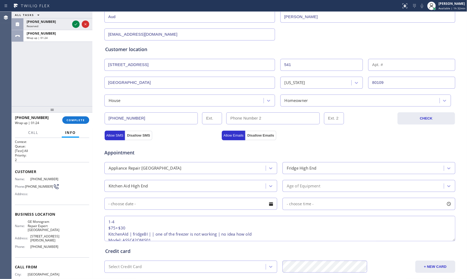
scroll to position [29, 0]
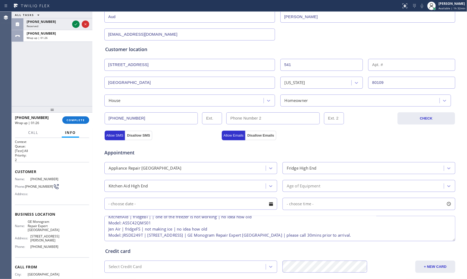
drag, startPoint x: 143, startPoint y: 219, endPoint x: 165, endPoint y: 220, distance: 21.6
click at [143, 219] on textarea "1-4 $75+$30 KitchenAId | fridgeBI | | one of the freezer is not working | no id…" at bounding box center [279, 228] width 351 height 25
type textarea "1-4 $75+$30 KitchenAId | fridgeBI | | one of the freezer is not working | no id…"
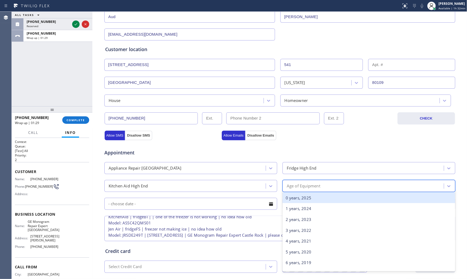
click at [313, 183] on div "Age of Equipment" at bounding box center [304, 186] width 34 height 6
click at [309, 199] on div "0 years, 2025" at bounding box center [369, 198] width 173 height 11
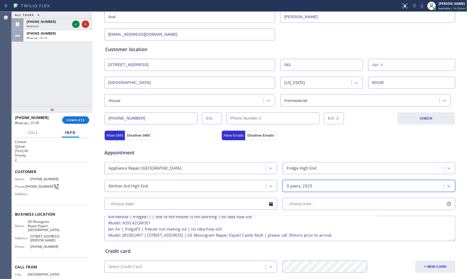
drag, startPoint x: 185, startPoint y: 203, endPoint x: 177, endPoint y: 208, distance: 9.1
click at [185, 204] on input "text" at bounding box center [190, 204] width 173 height 12
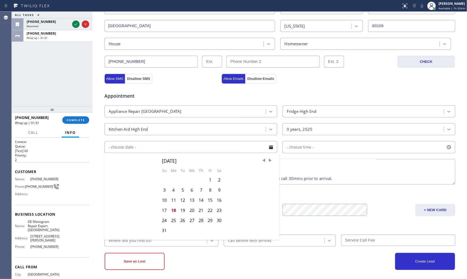
scroll to position [133, 0]
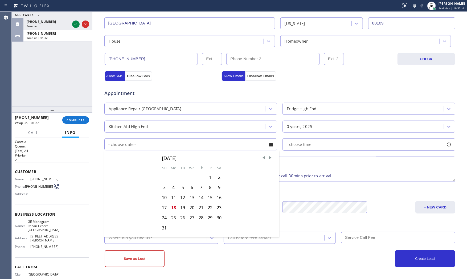
click at [173, 208] on div "18" at bounding box center [173, 208] width 9 height 10
type input "[DATE]"
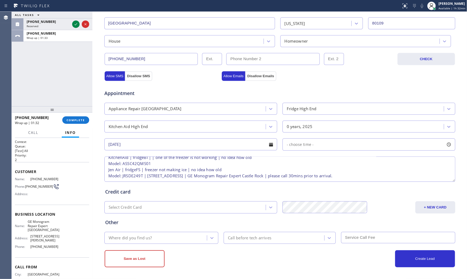
click at [314, 145] on div "- choose time -" at bounding box center [369, 144] width 173 height 12
drag, startPoint x: 303, startPoint y: 177, endPoint x: 387, endPoint y: 177, distance: 84.4
click at [387, 177] on div at bounding box center [389, 177] width 6 height 11
drag, startPoint x: 290, startPoint y: 179, endPoint x: 351, endPoint y: 179, distance: 61.3
click at [351, 179] on div at bounding box center [351, 177] width 6 height 11
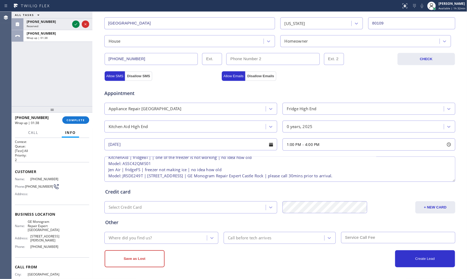
drag, startPoint x: 175, startPoint y: 223, endPoint x: 167, endPoint y: 236, distance: 15.4
click at [174, 224] on div "Other" at bounding box center [279, 222] width 349 height 7
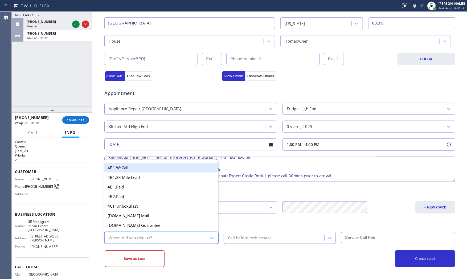
click at [166, 237] on div "Where did you find us?" at bounding box center [156, 237] width 101 height 9
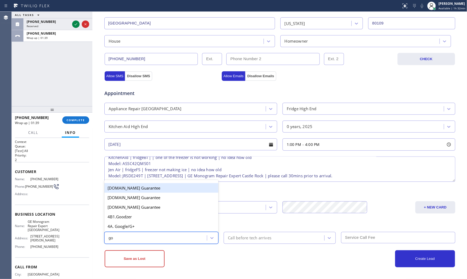
type input "goo"
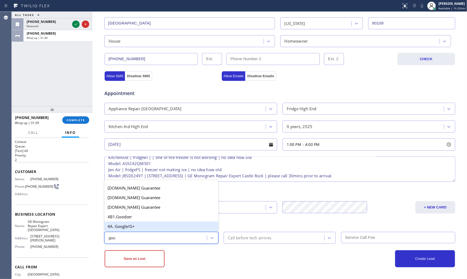
click at [162, 229] on div "4A. Google/G+" at bounding box center [161, 227] width 114 height 10
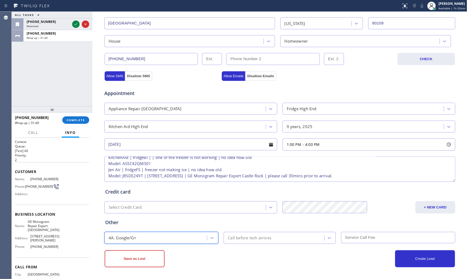
click at [246, 242] on div "Call before tech arrives" at bounding box center [274, 237] width 99 height 9
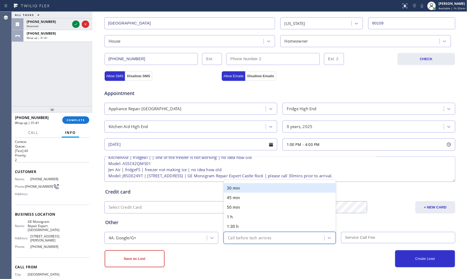
drag, startPoint x: 249, startPoint y: 194, endPoint x: 250, endPoint y: 190, distance: 4.3
click at [250, 190] on div "30 min 45 min 50 min 1 h 1:30 h 2 h" at bounding box center [280, 212] width 112 height 60
click at [250, 190] on div "30 min" at bounding box center [280, 188] width 112 height 10
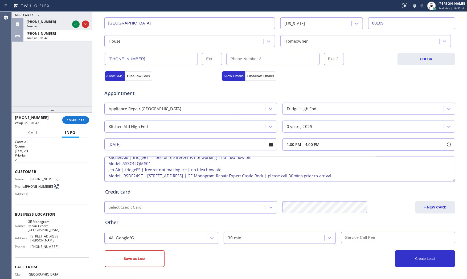
click at [355, 232] on input "text" at bounding box center [398, 237] width 114 height 11
type input "105"
click at [411, 257] on button "Create Lead" at bounding box center [425, 258] width 60 height 17
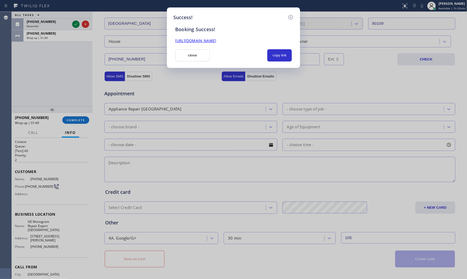
scroll to position [0, 0]
click at [269, 57] on button "copy link" at bounding box center [279, 55] width 25 height 12
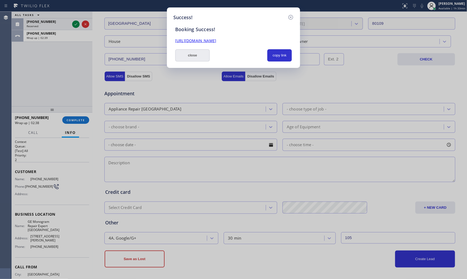
click at [198, 57] on button "close" at bounding box center [192, 55] width 35 height 12
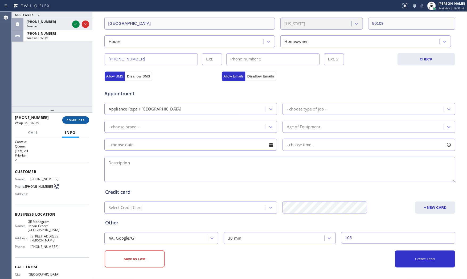
click at [80, 119] on span "COMPLETE" at bounding box center [76, 120] width 18 height 4
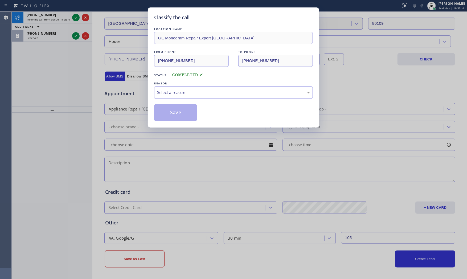
click at [186, 99] on div "LOCATION NAME GE Monogram Repair Expert Castle Rock FROM PHONE (720) 201-0187 T…" at bounding box center [233, 73] width 159 height 95
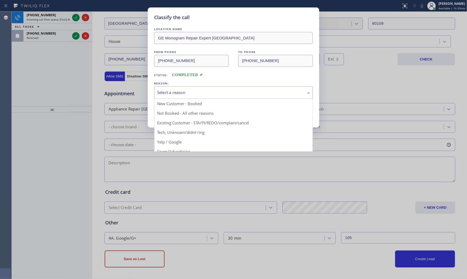
click at [185, 93] on div "Select a reason" at bounding box center [233, 92] width 153 height 6
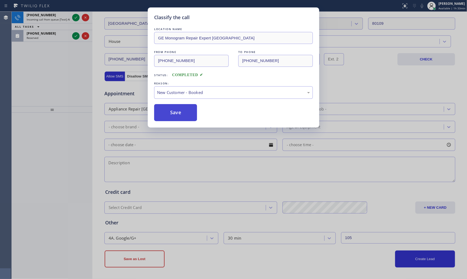
click at [182, 112] on button "Save" at bounding box center [175, 112] width 43 height 17
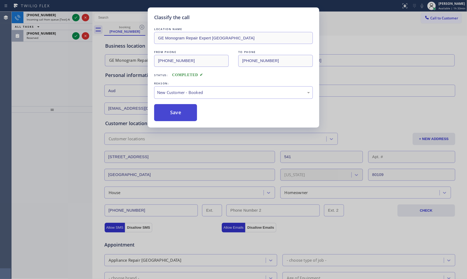
click at [182, 112] on button "Save" at bounding box center [175, 112] width 43 height 17
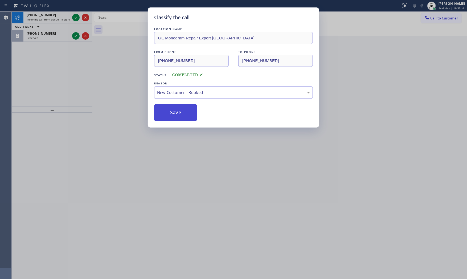
click at [182, 112] on button "Save" at bounding box center [175, 112] width 43 height 17
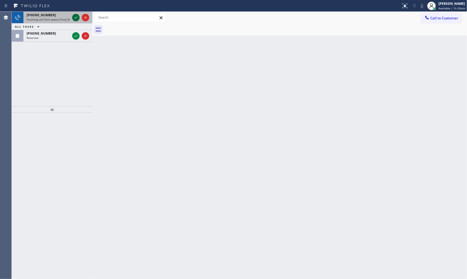
click at [77, 19] on icon at bounding box center [76, 17] width 6 height 6
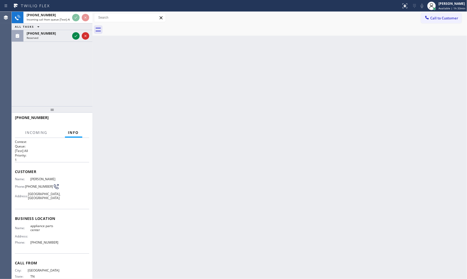
drag, startPoint x: 122, startPoint y: 91, endPoint x: 126, endPoint y: 92, distance: 4.4
click at [124, 91] on div "Back to Dashboard Change Sender ID Customers Technicians Select a contact Outbo…" at bounding box center [279, 145] width 375 height 267
click at [126, 92] on div "Back to Dashboard Change Sender ID Customers Technicians Select a contact Outbo…" at bounding box center [279, 145] width 375 height 267
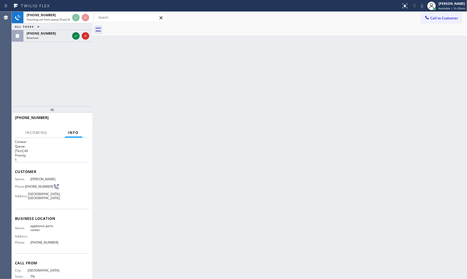
click at [64, 44] on div "+19012155668 Incoming call from queue [Test] All ALL TASKS ALL TASKS ACTIVE TAS…" at bounding box center [52, 59] width 81 height 95
click at [63, 38] on div "Reserved" at bounding box center [48, 38] width 43 height 4
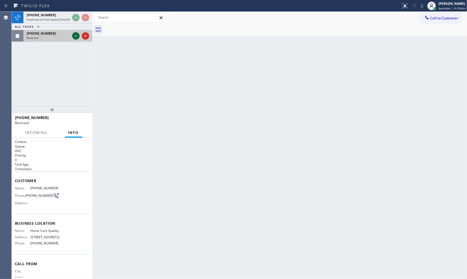
click at [74, 34] on icon at bounding box center [76, 36] width 6 height 6
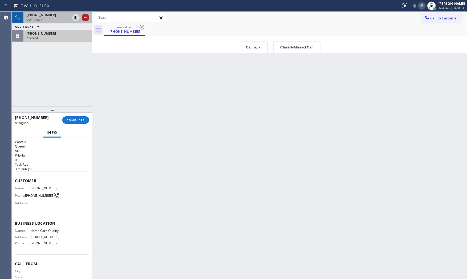
click at [83, 19] on icon at bounding box center [85, 17] width 6 height 6
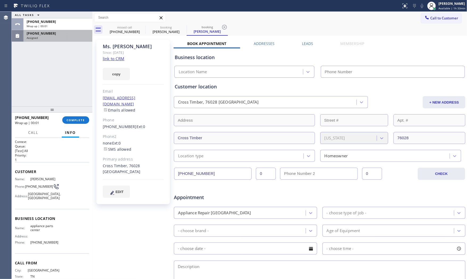
type input "(817) 482-5346"
click at [48, 37] on div "Assigned" at bounding box center [58, 38] width 63 height 4
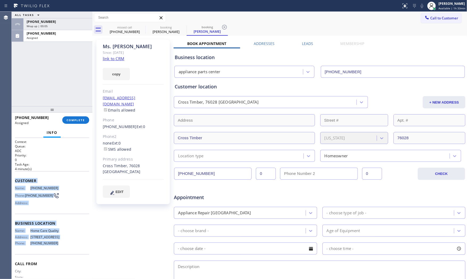
drag, startPoint x: 13, startPoint y: 178, endPoint x: 60, endPoint y: 244, distance: 80.6
click at [60, 248] on div "Context Queue: ADC Priority: 0 Task Age: 4 minute(s) Customer Name: (425) 928-7…" at bounding box center [52, 208] width 81 height 141
copy div "Customer Name: (425) 928-7938 Phone: (425) 928-7938 Address: Business location …"
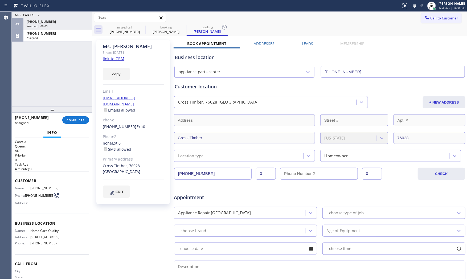
click at [62, 85] on div "ALL TASKS ALL TASKS ACTIVE TASKS TASKS IN WRAP UP +19012155668 Wrap up | 00:09 …" at bounding box center [52, 59] width 81 height 95
click at [81, 123] on button "COMPLETE" at bounding box center [75, 119] width 27 height 7
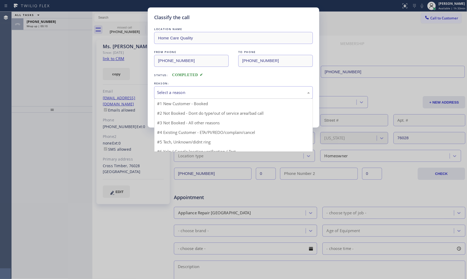
click at [198, 93] on div "Select a reason" at bounding box center [233, 92] width 153 height 6
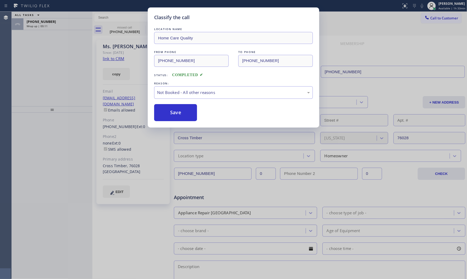
click at [186, 115] on button "Save" at bounding box center [175, 112] width 43 height 17
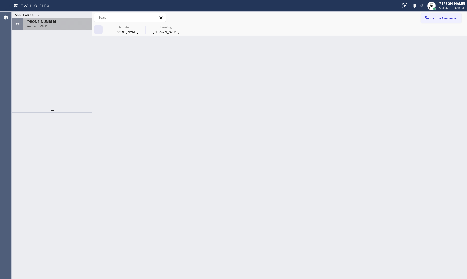
click at [66, 28] on div "+19012155668 Wrap up | 00:12" at bounding box center [56, 24] width 67 height 12
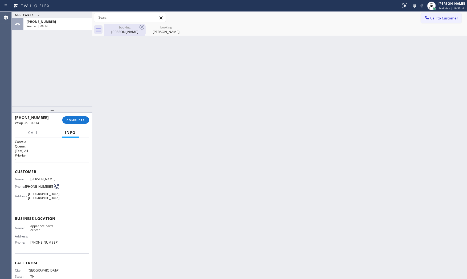
click at [121, 34] on div "booking Ms. Rochelle" at bounding box center [125, 30] width 40 height 12
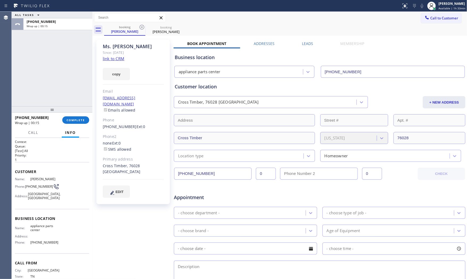
click at [120, 60] on link "link to CRM" at bounding box center [114, 58] width 22 height 5
click at [83, 120] on span "COMPLETE" at bounding box center [76, 120] width 18 height 4
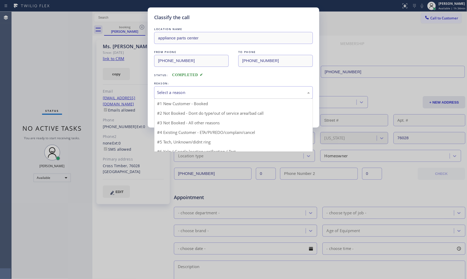
drag, startPoint x: 243, startPoint y: 94, endPoint x: 193, endPoint y: 110, distance: 52.6
click at [243, 94] on div "Select a reason" at bounding box center [233, 92] width 153 height 6
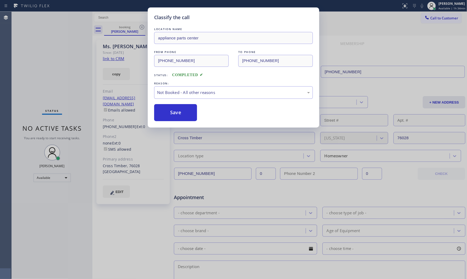
click at [178, 111] on button "Save" at bounding box center [175, 112] width 43 height 17
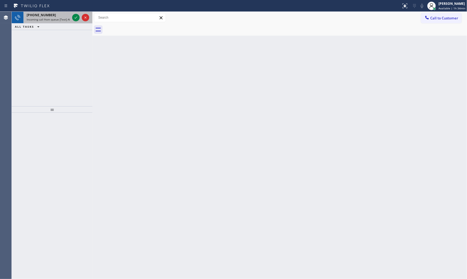
click at [57, 18] on span "Incoming call from queue [Test] All" at bounding box center [49, 20] width 44 height 4
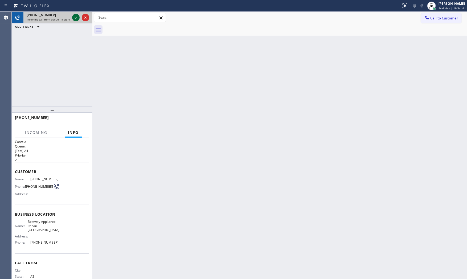
click at [76, 19] on icon at bounding box center [76, 17] width 6 height 6
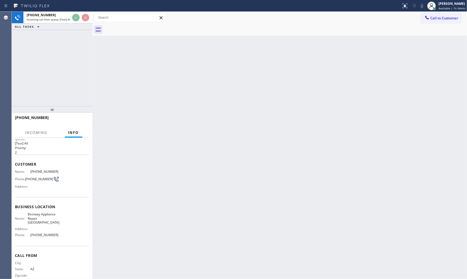
scroll to position [15, 0]
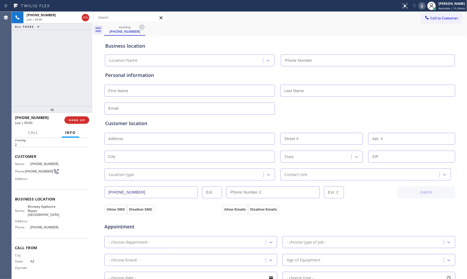
type input "(623) 323-9635"
click at [76, 121] on span "HANG UP" at bounding box center [77, 120] width 16 height 4
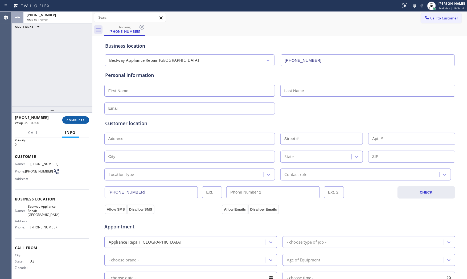
click at [76, 123] on button "COMPLETE" at bounding box center [75, 119] width 27 height 7
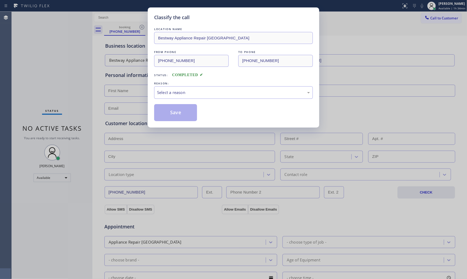
drag, startPoint x: 173, startPoint y: 82, endPoint x: 171, endPoint y: 94, distance: 12.6
click at [172, 84] on div "REASON:" at bounding box center [233, 84] width 159 height 6
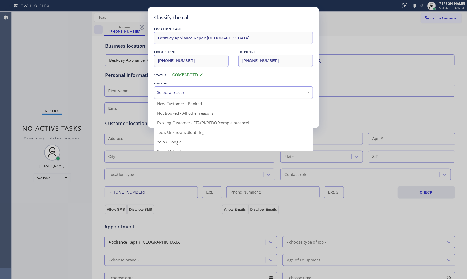
click at [171, 94] on div "Select a reason" at bounding box center [233, 92] width 153 height 6
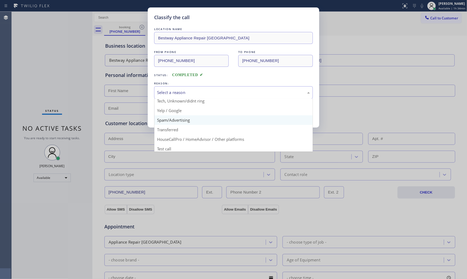
scroll to position [33, 0]
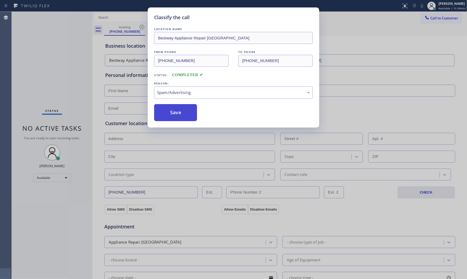
click at [174, 115] on button "Save" at bounding box center [175, 112] width 43 height 17
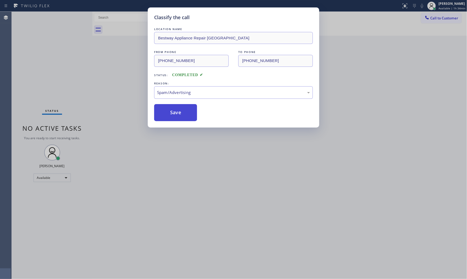
click at [174, 115] on button "Save" at bounding box center [175, 112] width 43 height 17
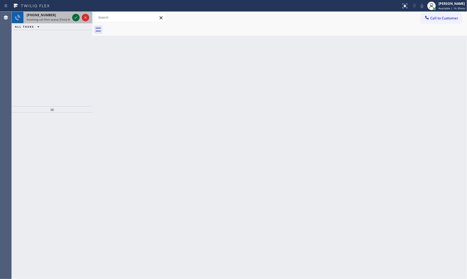
click at [76, 18] on icon at bounding box center [76, 17] width 6 height 6
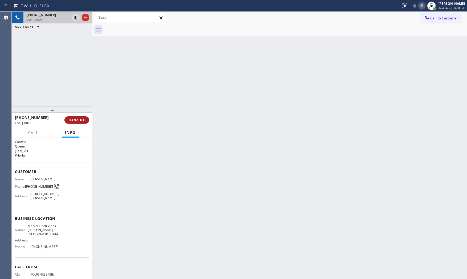
click at [79, 124] on button "HANG UP" at bounding box center [76, 119] width 25 height 7
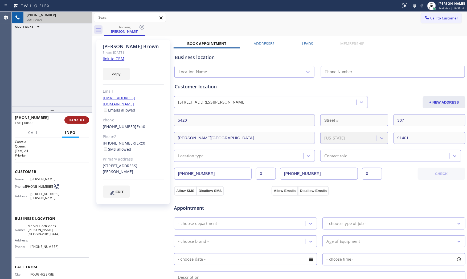
type input "(818) 643-4787"
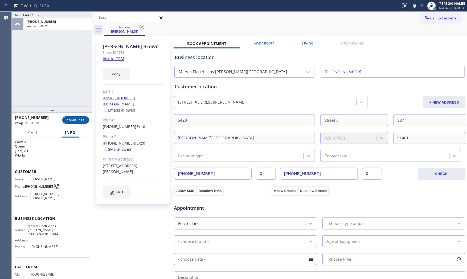
click at [80, 119] on span "COMPLETE" at bounding box center [76, 120] width 18 height 4
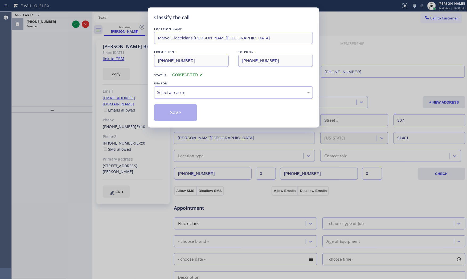
click at [198, 94] on div "Select a reason" at bounding box center [233, 92] width 153 height 6
click at [179, 115] on button "Save" at bounding box center [175, 112] width 43 height 17
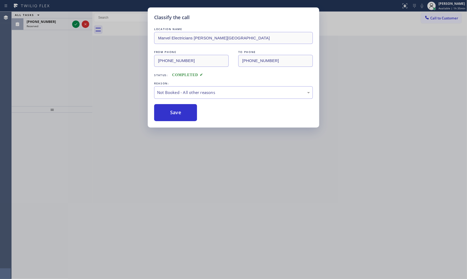
click at [179, 115] on button "Save" at bounding box center [175, 112] width 43 height 17
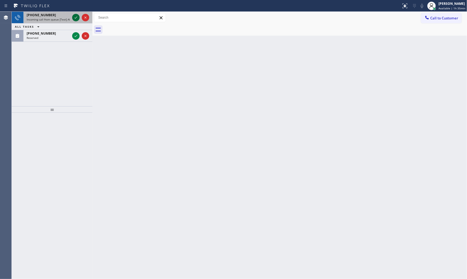
click at [71, 19] on div "+18053877086 Incoming call from queue [Test] All" at bounding box center [52, 18] width 81 height 12
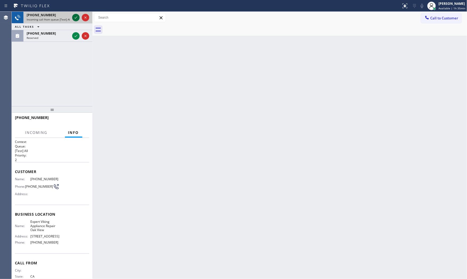
click at [73, 18] on icon at bounding box center [76, 17] width 6 height 6
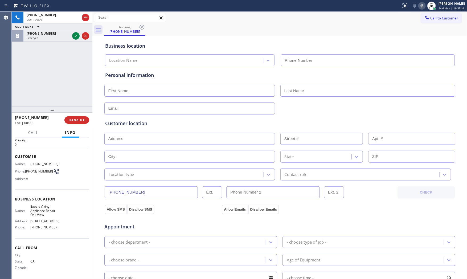
type input "(805) 608-4448"
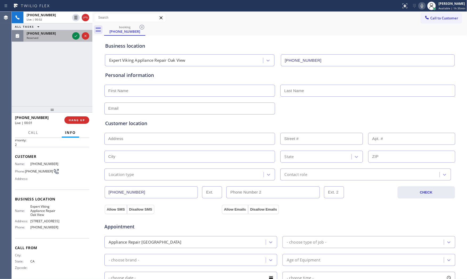
click at [54, 35] on div "(224) 428-1682" at bounding box center [48, 33] width 43 height 5
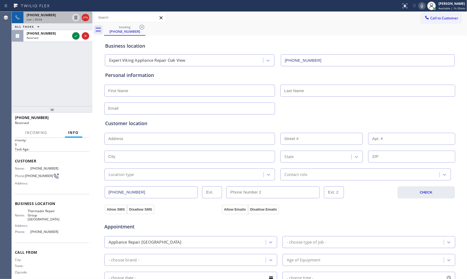
click at [90, 15] on div at bounding box center [80, 18] width 19 height 12
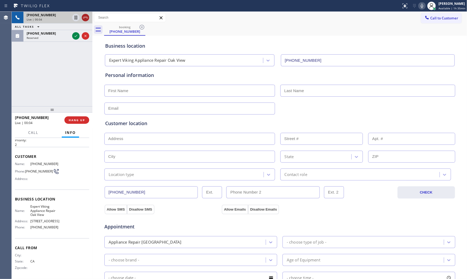
click at [88, 15] on icon at bounding box center [85, 17] width 6 height 6
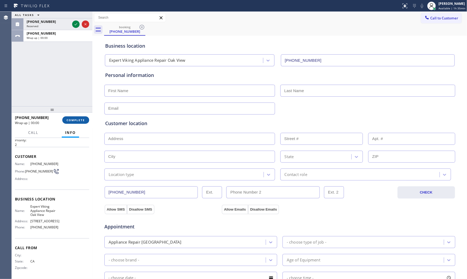
click at [78, 120] on span "COMPLETE" at bounding box center [76, 120] width 18 height 4
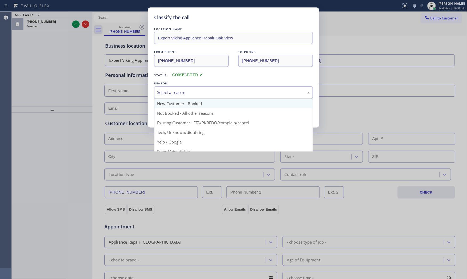
drag, startPoint x: 225, startPoint y: 91, endPoint x: 213, endPoint y: 107, distance: 20.7
click at [226, 92] on div "Select a reason" at bounding box center [233, 92] width 153 height 6
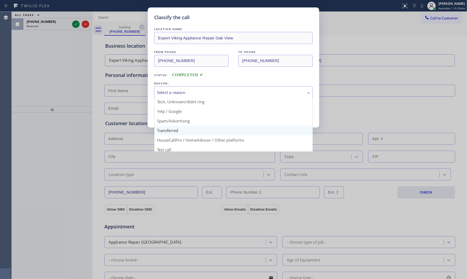
scroll to position [33, 0]
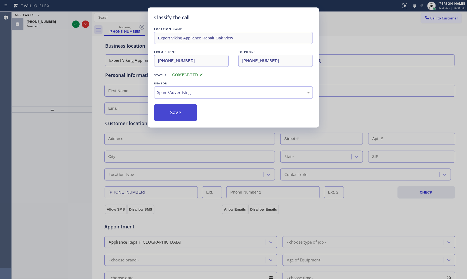
click at [178, 117] on button "Save" at bounding box center [175, 112] width 43 height 17
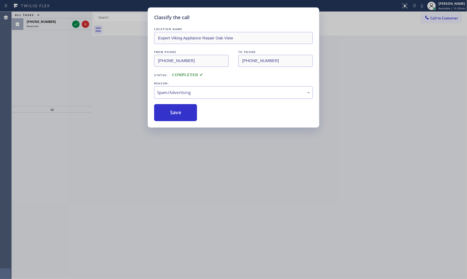
click at [78, 24] on div "Classify the call LOCATION NAME Expert Viking Appliance Repair Oak View FROM PH…" at bounding box center [233, 139] width 467 height 279
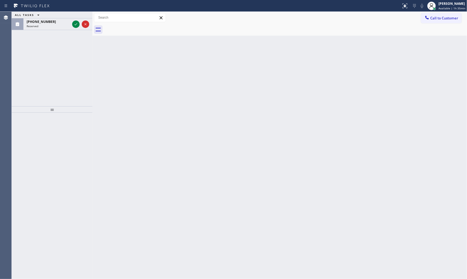
click at [78, 24] on icon at bounding box center [76, 24] width 6 height 6
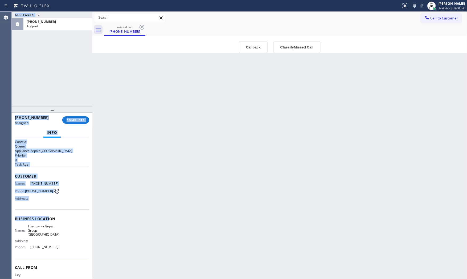
drag, startPoint x: 11, startPoint y: 175, endPoint x: 46, endPoint y: 209, distance: 48.2
click at [50, 214] on div "Agent Desktop Classify the call LOCATION NAME PRO Electrical Service Scotch Pla…" at bounding box center [233, 145] width 467 height 267
drag, startPoint x: 39, startPoint y: 198, endPoint x: 26, endPoint y: 186, distance: 18.5
click at [39, 198] on div "Address:" at bounding box center [37, 199] width 44 height 4
click at [16, 177] on span "Customer" at bounding box center [52, 176] width 74 height 5
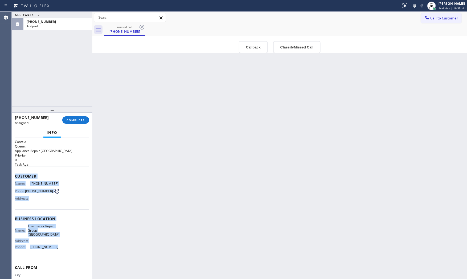
drag, startPoint x: 15, startPoint y: 172, endPoint x: 68, endPoint y: 246, distance: 91.6
click at [68, 246] on div "Context Queue: Appliance Repair High End Priority: 0 Task Age: Customer Name: (…" at bounding box center [52, 219] width 74 height 159
copy div "Customer Name: (224) 428-1682 Phone: (224) 428-1682 Address: Business location …"
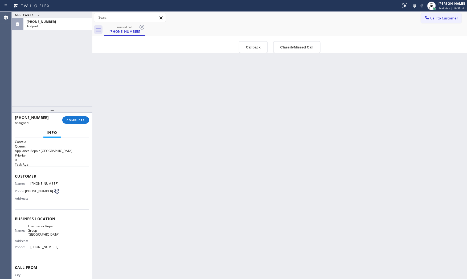
click at [87, 115] on div "(224) 428-1682 Assigned COMPLETE" at bounding box center [52, 120] width 74 height 14
click at [84, 116] on button "COMPLETE" at bounding box center [75, 119] width 27 height 7
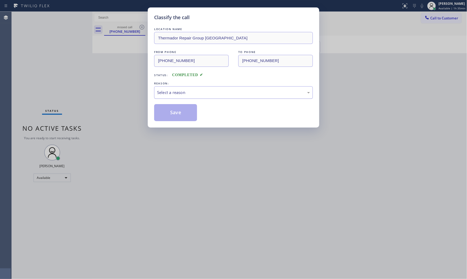
click at [216, 90] on div "Select a reason" at bounding box center [233, 92] width 153 height 6
click at [182, 111] on button "Save" at bounding box center [175, 112] width 43 height 17
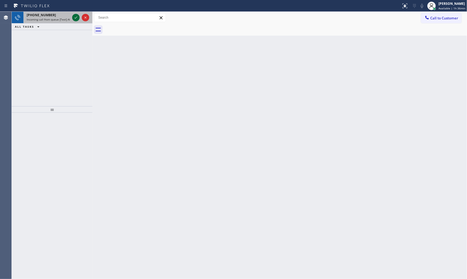
click at [75, 21] on button at bounding box center [75, 17] width 7 height 7
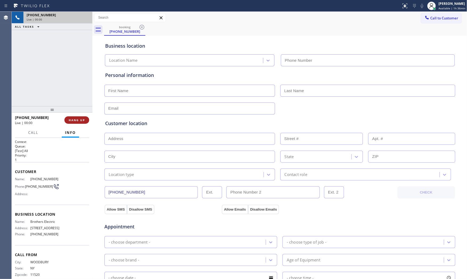
type input "(848) 315-2525"
click at [76, 118] on span "HANG UP" at bounding box center [77, 120] width 16 height 4
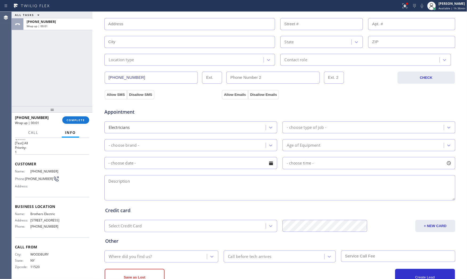
scroll to position [133, 0]
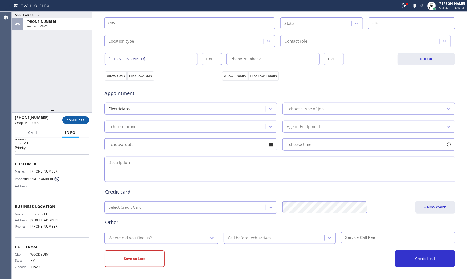
click at [76, 120] on span "COMPLETE" at bounding box center [76, 120] width 18 height 4
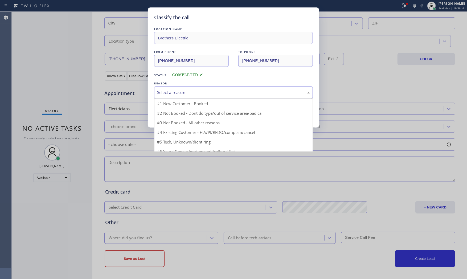
click at [179, 94] on div "Select a reason" at bounding box center [233, 92] width 153 height 6
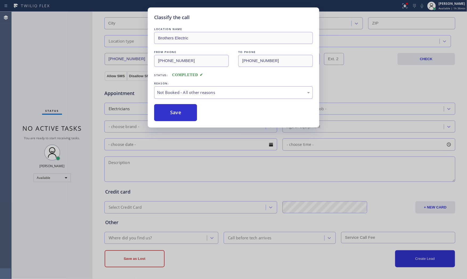
click at [175, 114] on button "Save" at bounding box center [175, 112] width 43 height 17
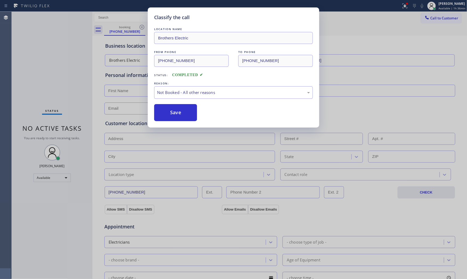
click at [175, 114] on button "Save" at bounding box center [175, 112] width 43 height 17
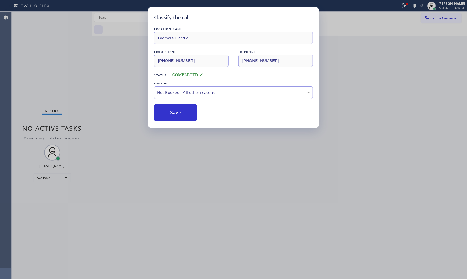
click at [175, 114] on button "Save" at bounding box center [175, 112] width 43 height 17
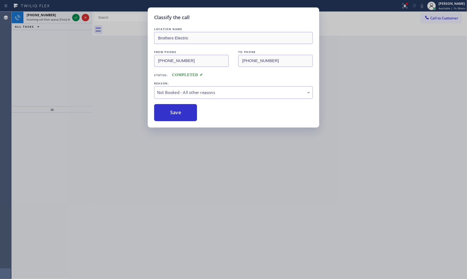
click at [175, 114] on button "Save" at bounding box center [175, 112] width 43 height 17
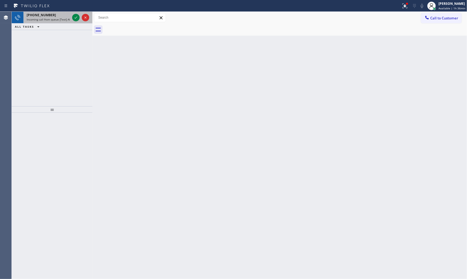
click at [67, 15] on div "+14084270466" at bounding box center [48, 15] width 43 height 5
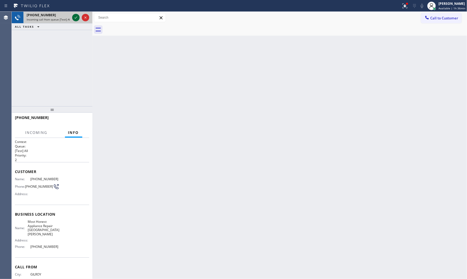
click at [77, 19] on icon at bounding box center [76, 17] width 6 height 6
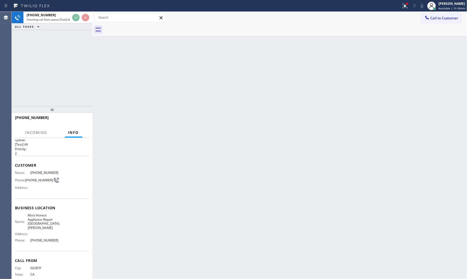
scroll to position [15, 0]
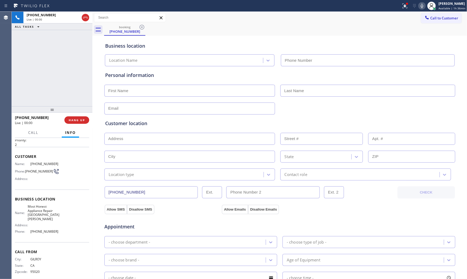
type input "(408) 351-1838"
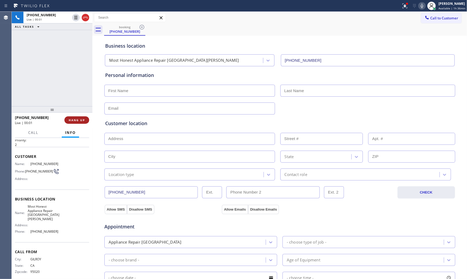
click at [76, 120] on span "HANG UP" at bounding box center [77, 120] width 16 height 4
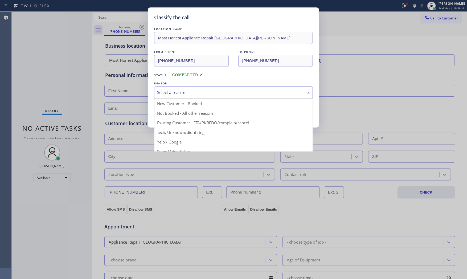
click at [185, 92] on div "Select a reason" at bounding box center [233, 92] width 153 height 6
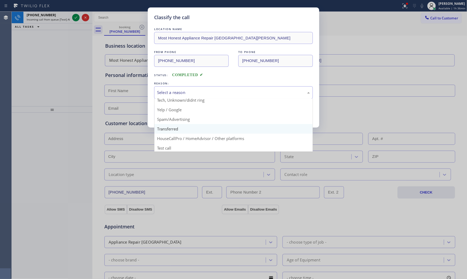
scroll to position [33, 0]
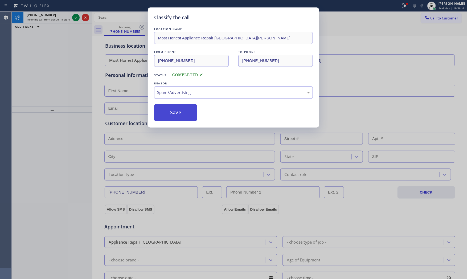
click at [183, 113] on button "Save" at bounding box center [175, 112] width 43 height 17
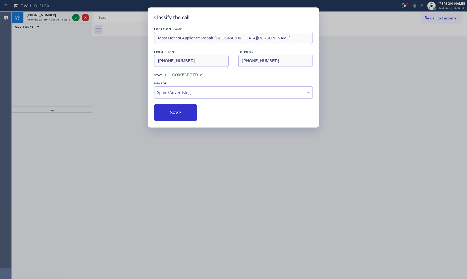
drag, startPoint x: 183, startPoint y: 113, endPoint x: 111, endPoint y: 81, distance: 78.4
click at [182, 113] on button "Save" at bounding box center [175, 112] width 43 height 17
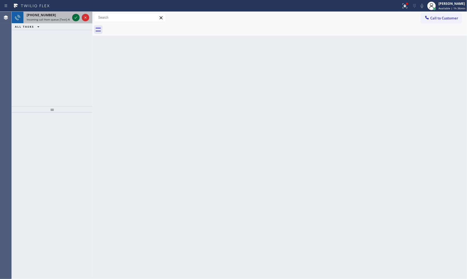
click at [77, 15] on icon at bounding box center [76, 17] width 6 height 6
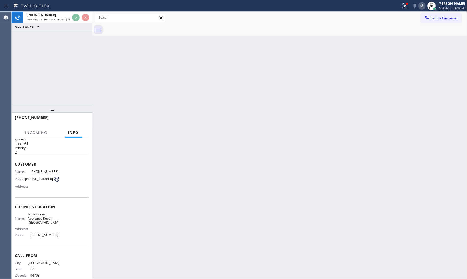
scroll to position [15, 0]
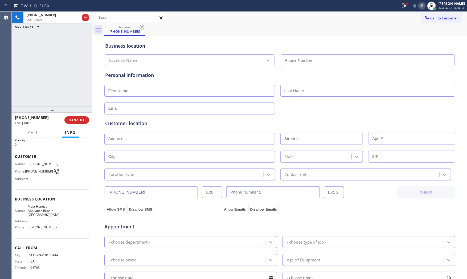
type input "(510) 399-2335"
click at [75, 118] on span "HANG UP" at bounding box center [77, 120] width 16 height 4
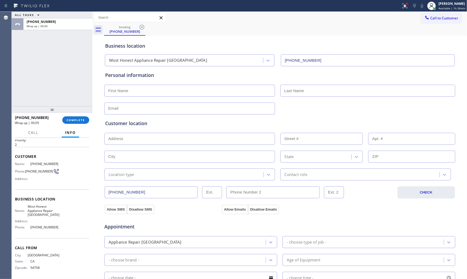
click at [59, 125] on div "+15106668434 Wrap up | 00:05" at bounding box center [38, 120] width 47 height 14
click at [68, 120] on span "COMPLETE" at bounding box center [76, 120] width 18 height 4
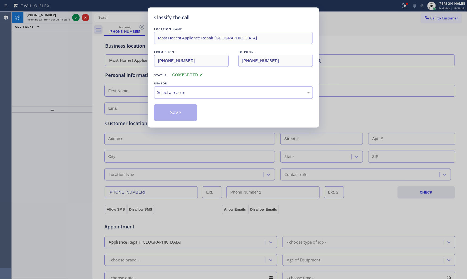
click at [172, 97] on div "Select a reason" at bounding box center [233, 92] width 159 height 13
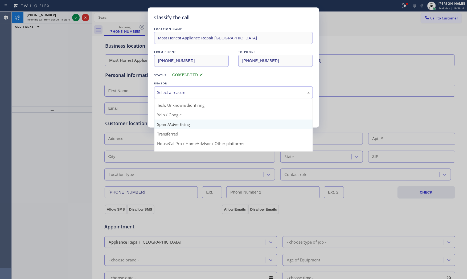
scroll to position [33, 0]
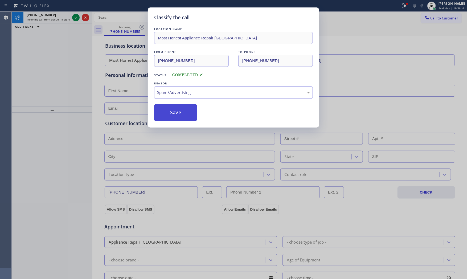
click at [174, 117] on button "Save" at bounding box center [175, 112] width 43 height 17
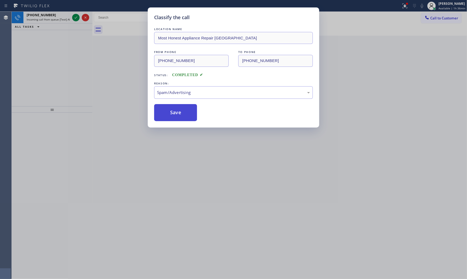
click at [174, 117] on button "Save" at bounding box center [175, 112] width 43 height 17
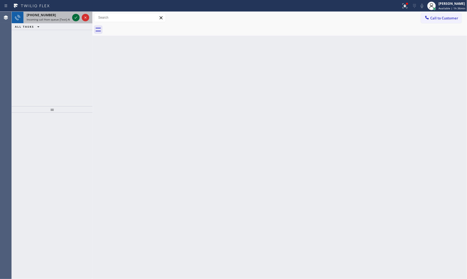
click at [74, 17] on icon at bounding box center [76, 17] width 6 height 6
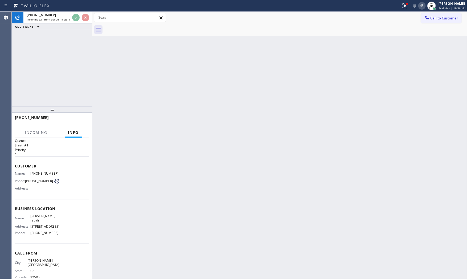
scroll to position [11, 0]
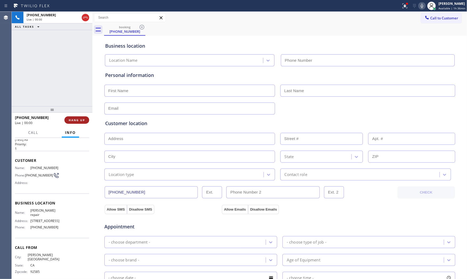
type input "(626) 470-6107"
click at [75, 117] on button "HANG UP" at bounding box center [76, 119] width 25 height 7
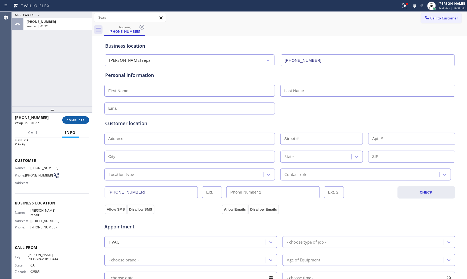
click at [76, 120] on span "COMPLETE" at bounding box center [76, 120] width 18 height 4
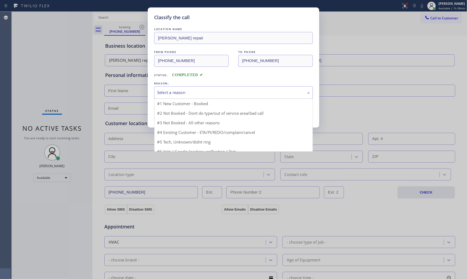
click at [205, 91] on div "Select a reason" at bounding box center [233, 92] width 153 height 6
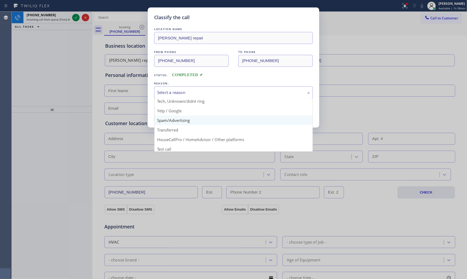
scroll to position [33, 0]
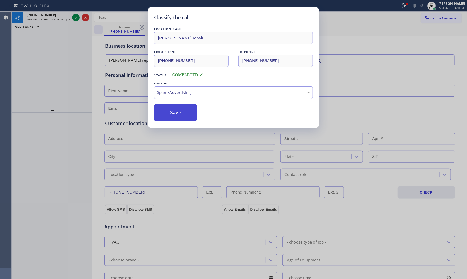
click at [180, 111] on button "Save" at bounding box center [175, 112] width 43 height 17
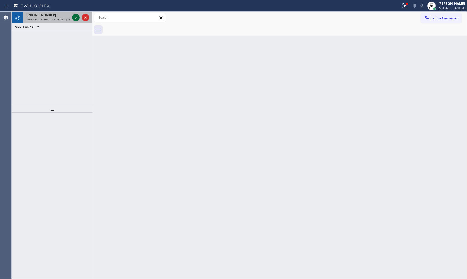
click at [74, 19] on icon at bounding box center [76, 17] width 6 height 6
click at [72, 17] on div at bounding box center [75, 17] width 7 height 6
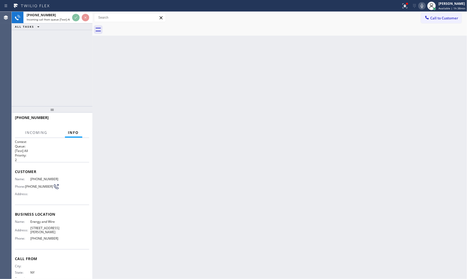
scroll to position [7, 0]
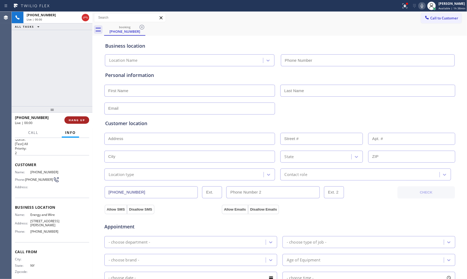
type input "(646) 956-4870"
click at [76, 119] on span "HANG UP" at bounding box center [77, 120] width 16 height 4
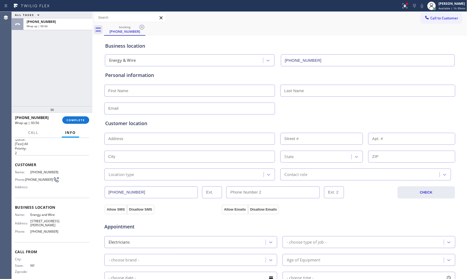
click at [68, 128] on button "Info" at bounding box center [70, 133] width 17 height 10
click at [74, 119] on span "COMPLETE" at bounding box center [76, 120] width 18 height 4
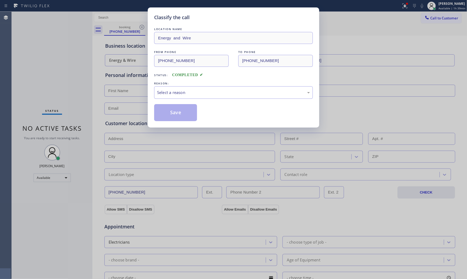
click at [188, 94] on div "Select a reason" at bounding box center [233, 92] width 153 height 6
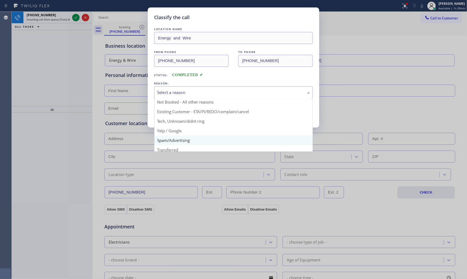
scroll to position [33, 0]
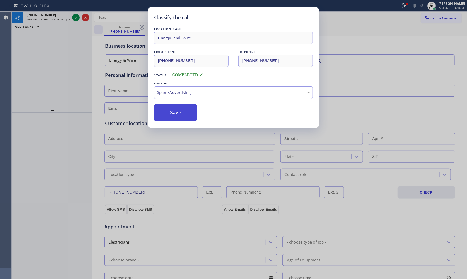
click at [178, 113] on button "Save" at bounding box center [175, 112] width 43 height 17
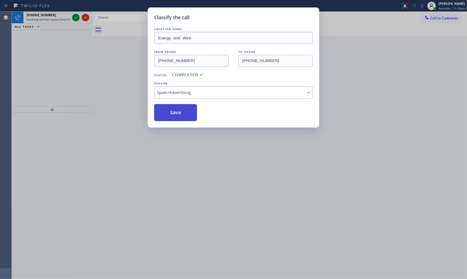
click at [178, 113] on button "Save" at bounding box center [175, 112] width 43 height 17
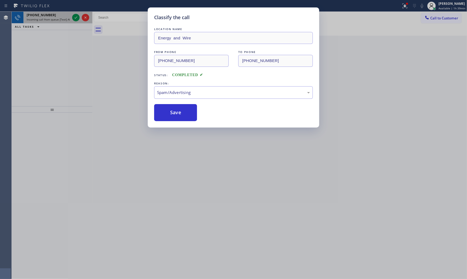
click at [66, 19] on span "Incoming call from queue [Test] All" at bounding box center [49, 20] width 44 height 4
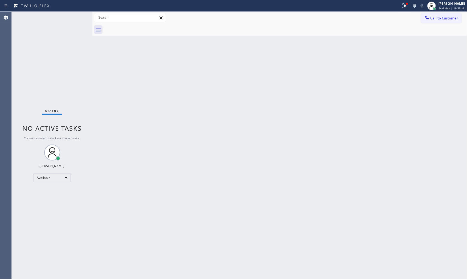
click at [75, 17] on div "Status No active tasks You are ready to start receiving tasks. [PERSON_NAME] Av…" at bounding box center [52, 145] width 81 height 267
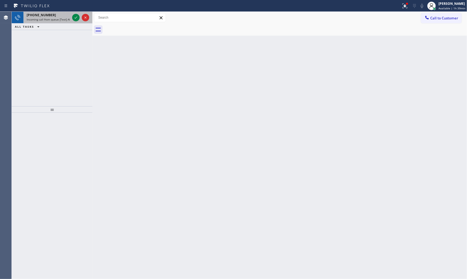
click at [67, 17] on div "+16504651754" at bounding box center [48, 15] width 43 height 5
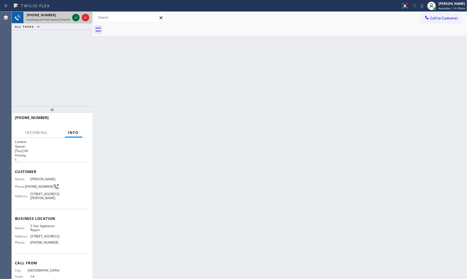
click at [75, 18] on icon at bounding box center [76, 18] width 3 height 2
click at [74, 118] on button "HANG UP" at bounding box center [76, 119] width 25 height 7
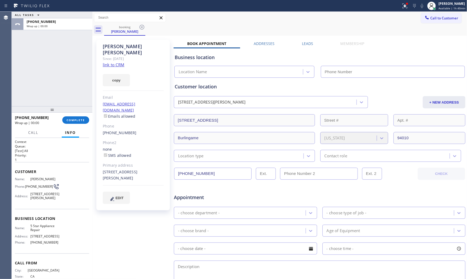
click at [121, 56] on div "Since: [DATE]" at bounding box center [133, 59] width 61 height 6
type input "(855) 731-4952"
click at [120, 62] on link "link to CRM" at bounding box center [114, 64] width 22 height 5
click at [79, 117] on button "COMPLETE" at bounding box center [75, 119] width 27 height 7
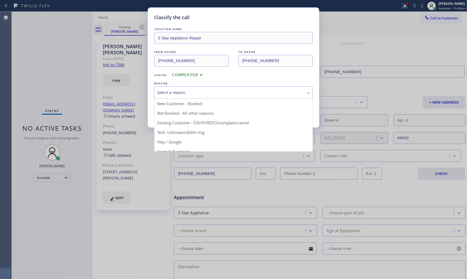
click at [177, 96] on div "Select a reason" at bounding box center [233, 92] width 159 height 13
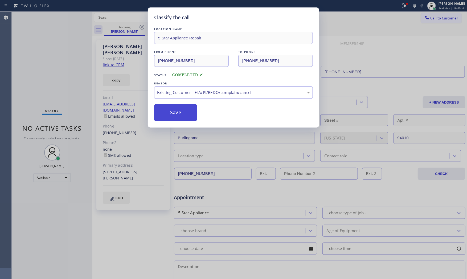
click at [177, 112] on button "Save" at bounding box center [175, 112] width 43 height 17
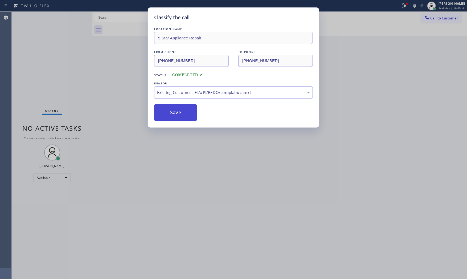
click at [177, 111] on button "Save" at bounding box center [175, 112] width 43 height 17
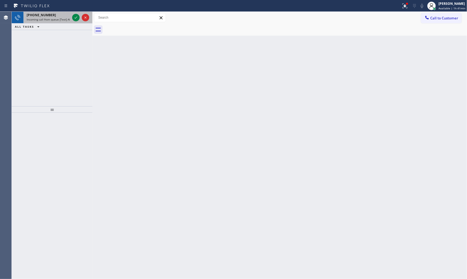
click at [55, 20] on span "Incoming call from queue [Test] All" at bounding box center [49, 20] width 44 height 4
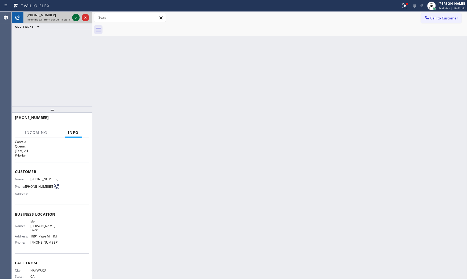
click at [77, 18] on icon at bounding box center [76, 17] width 6 height 6
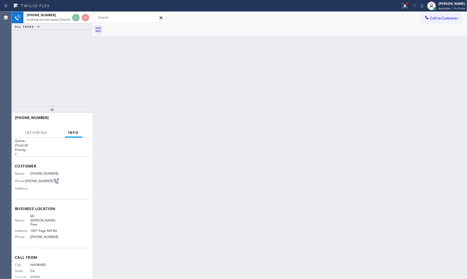
scroll to position [11, 0]
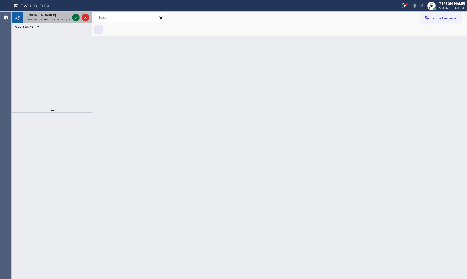
click at [76, 17] on icon at bounding box center [76, 17] width 6 height 6
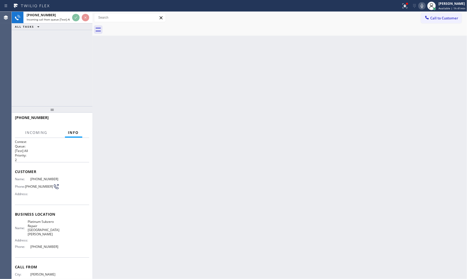
scroll to position [11, 0]
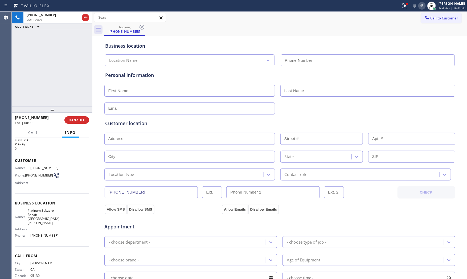
type input "(408) 762-2122"
click at [77, 118] on span "HANG UP" at bounding box center [77, 120] width 16 height 4
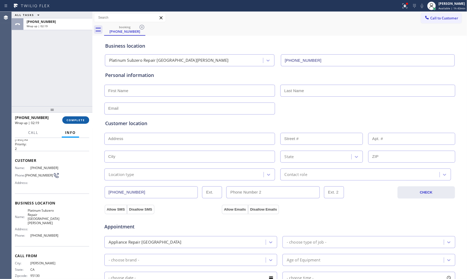
click at [78, 122] on span "COMPLETE" at bounding box center [76, 120] width 18 height 4
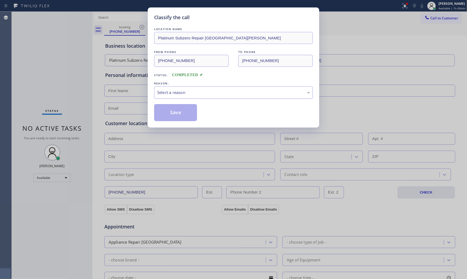
click at [170, 95] on div "Select a reason" at bounding box center [233, 92] width 153 height 6
click at [170, 113] on button "Save" at bounding box center [175, 112] width 43 height 17
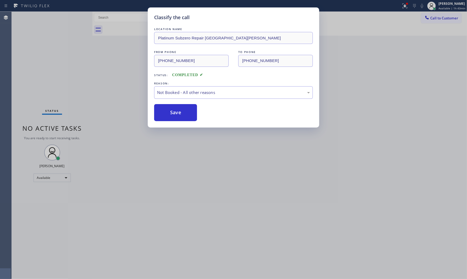
click at [170, 113] on button "Save" at bounding box center [175, 112] width 43 height 17
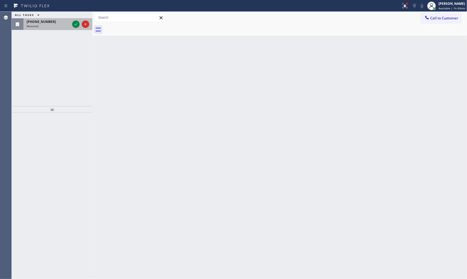
click at [44, 23] on span "(845) 797-0930" at bounding box center [41, 21] width 29 height 5
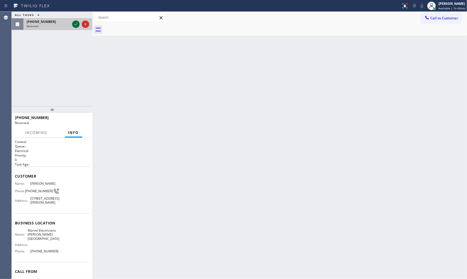
click at [74, 26] on icon at bounding box center [76, 24] width 6 height 6
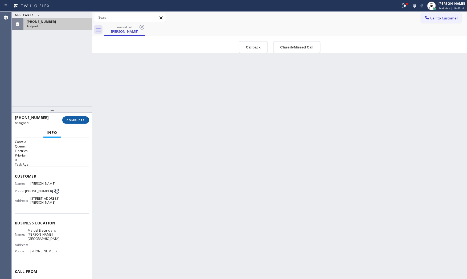
click at [70, 125] on div "(845) 797-0930 Assigned COMPLETE" at bounding box center [52, 120] width 74 height 14
click at [74, 119] on span "COMPLETE" at bounding box center [76, 120] width 18 height 4
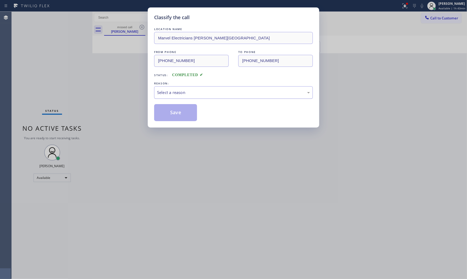
click at [193, 91] on div "Select a reason" at bounding box center [233, 92] width 153 height 6
click at [174, 111] on button "Save" at bounding box center [175, 112] width 43 height 17
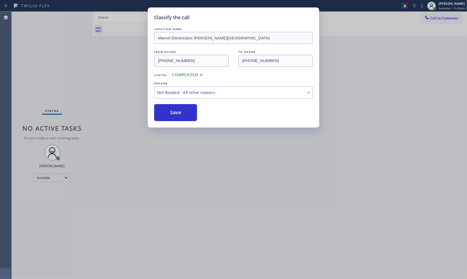
click at [174, 111] on button "Save" at bounding box center [175, 112] width 43 height 17
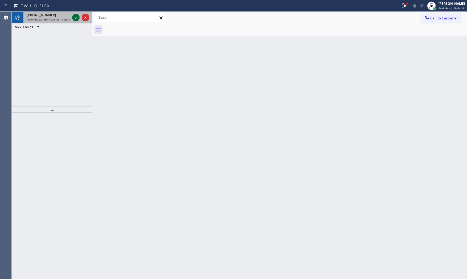
click at [77, 17] on icon at bounding box center [76, 17] width 6 height 6
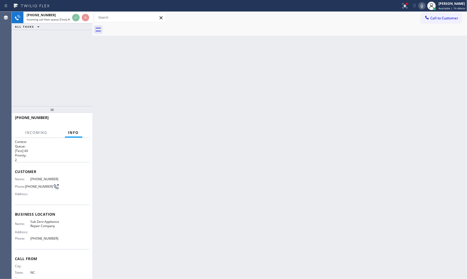
scroll to position [15, 0]
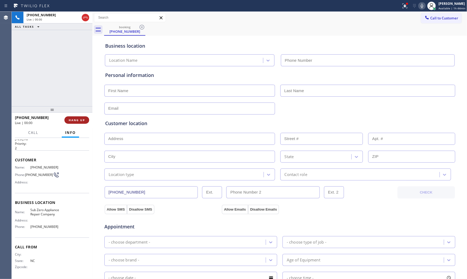
type input "(888) 927-4178"
click at [83, 120] on span "HANG UP" at bounding box center [77, 120] width 16 height 4
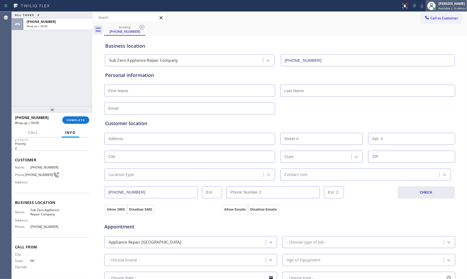
click at [449, 5] on div "[PERSON_NAME]" at bounding box center [452, 3] width 27 height 5
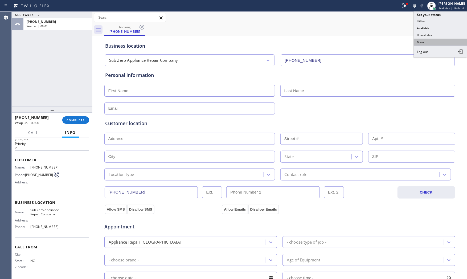
click at [427, 42] on button "Break" at bounding box center [440, 42] width 53 height 7
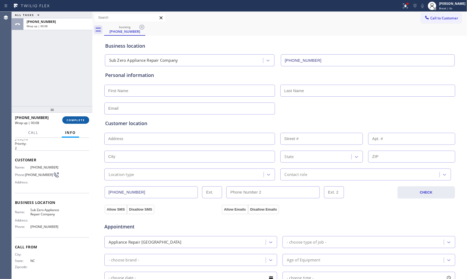
click at [75, 118] on span "COMPLETE" at bounding box center [76, 120] width 18 height 4
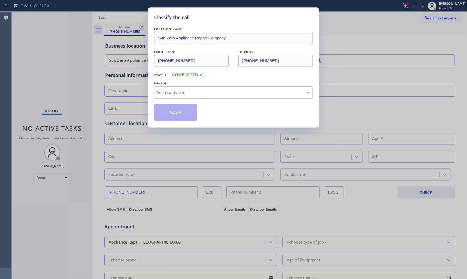
click at [207, 92] on div "Select a reason" at bounding box center [233, 92] width 153 height 6
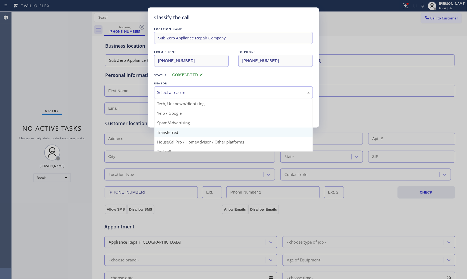
scroll to position [33, 0]
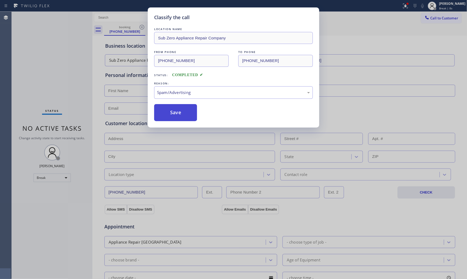
click at [177, 118] on button "Save" at bounding box center [175, 112] width 43 height 17
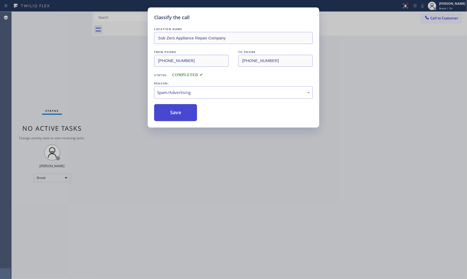
click at [177, 118] on button "Save" at bounding box center [175, 112] width 43 height 17
click at [177, 117] on button "Save" at bounding box center [175, 112] width 43 height 17
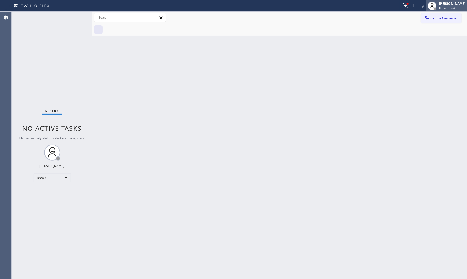
click at [434, 10] on div at bounding box center [435, 8] width 3 height 3
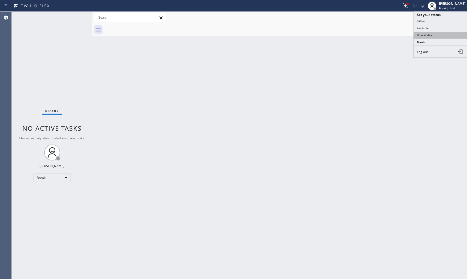
click at [431, 36] on button "Unavailable" at bounding box center [440, 35] width 53 height 7
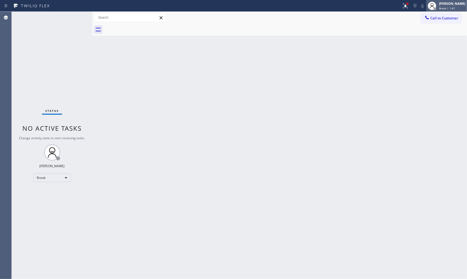
drag, startPoint x: 440, startPoint y: 4, endPoint x: 440, endPoint y: 9, distance: 4.8
click at [440, 5] on div "[PERSON_NAME]" at bounding box center [452, 3] width 26 height 5
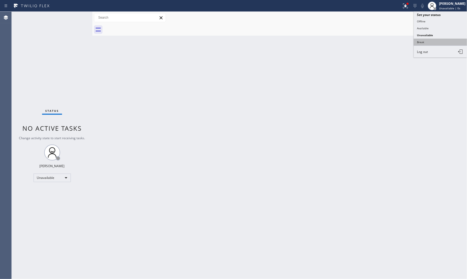
click at [429, 40] on button "Break" at bounding box center [440, 42] width 53 height 7
